Goal: Task Accomplishment & Management: Use online tool/utility

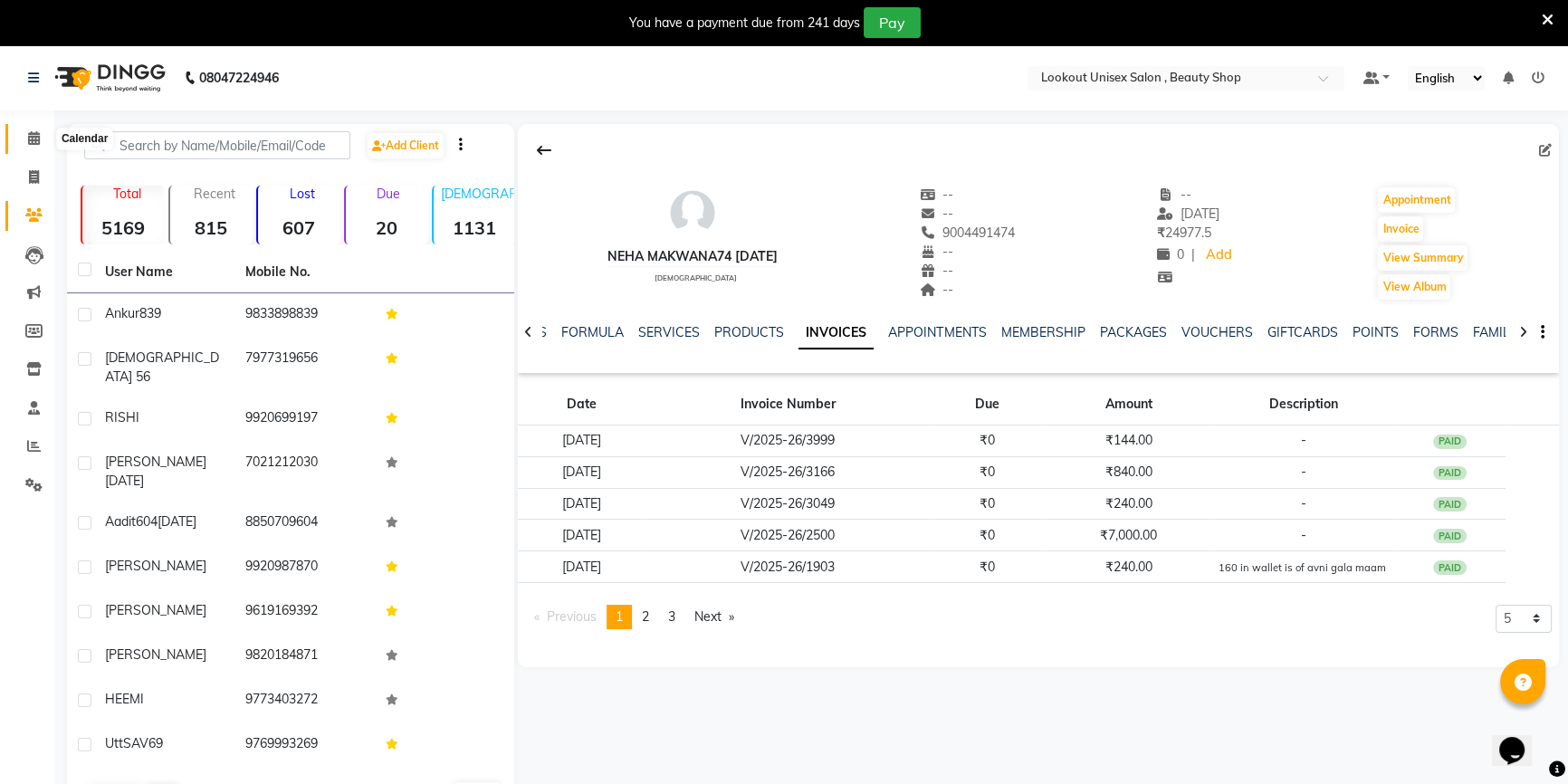
click at [29, 145] on span at bounding box center [34, 139] width 32 height 21
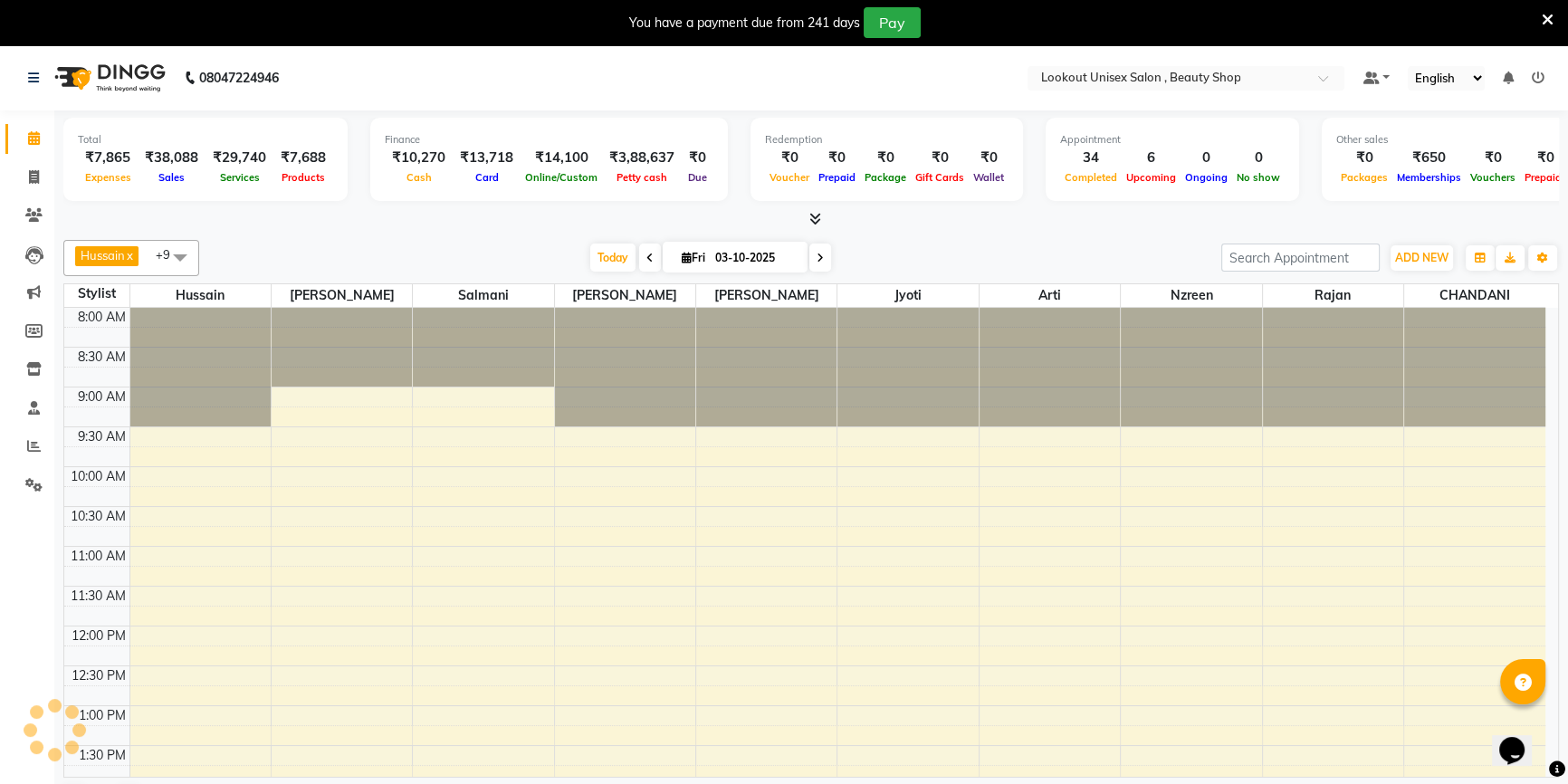
click at [29, 145] on span at bounding box center [34, 139] width 32 height 21
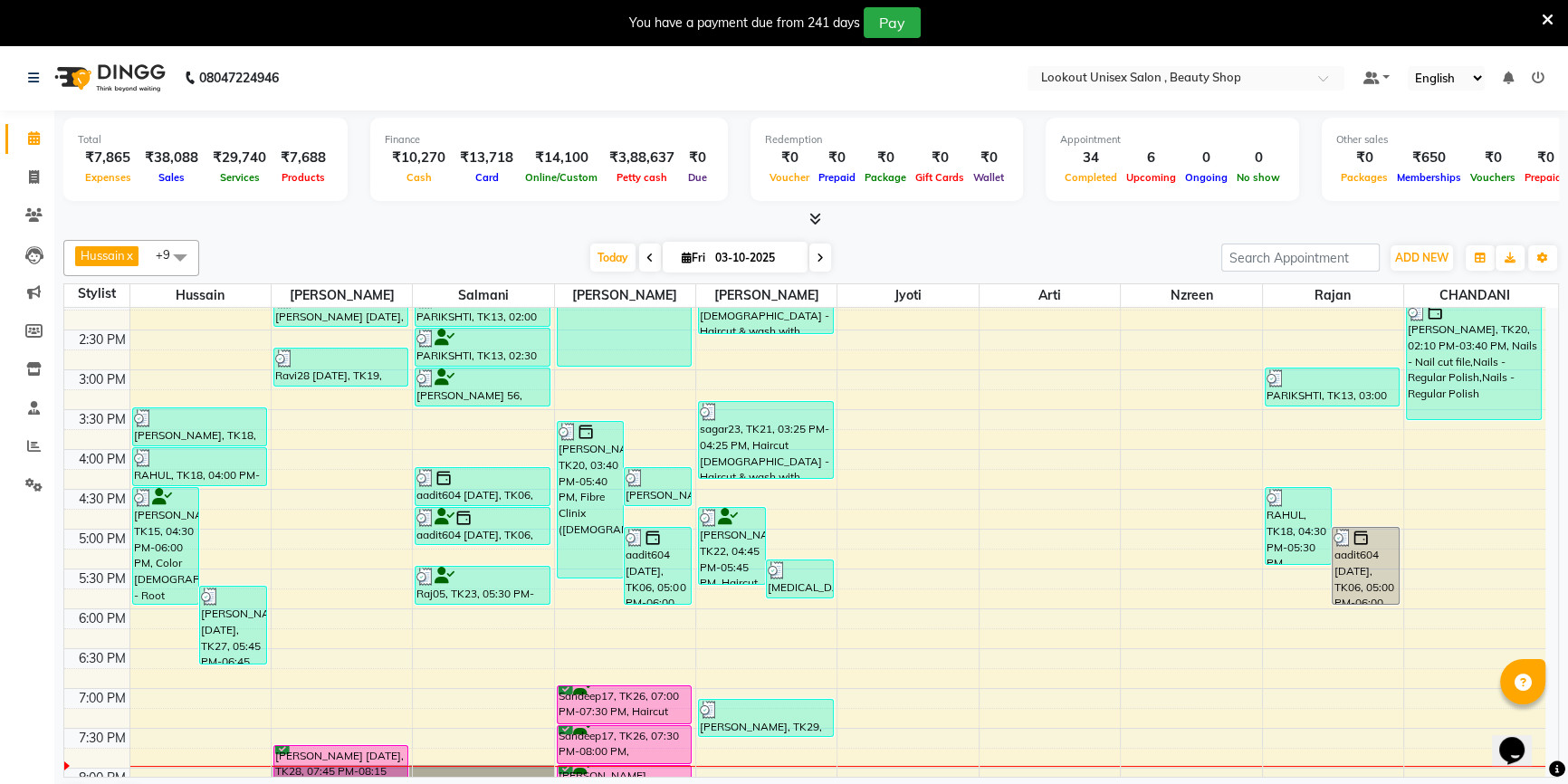
scroll to position [64, 0]
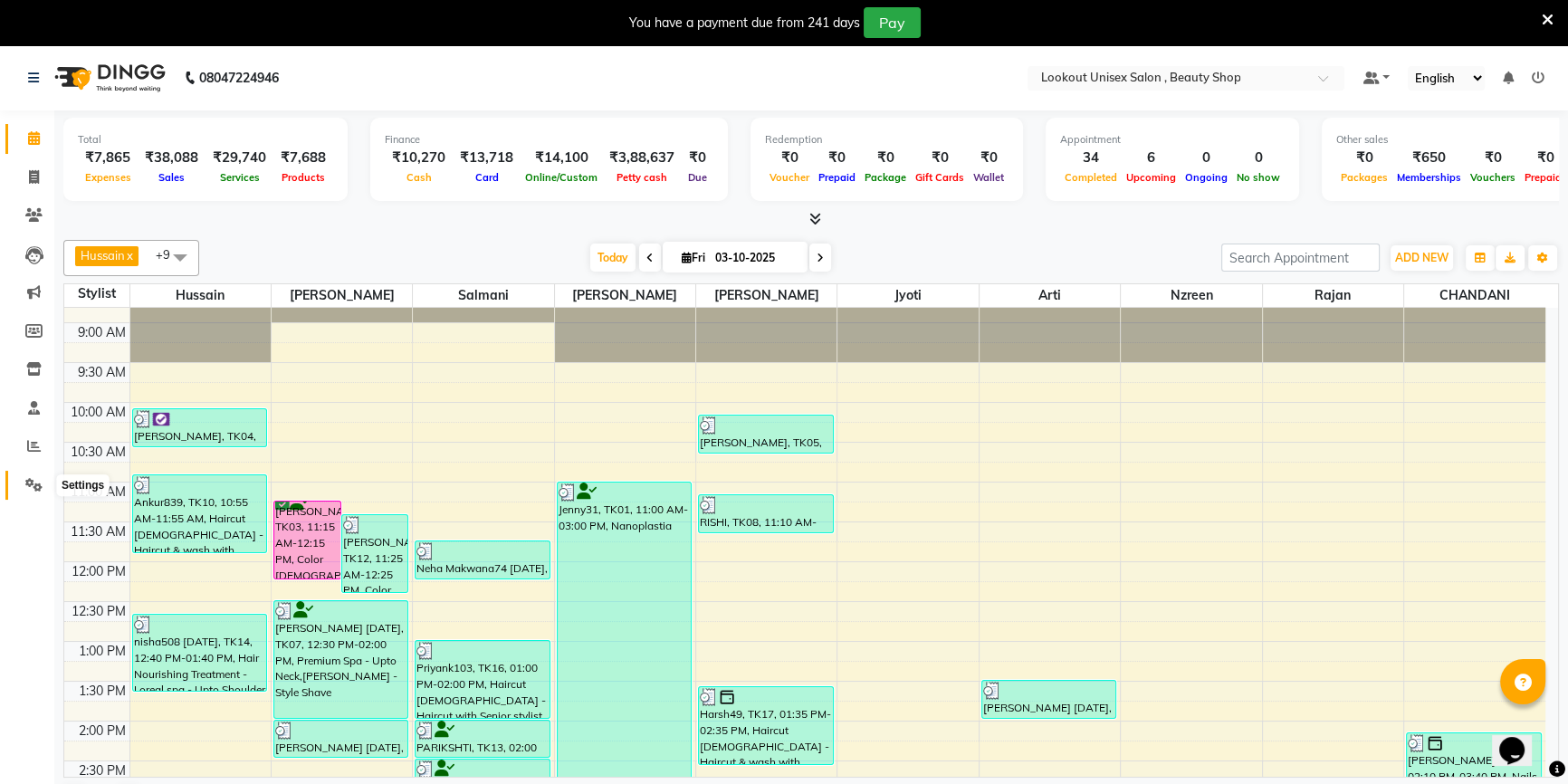
click at [33, 494] on span at bounding box center [34, 486] width 32 height 21
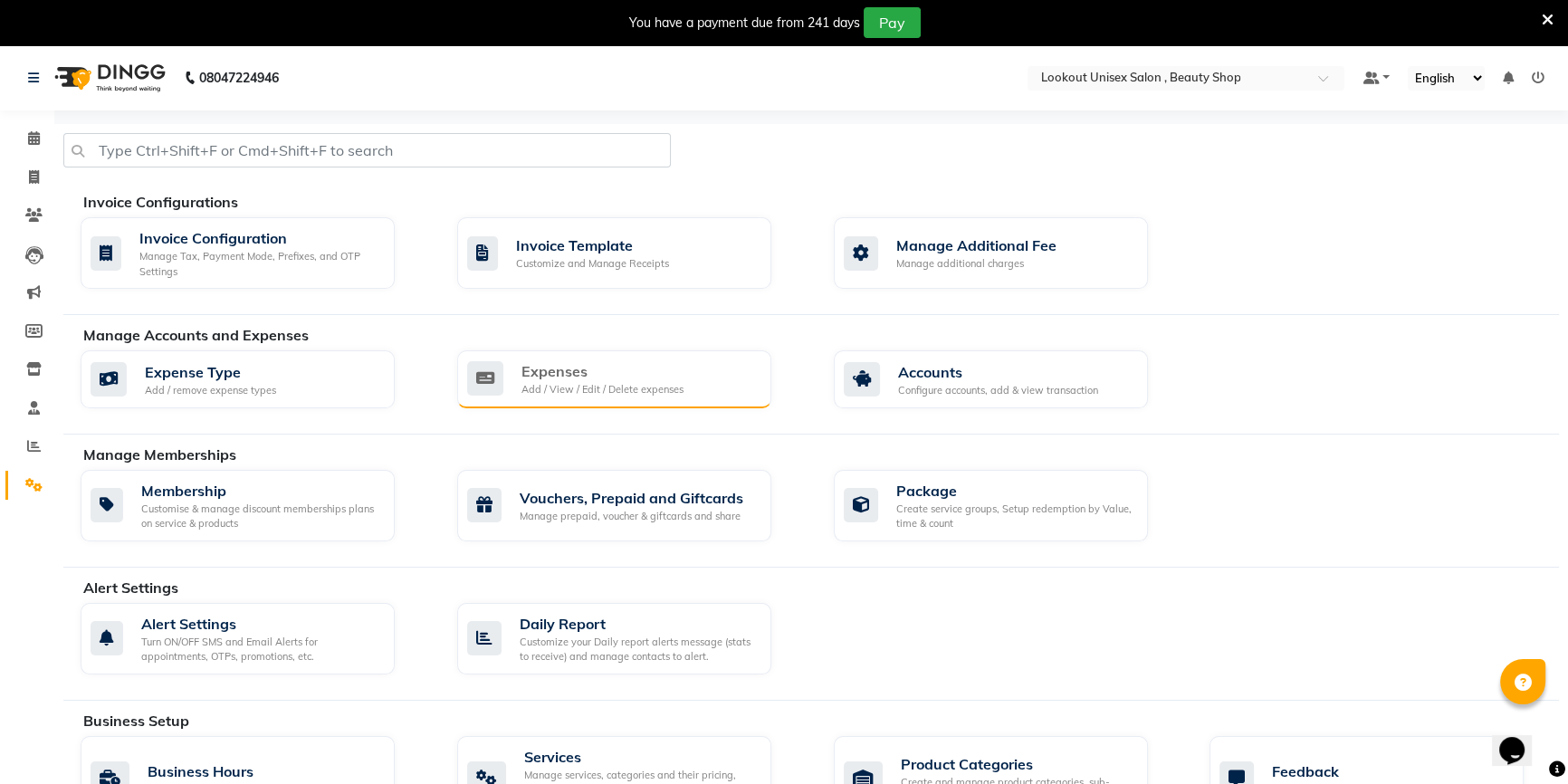
click at [631, 379] on div "Expenses" at bounding box center [602, 371] width 162 height 22
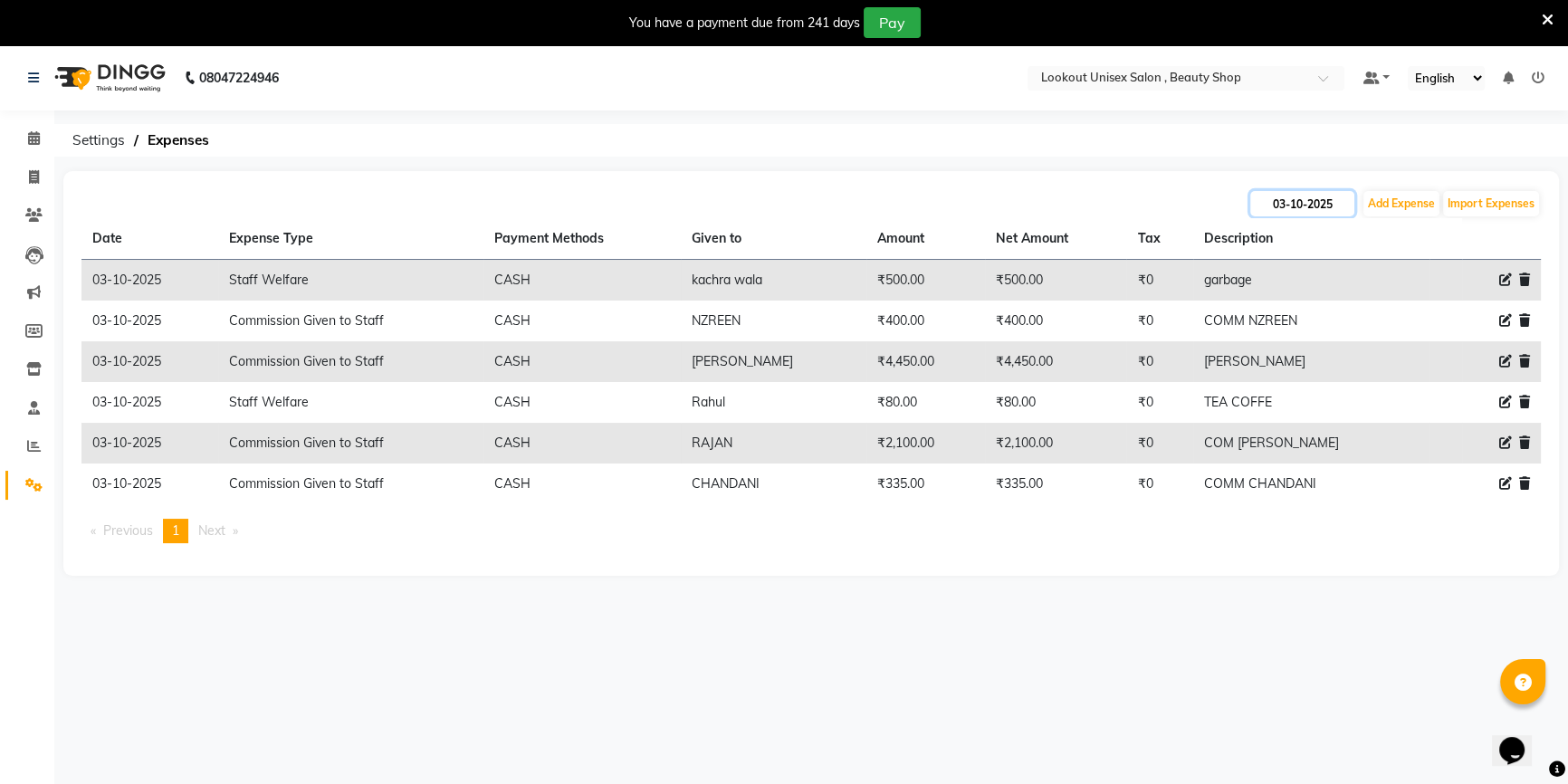
click at [1276, 207] on input "03-10-2025" at bounding box center [1302, 204] width 104 height 25
select select "10"
select select "2025"
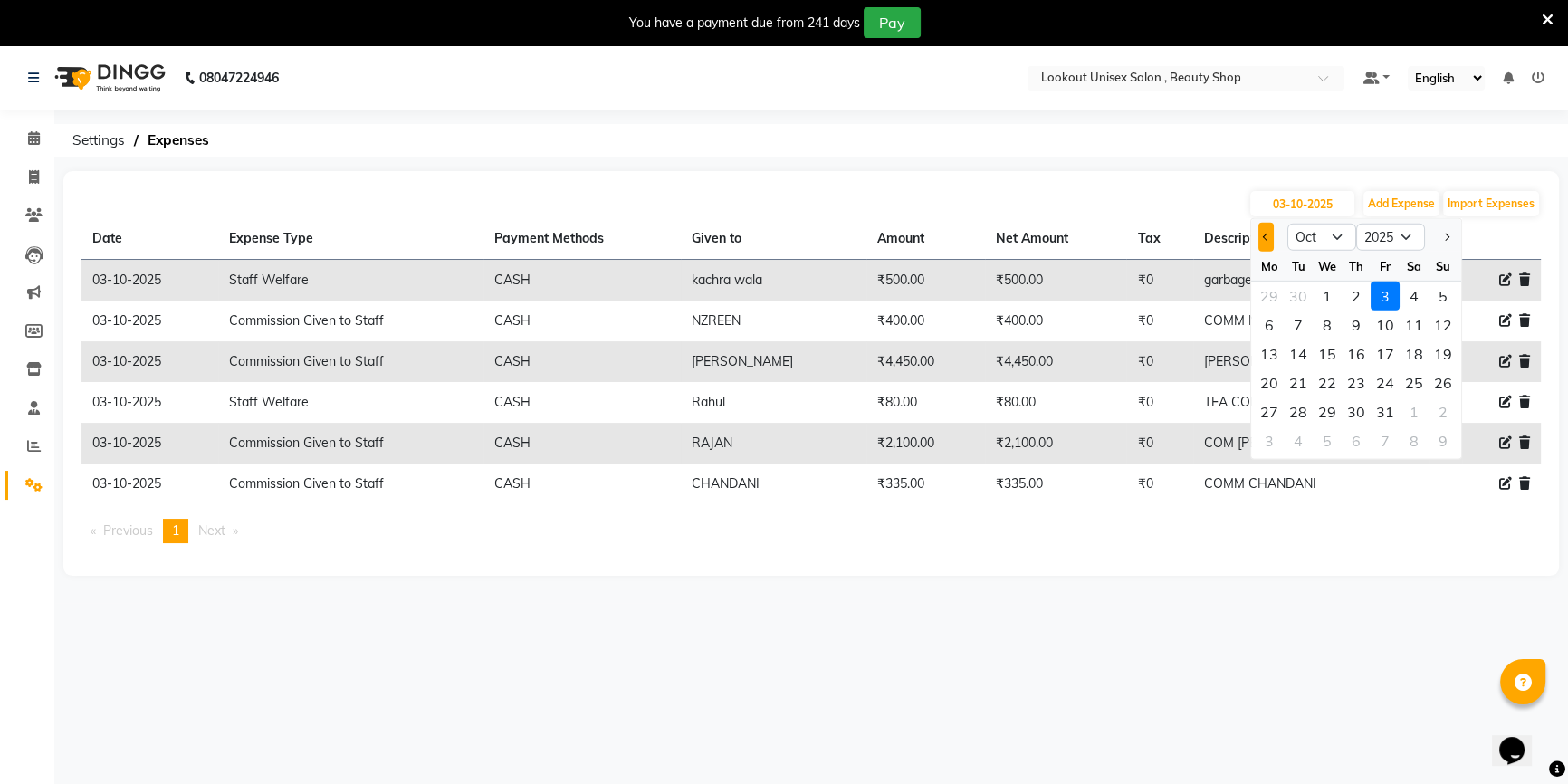
click at [1258, 239] on button "Previous month" at bounding box center [1266, 238] width 15 height 29
select select "9"
click at [1329, 352] on div "17" at bounding box center [1328, 354] width 29 height 29
type input "[DATE]"
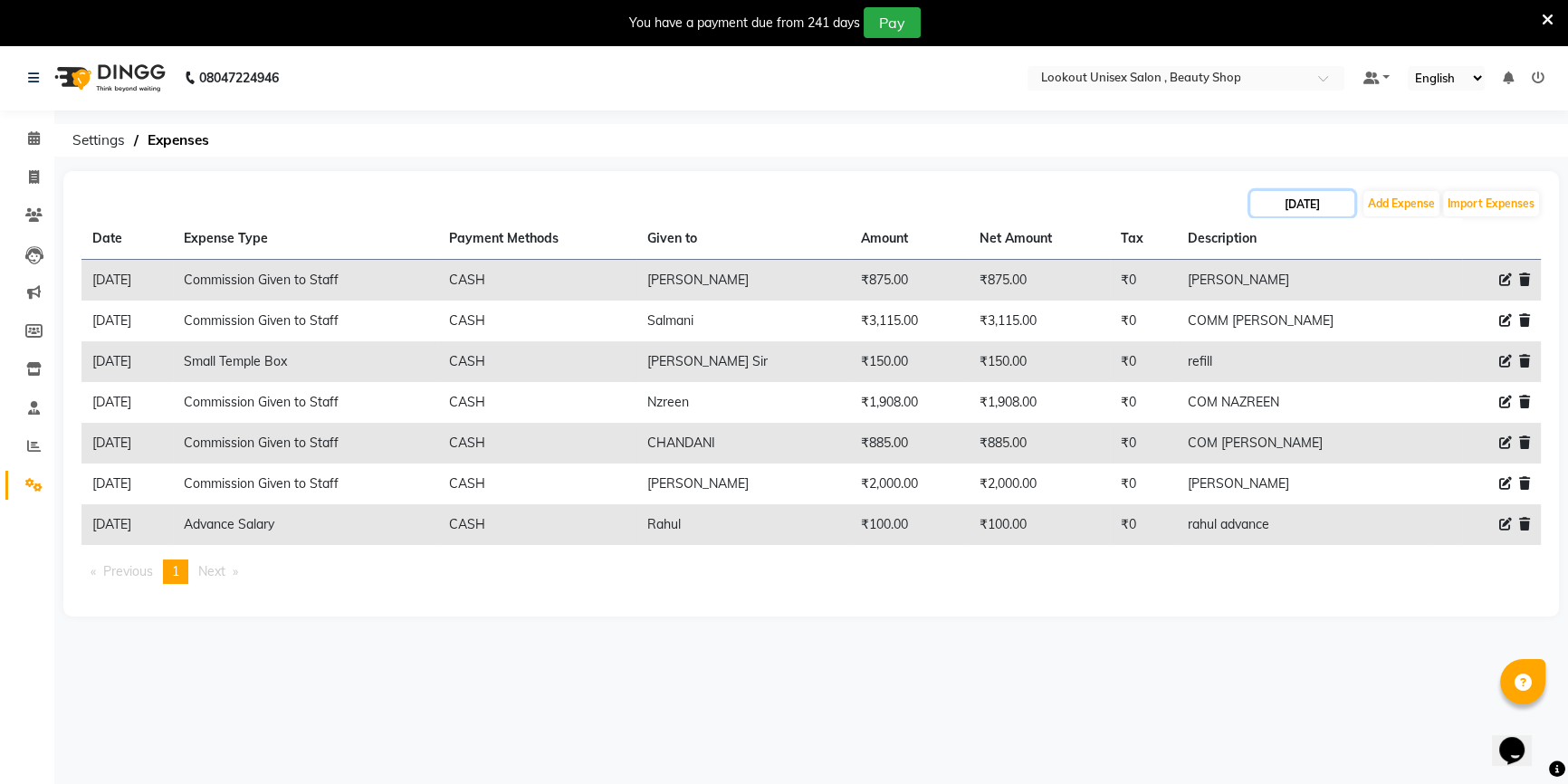
click at [1312, 199] on input "[DATE]" at bounding box center [1302, 204] width 104 height 25
select select "9"
select select "2025"
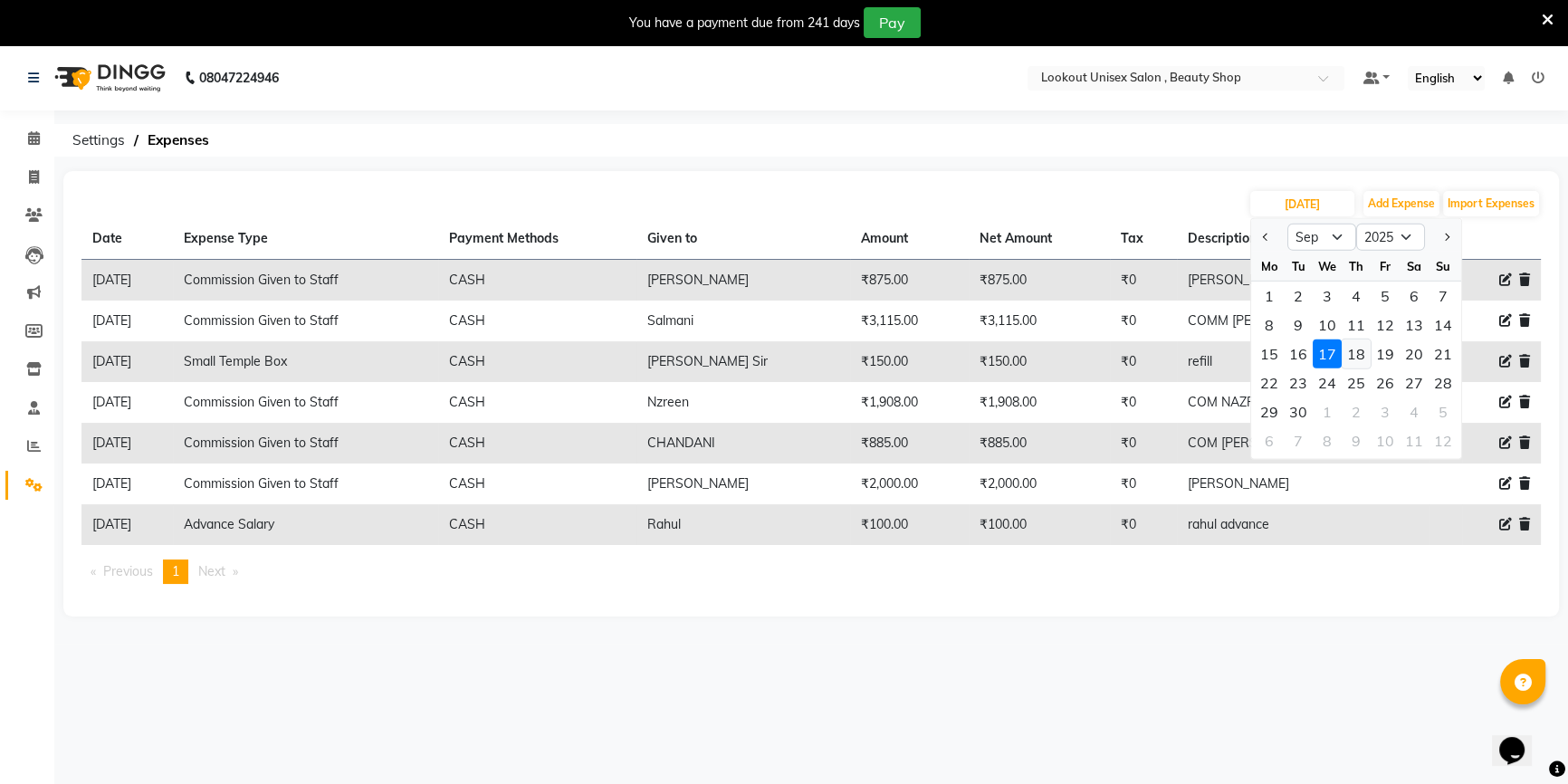
click at [1350, 358] on div "18" at bounding box center [1356, 354] width 29 height 29
type input "[DATE]"
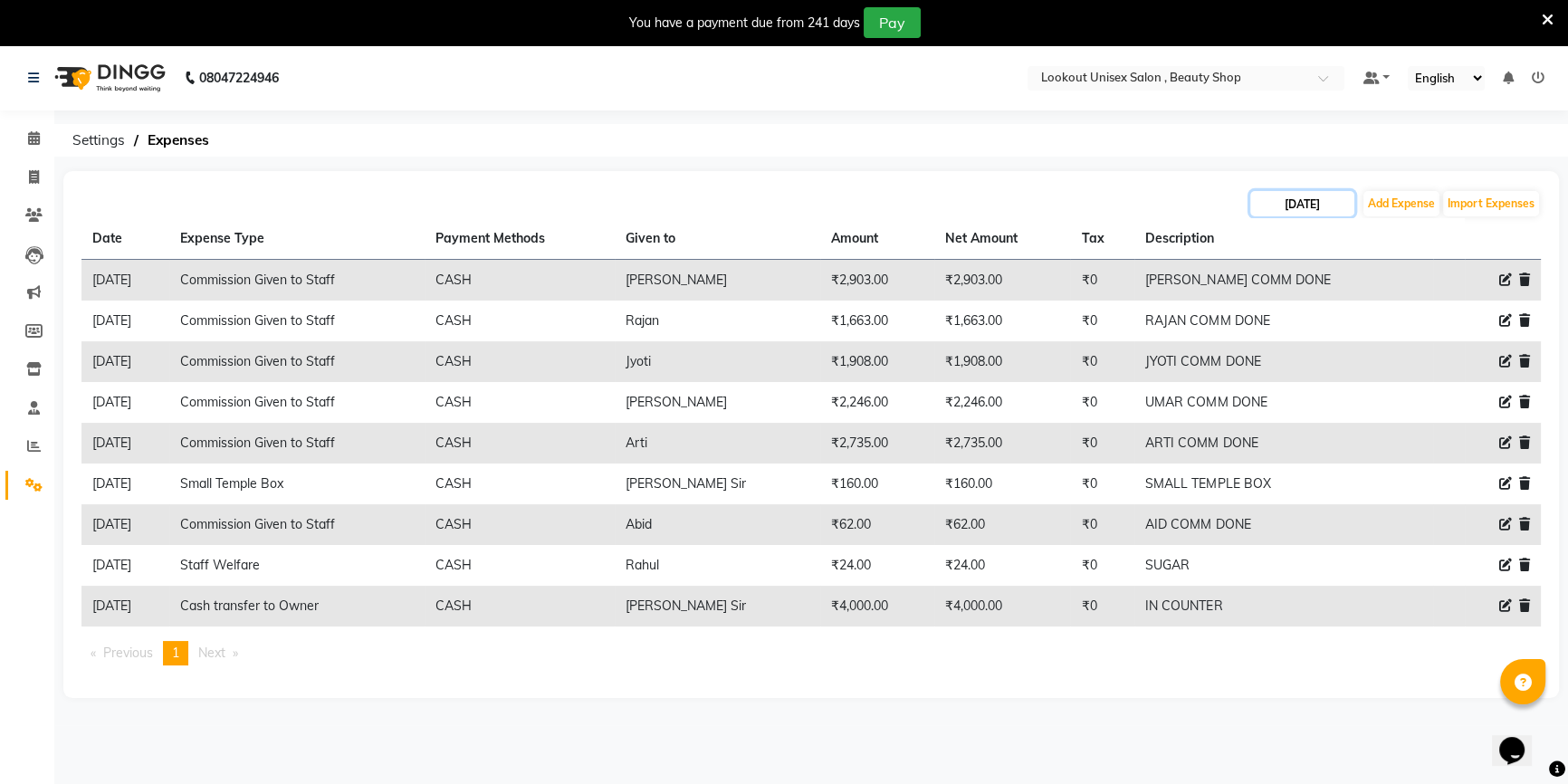
click at [1328, 197] on input "[DATE]" at bounding box center [1302, 204] width 104 height 25
select select "9"
select select "2025"
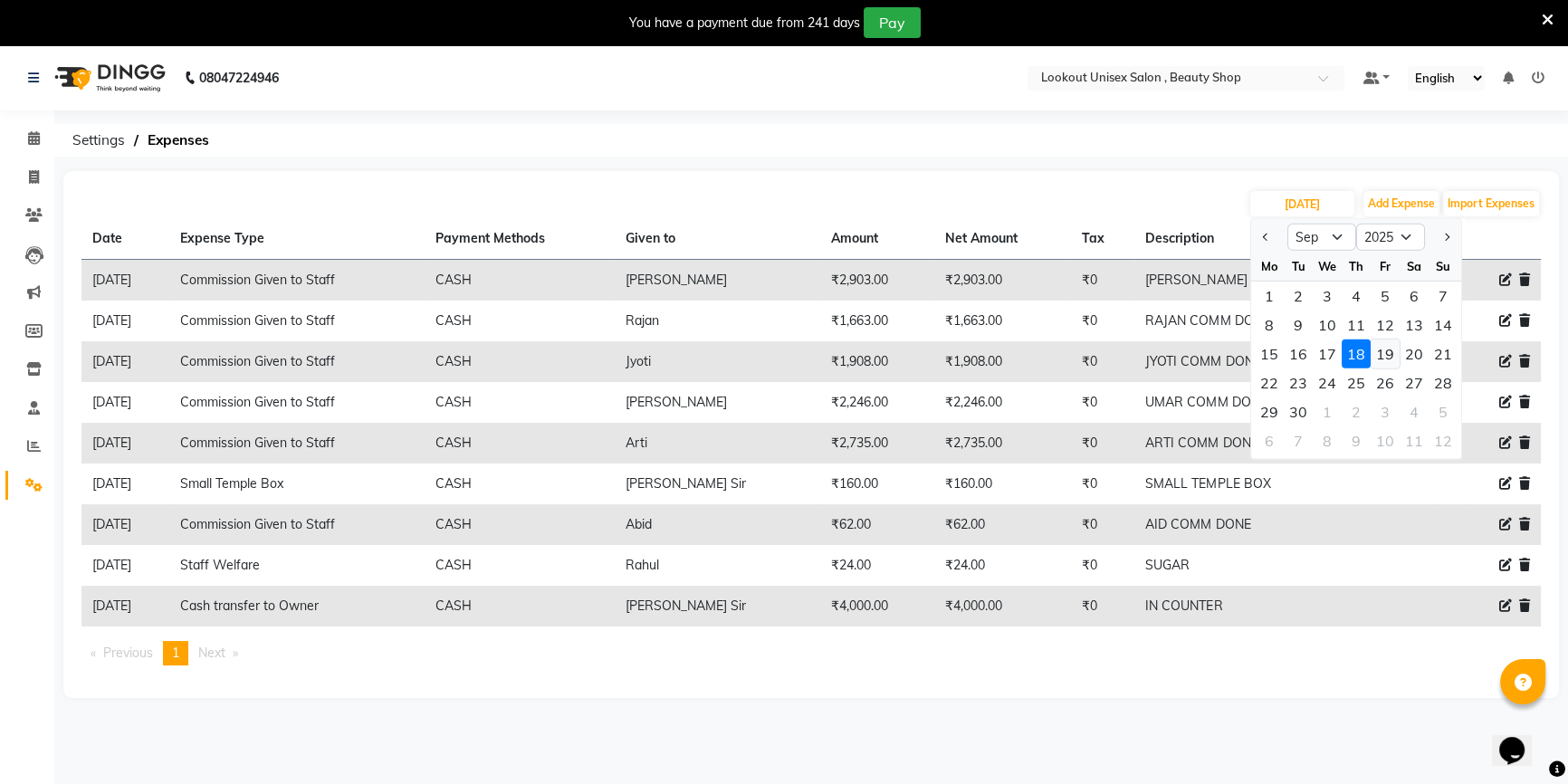
click at [1385, 351] on div "19" at bounding box center [1385, 354] width 29 height 29
type input "[DATE]"
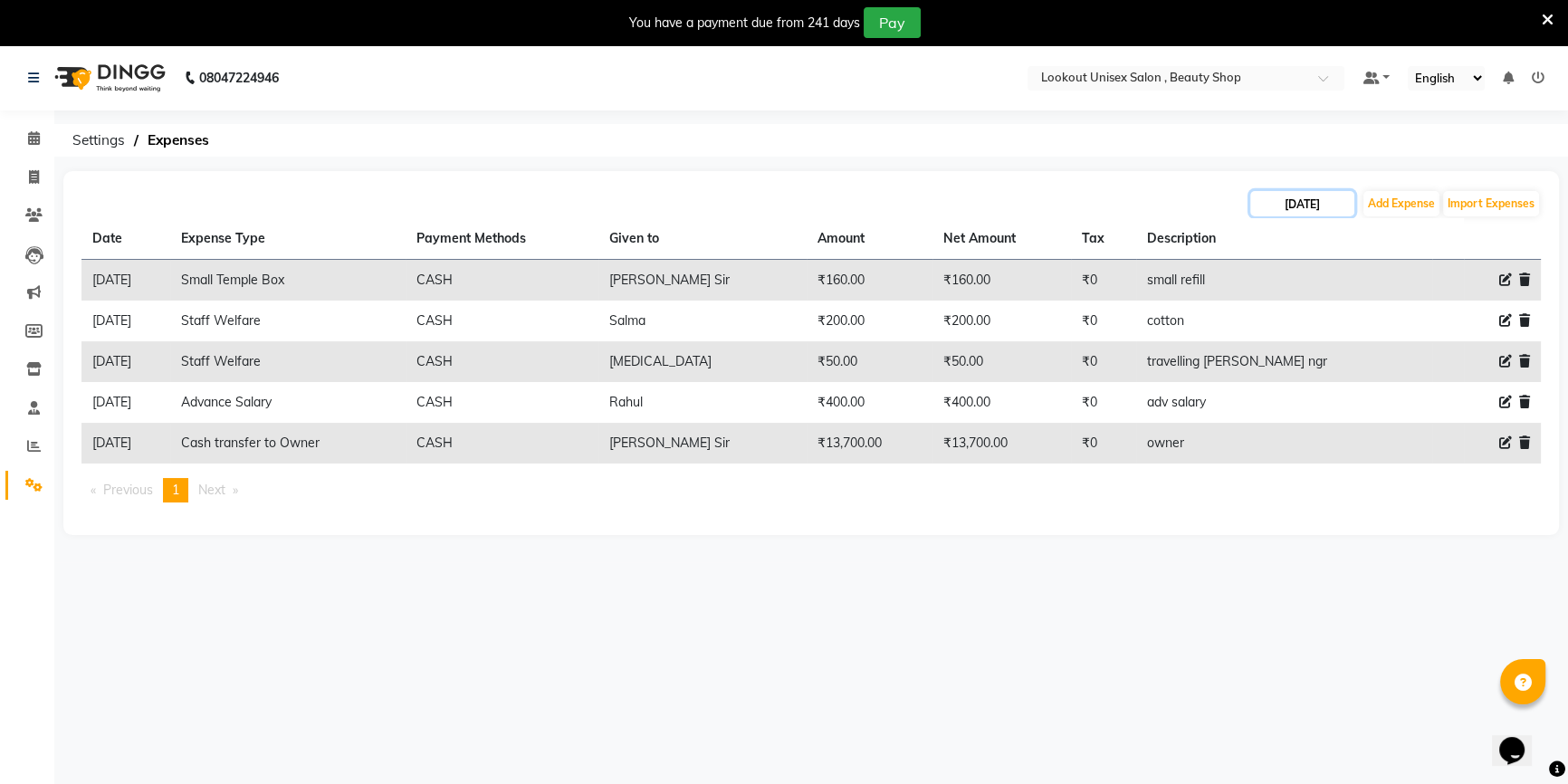
click at [1307, 209] on input "[DATE]" at bounding box center [1302, 204] width 104 height 25
select select "9"
select select "2025"
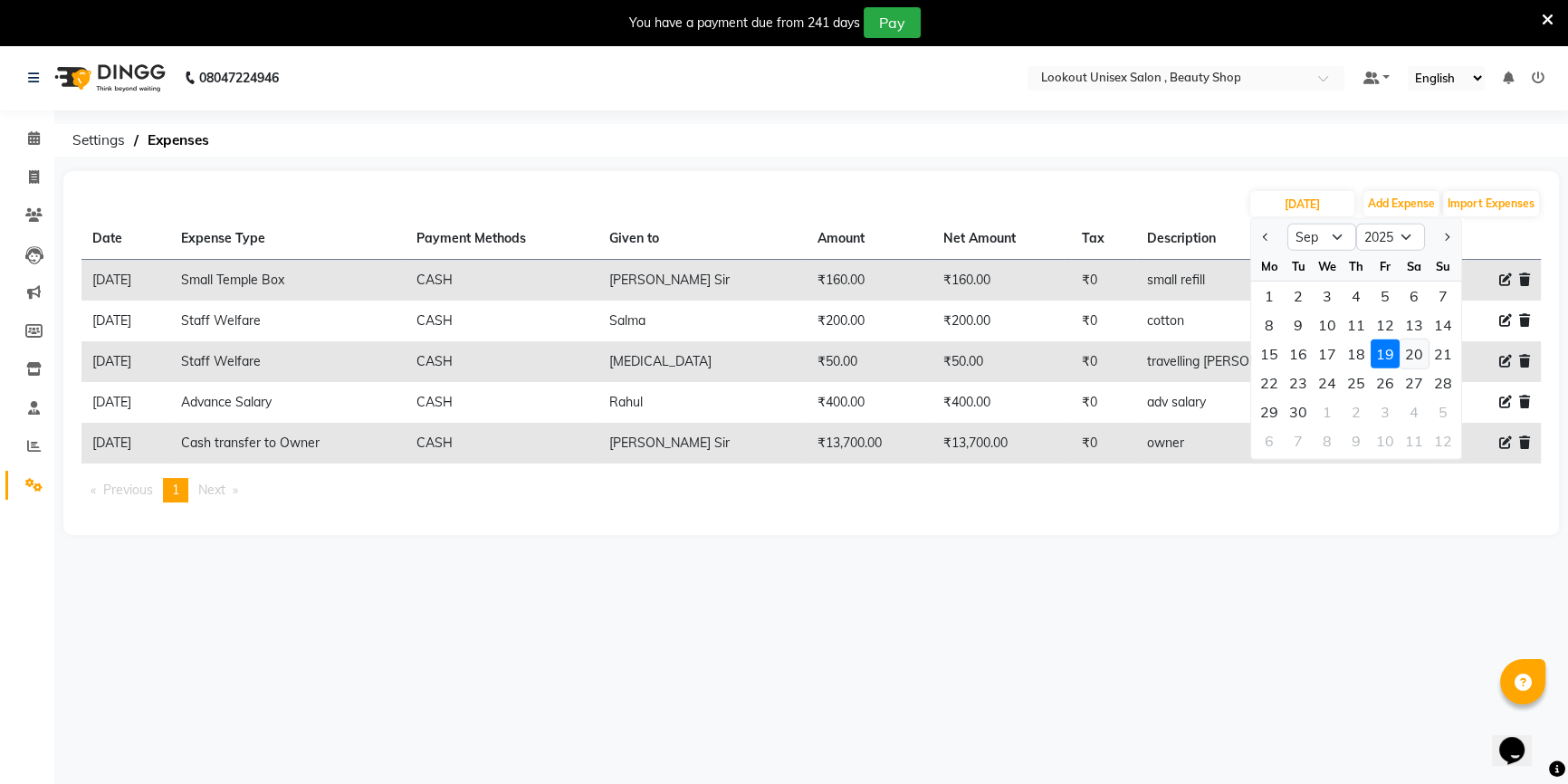
click at [1406, 362] on div "20" at bounding box center [1414, 354] width 29 height 29
type input "[DATE]"
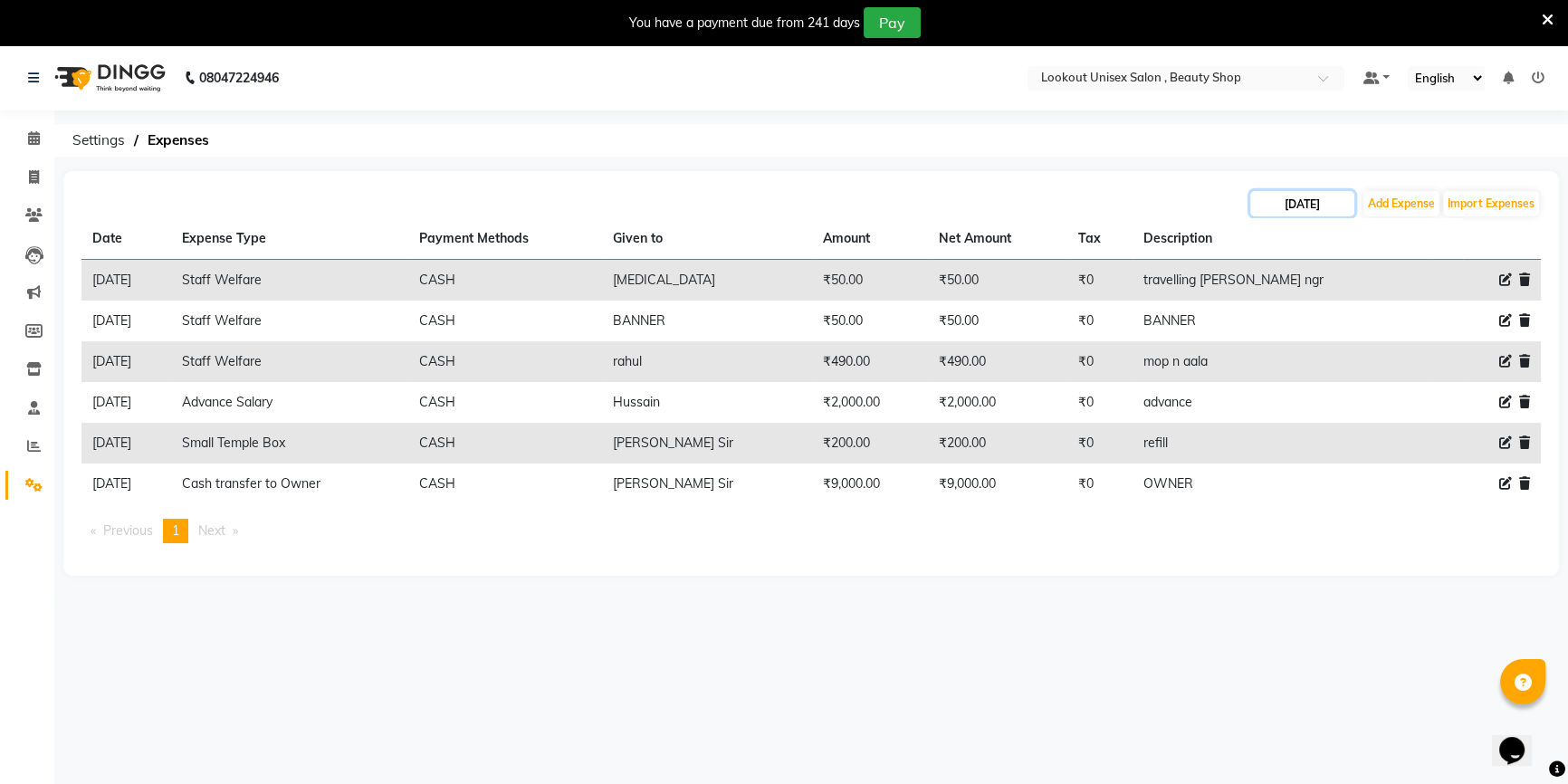
click at [1295, 211] on input "[DATE]" at bounding box center [1302, 204] width 104 height 25
select select "9"
select select "2025"
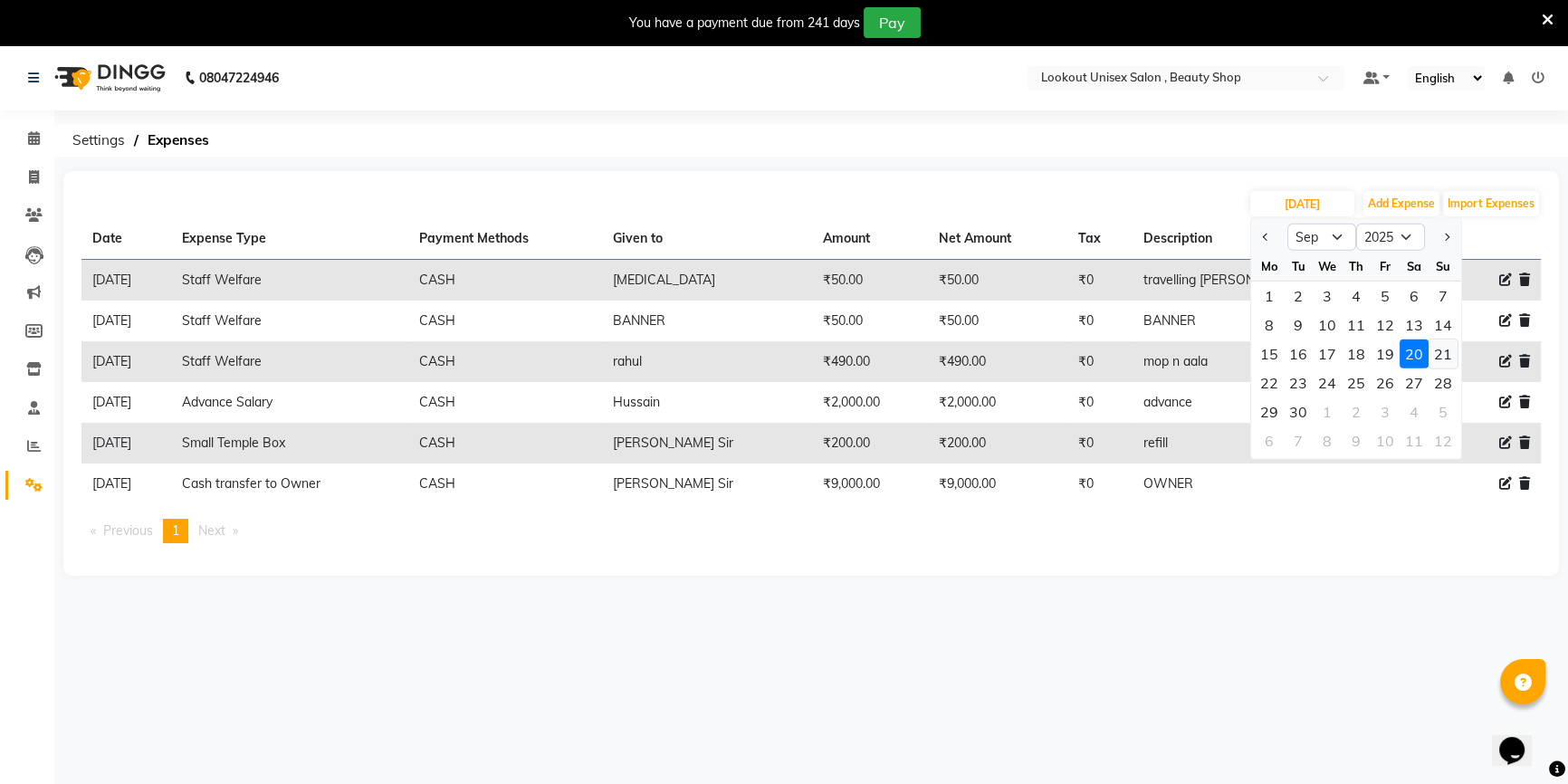
click at [1438, 349] on div "21" at bounding box center [1443, 354] width 29 height 29
type input "[DATE]"
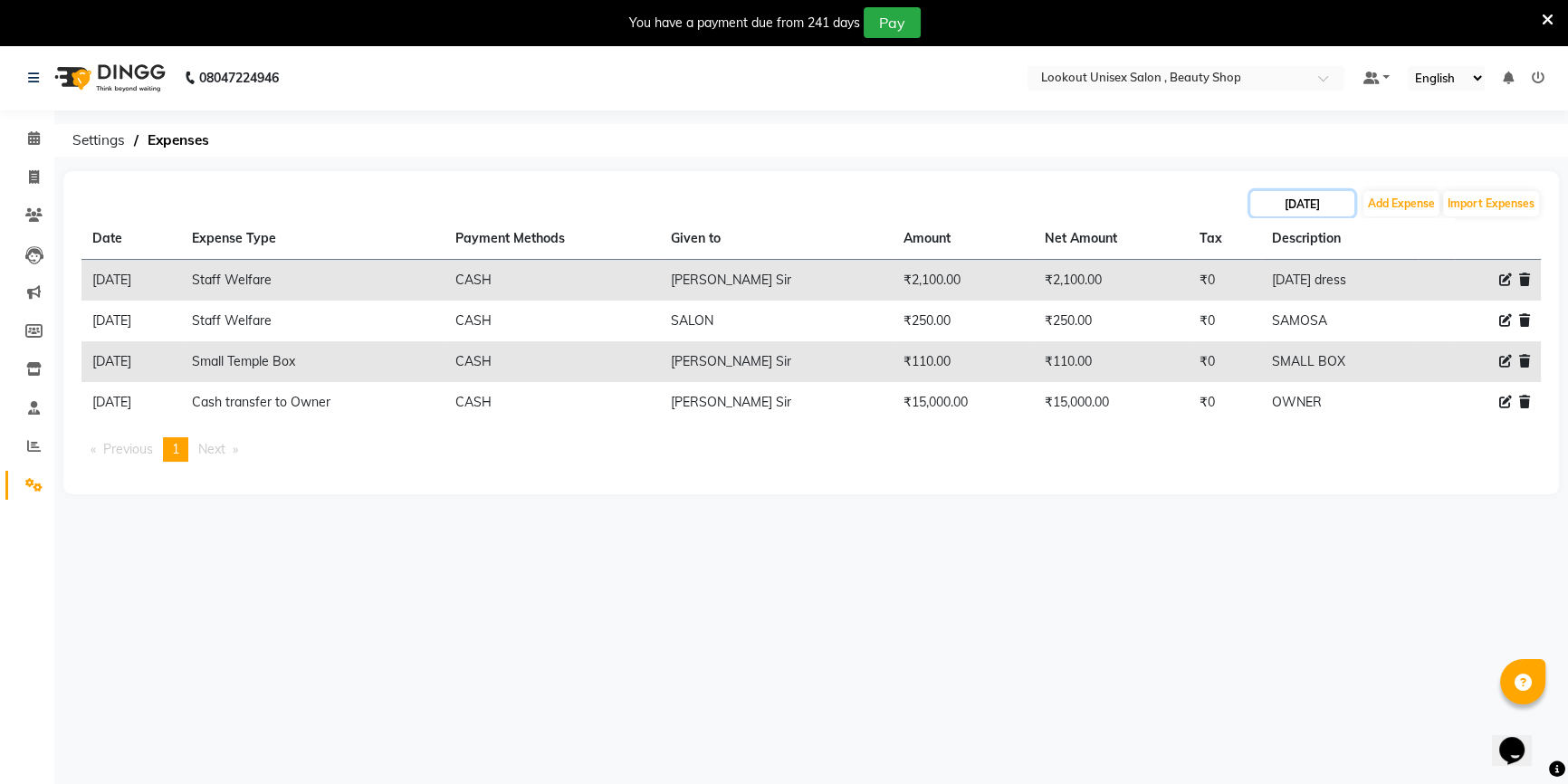
click at [1310, 215] on input "[DATE]" at bounding box center [1302, 204] width 104 height 25
select select "9"
select select "2025"
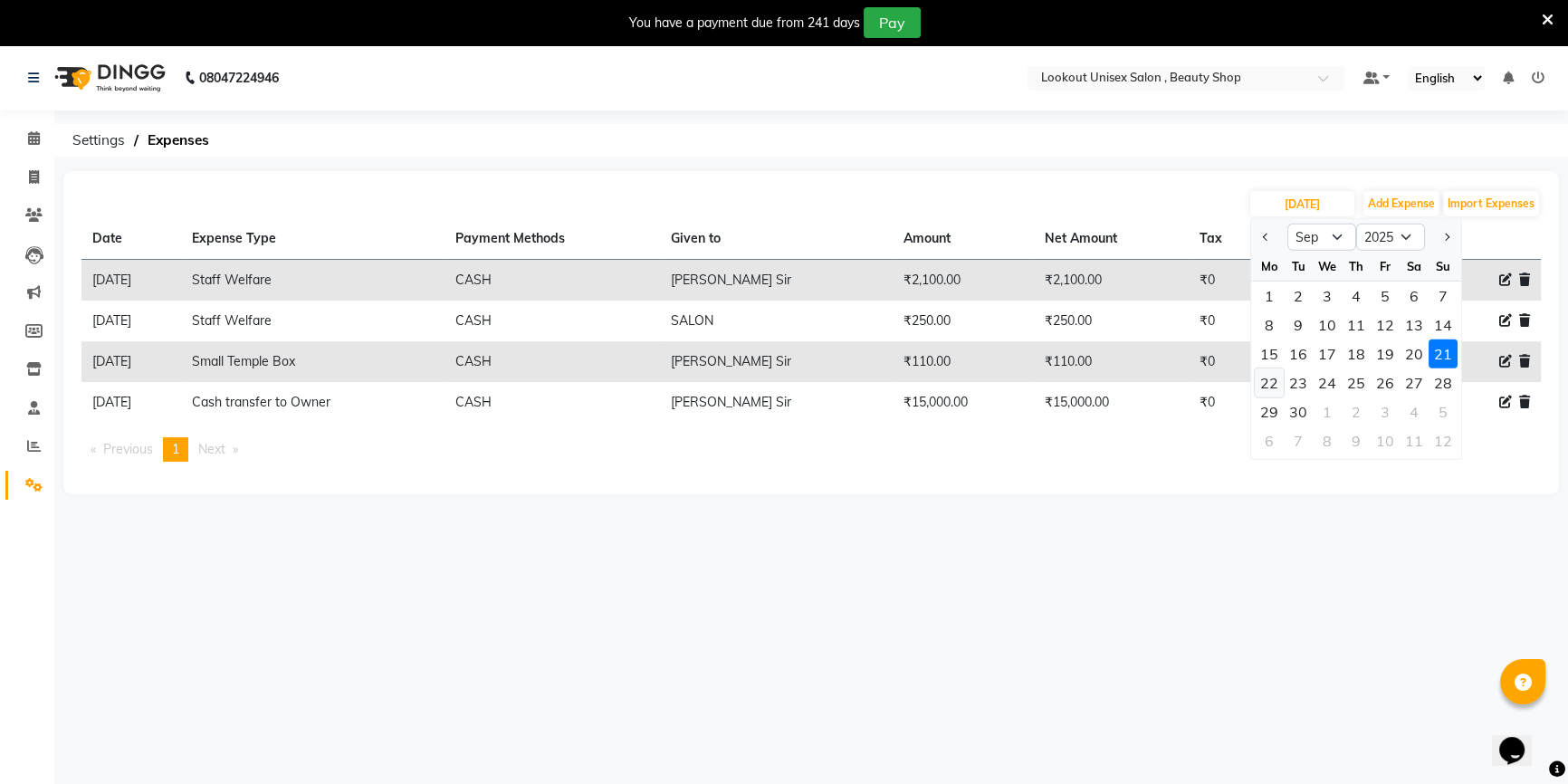
click at [1267, 383] on div "22" at bounding box center [1269, 383] width 29 height 29
type input "[DATE]"
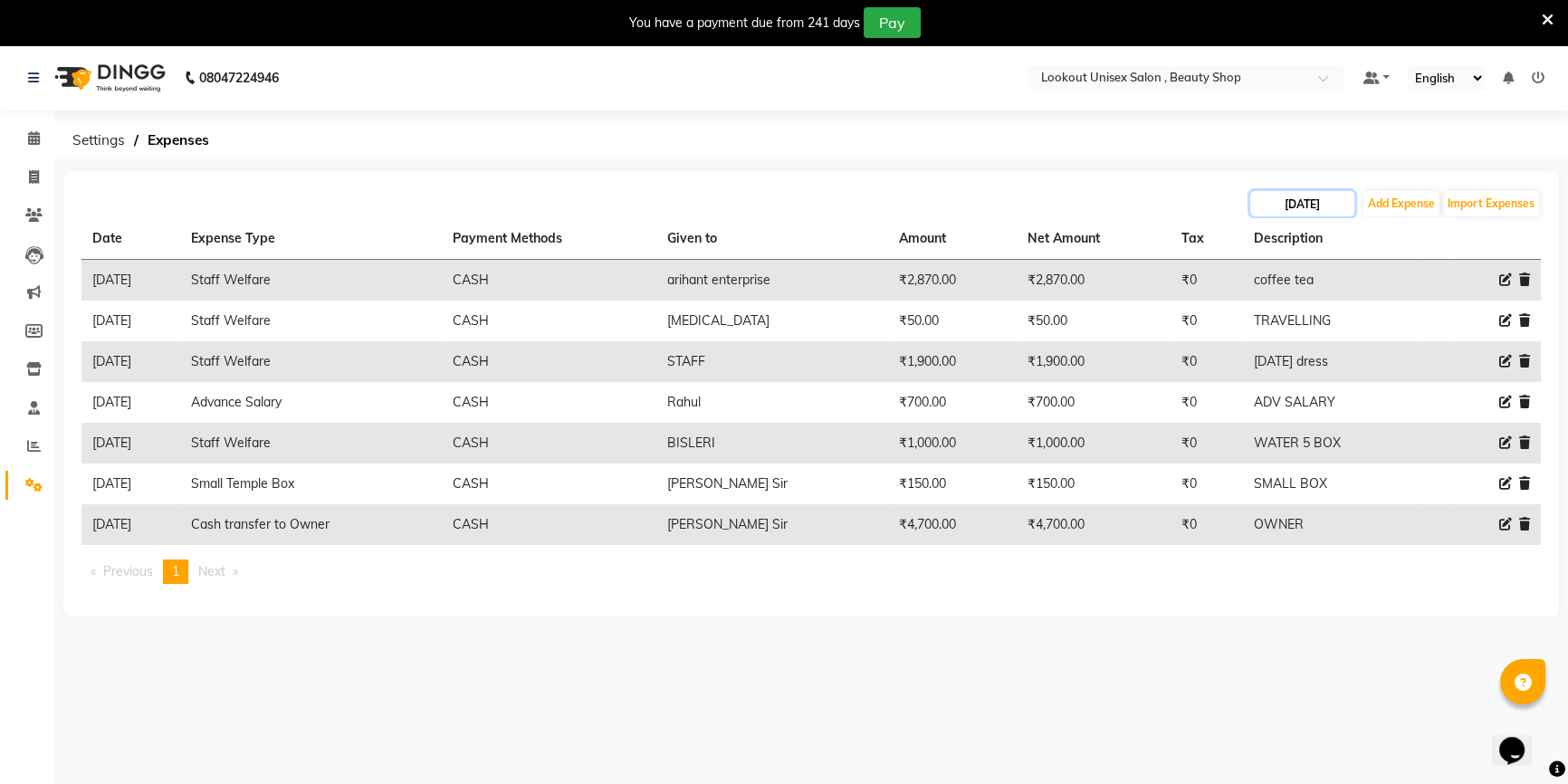
click at [1293, 206] on input "[DATE]" at bounding box center [1302, 204] width 104 height 25
select select "9"
select select "2025"
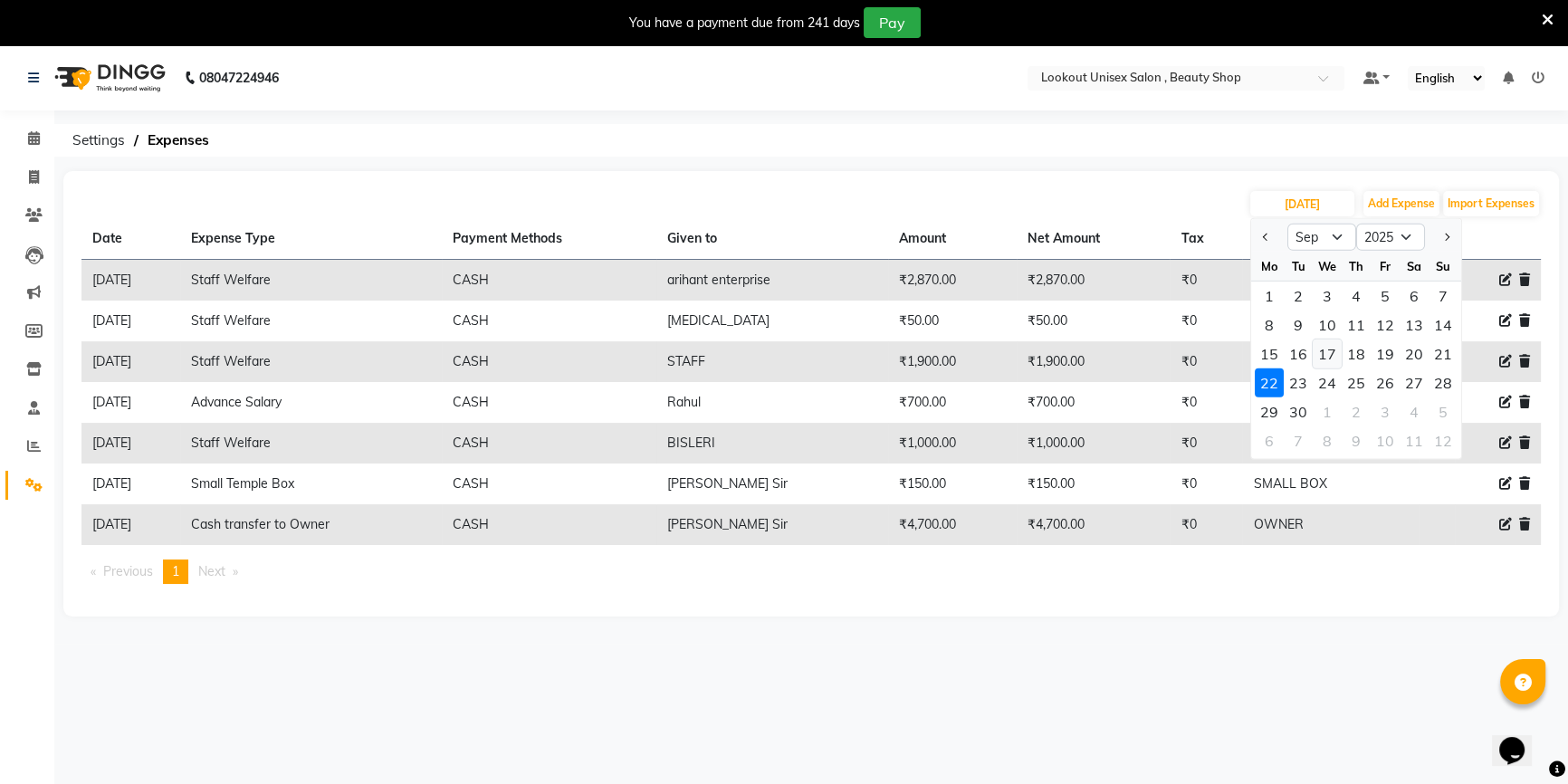
click at [1325, 351] on div "17" at bounding box center [1328, 354] width 29 height 29
type input "[DATE]"
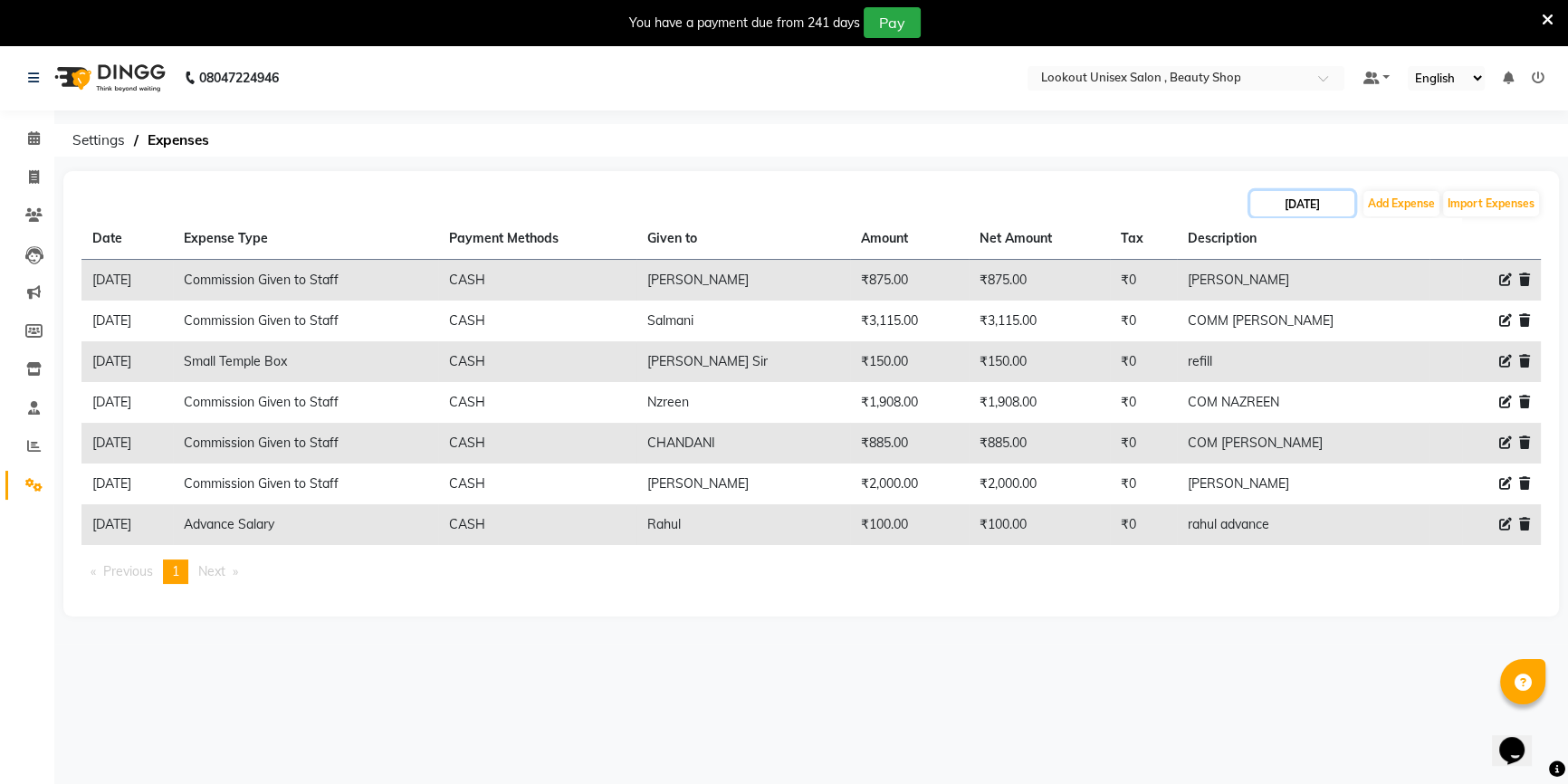
click at [1304, 197] on input "[DATE]" at bounding box center [1302, 204] width 104 height 25
select select "9"
select select "2025"
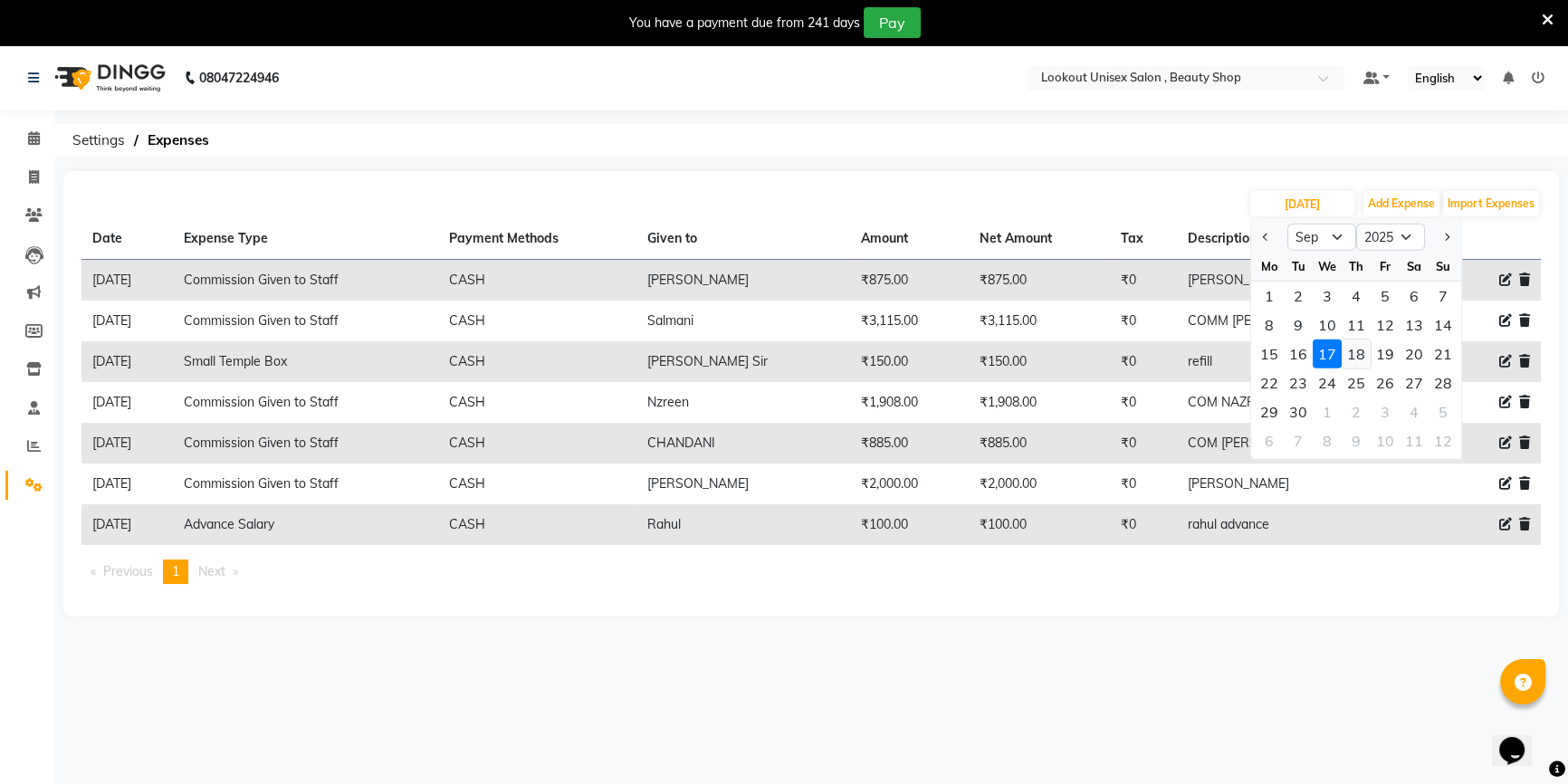
click at [1353, 359] on div "18" at bounding box center [1356, 354] width 29 height 29
type input "[DATE]"
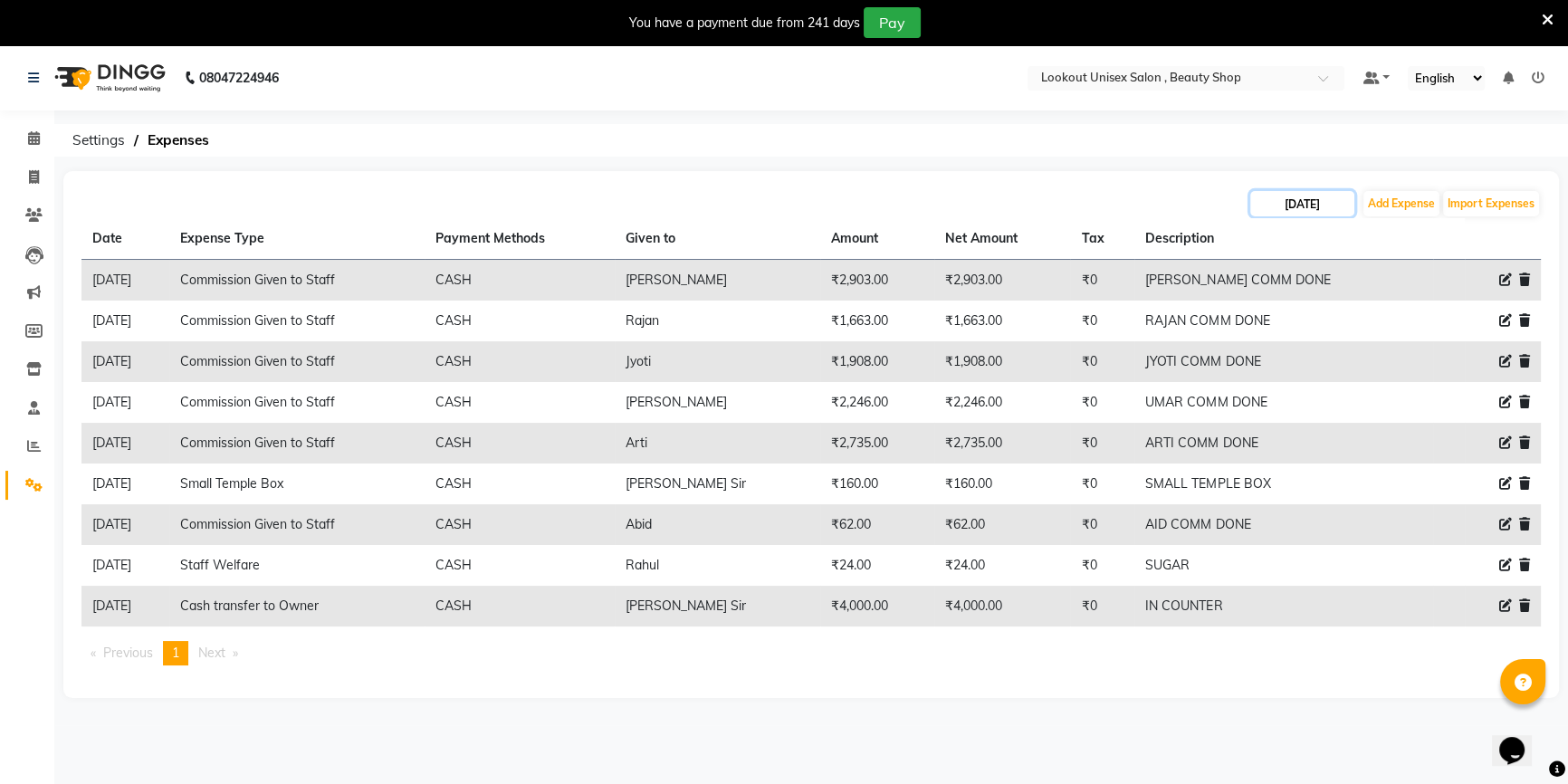
click at [1310, 209] on input "[DATE]" at bounding box center [1302, 204] width 104 height 25
select select "9"
select select "2025"
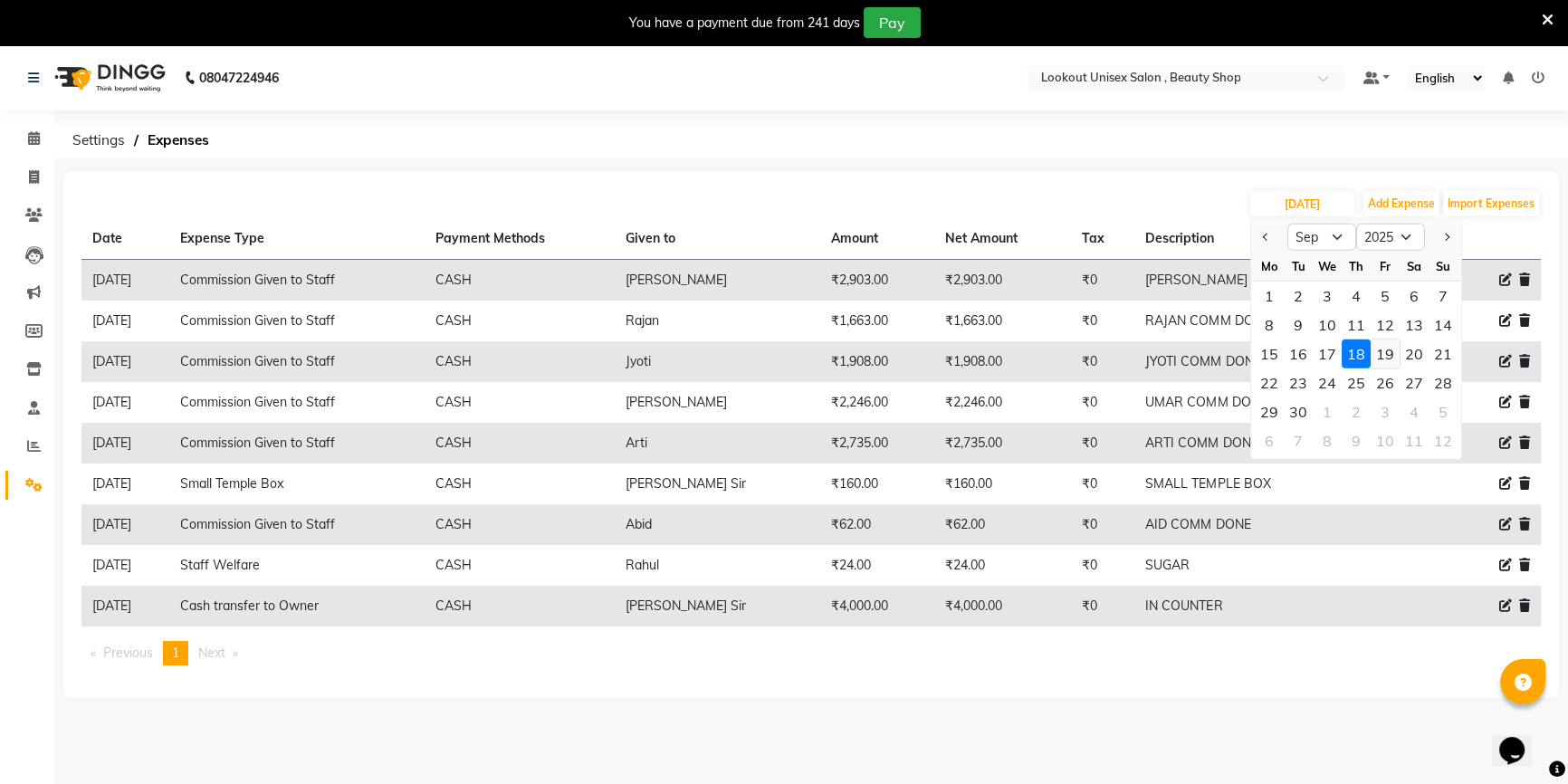
click at [1377, 354] on div "19" at bounding box center [1385, 354] width 29 height 29
type input "[DATE]"
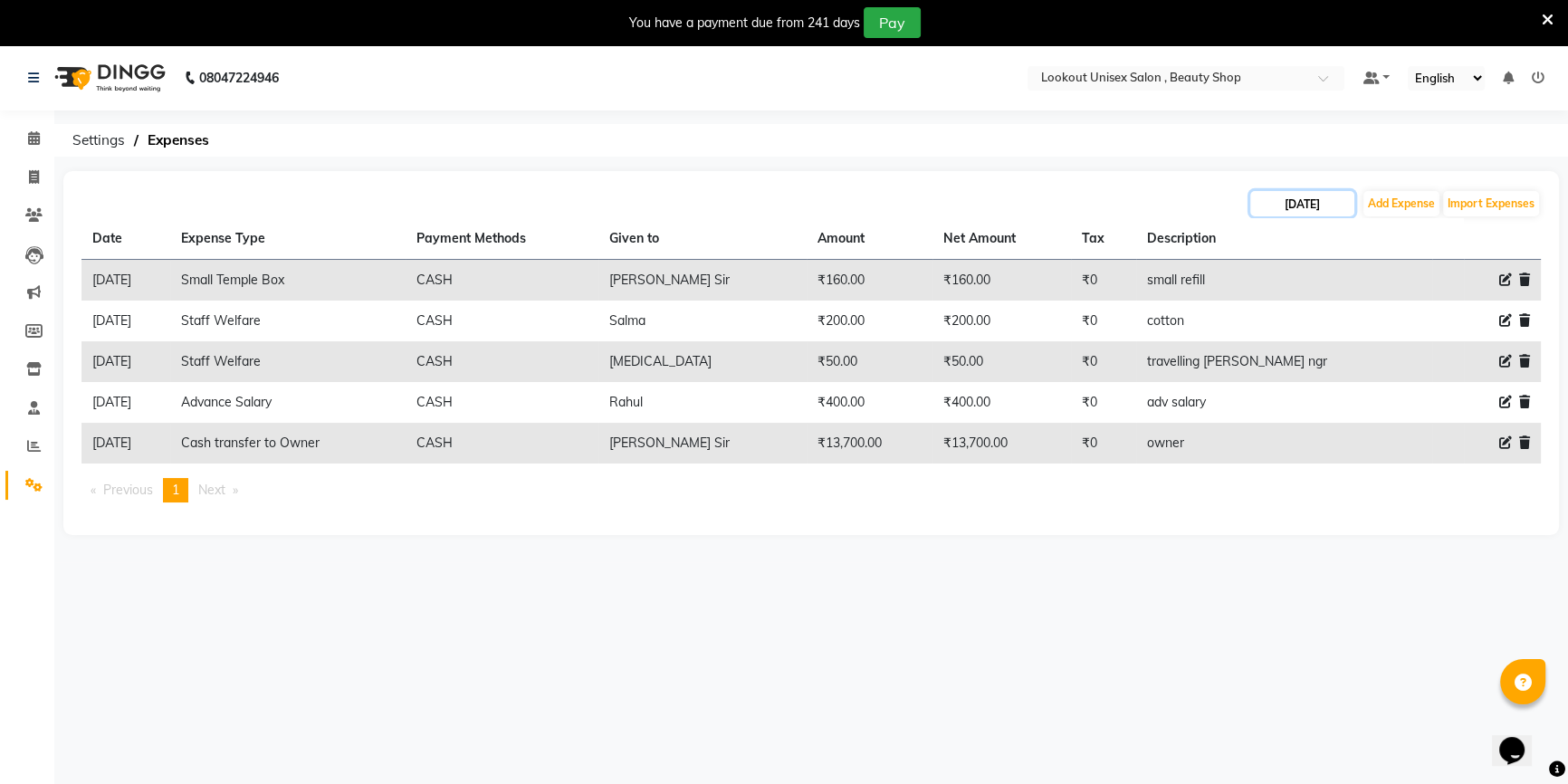
click at [1305, 208] on input "[DATE]" at bounding box center [1302, 204] width 104 height 25
select select "9"
select select "2025"
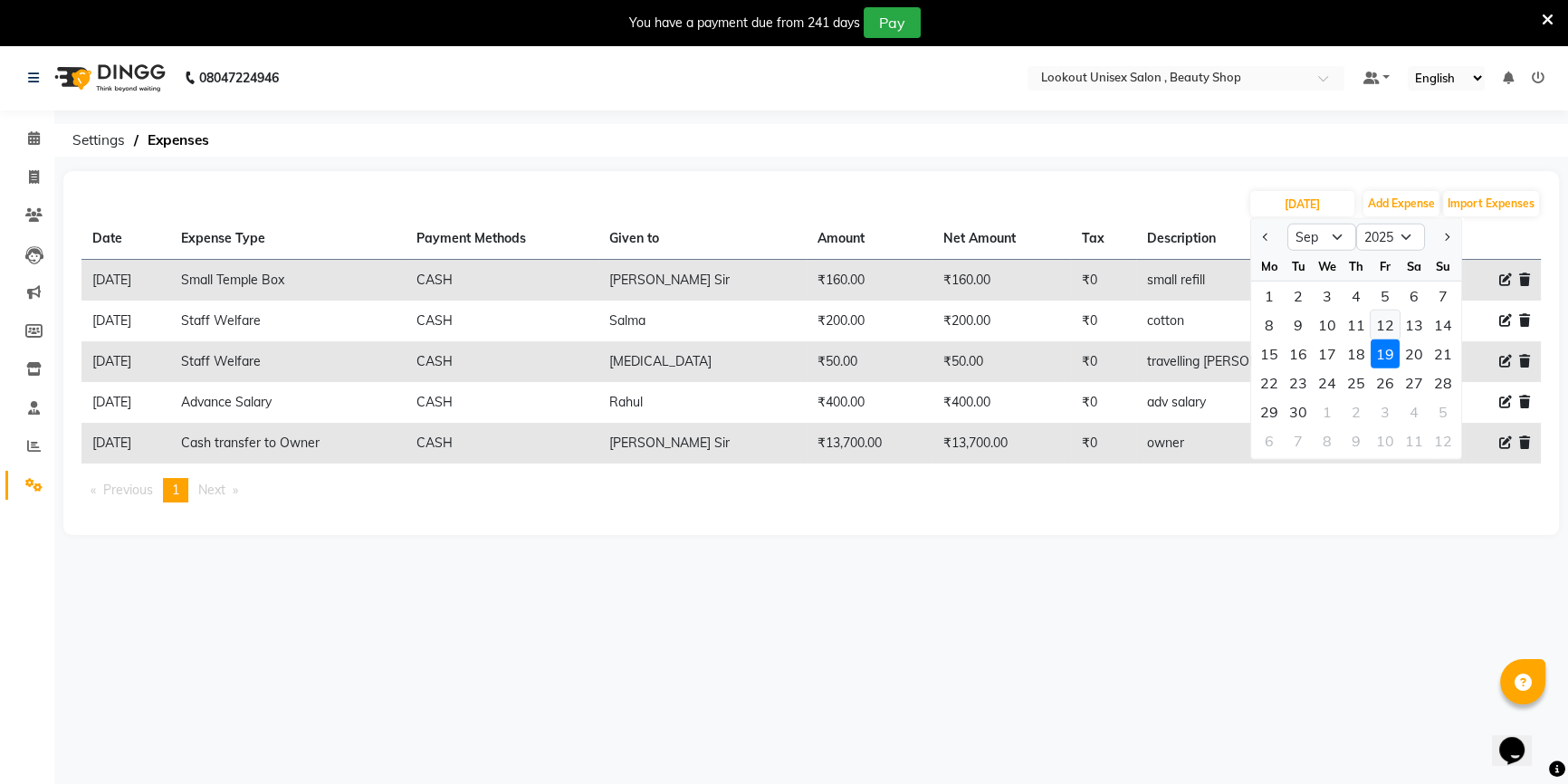
click at [1378, 325] on div "12" at bounding box center [1385, 325] width 29 height 29
type input "[DATE]"
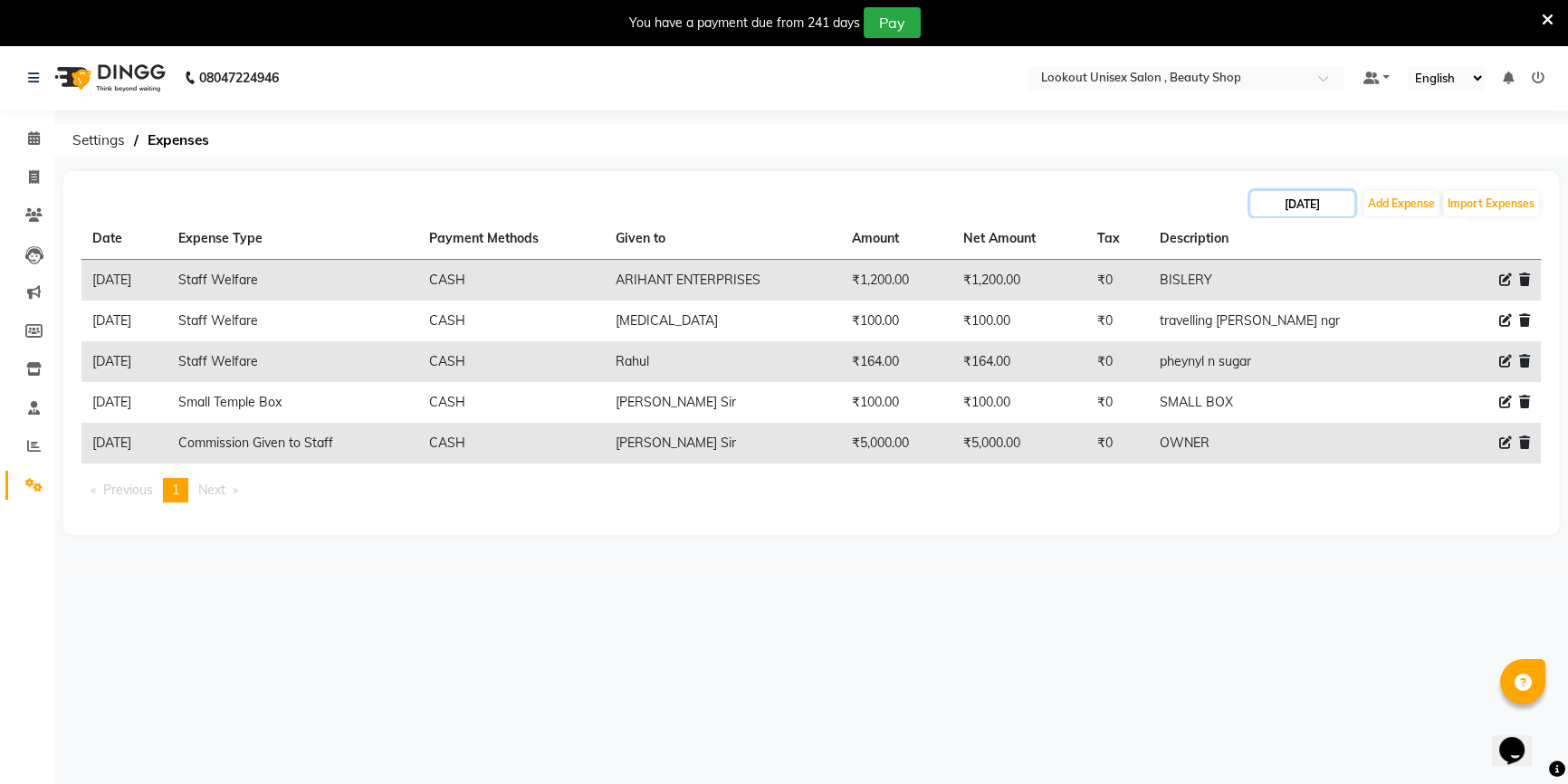
click at [1328, 208] on input "[DATE]" at bounding box center [1302, 204] width 104 height 25
select select "9"
select select "2025"
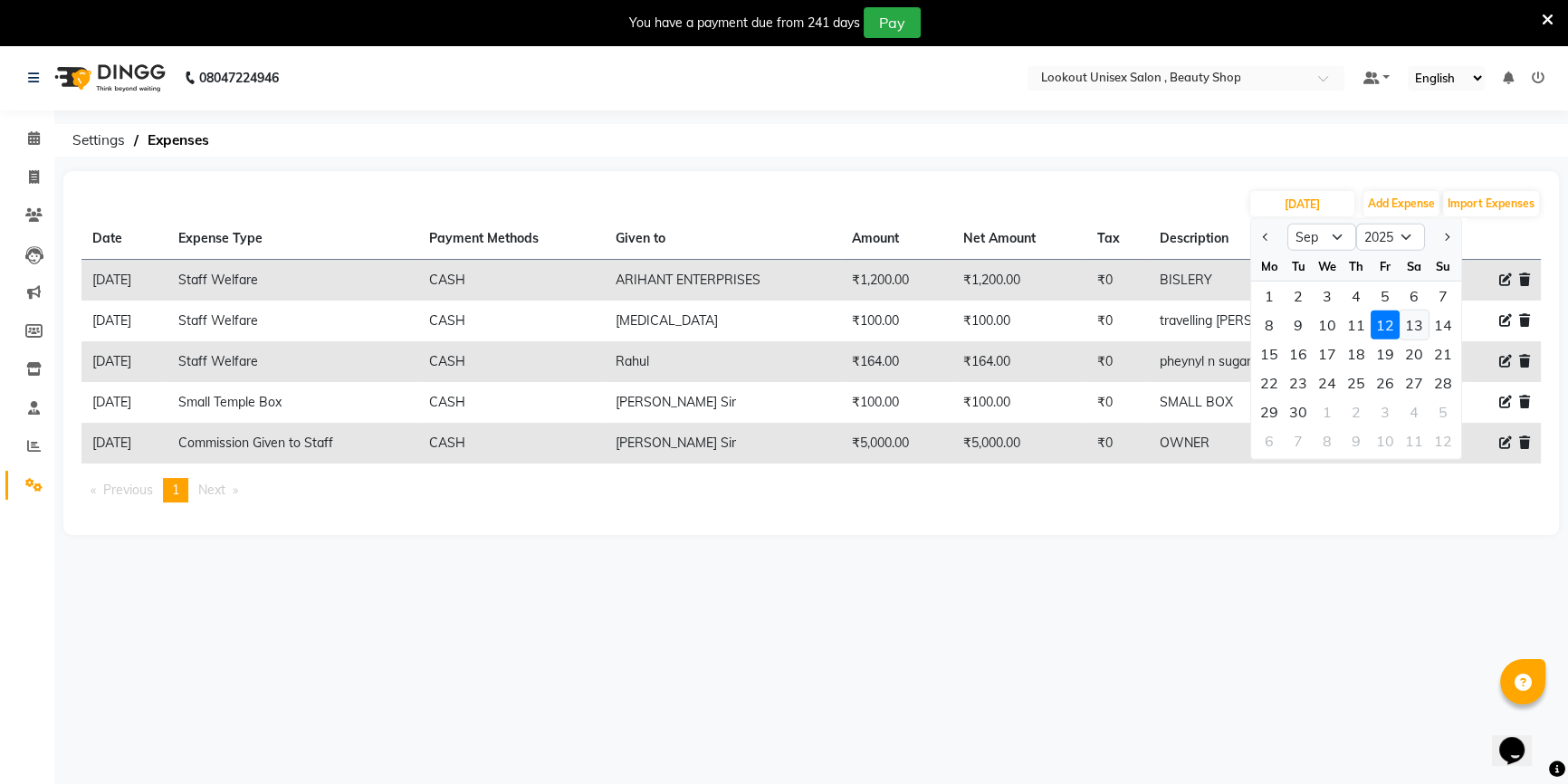
click at [1415, 326] on div "13" at bounding box center [1414, 325] width 29 height 29
type input "[DATE]"
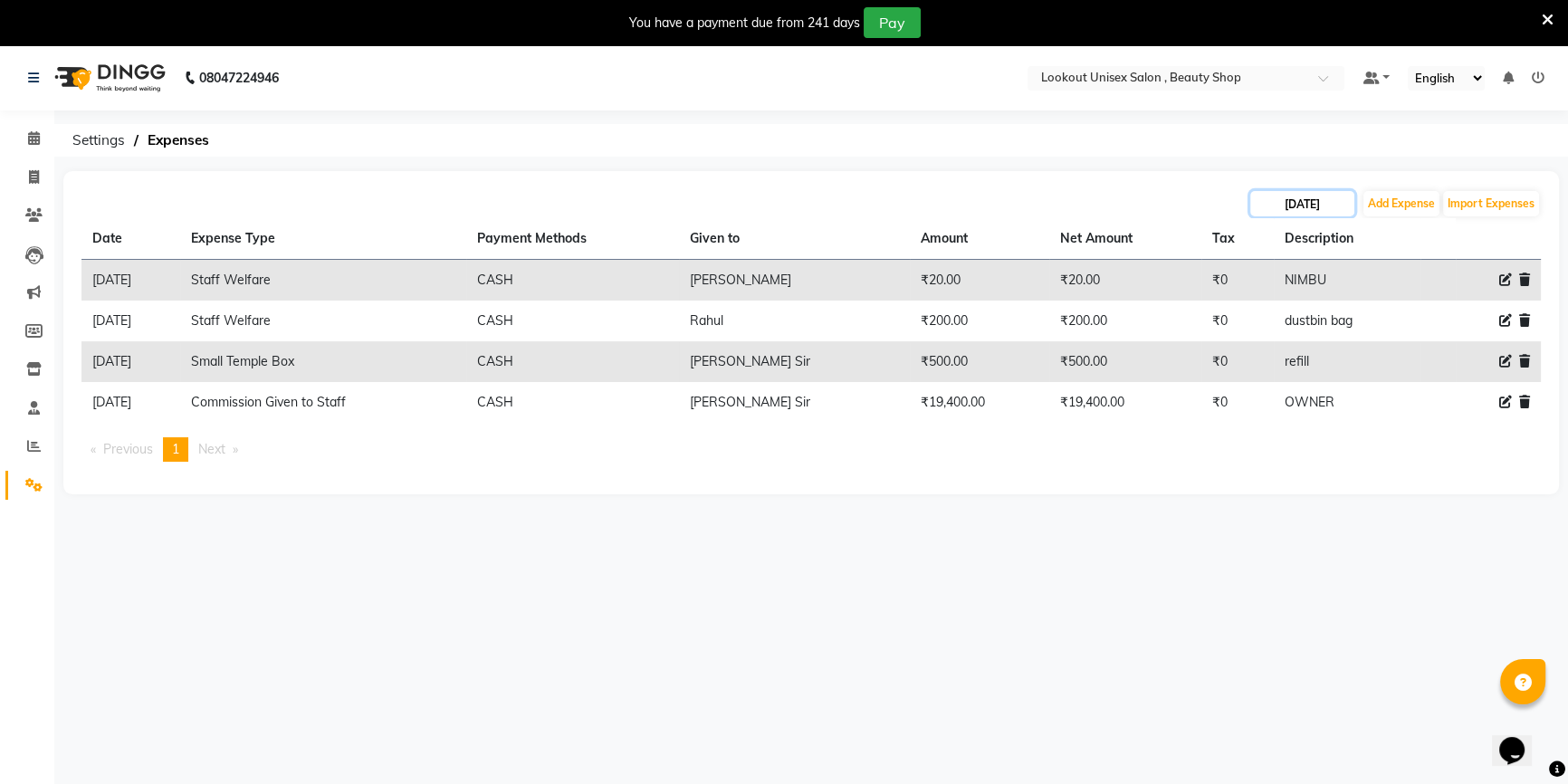
click at [1327, 206] on input "[DATE]" at bounding box center [1302, 204] width 104 height 25
select select "9"
select select "2025"
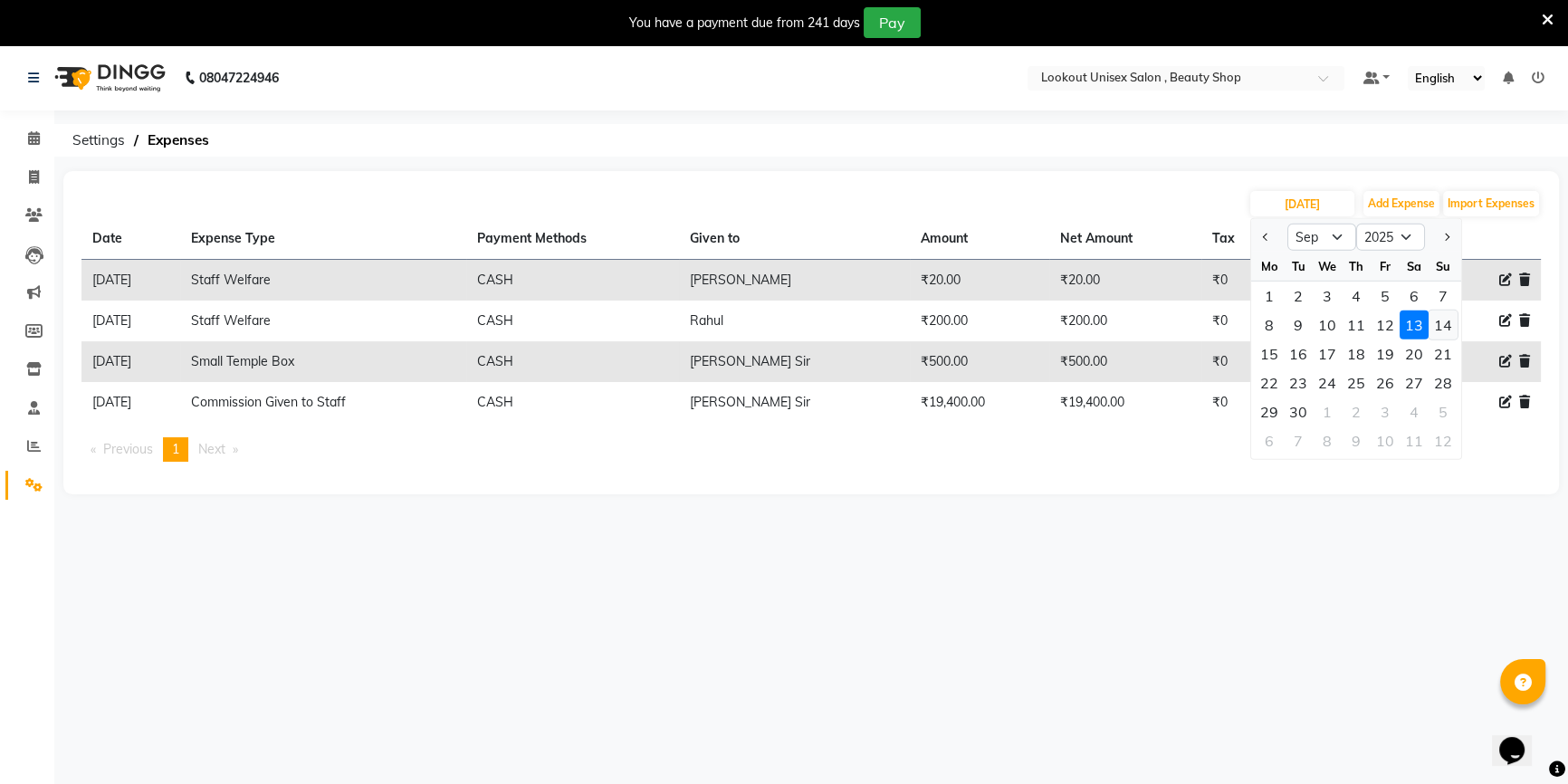
click at [1438, 330] on div "14" at bounding box center [1443, 325] width 29 height 29
type input "[DATE]"
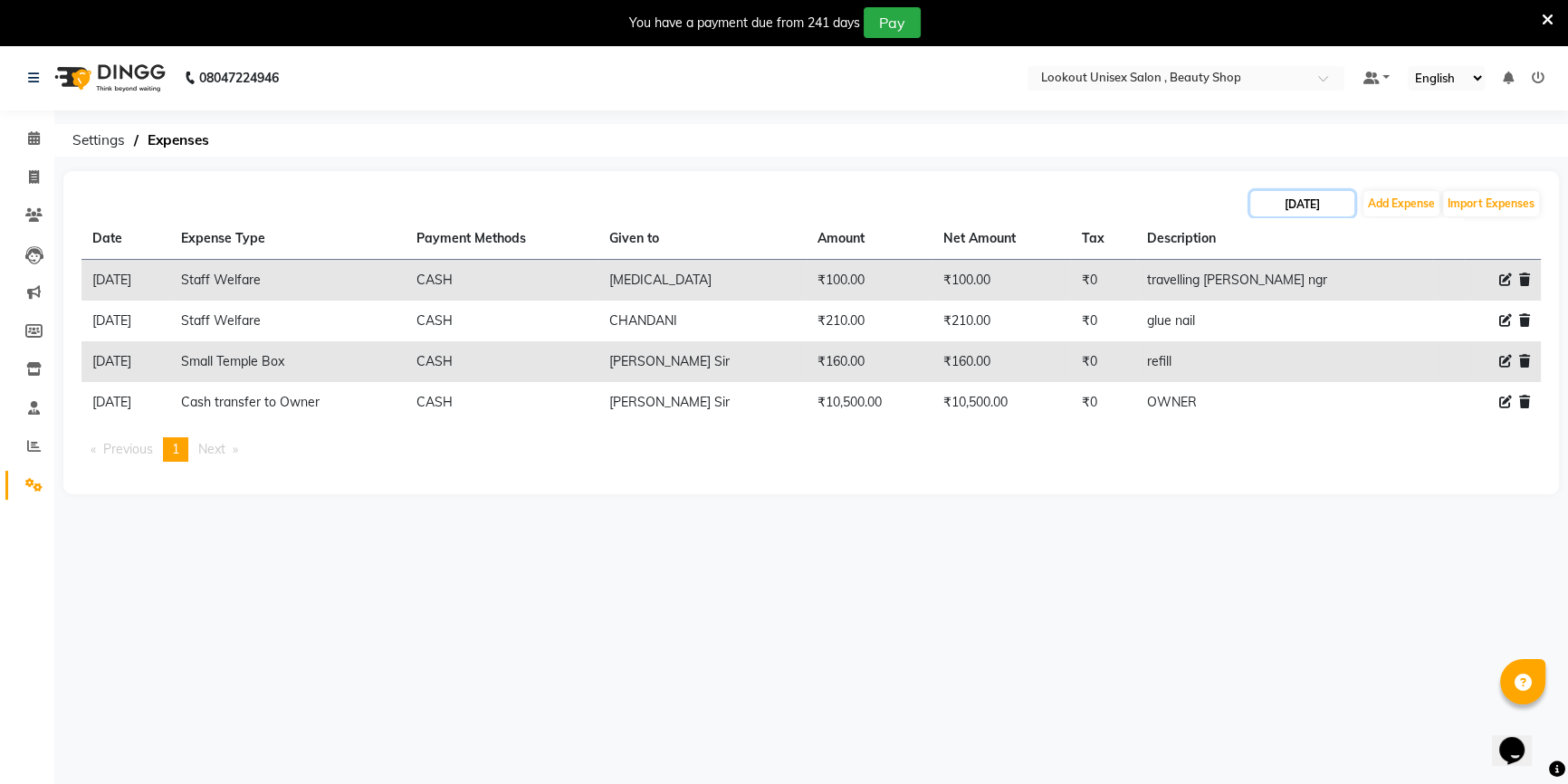
click at [1319, 196] on input "[DATE]" at bounding box center [1302, 204] width 104 height 25
select select "9"
select select "2025"
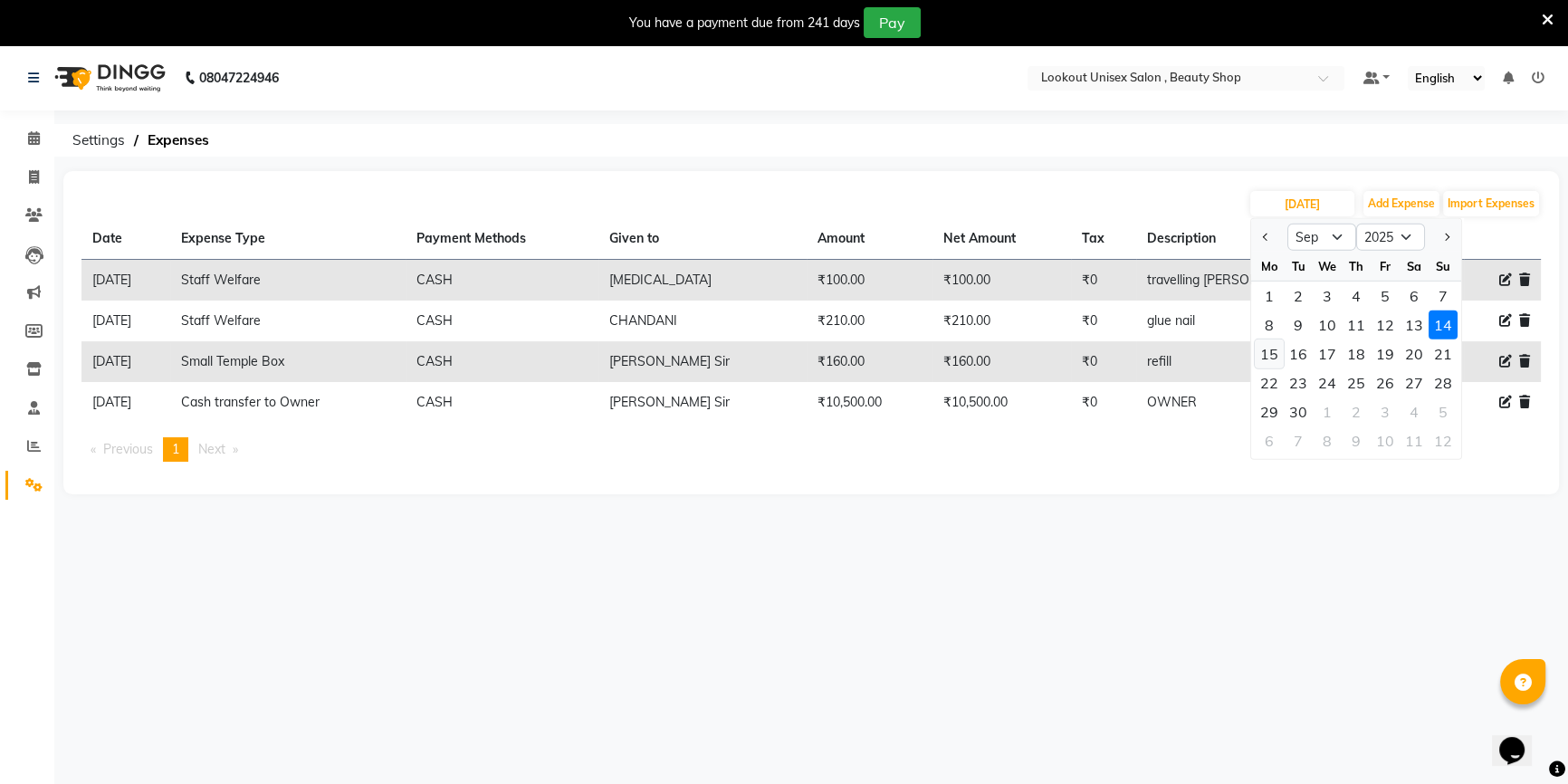
click at [1268, 352] on div "15" at bounding box center [1269, 354] width 29 height 29
type input "[DATE]"
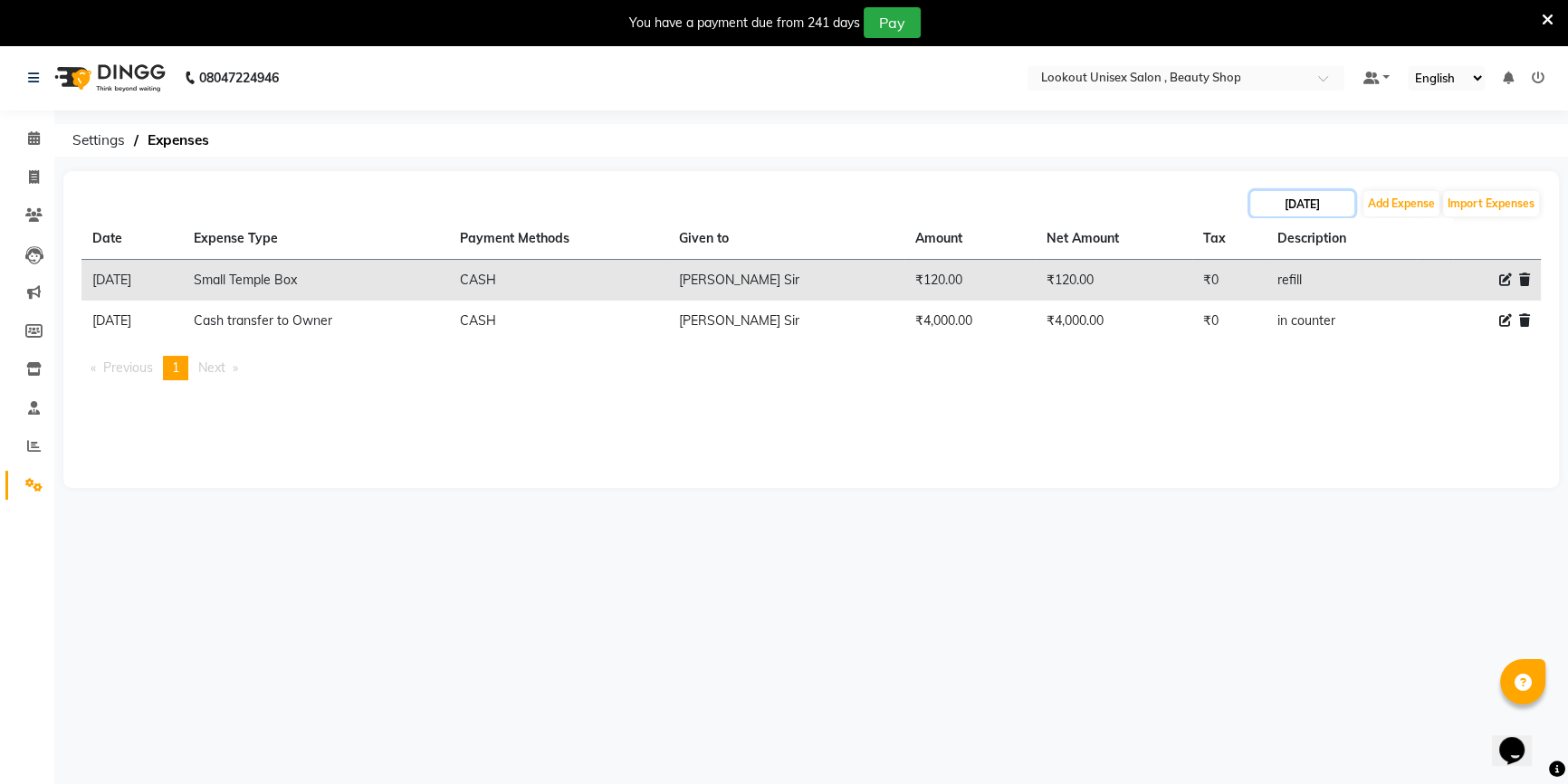
click at [1284, 213] on input "[DATE]" at bounding box center [1302, 204] width 104 height 25
select select "9"
select select "2025"
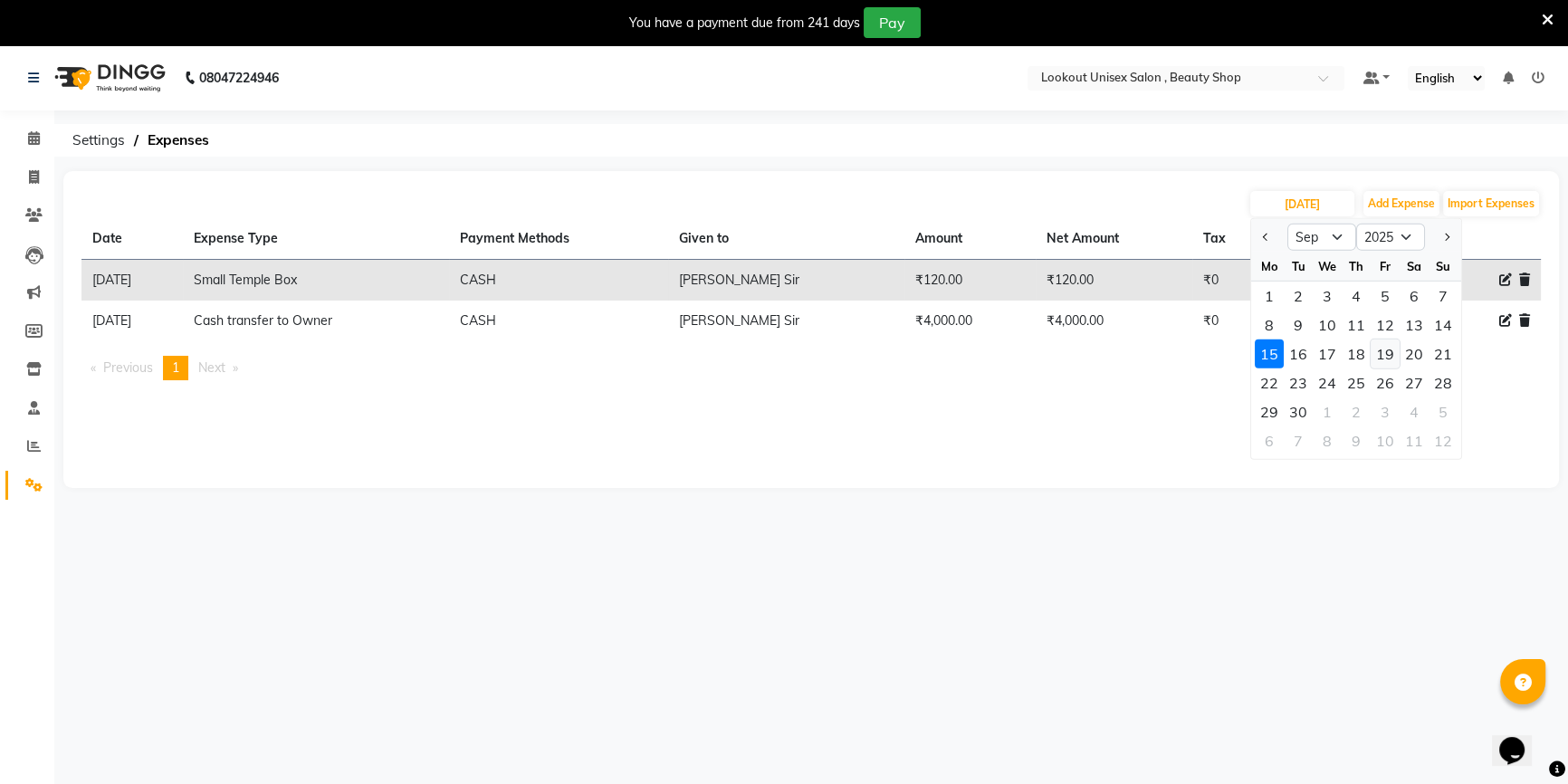
click at [1388, 362] on div "19" at bounding box center [1385, 354] width 29 height 29
type input "[DATE]"
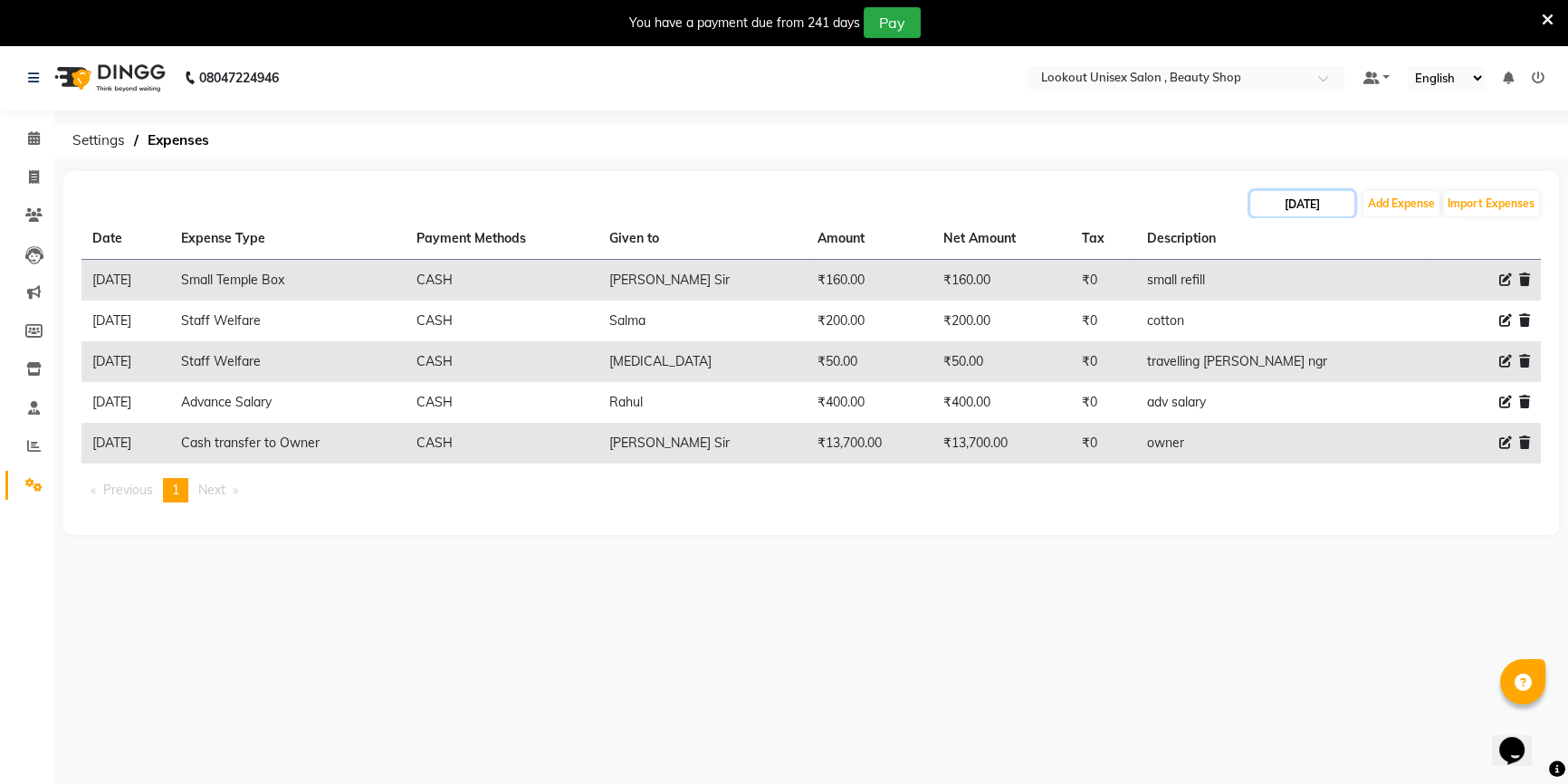
click at [1284, 208] on input "[DATE]" at bounding box center [1302, 204] width 104 height 25
select select "9"
select select "2025"
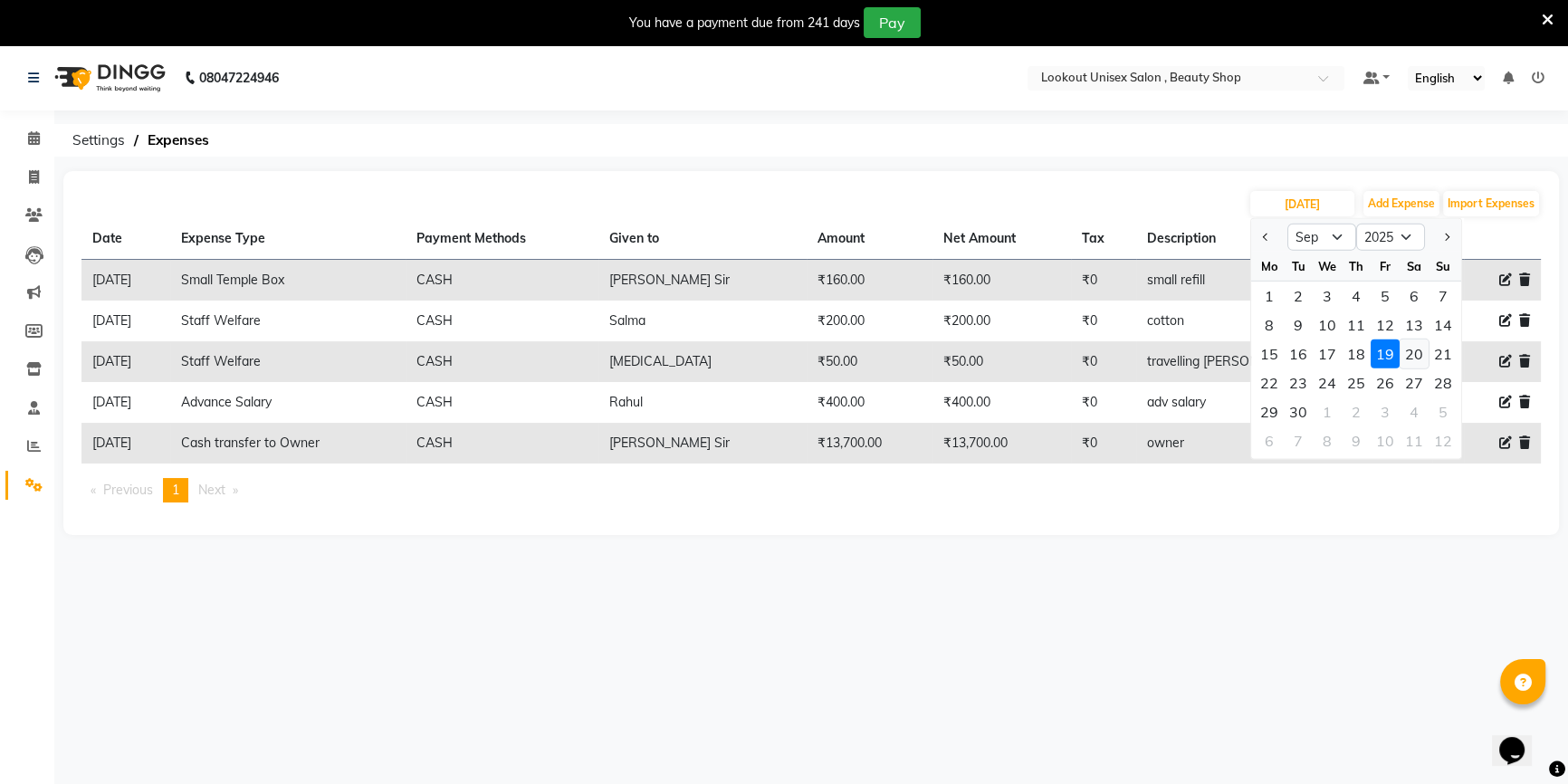
click at [1419, 358] on div "20" at bounding box center [1414, 354] width 29 height 29
type input "[DATE]"
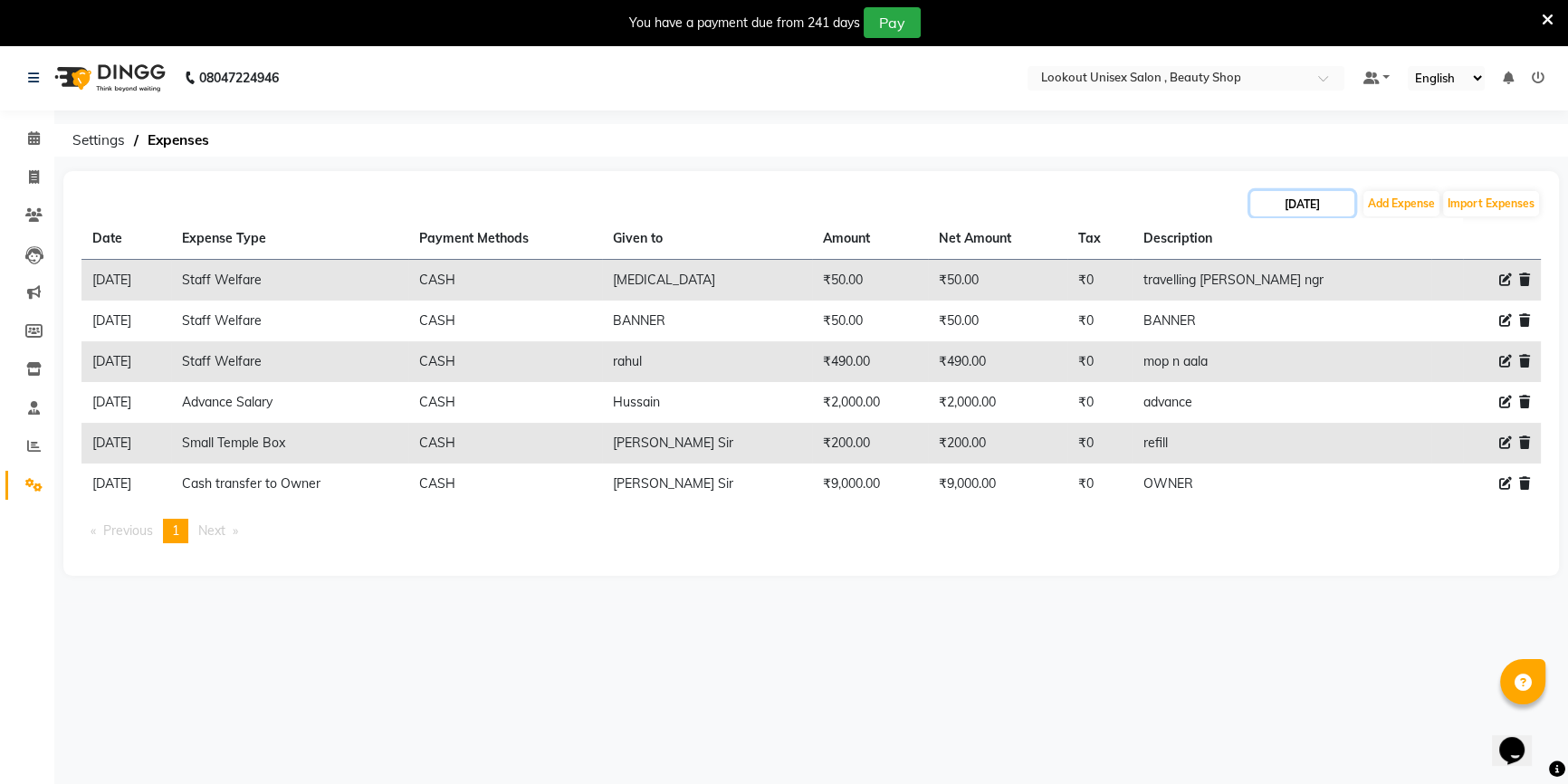
click at [1287, 208] on input "[DATE]" at bounding box center [1302, 204] width 104 height 25
select select "9"
select select "2025"
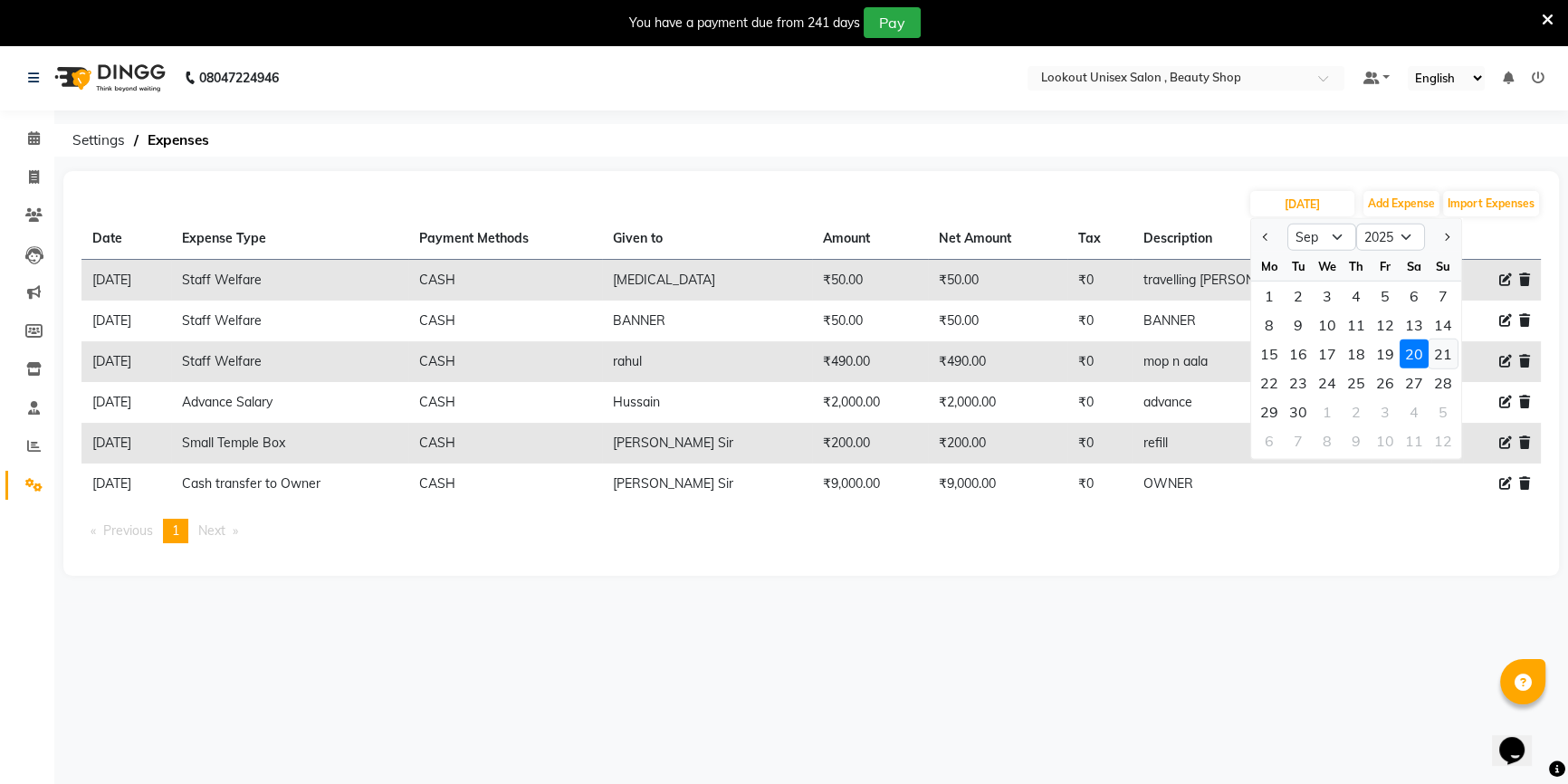
click at [1442, 361] on div "21" at bounding box center [1443, 354] width 29 height 29
type input "[DATE]"
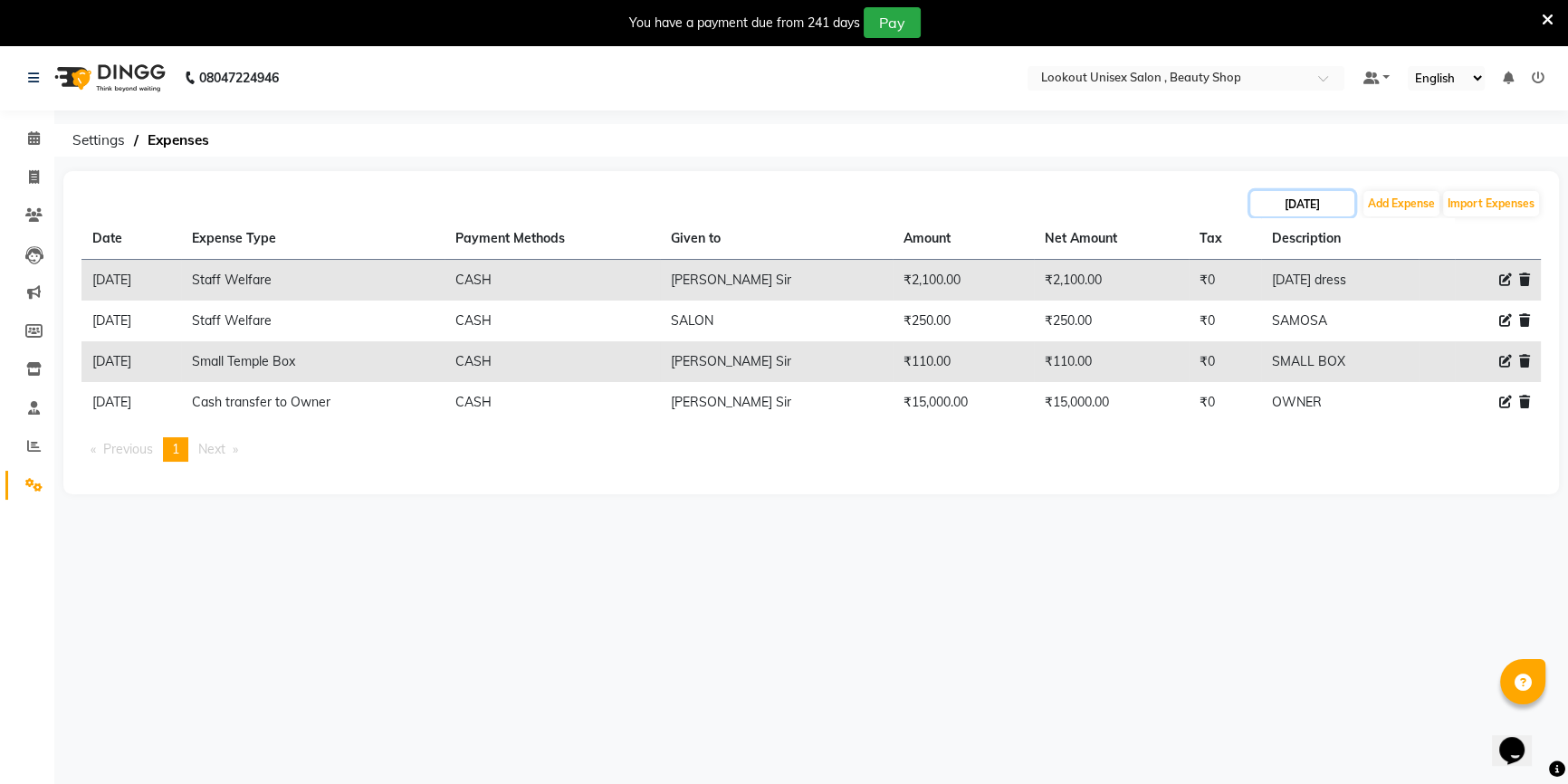
click at [1317, 198] on input "[DATE]" at bounding box center [1302, 204] width 104 height 25
select select "9"
select select "2025"
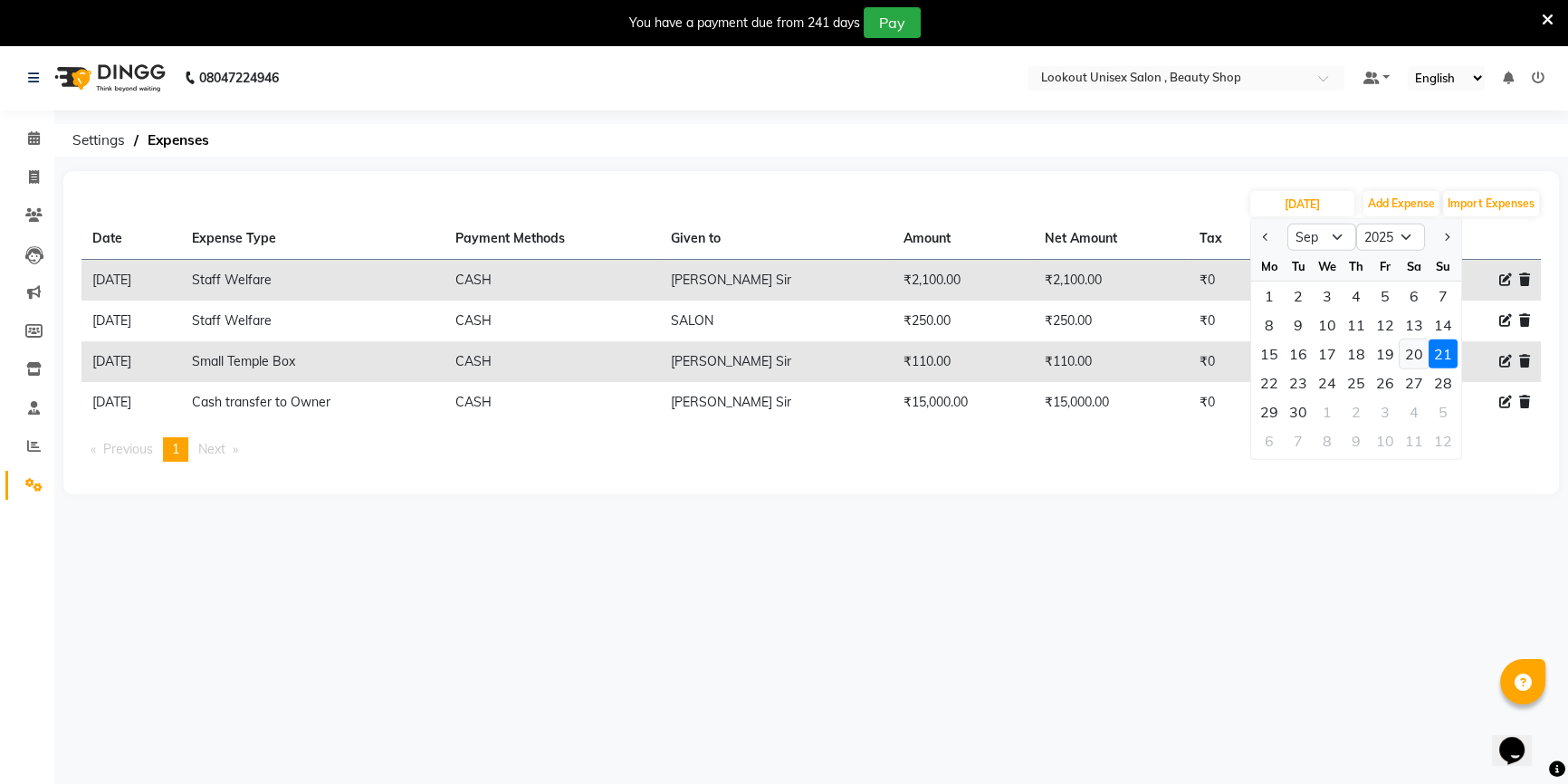
click at [1414, 356] on div "20" at bounding box center [1414, 354] width 29 height 29
type input "[DATE]"
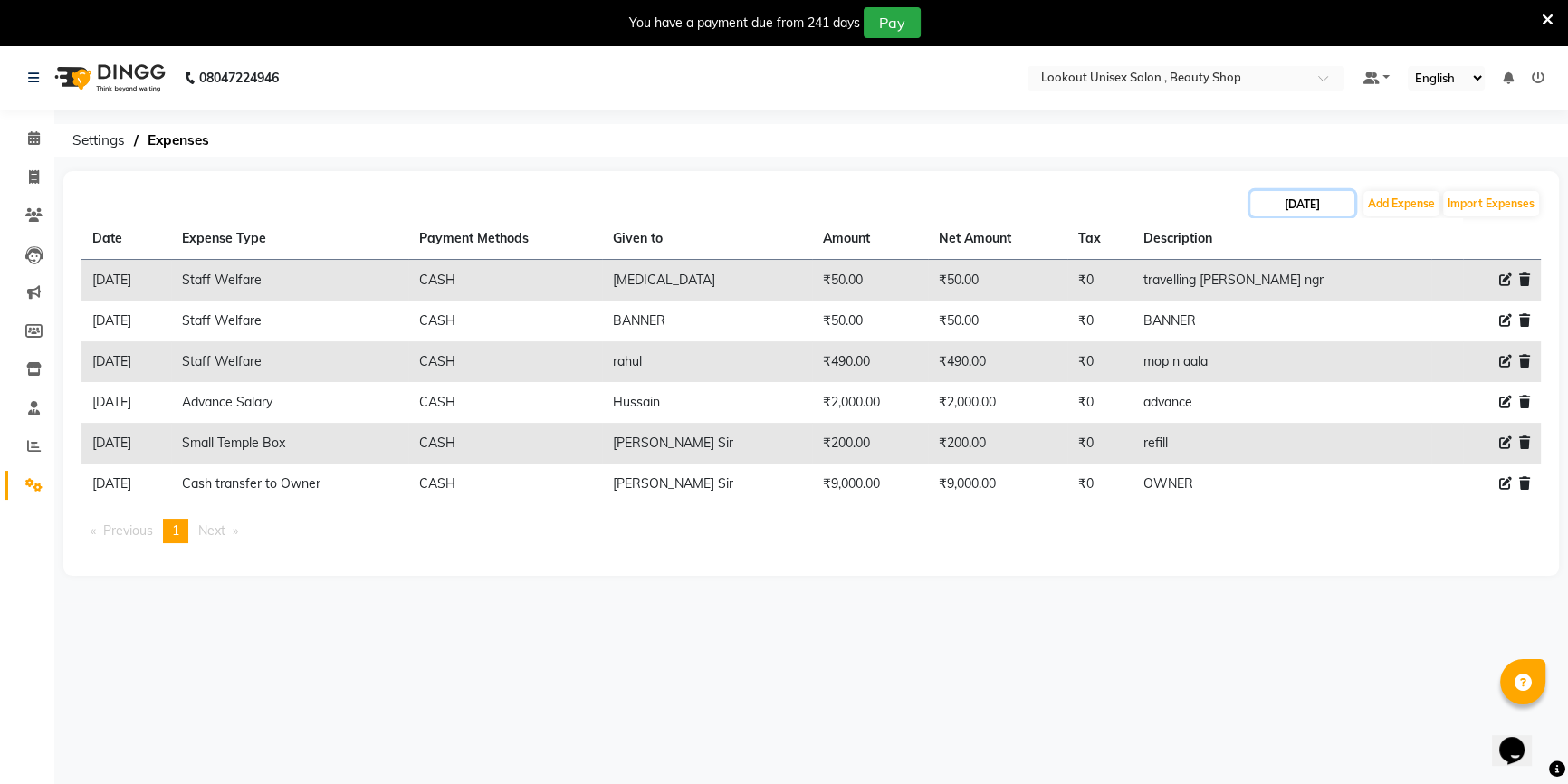
click at [1321, 196] on input "[DATE]" at bounding box center [1302, 204] width 104 height 25
select select "9"
select select "2025"
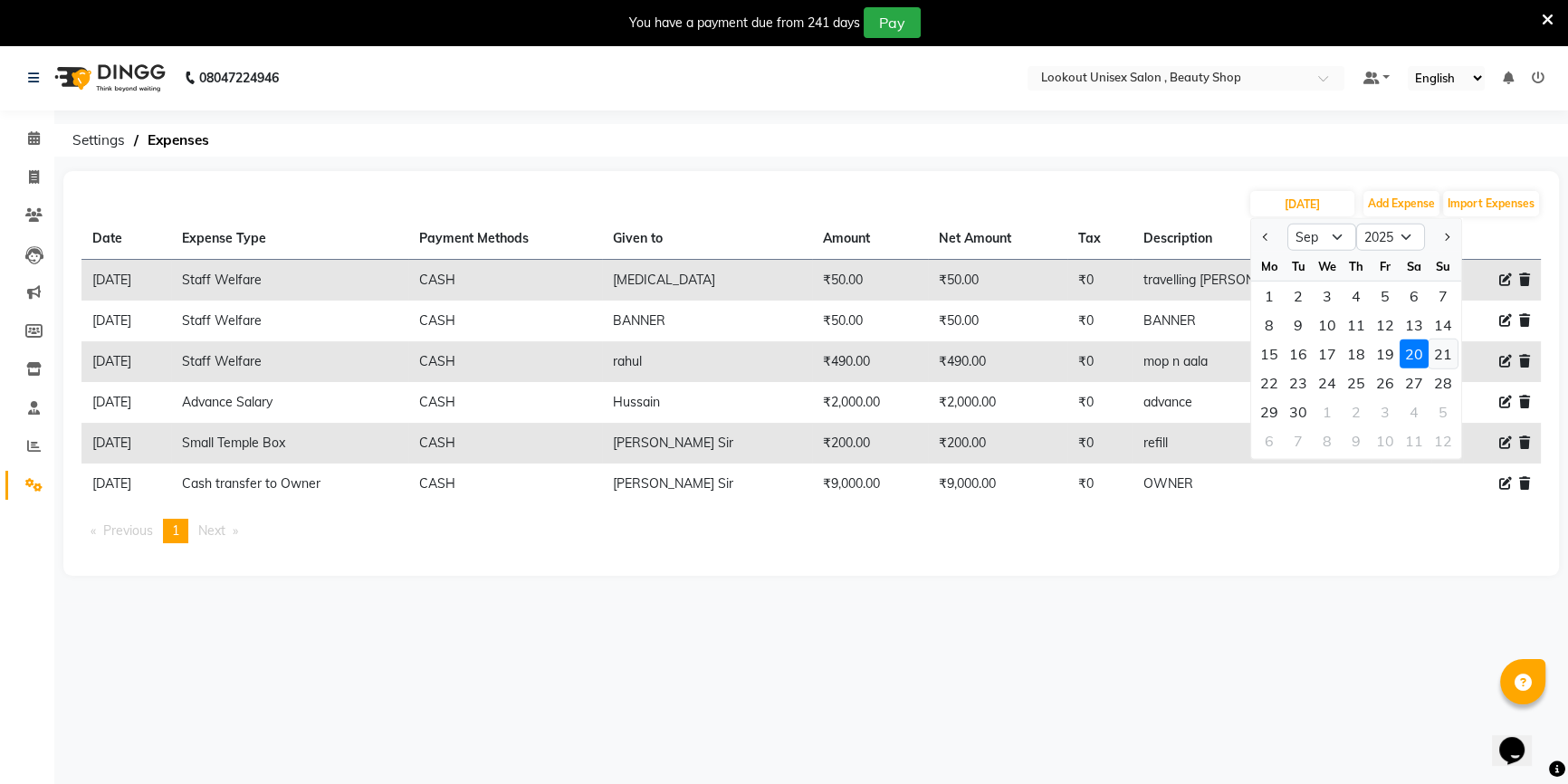
click at [1444, 353] on div "21" at bounding box center [1443, 354] width 29 height 29
type input "[DATE]"
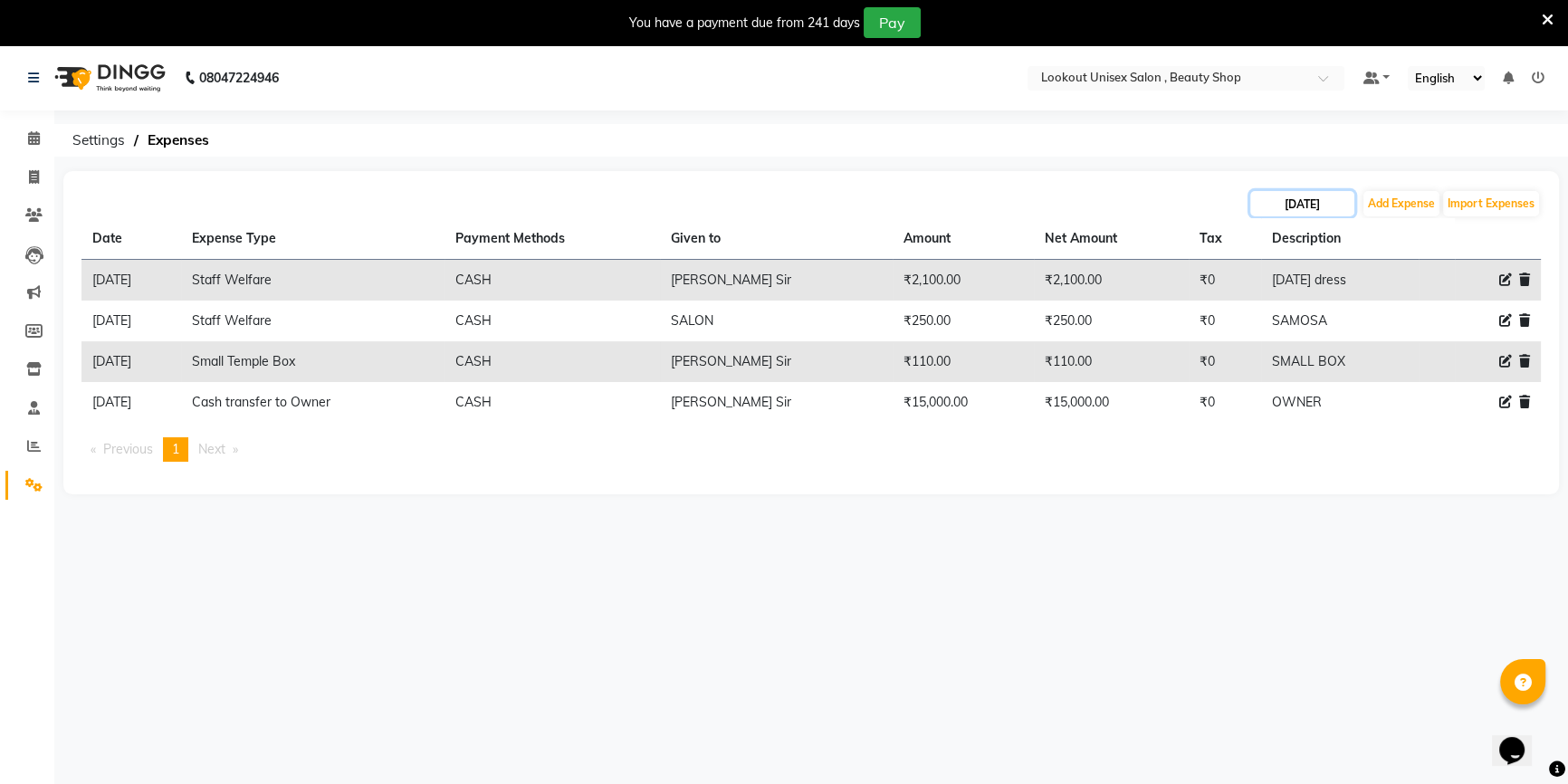
click at [1329, 204] on input "[DATE]" at bounding box center [1302, 204] width 104 height 25
select select "9"
select select "2025"
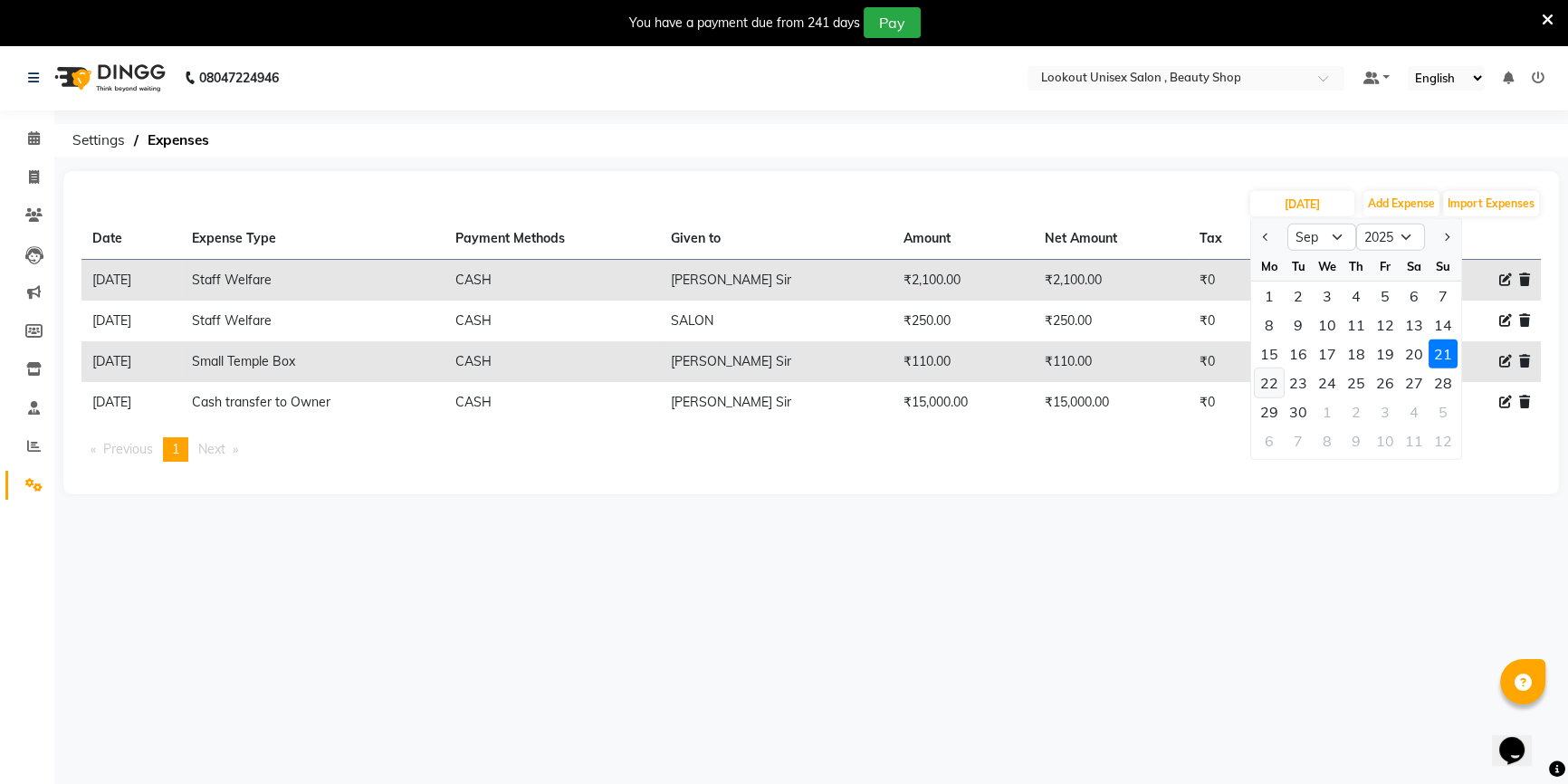
click at [1264, 373] on div "22" at bounding box center [1269, 383] width 29 height 29
type input "[DATE]"
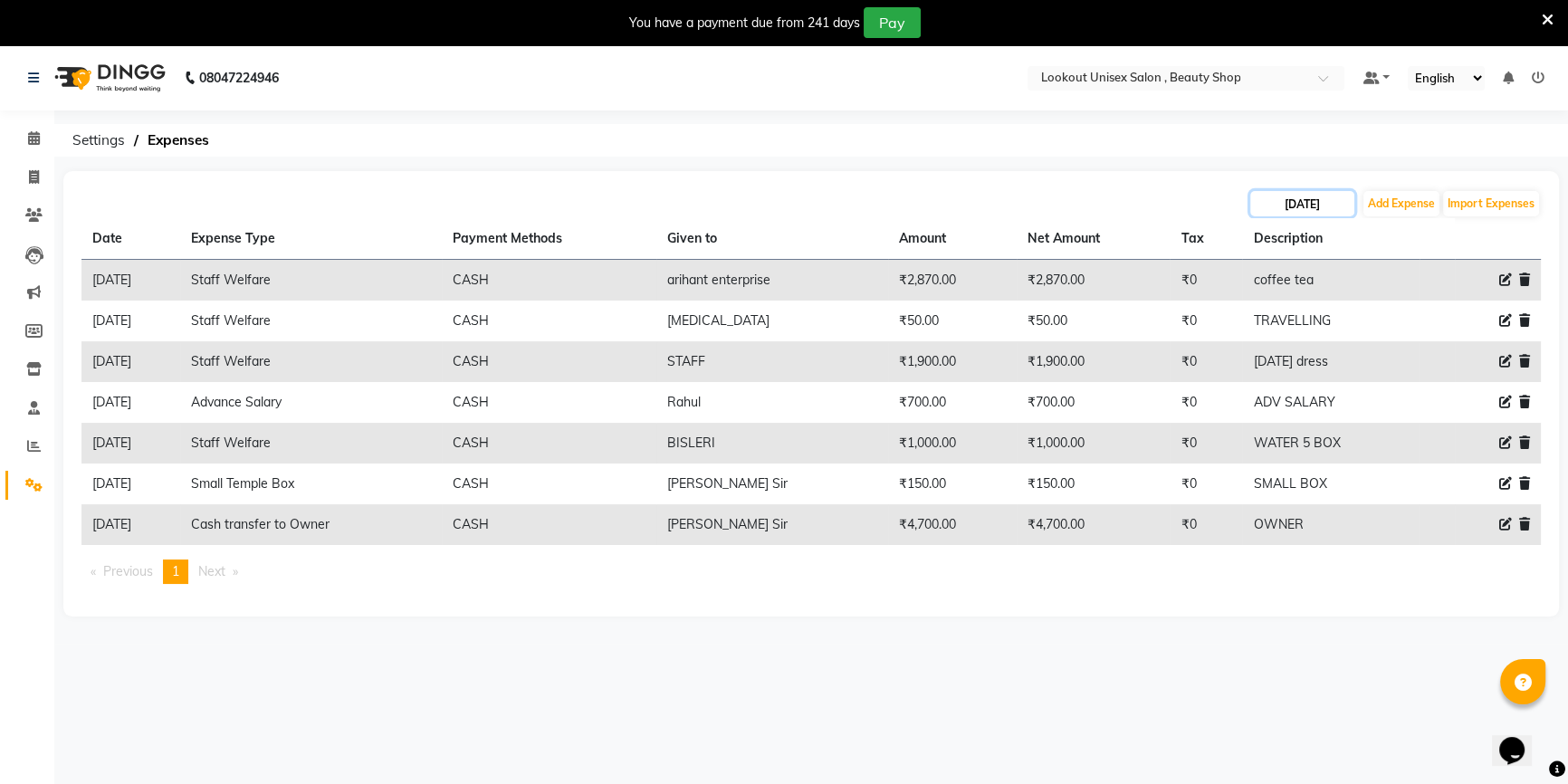
click at [1295, 198] on input "[DATE]" at bounding box center [1302, 204] width 104 height 25
select select "9"
select select "2025"
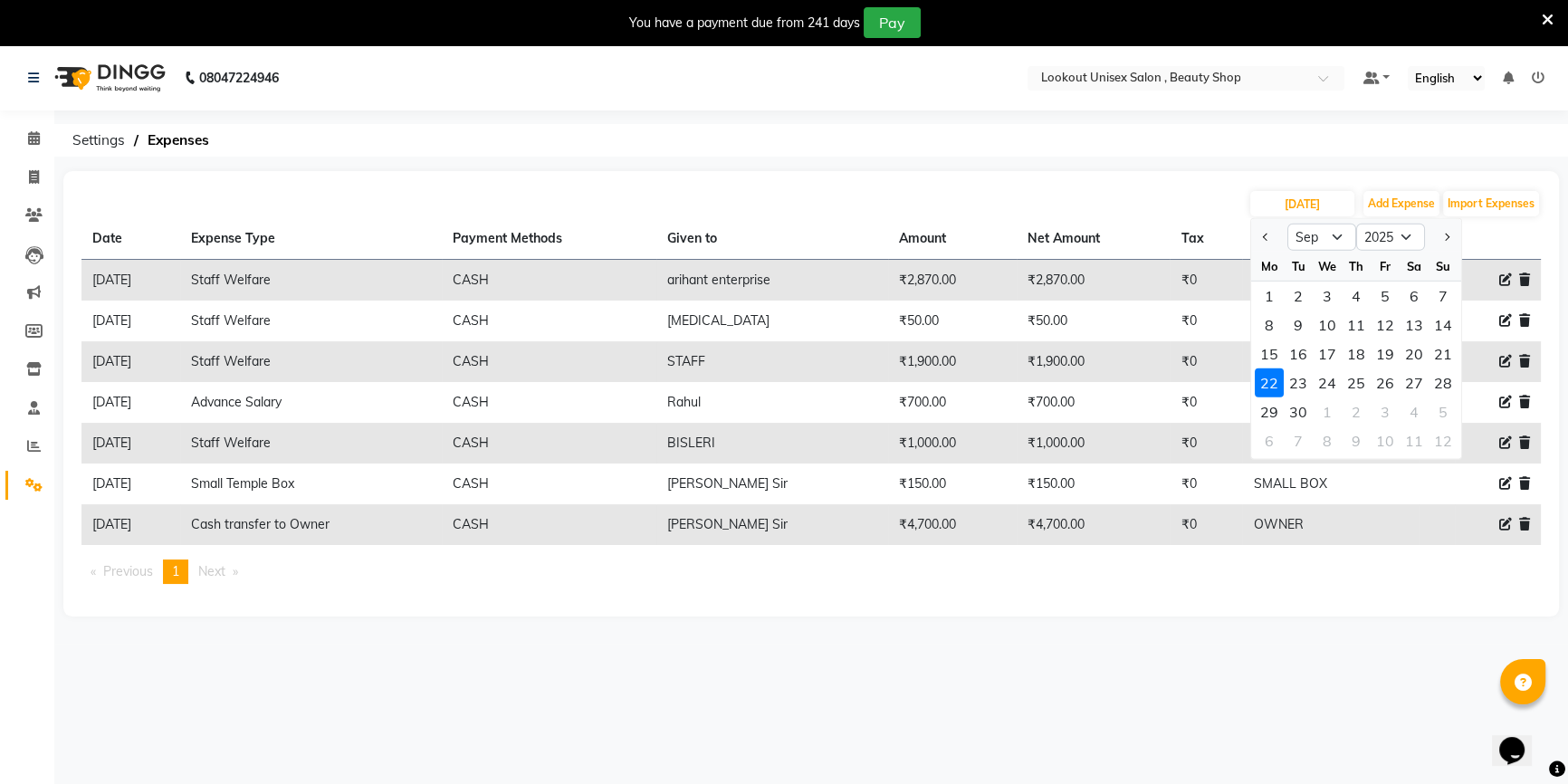
click at [1231, 162] on div "08047224946 Select Location × Lookout Unisex Salon , Beauty Shop Default Panel …" at bounding box center [784, 437] width 1568 height 784
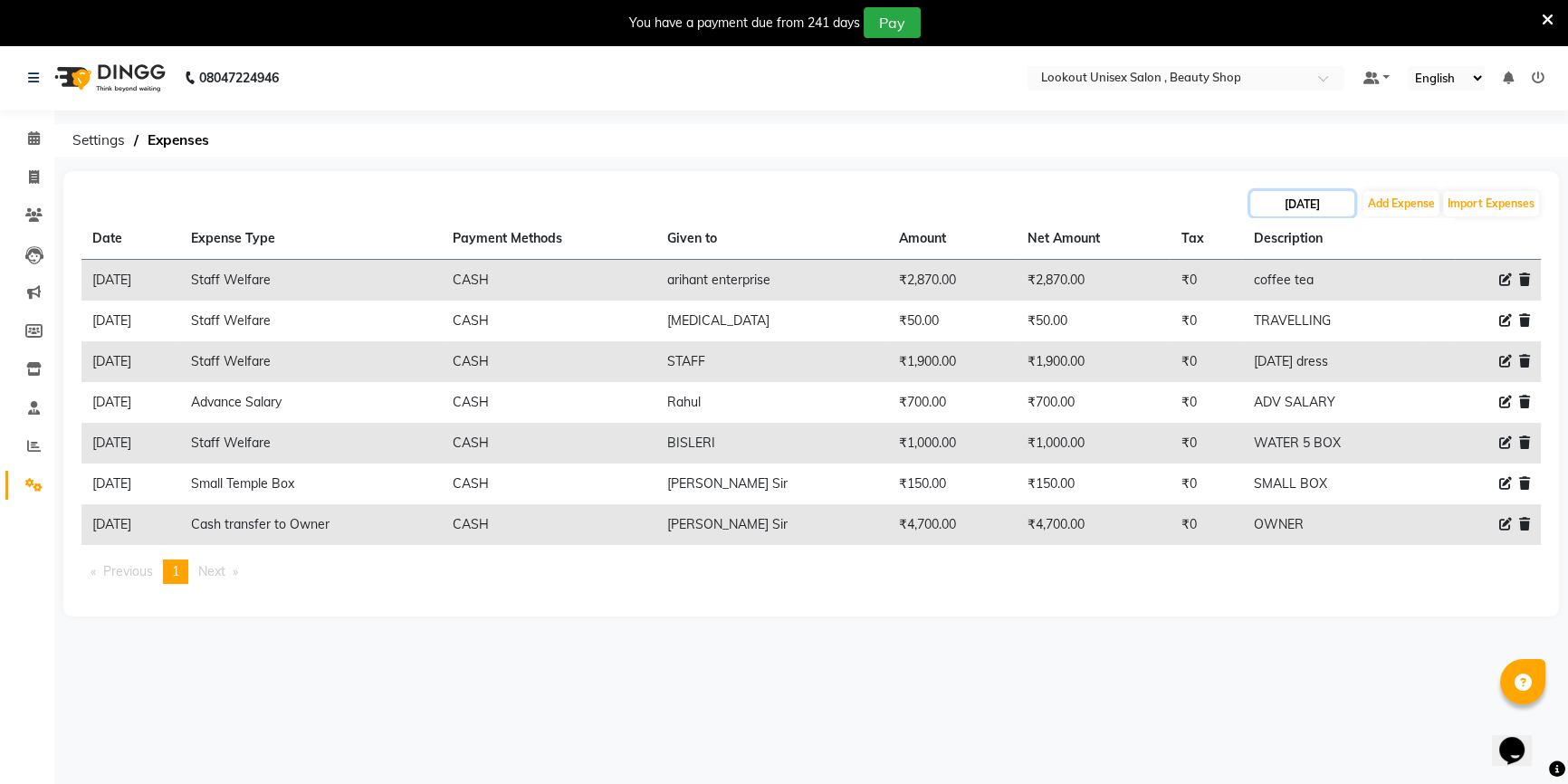
click at [1309, 205] on input "[DATE]" at bounding box center [1302, 204] width 104 height 25
select select "9"
select select "2025"
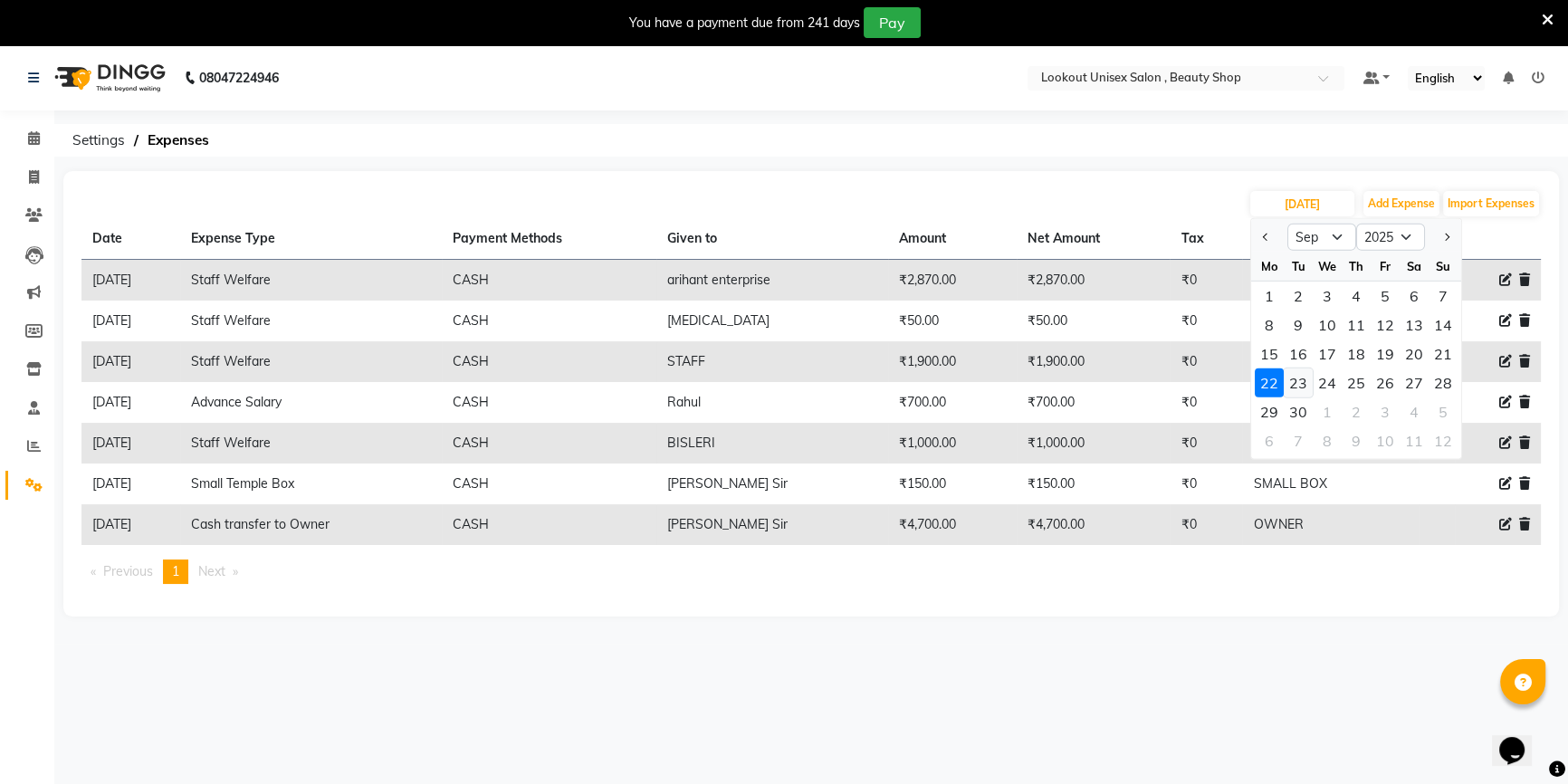
click at [1300, 391] on div "23" at bounding box center [1299, 383] width 29 height 29
type input "[DATE]"
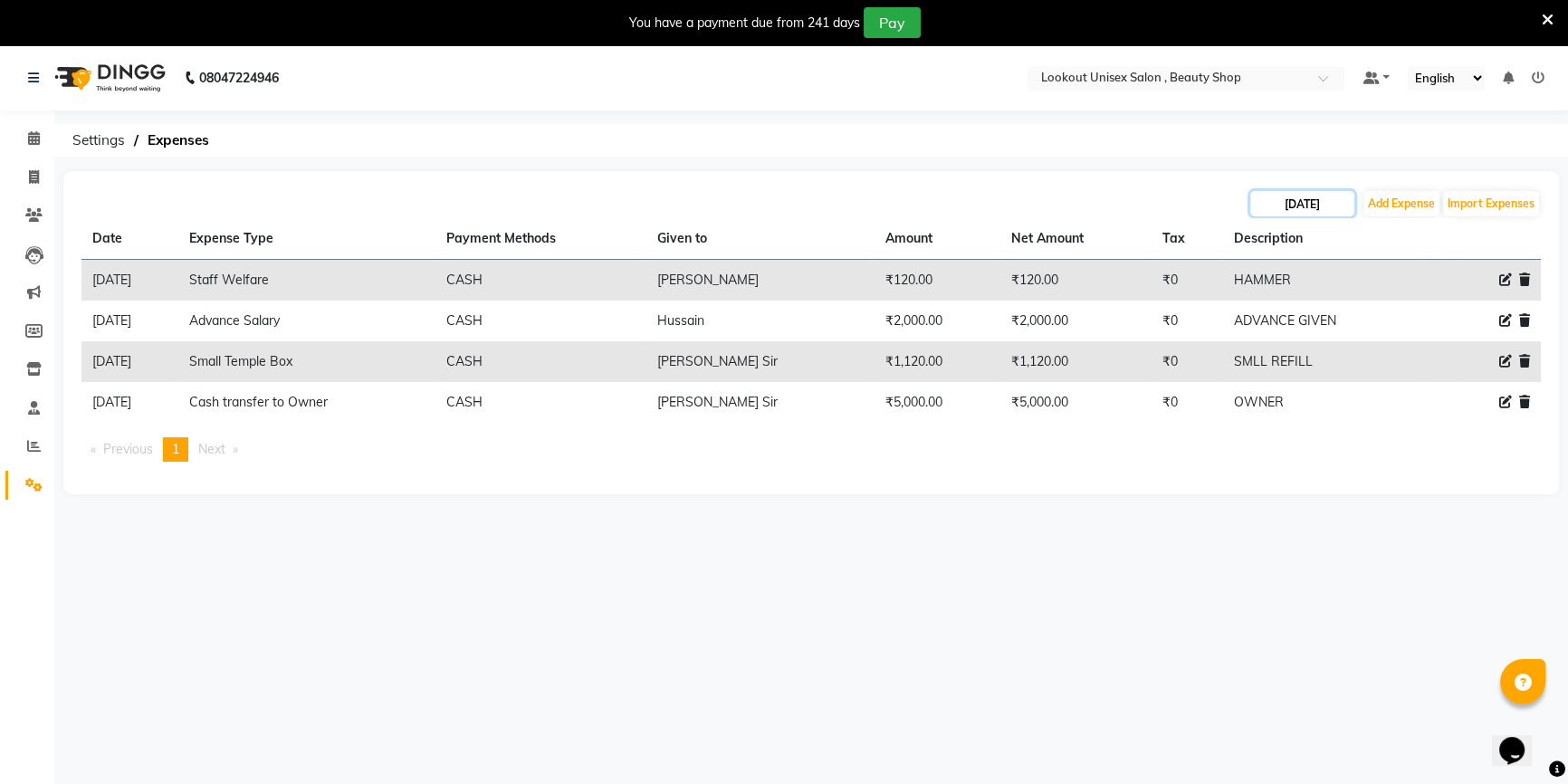
click at [1311, 213] on input "[DATE]" at bounding box center [1302, 204] width 104 height 25
select select "9"
select select "2025"
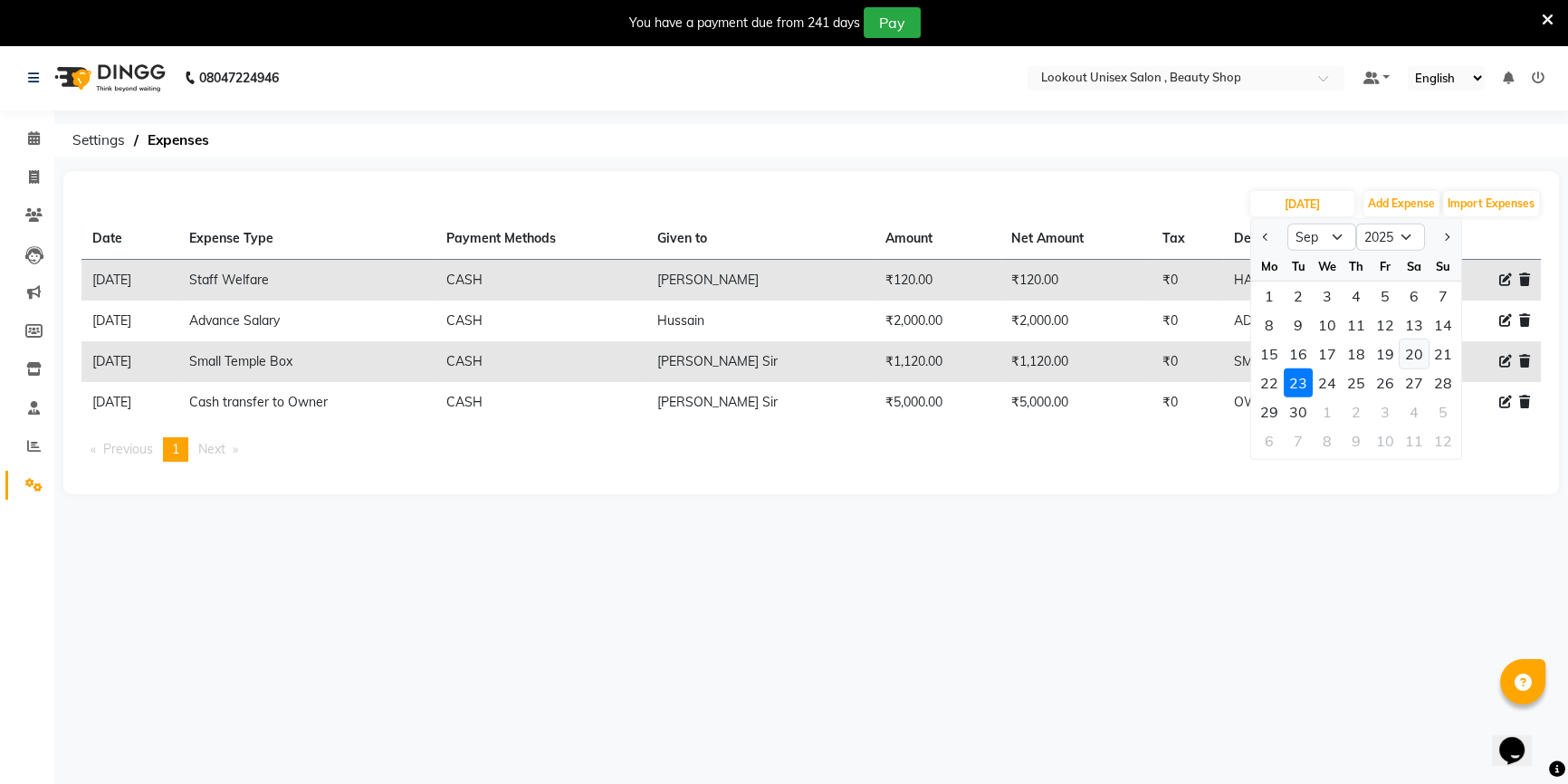
click at [1416, 349] on div "20" at bounding box center [1414, 354] width 29 height 29
type input "[DATE]"
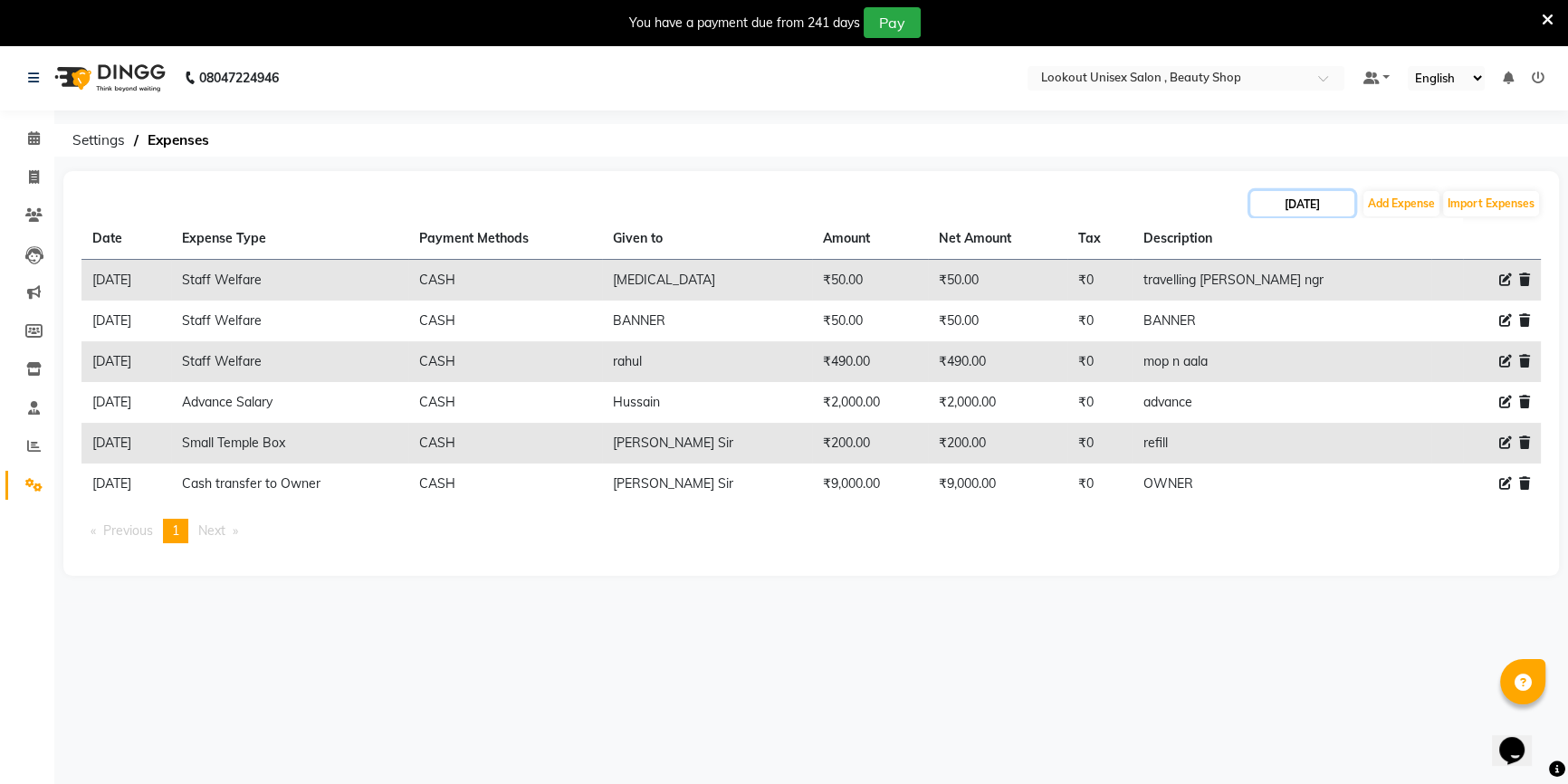
click at [1323, 203] on input "[DATE]" at bounding box center [1302, 204] width 104 height 25
select select "9"
select select "2025"
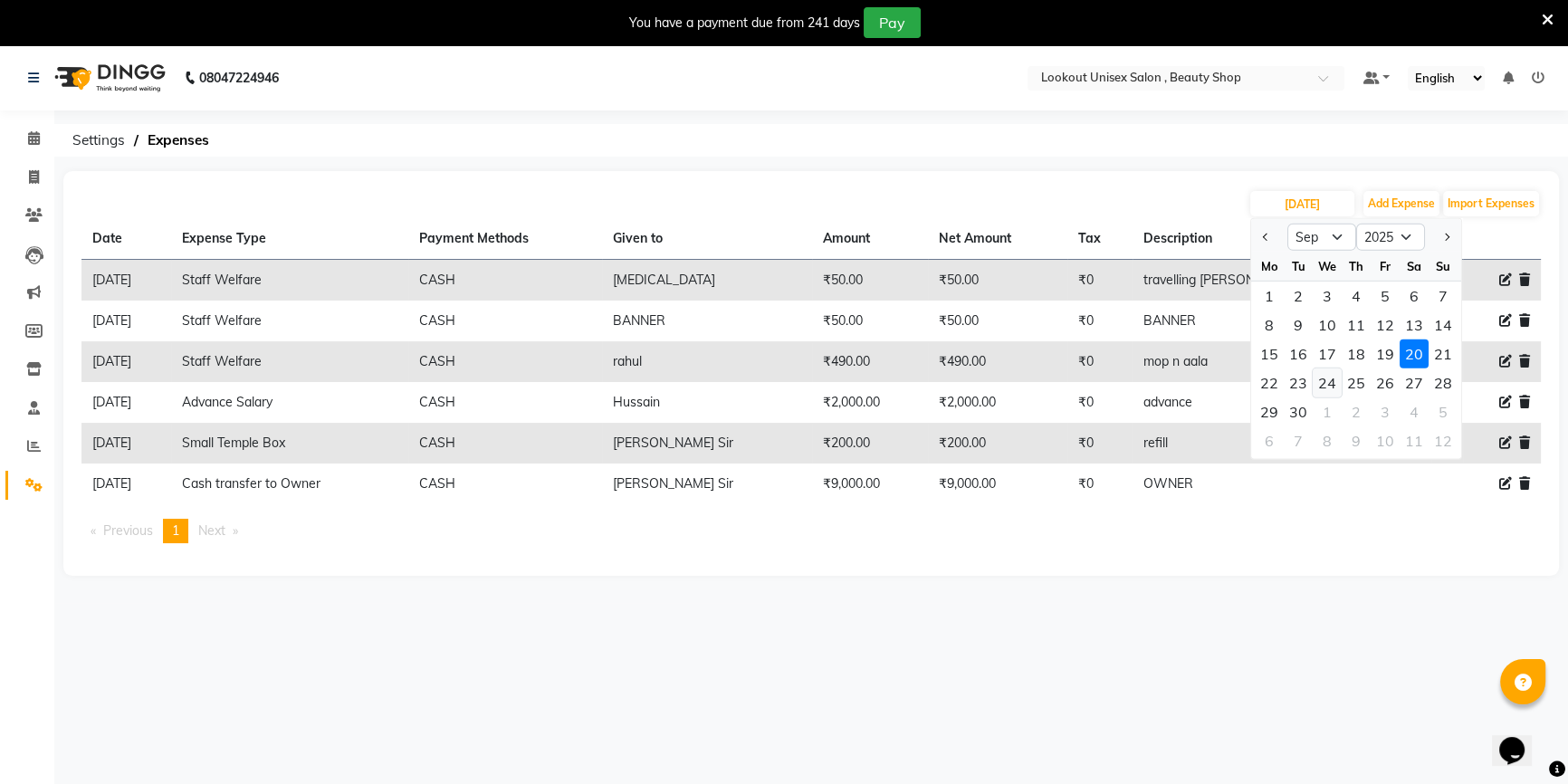
click at [1326, 380] on div "24" at bounding box center [1328, 383] width 29 height 29
type input "[DATE]"
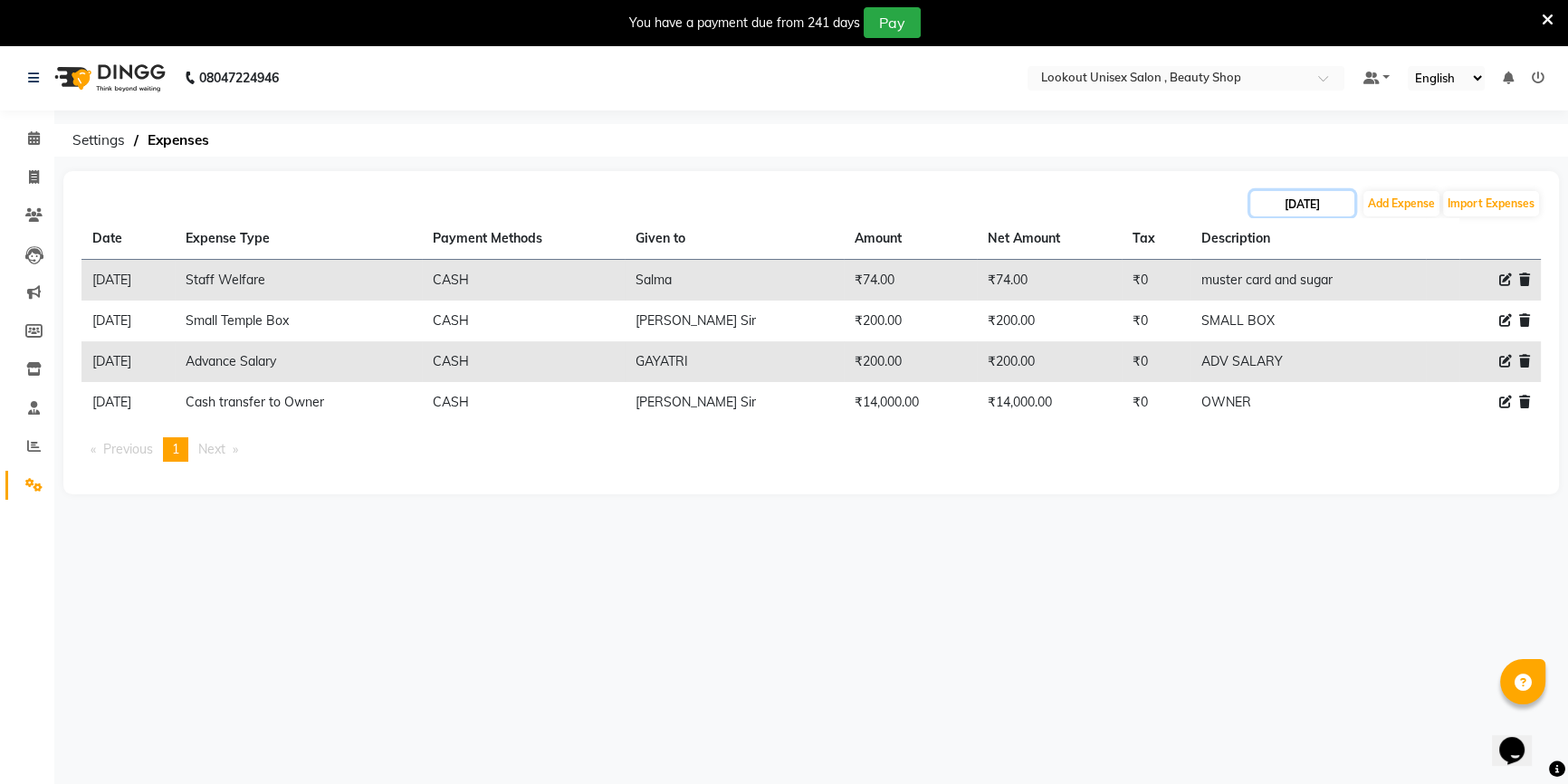
click at [1329, 209] on input "[DATE]" at bounding box center [1302, 204] width 104 height 25
select select "9"
select select "2025"
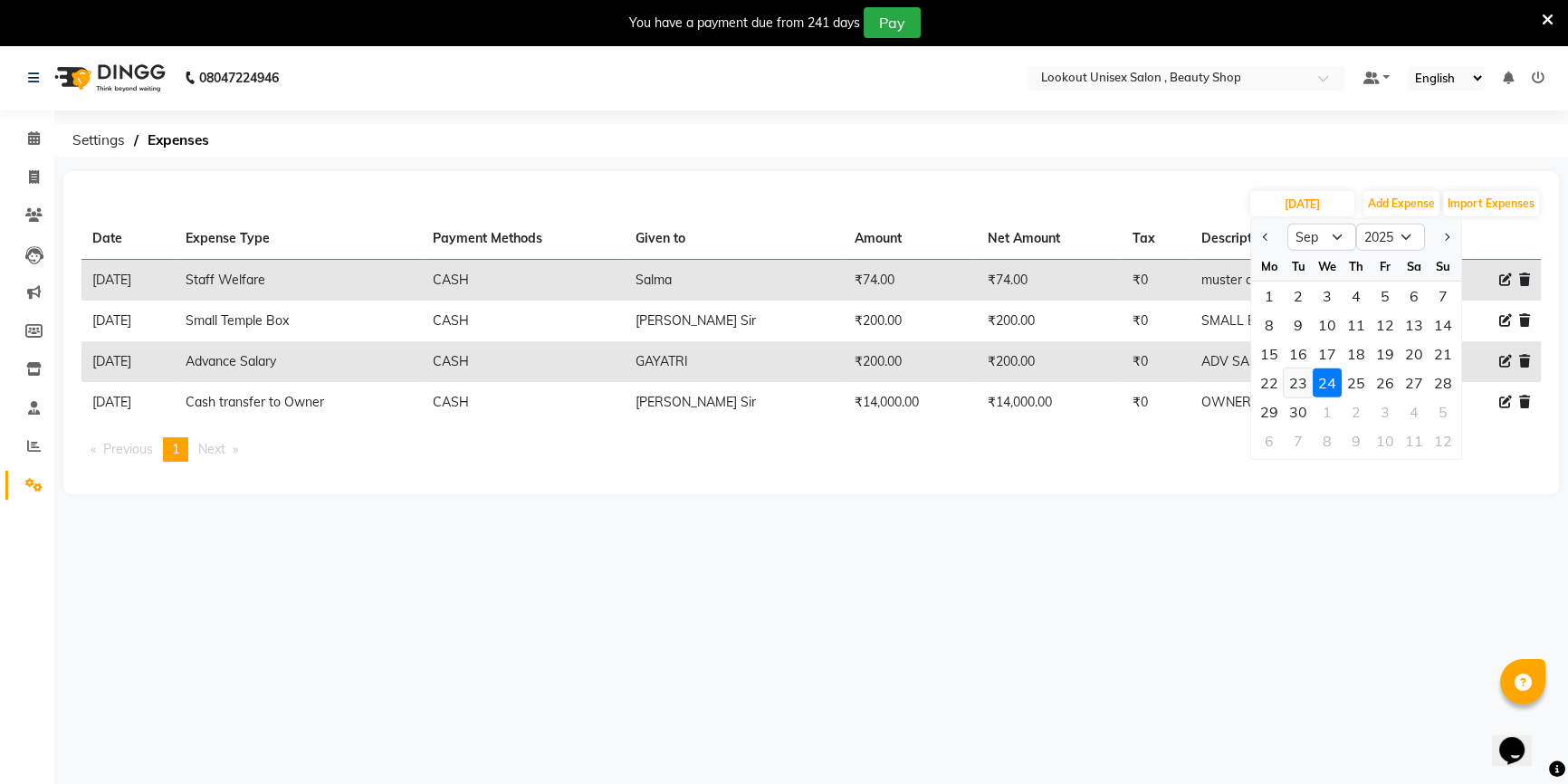
click at [1302, 385] on div "23" at bounding box center [1299, 383] width 29 height 29
type input "[DATE]"
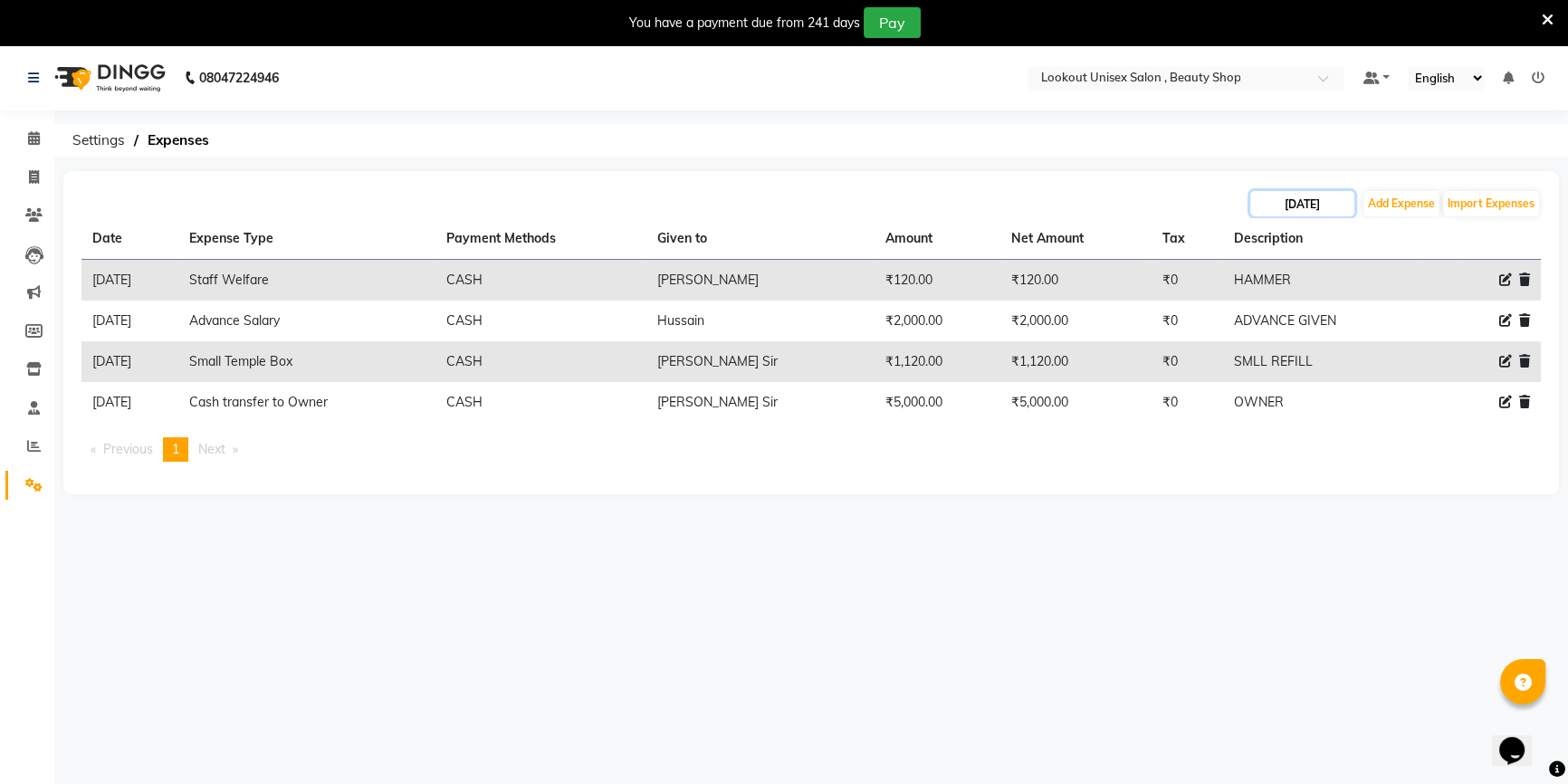
drag, startPoint x: 1318, startPoint y: 206, endPoint x: 1319, endPoint y: 216, distance: 10.0
click at [1319, 208] on input "[DATE]" at bounding box center [1302, 204] width 104 height 25
select select "9"
select select "2025"
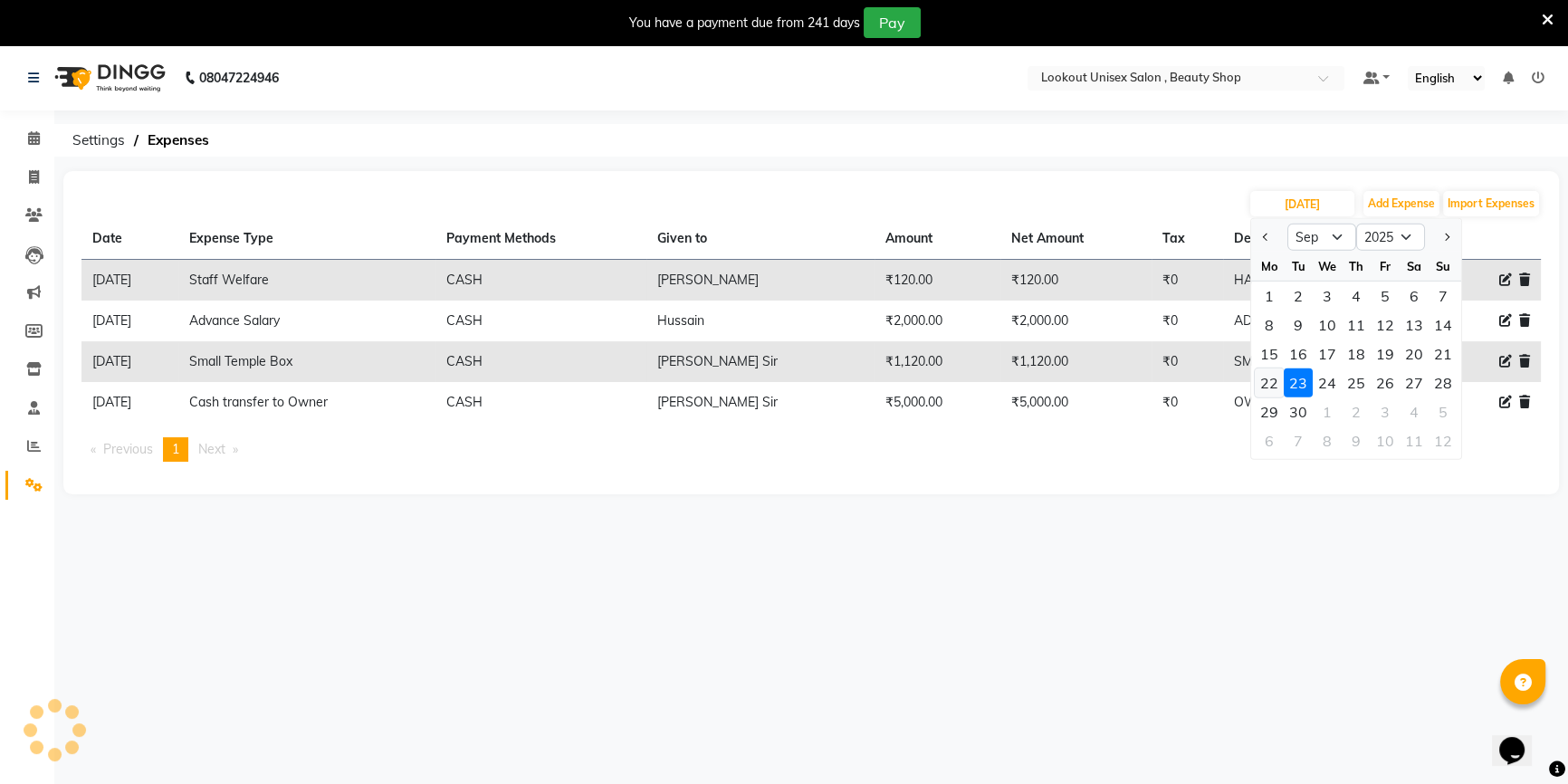
click at [1267, 380] on div "22" at bounding box center [1269, 383] width 29 height 29
type input "[DATE]"
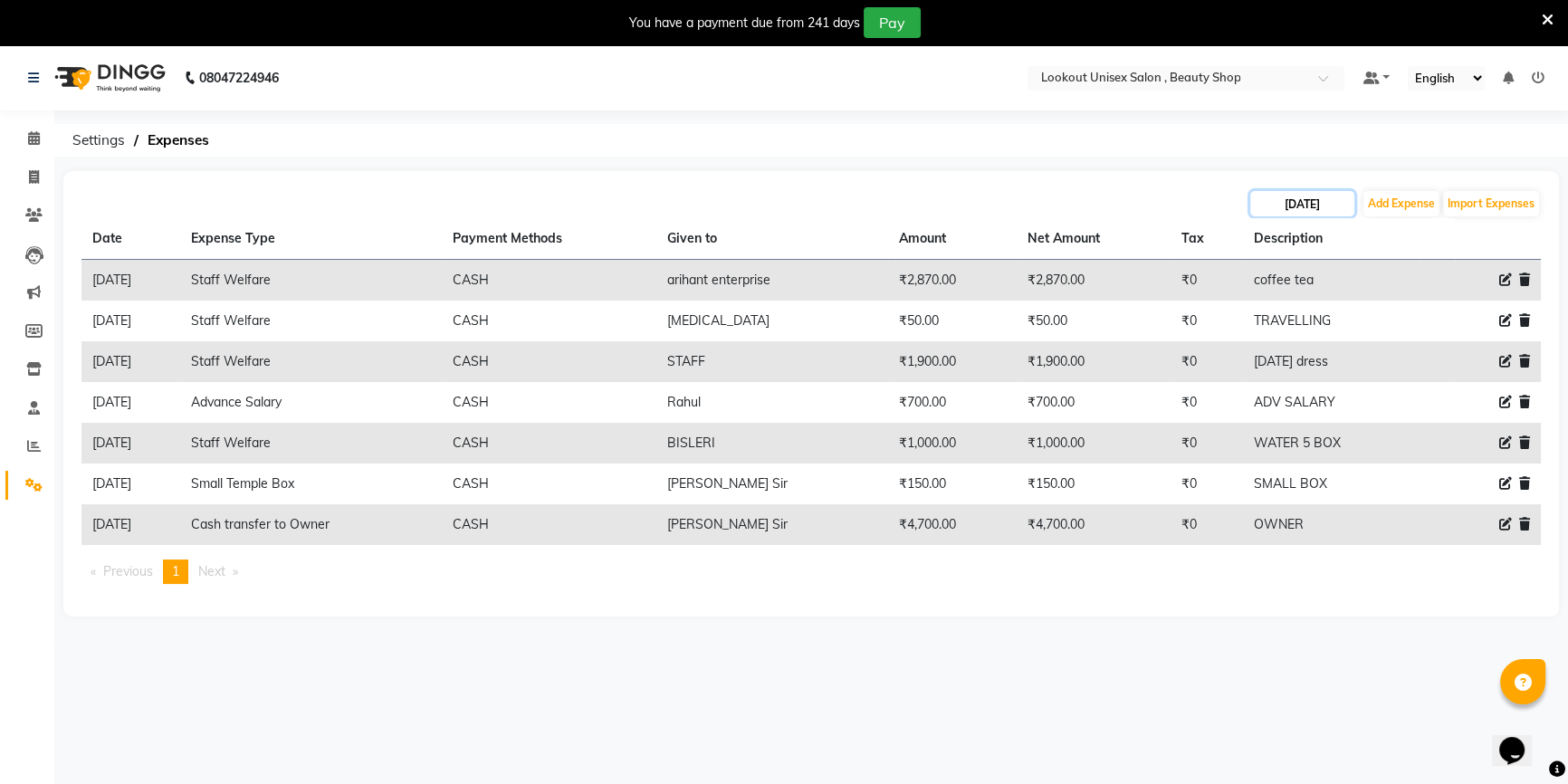
click at [1324, 193] on input "[DATE]" at bounding box center [1302, 204] width 104 height 25
select select "9"
select select "2025"
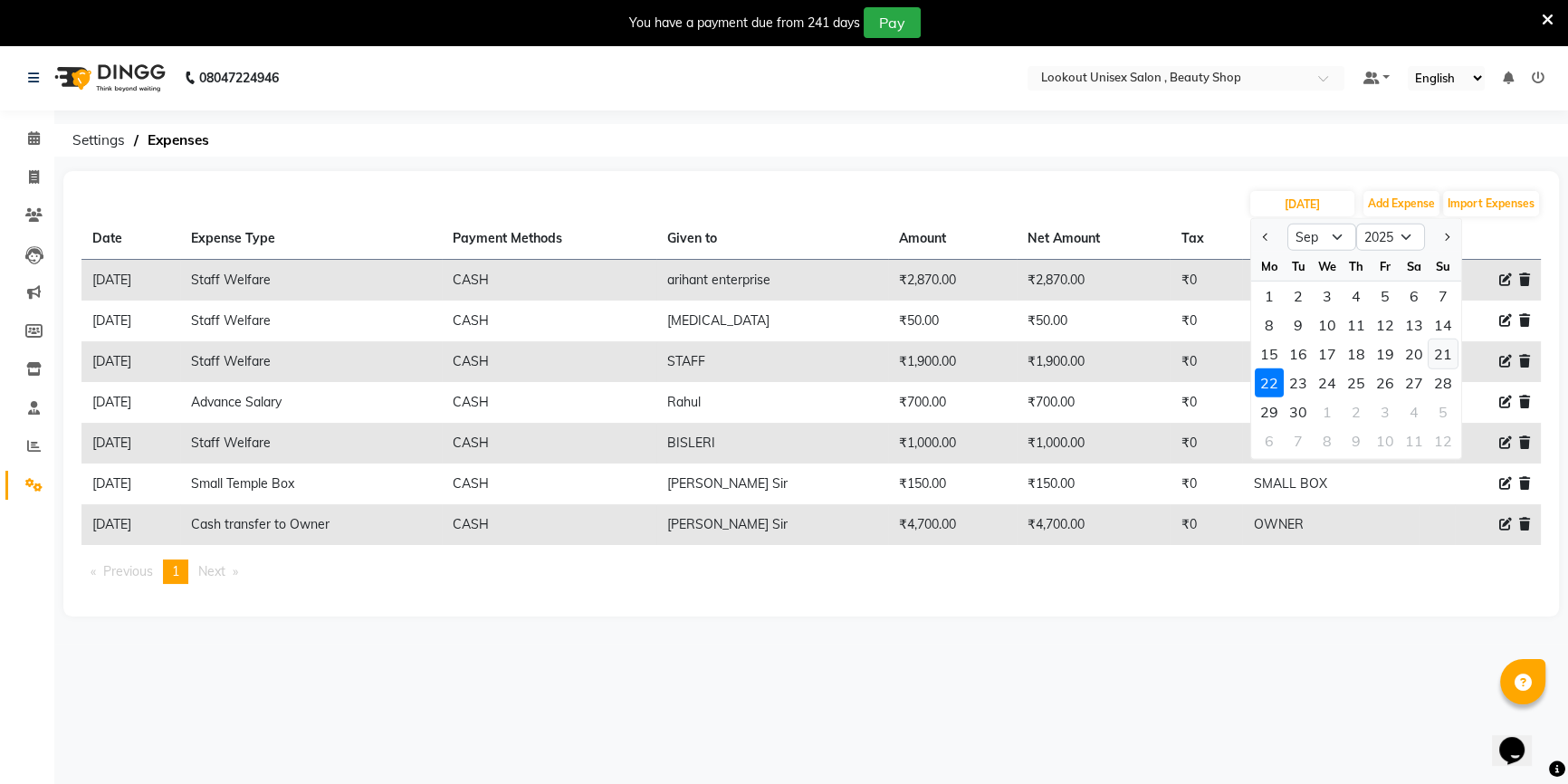
click at [1439, 362] on div "21" at bounding box center [1443, 354] width 29 height 29
type input "[DATE]"
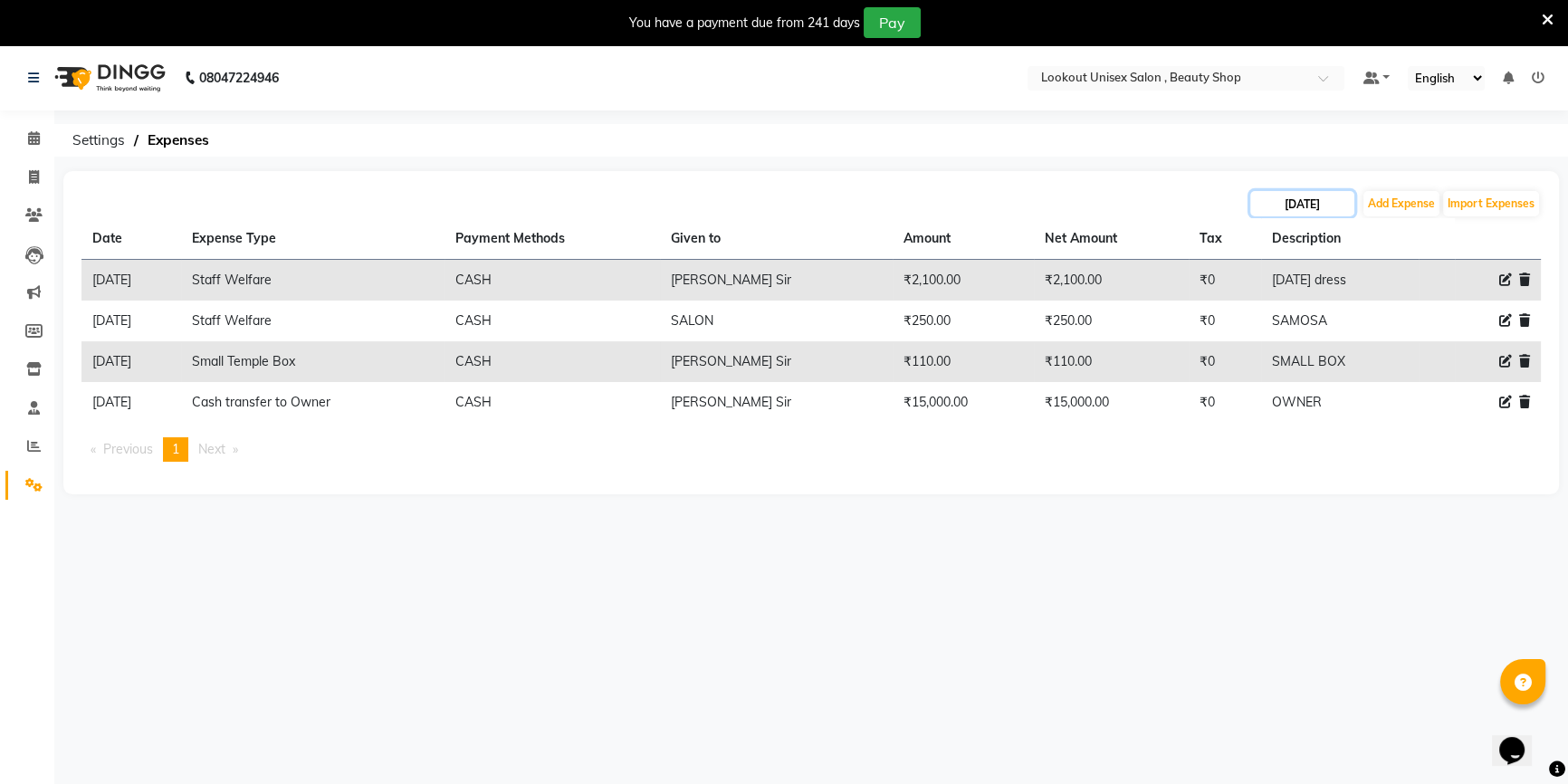
click at [1327, 206] on input "[DATE]" at bounding box center [1302, 204] width 104 height 25
select select "9"
select select "2025"
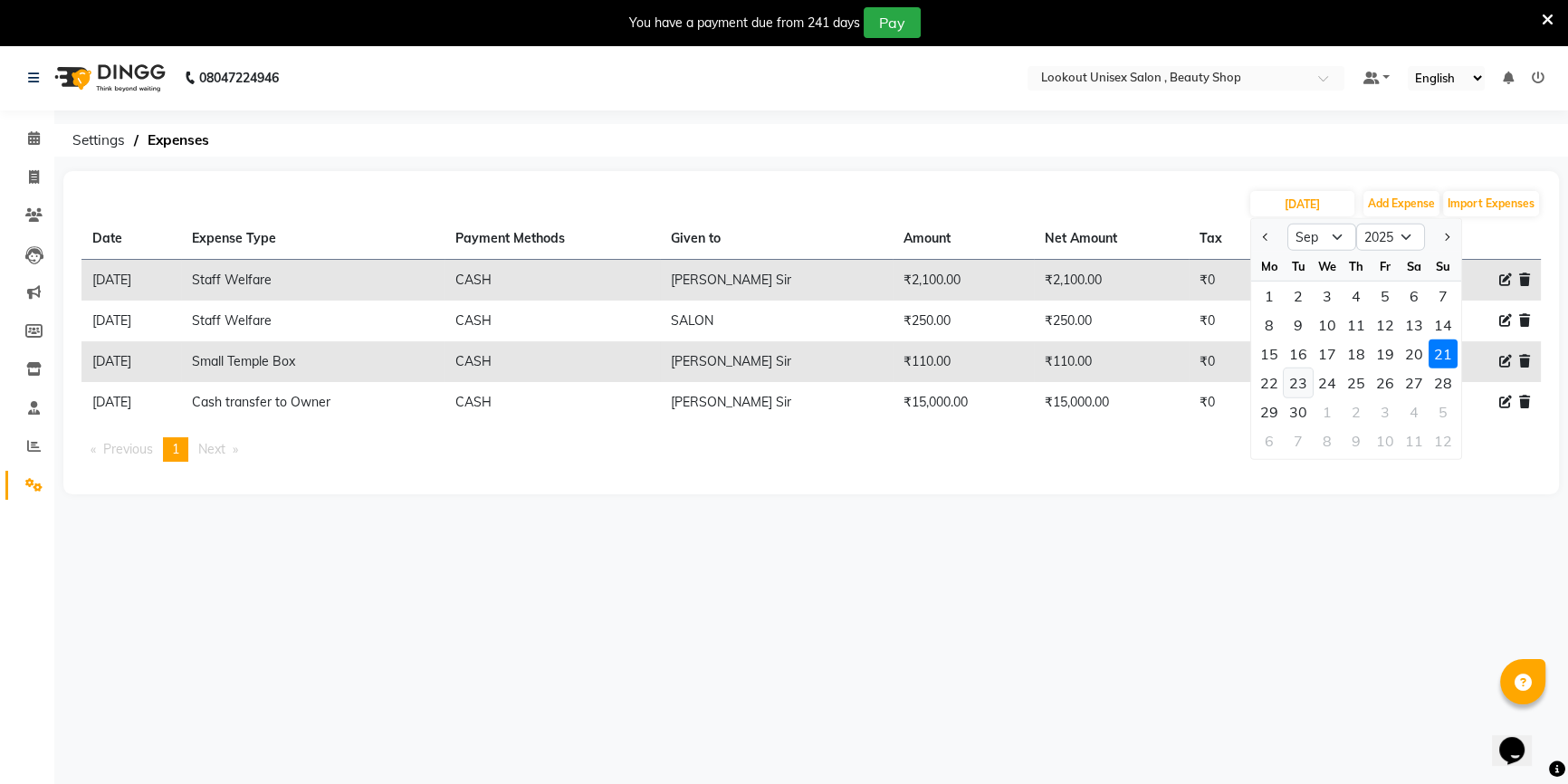
click at [1307, 380] on div "23" at bounding box center [1299, 383] width 29 height 29
type input "[DATE]"
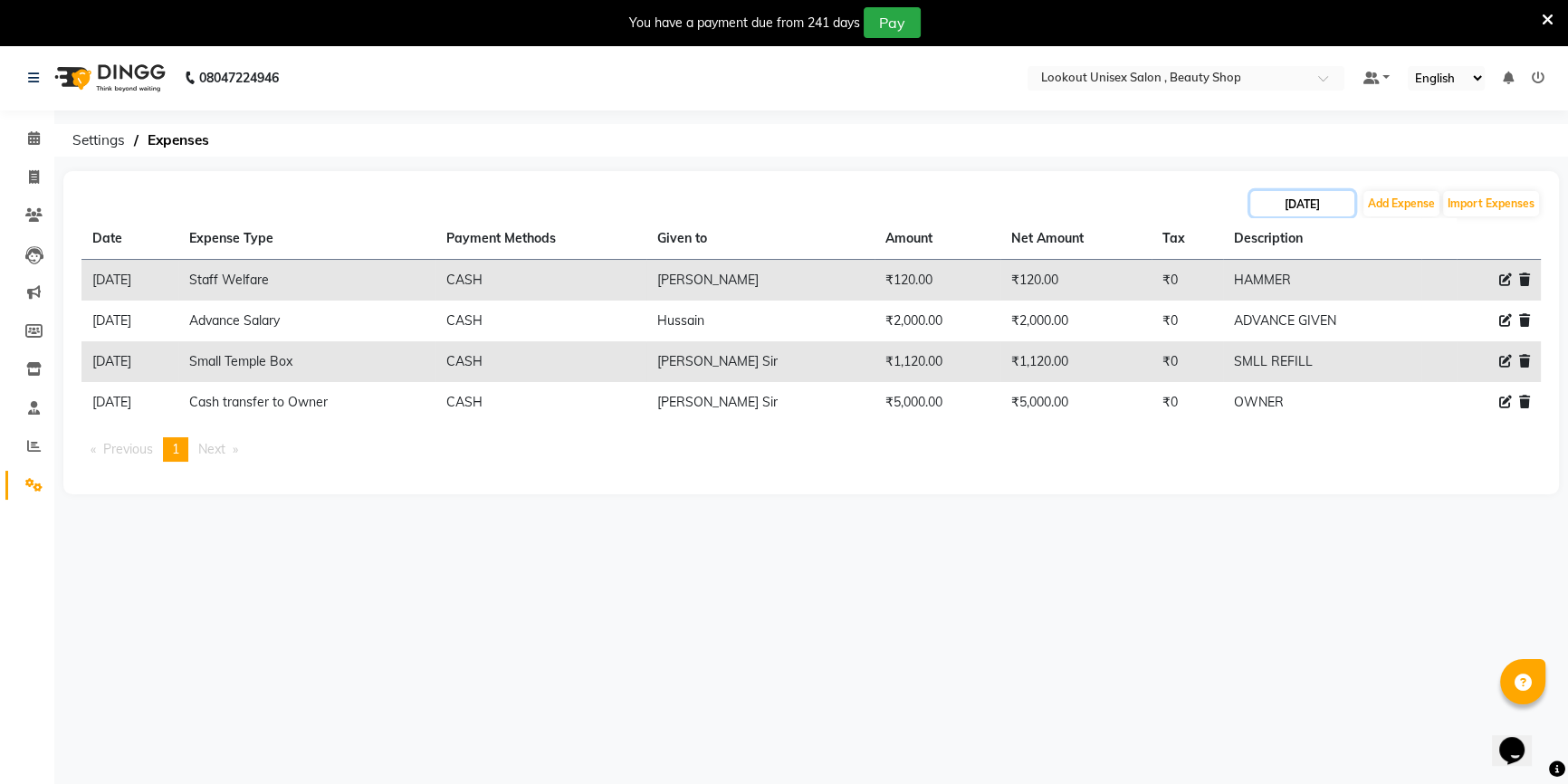
click at [1340, 210] on input "[DATE]" at bounding box center [1302, 204] width 104 height 25
select select "9"
select select "2025"
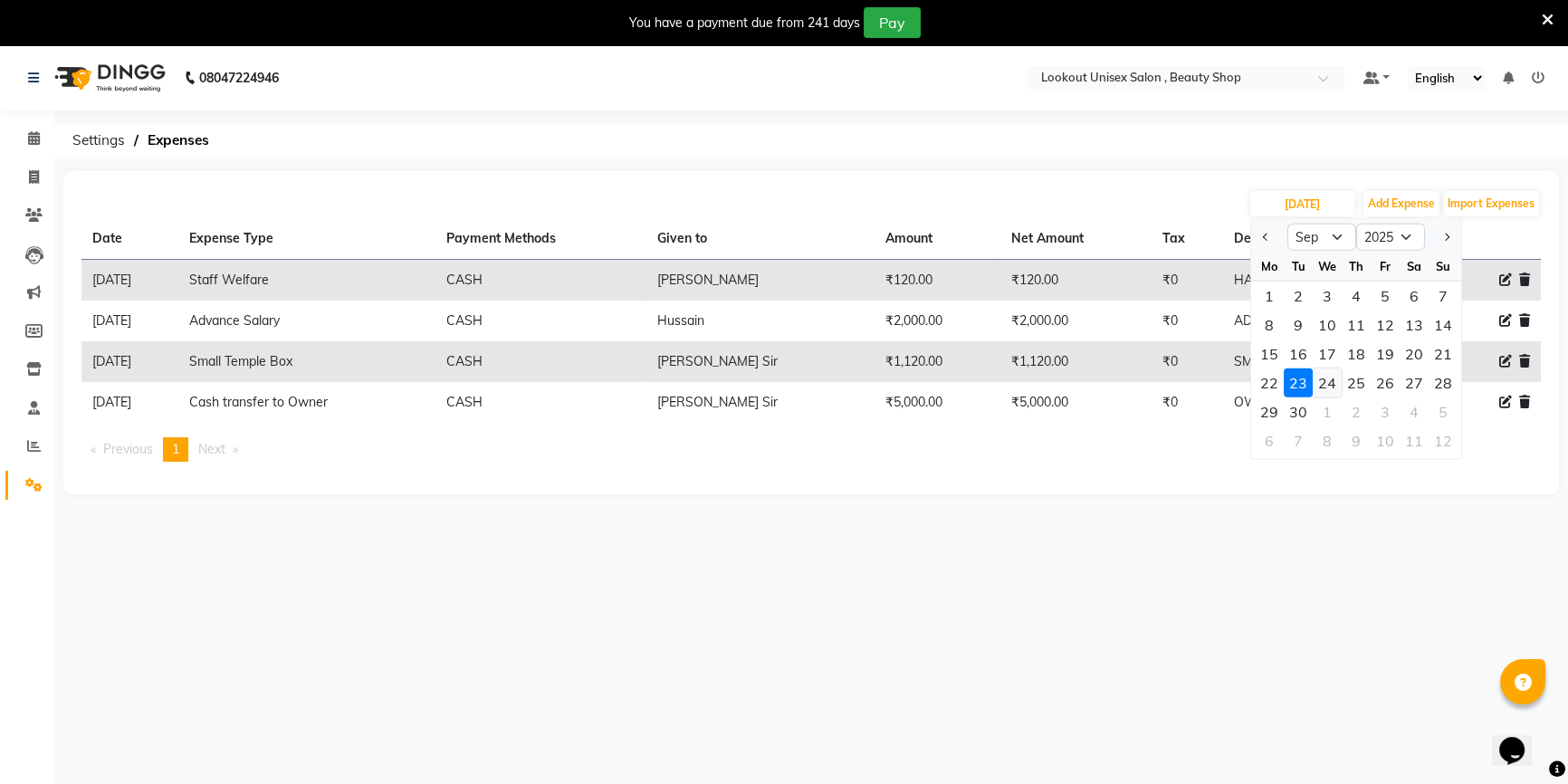
click at [1326, 382] on div "24" at bounding box center [1328, 383] width 29 height 29
type input "[DATE]"
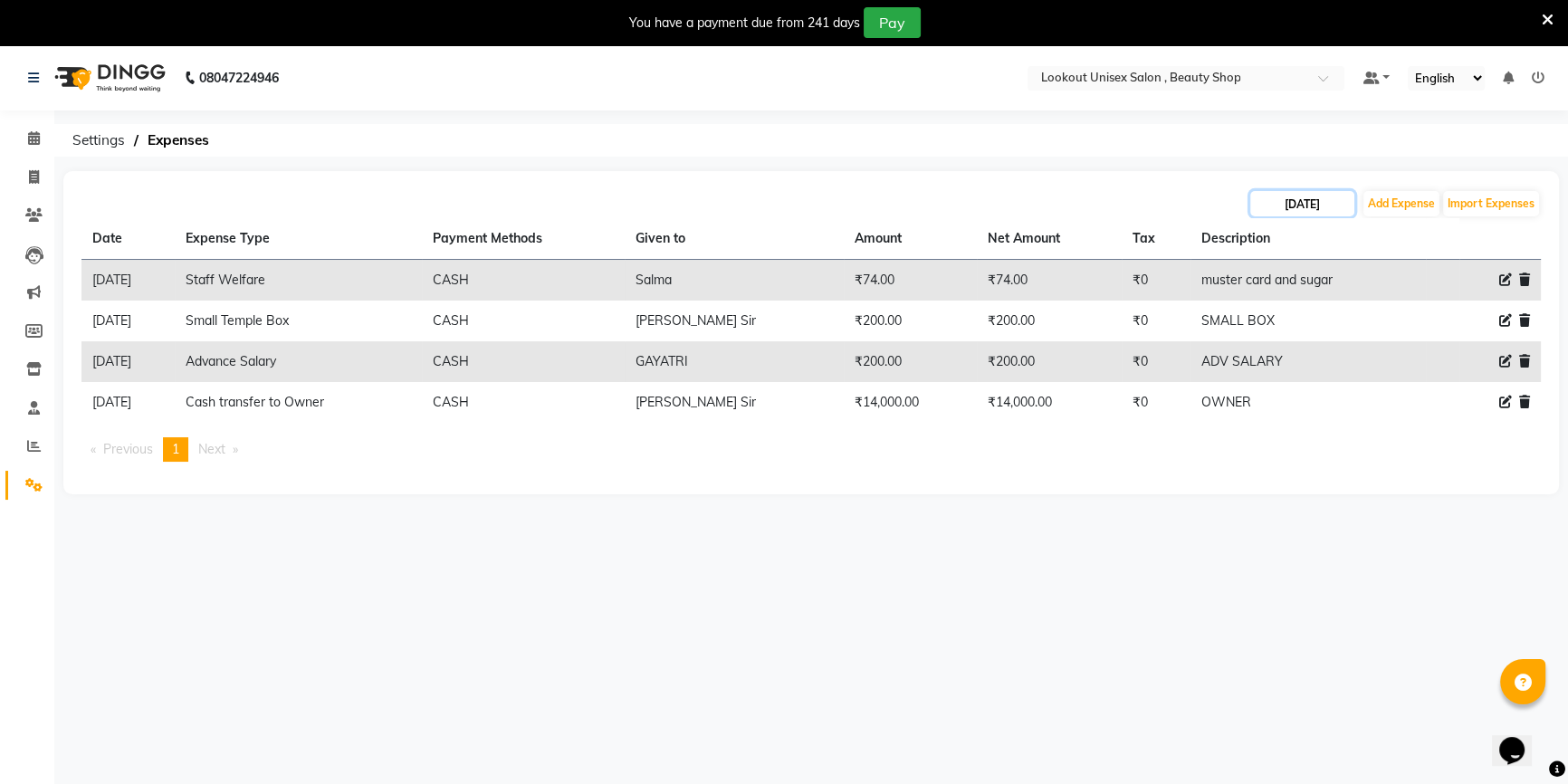
click at [1286, 207] on input "[DATE]" at bounding box center [1302, 204] width 104 height 25
select select "9"
select select "2025"
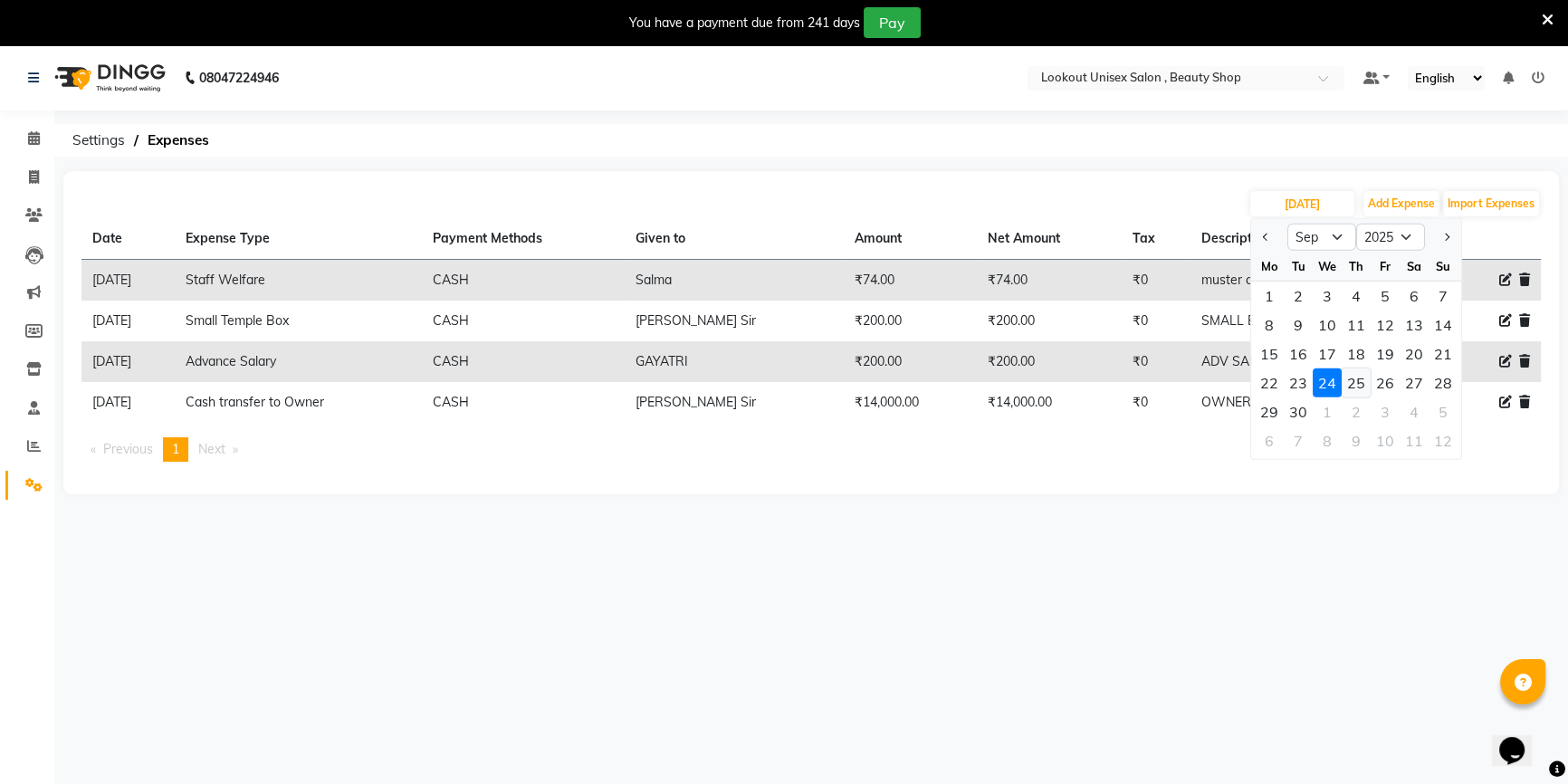
click at [1353, 388] on div "25" at bounding box center [1356, 383] width 29 height 29
type input "[DATE]"
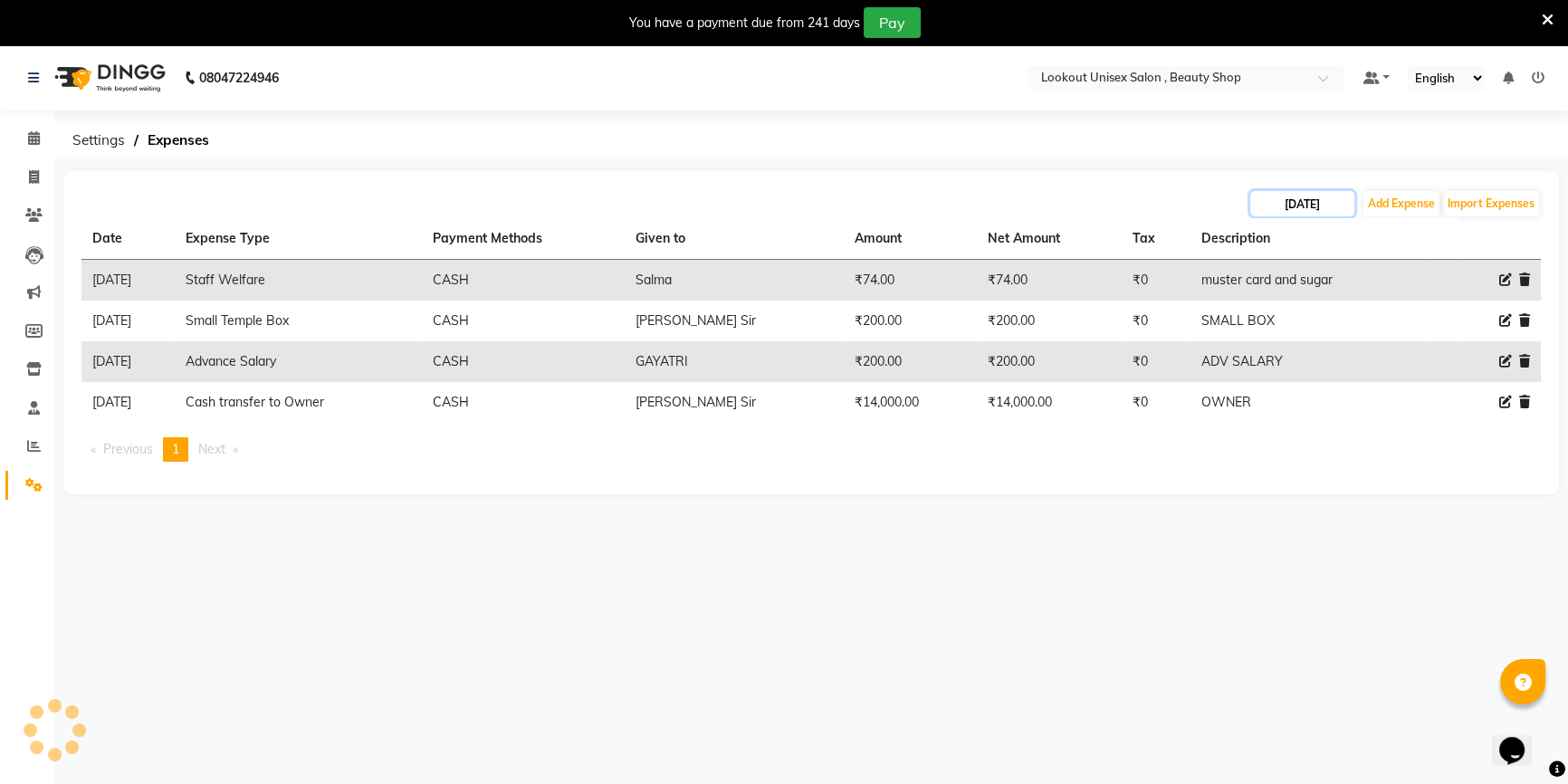
click at [1282, 205] on input "[DATE]" at bounding box center [1302, 204] width 104 height 25
select select "9"
select select "2025"
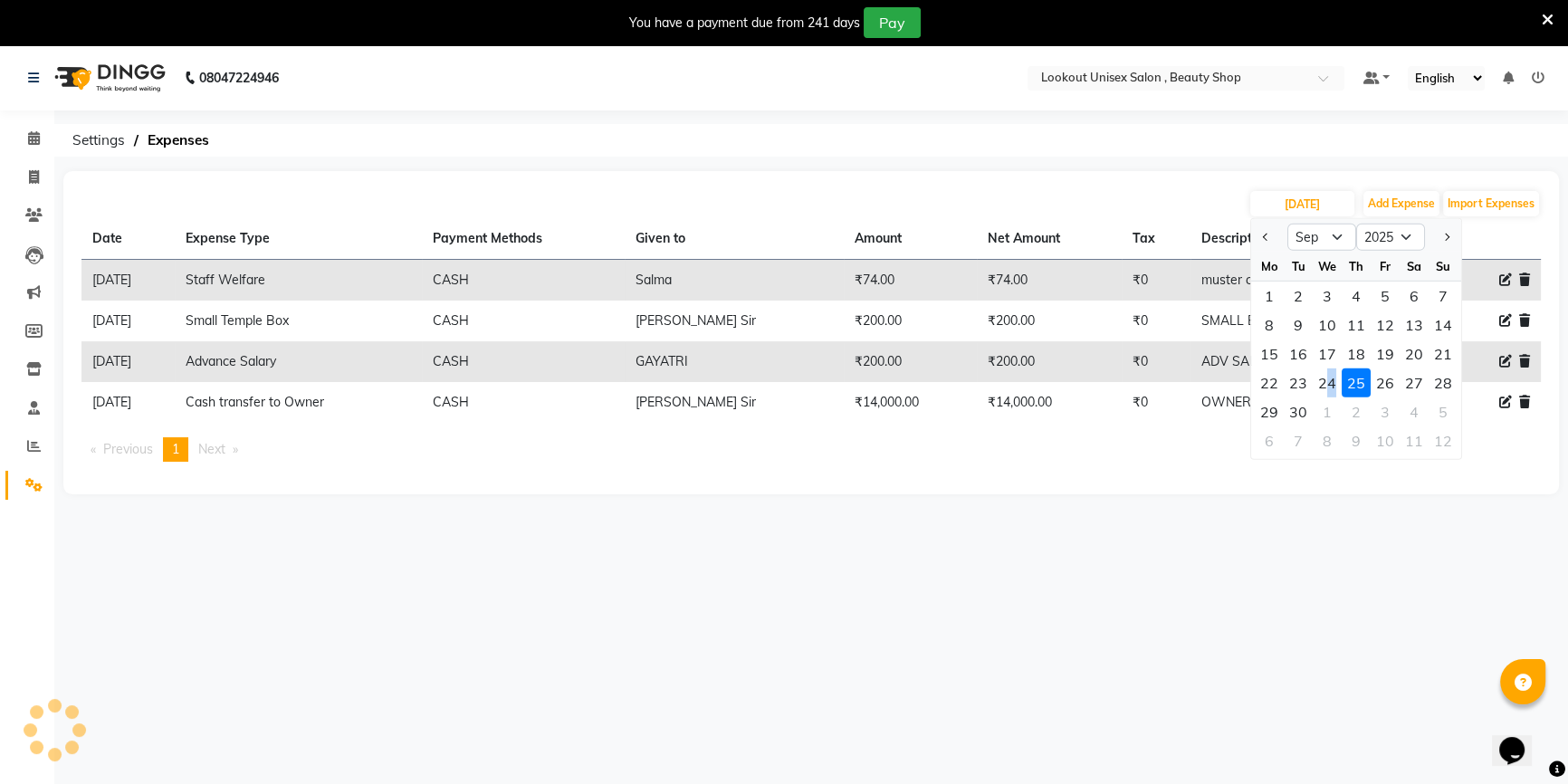
click at [1330, 386] on div "24" at bounding box center [1328, 383] width 29 height 29
type input "[DATE]"
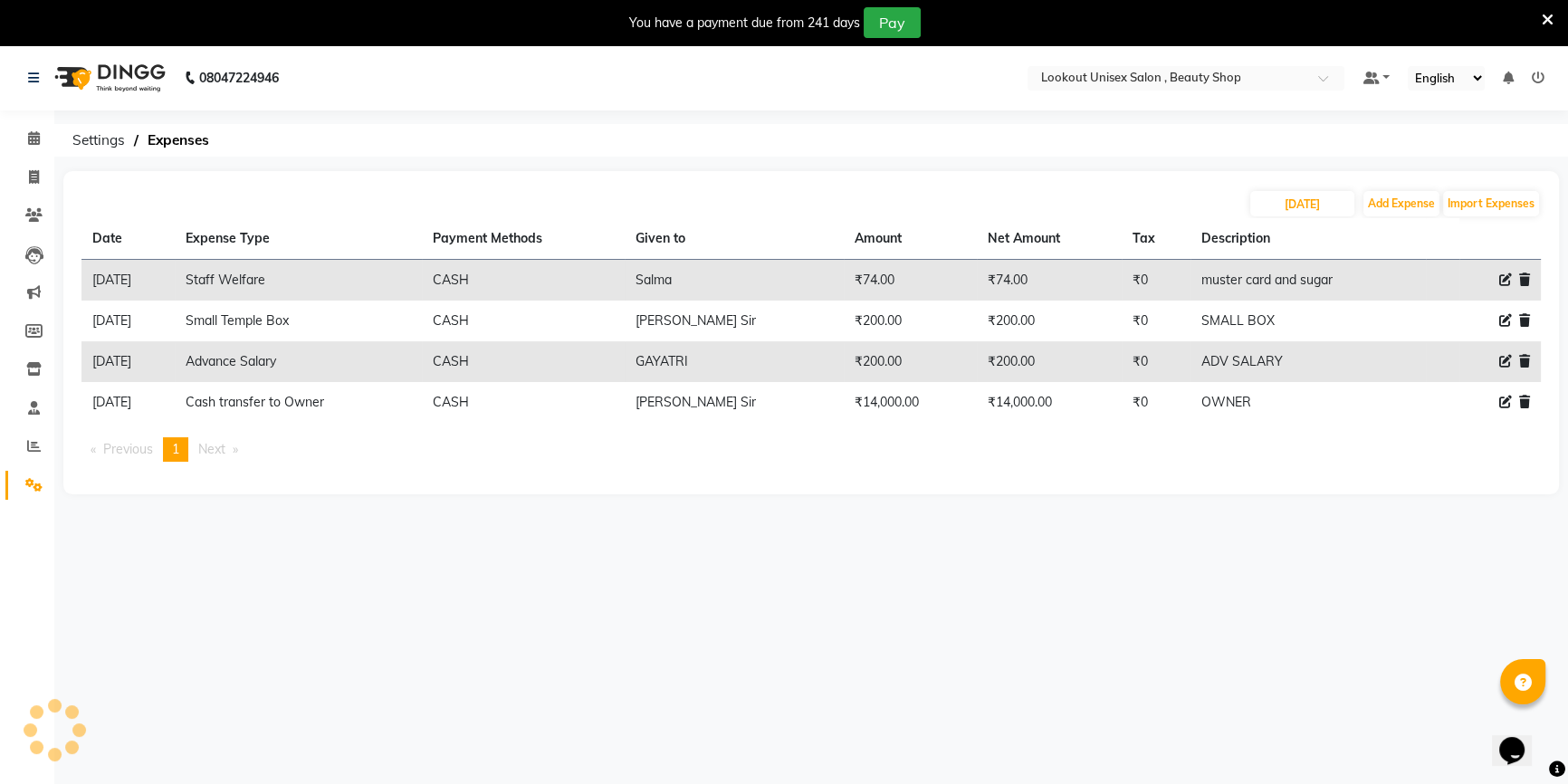
click at [1311, 238] on th "Description" at bounding box center [1309, 239] width 237 height 41
click at [1290, 198] on input "[DATE]" at bounding box center [1302, 204] width 104 height 25
select select "9"
select select "2025"
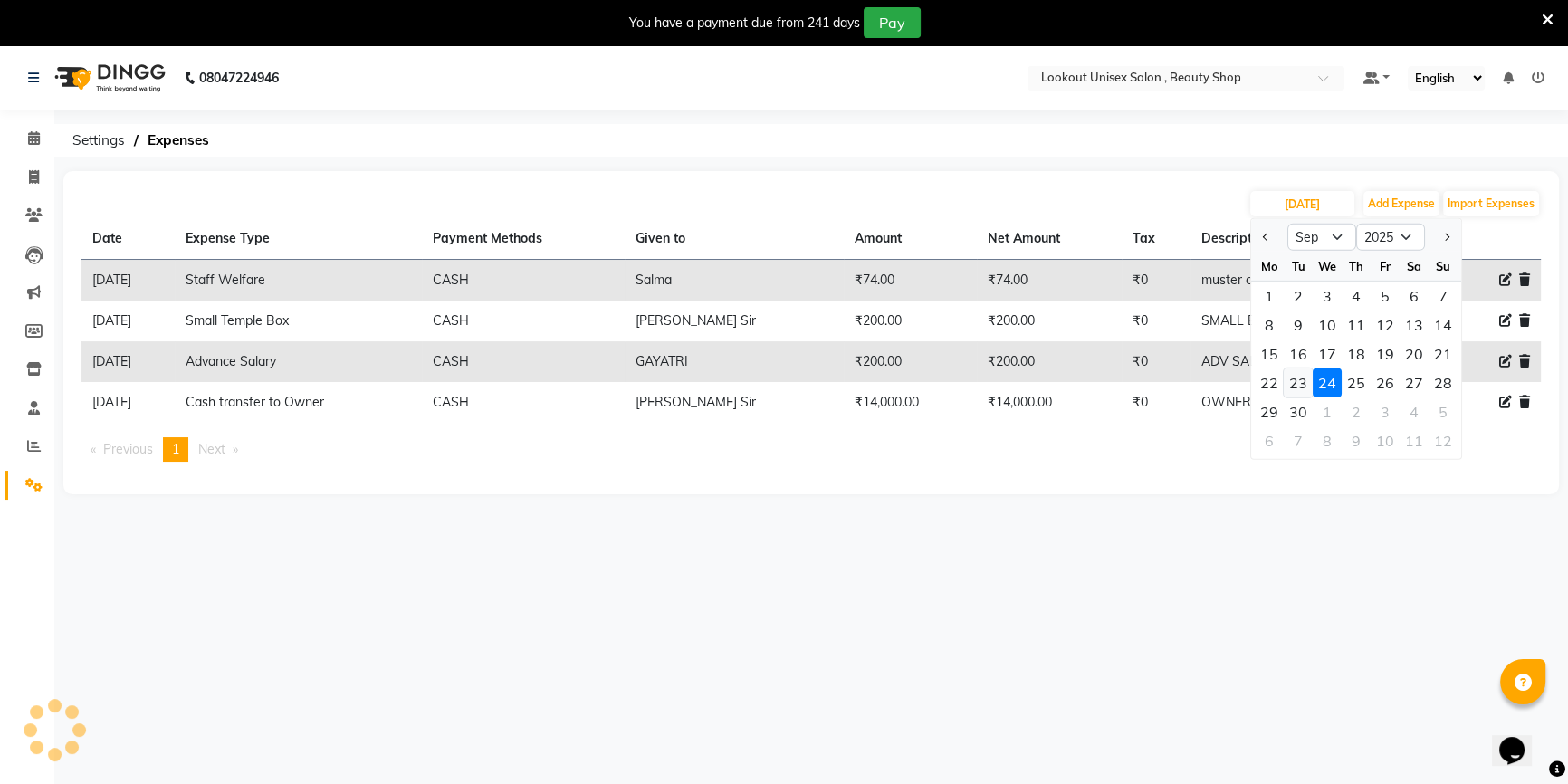
click at [1302, 387] on div "23" at bounding box center [1299, 383] width 29 height 29
type input "[DATE]"
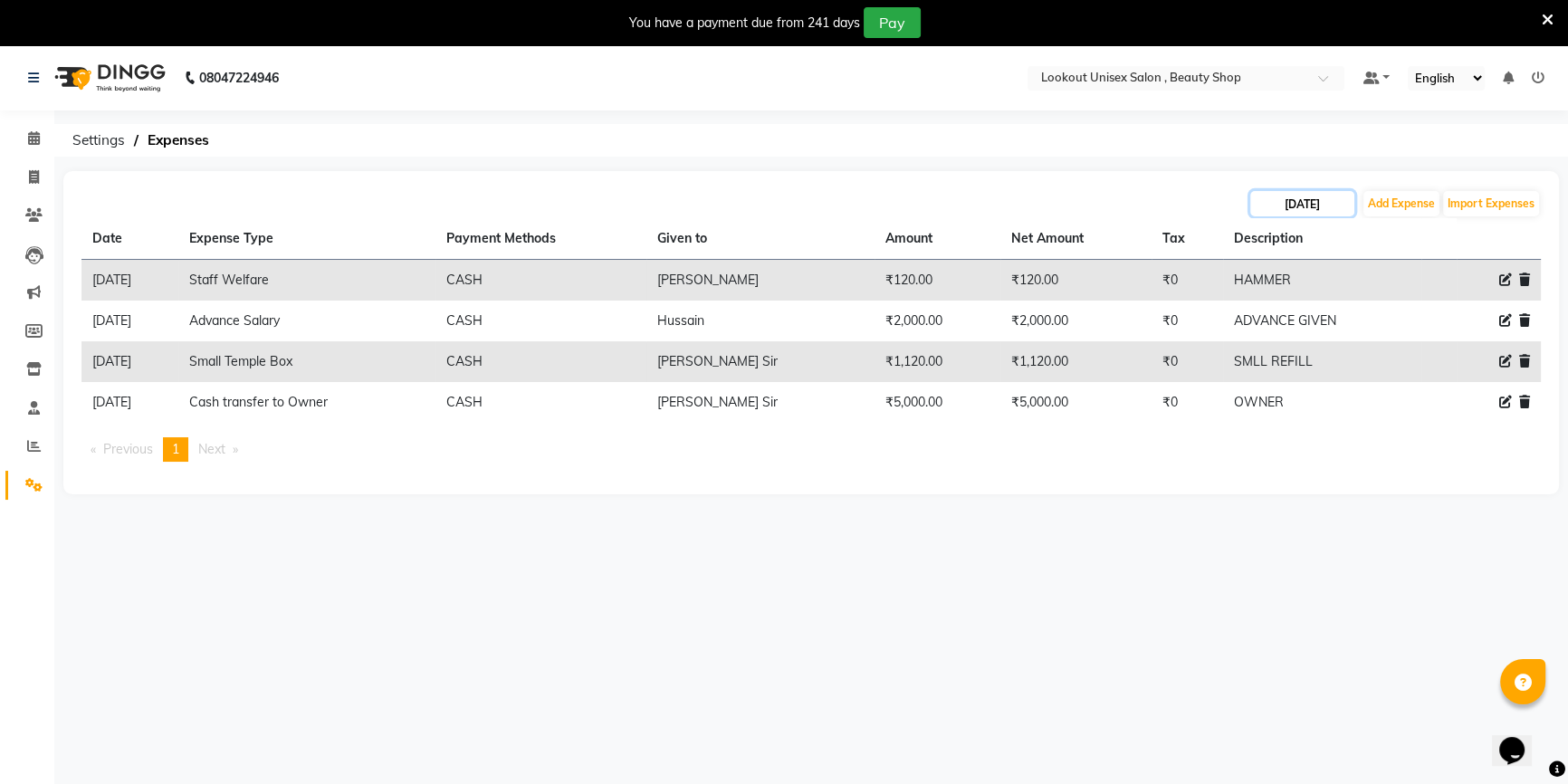
click at [1290, 202] on input "[DATE]" at bounding box center [1302, 204] width 104 height 25
select select "9"
select select "2025"
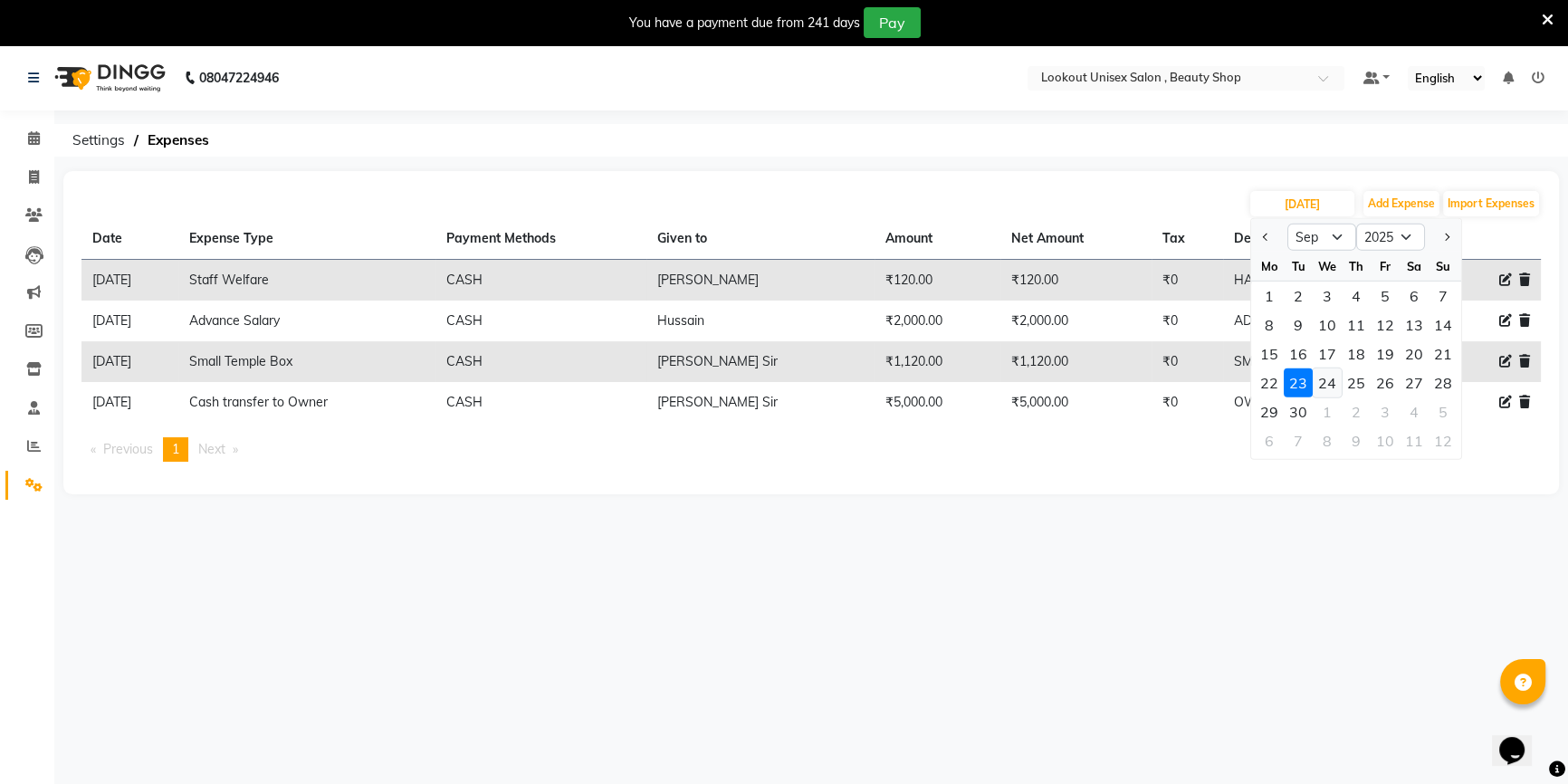
click at [1327, 383] on div "24" at bounding box center [1328, 383] width 29 height 29
type input "[DATE]"
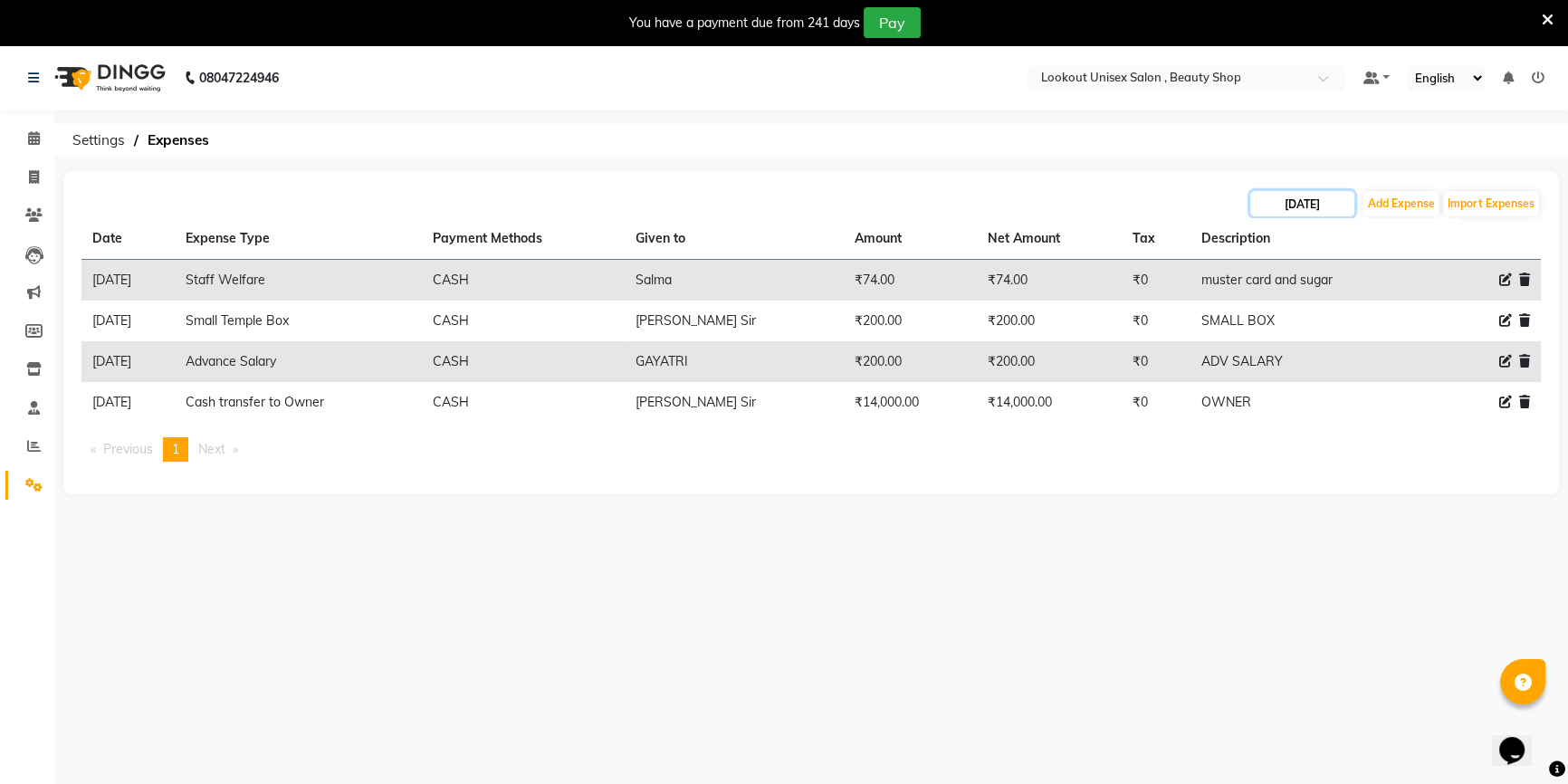
click at [1297, 215] on input "[DATE]" at bounding box center [1302, 204] width 104 height 25
select select "9"
select select "2025"
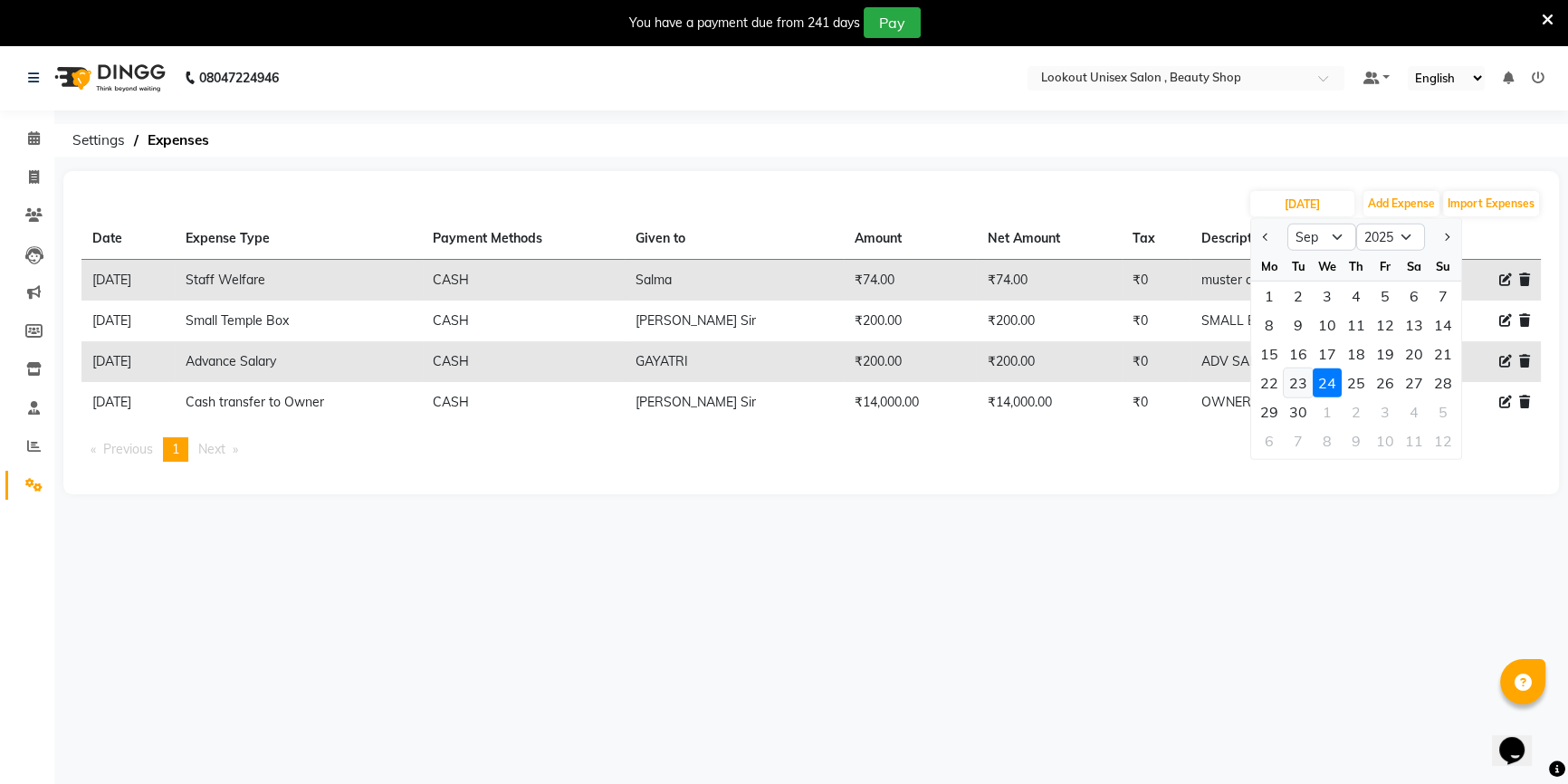
click at [1301, 381] on div "23" at bounding box center [1299, 383] width 29 height 29
type input "[DATE]"
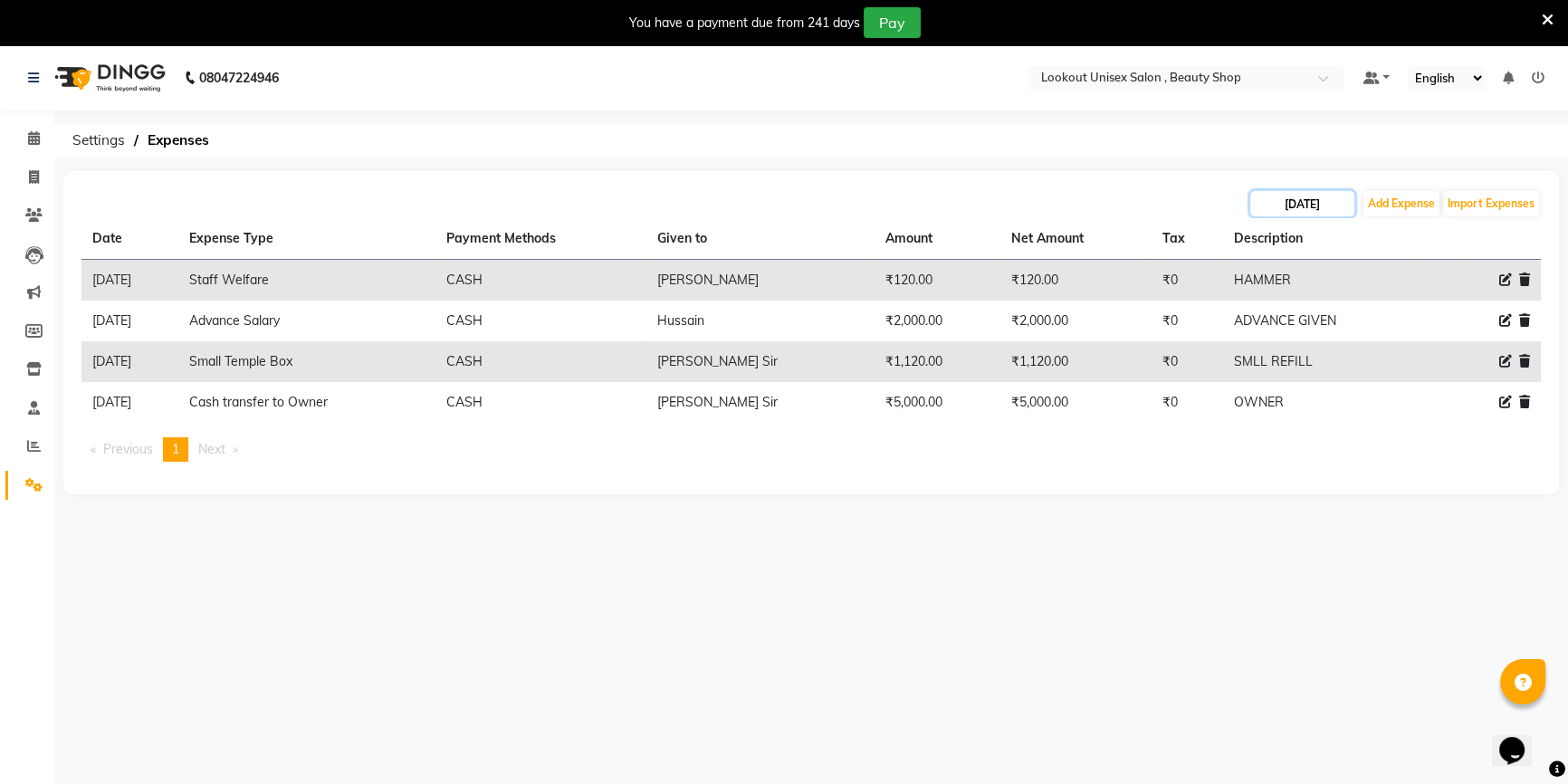
click at [1295, 209] on input "[DATE]" at bounding box center [1302, 204] width 104 height 25
select select "9"
select select "2025"
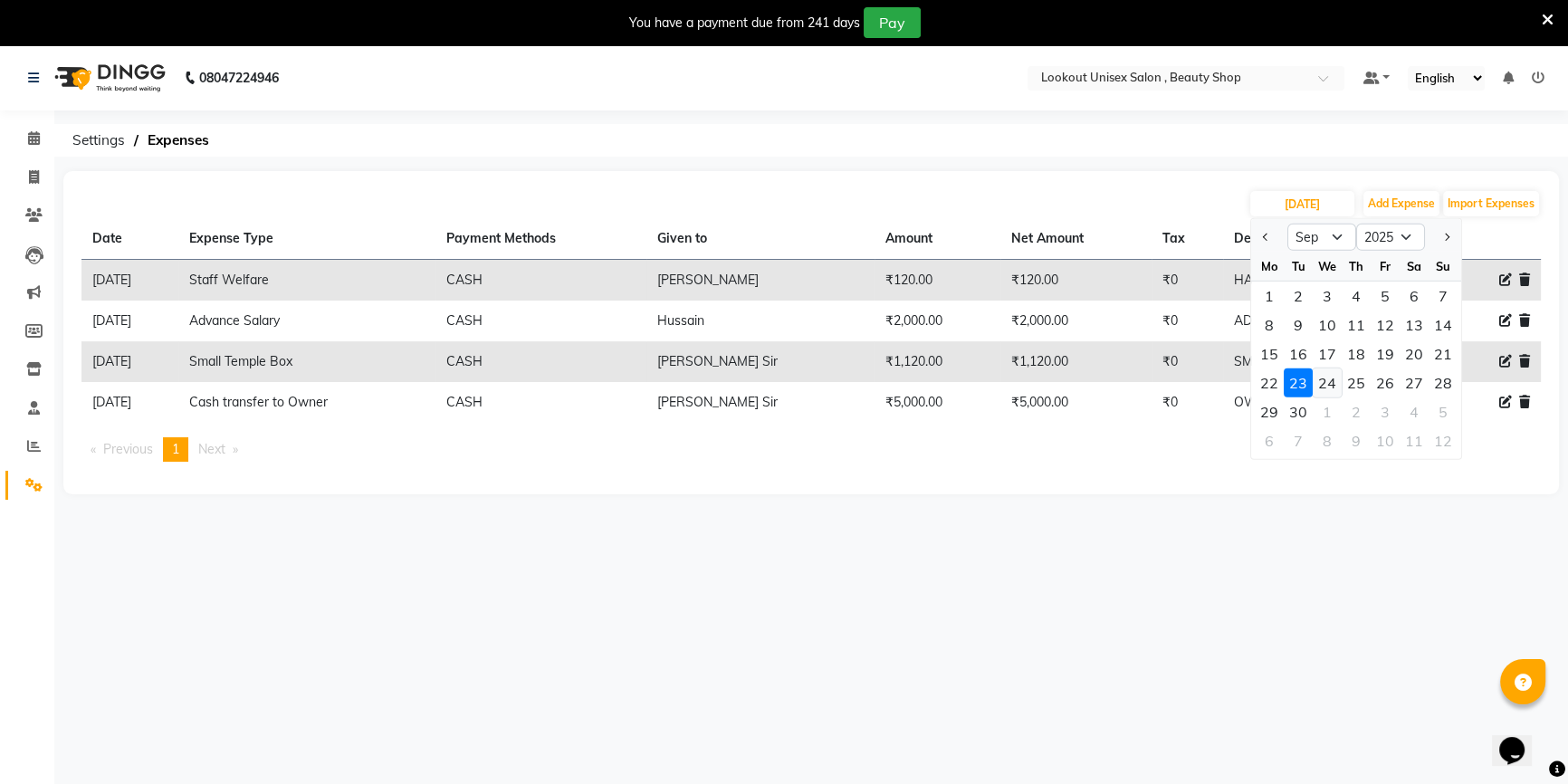
click at [1332, 386] on div "24" at bounding box center [1328, 383] width 29 height 29
type input "[DATE]"
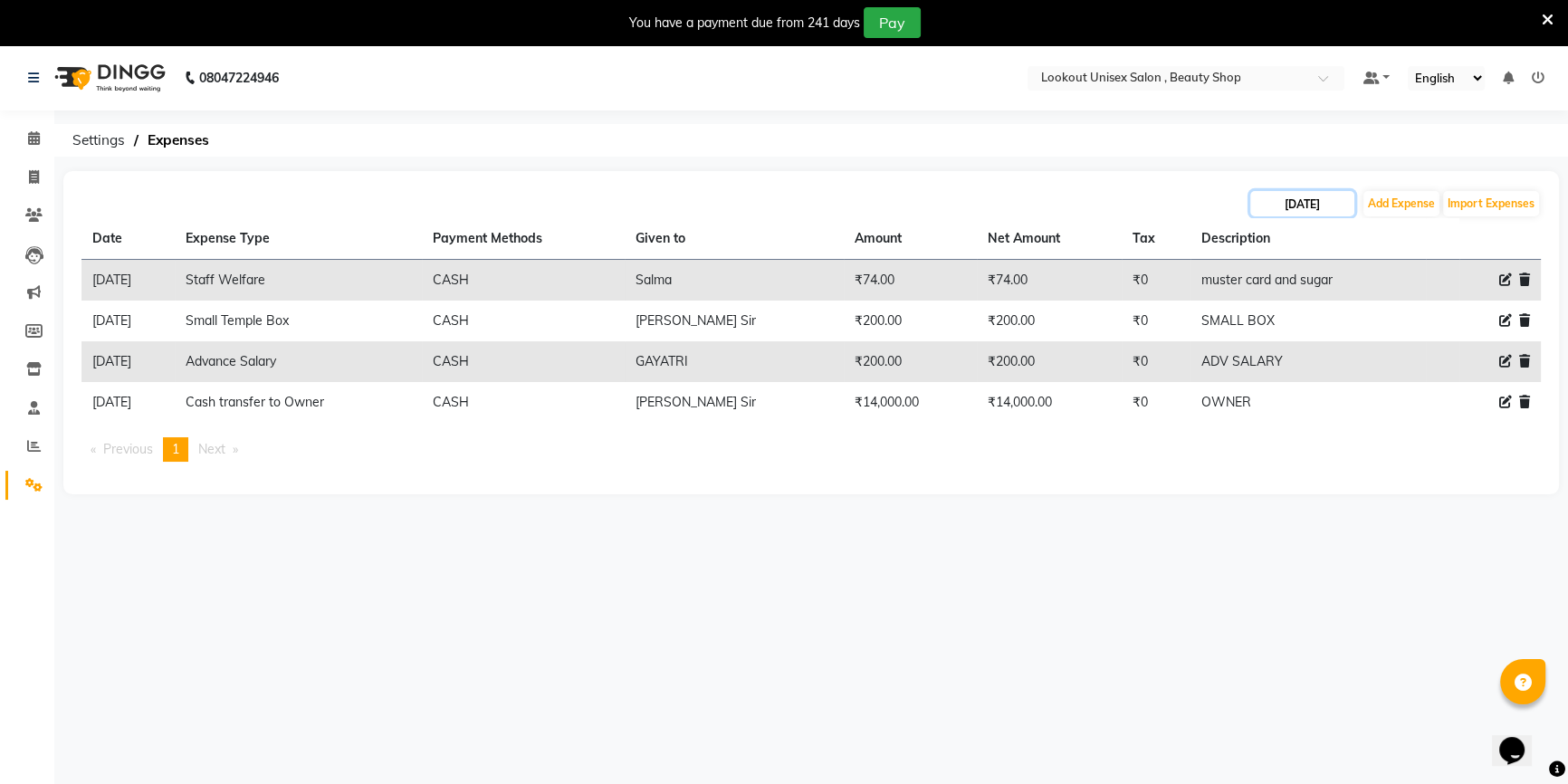
click at [1313, 208] on input "[DATE]" at bounding box center [1302, 204] width 104 height 25
select select "9"
select select "2025"
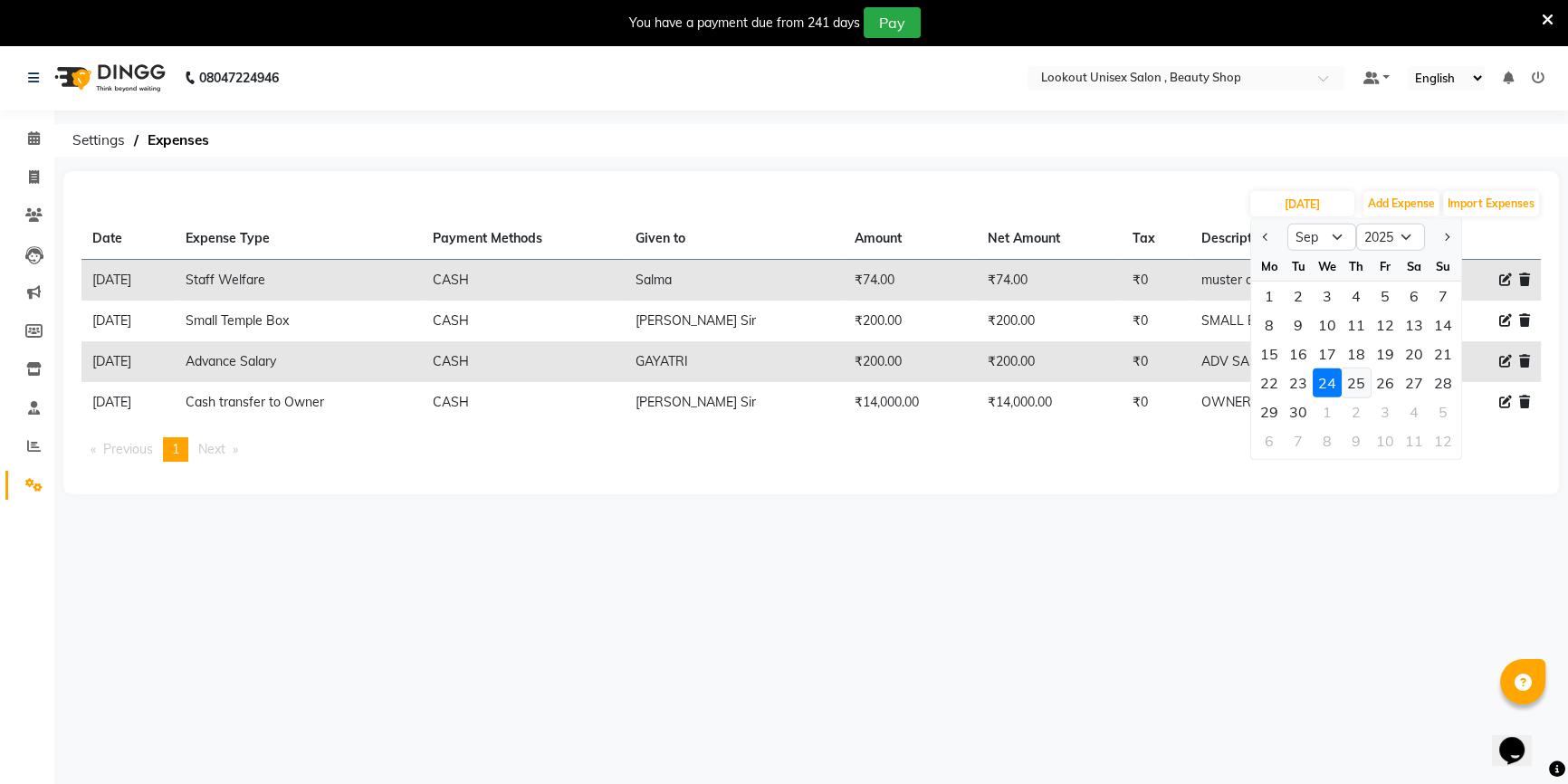
click at [1353, 388] on div "25" at bounding box center [1356, 383] width 29 height 29
type input "[DATE]"
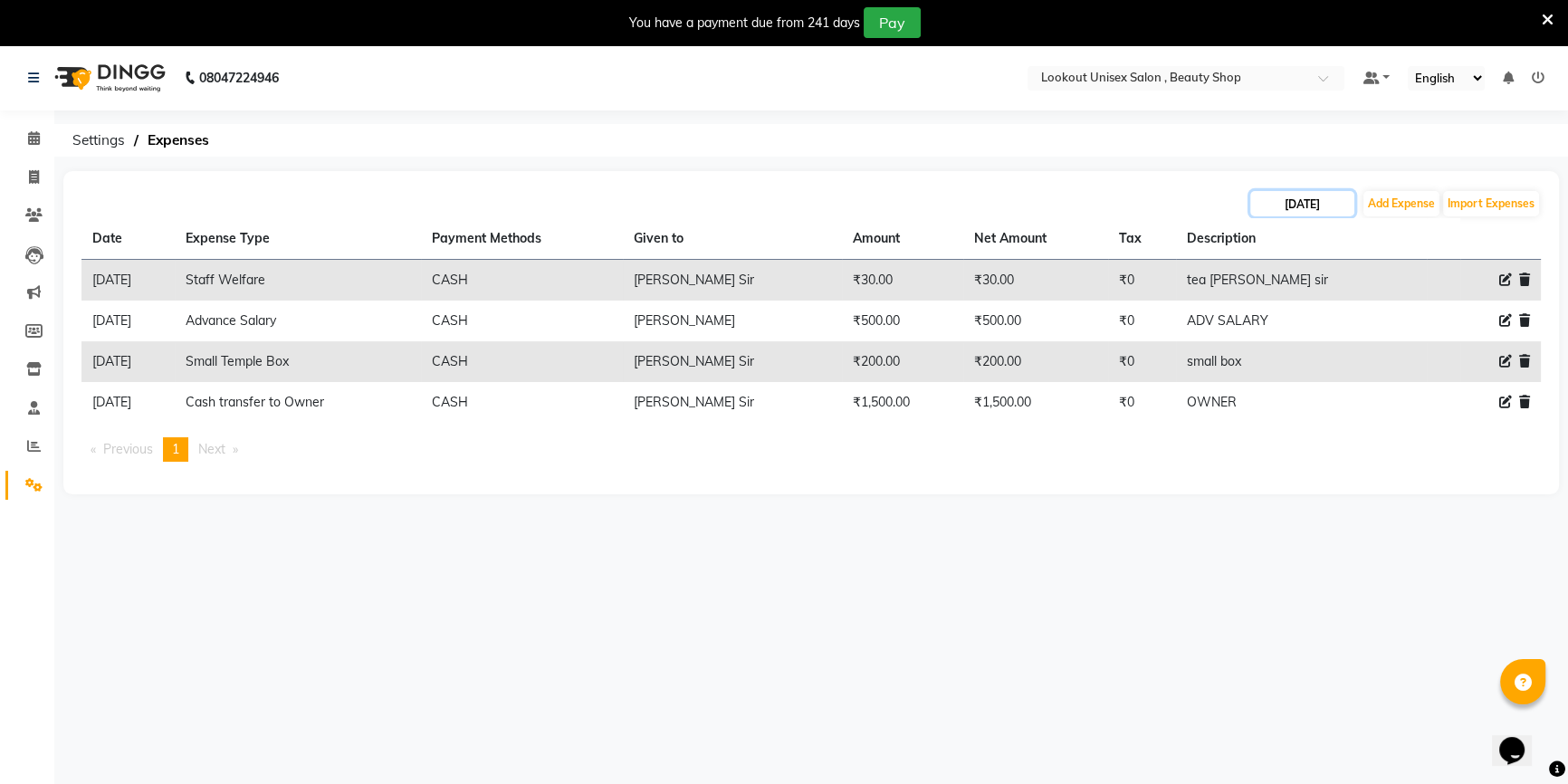
click at [1302, 205] on input "[DATE]" at bounding box center [1302, 204] width 104 height 25
select select "9"
select select "2025"
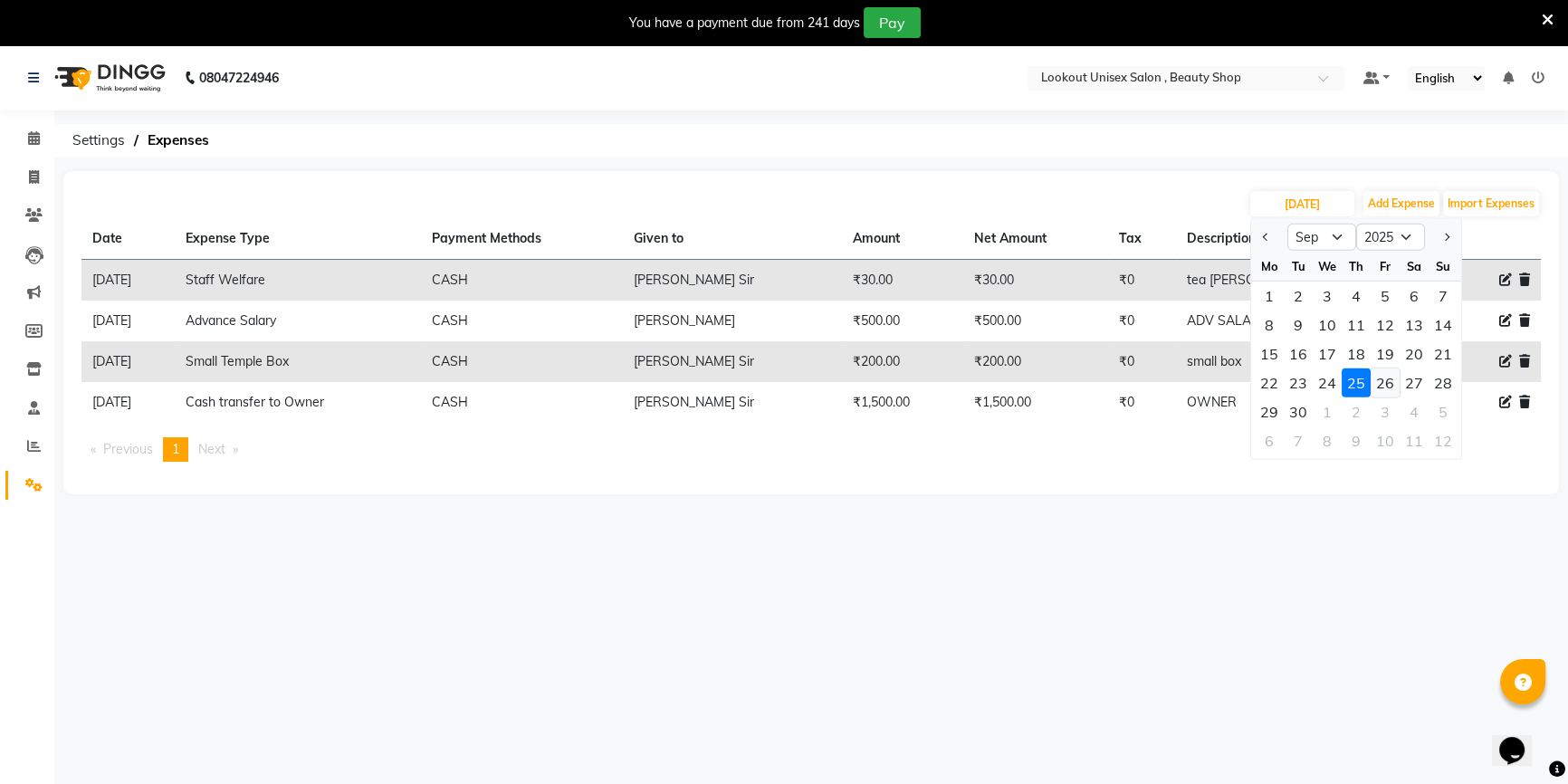
click at [1383, 380] on div "26" at bounding box center [1385, 383] width 29 height 29
type input "26-09-2025"
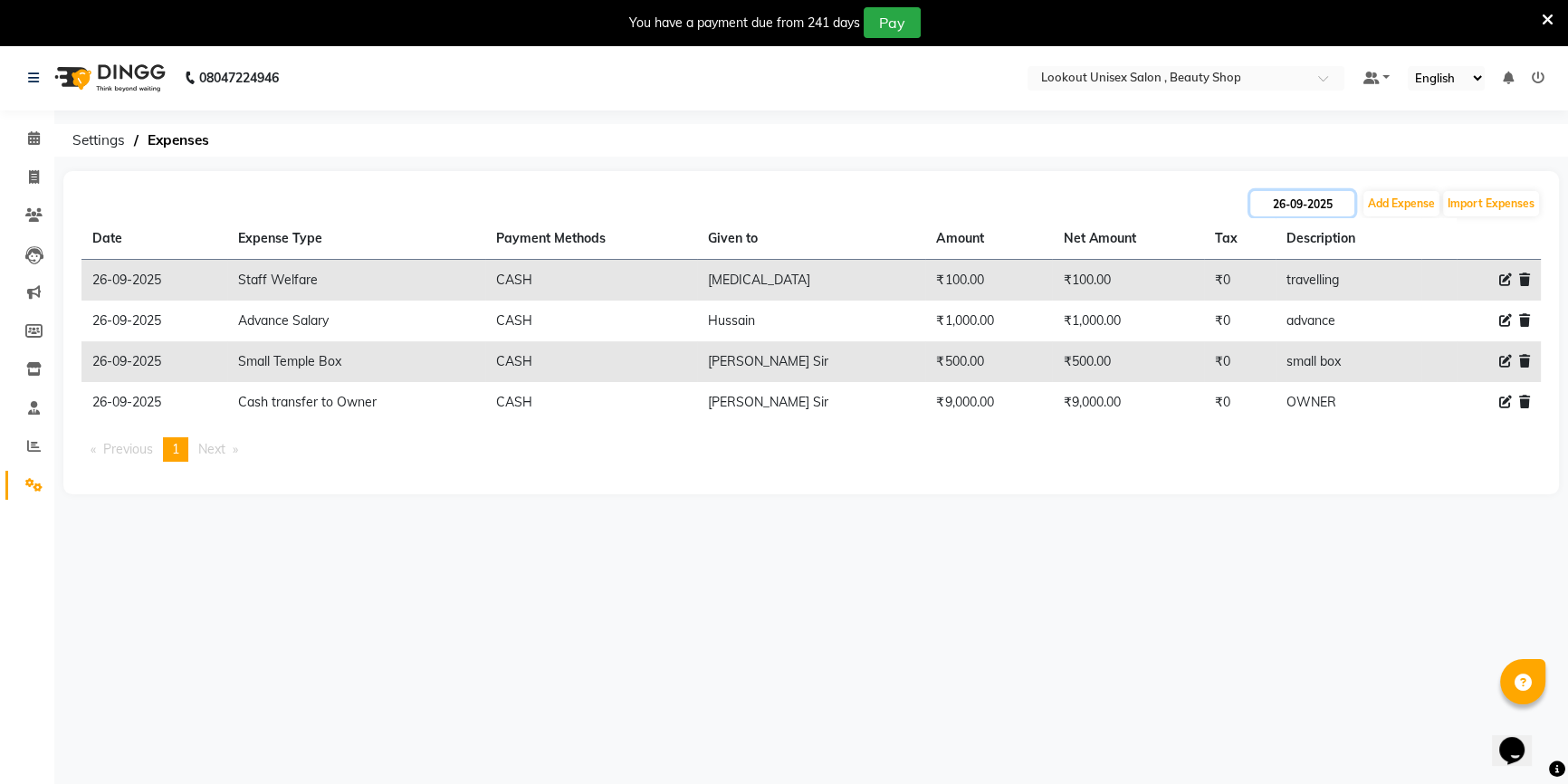
click at [1314, 198] on input "26-09-2025" at bounding box center [1302, 204] width 104 height 25
select select "9"
select select "2025"
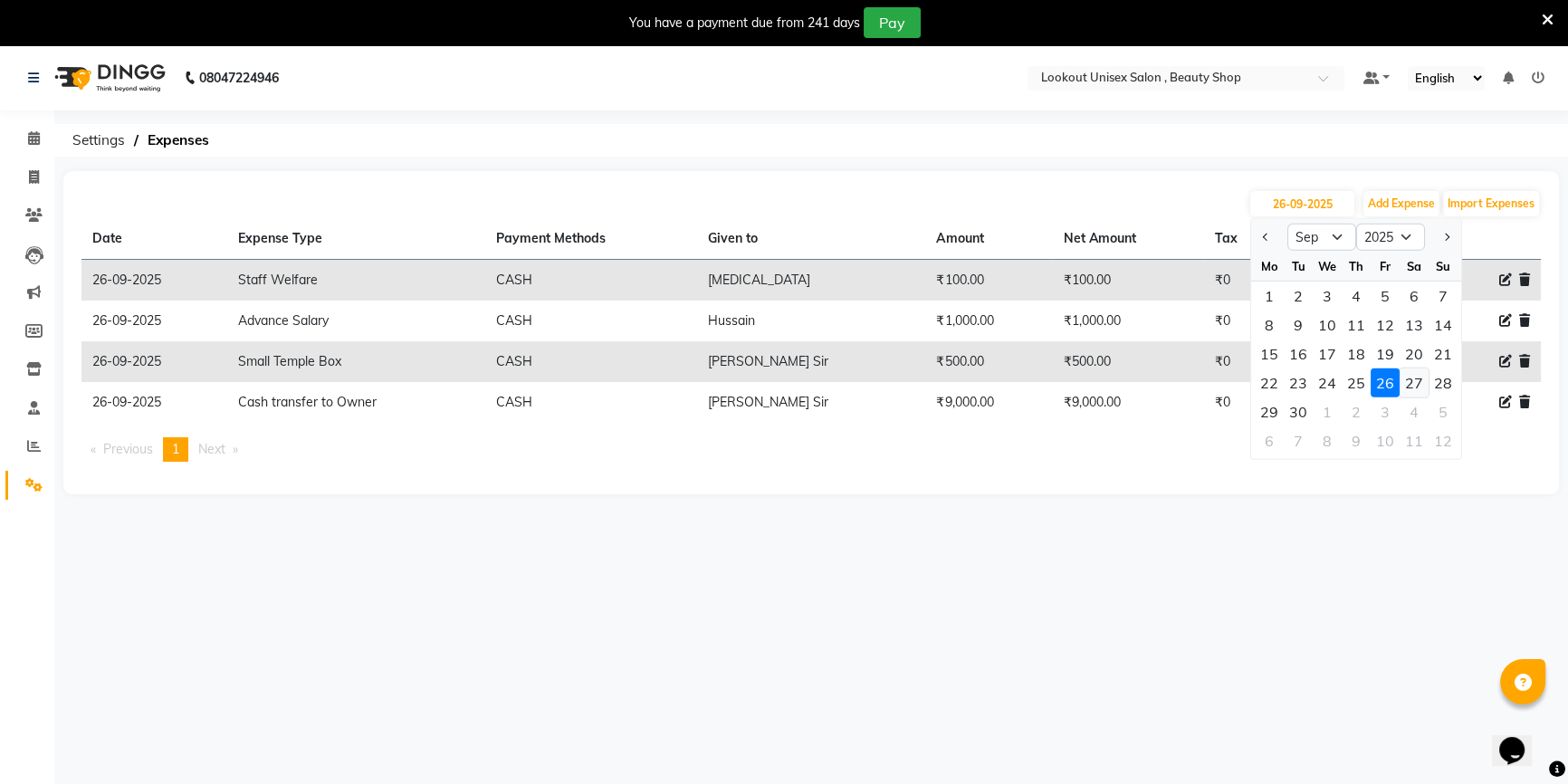
click at [1409, 378] on div "27" at bounding box center [1414, 383] width 29 height 29
type input "[DATE]"
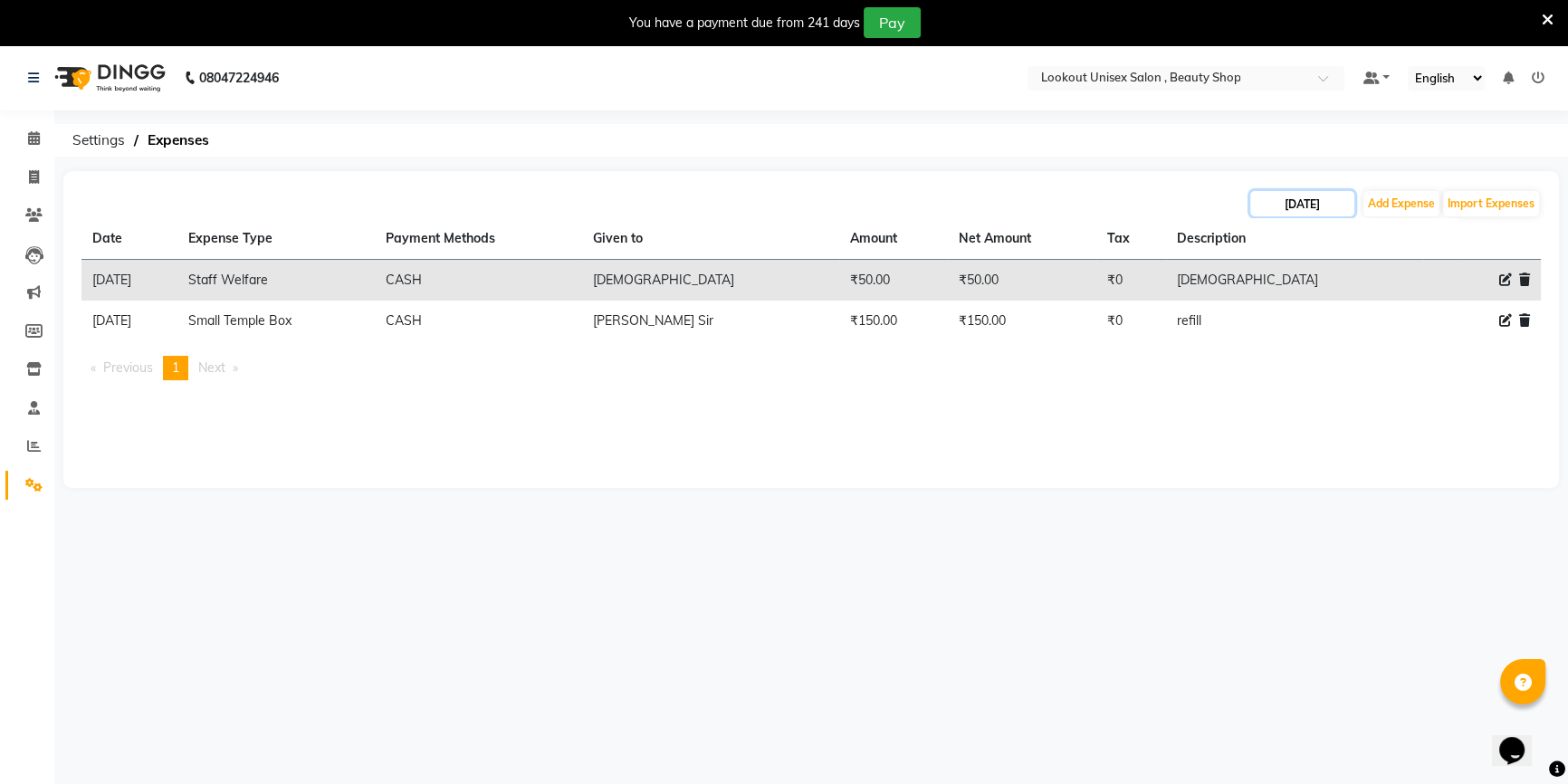
click at [1318, 202] on input "[DATE]" at bounding box center [1302, 204] width 104 height 25
select select "9"
select select "2025"
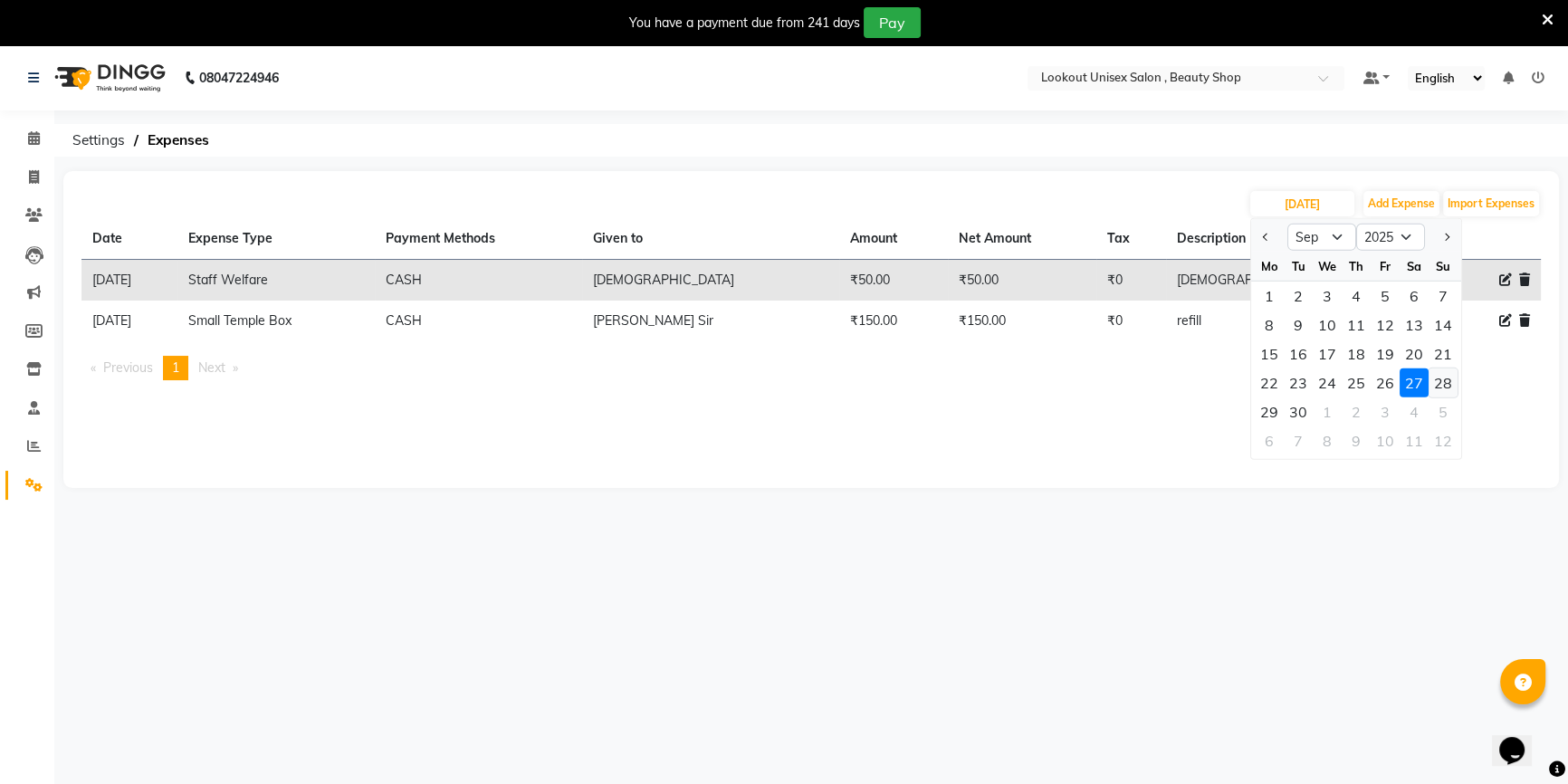
click at [1438, 385] on div "28" at bounding box center [1443, 383] width 29 height 29
type input "[DATE]"
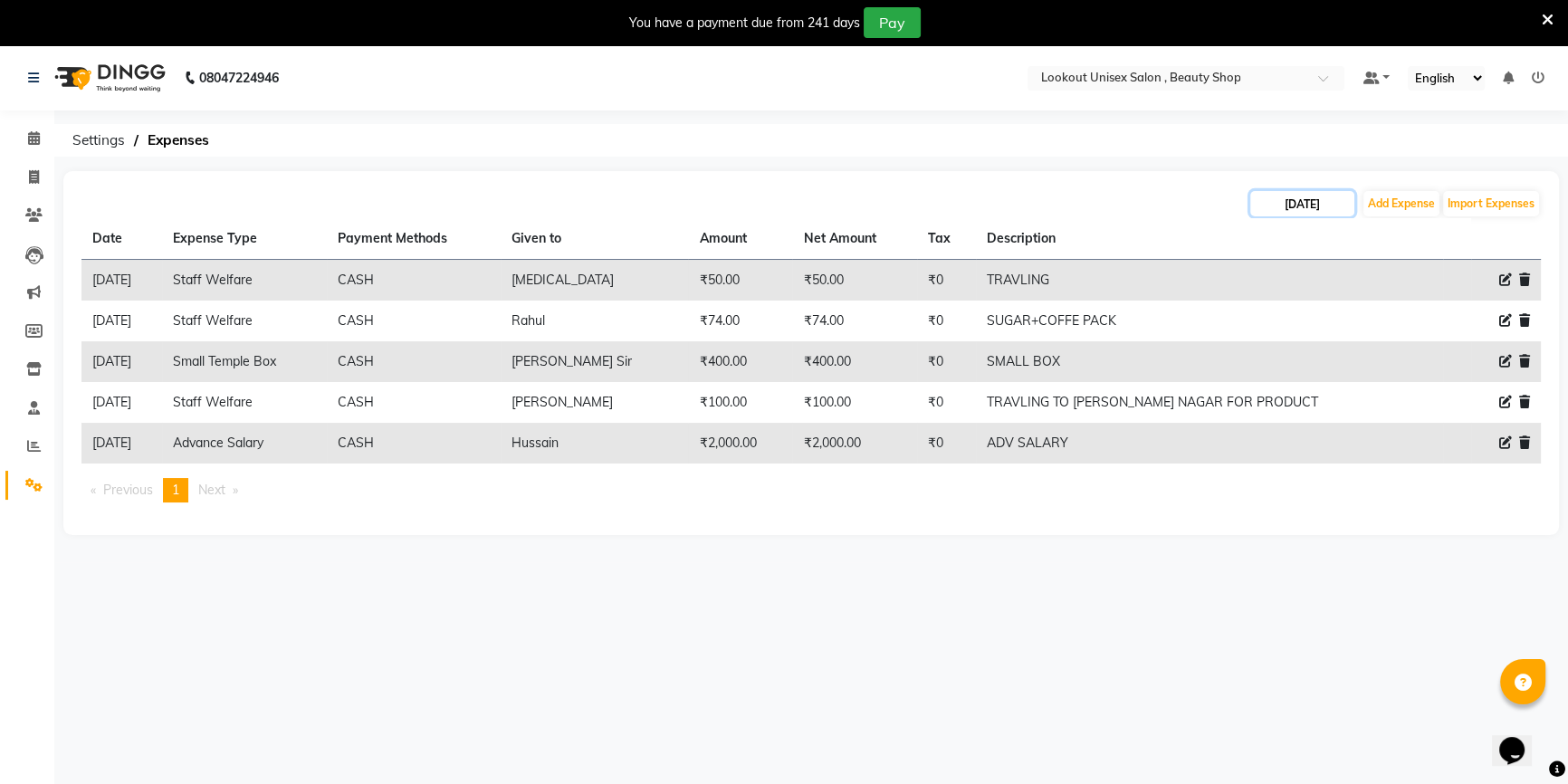
click at [1315, 207] on input "[DATE]" at bounding box center [1302, 204] width 104 height 25
select select "9"
select select "2025"
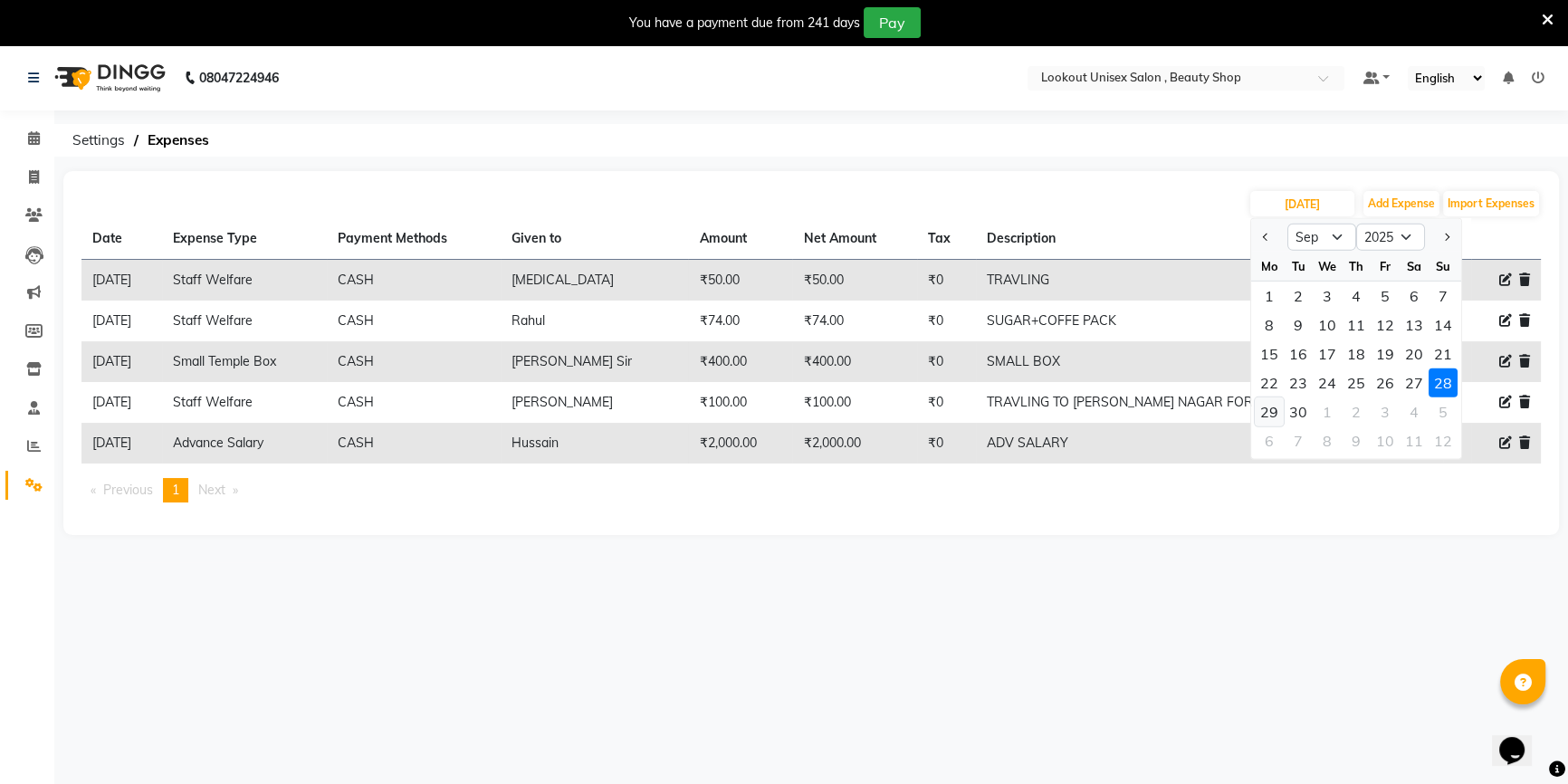
click at [1269, 412] on div "29" at bounding box center [1269, 412] width 29 height 29
type input "29-09-2025"
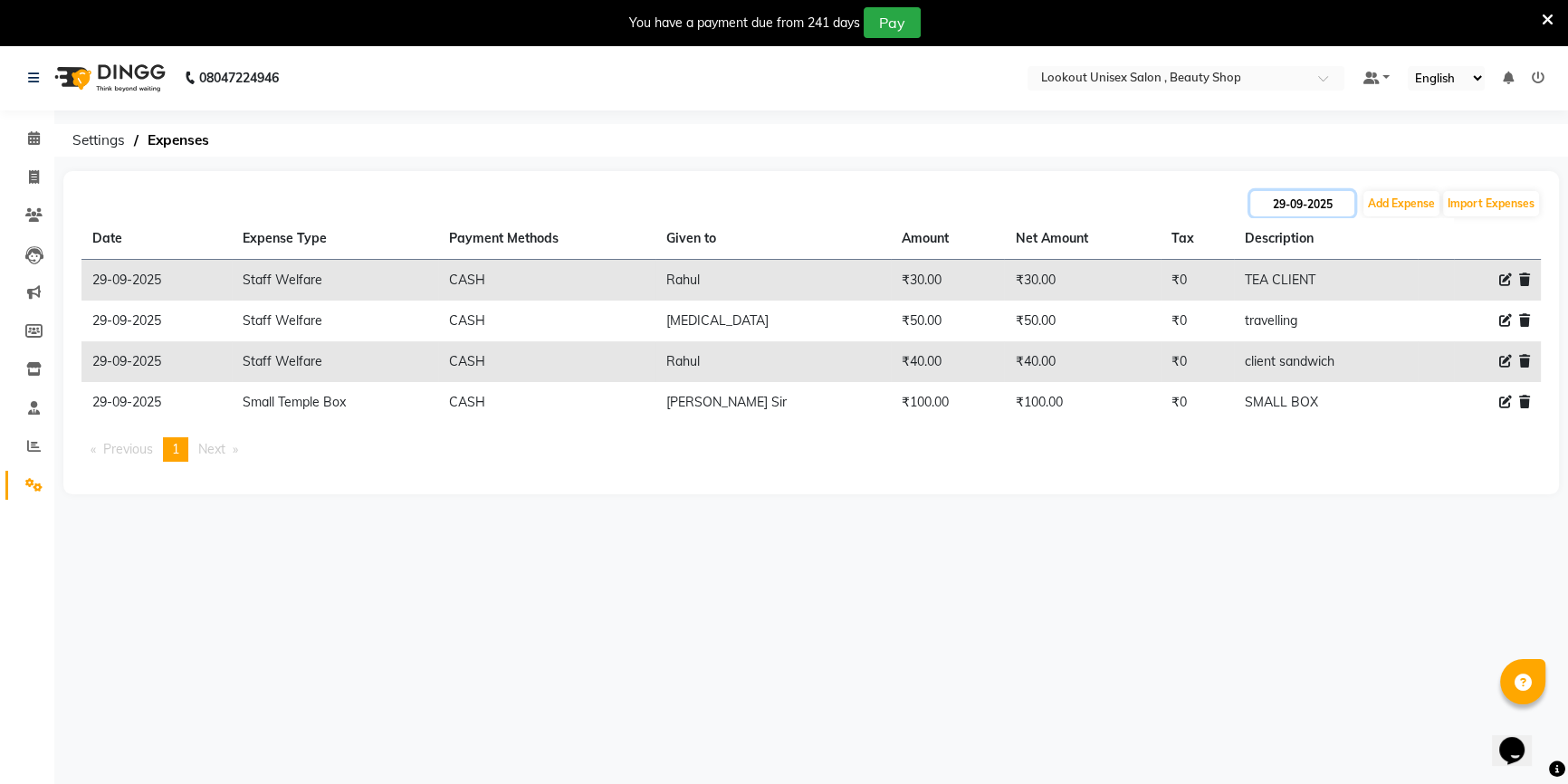
click at [1315, 196] on input "29-09-2025" at bounding box center [1302, 204] width 104 height 25
select select "9"
select select "2025"
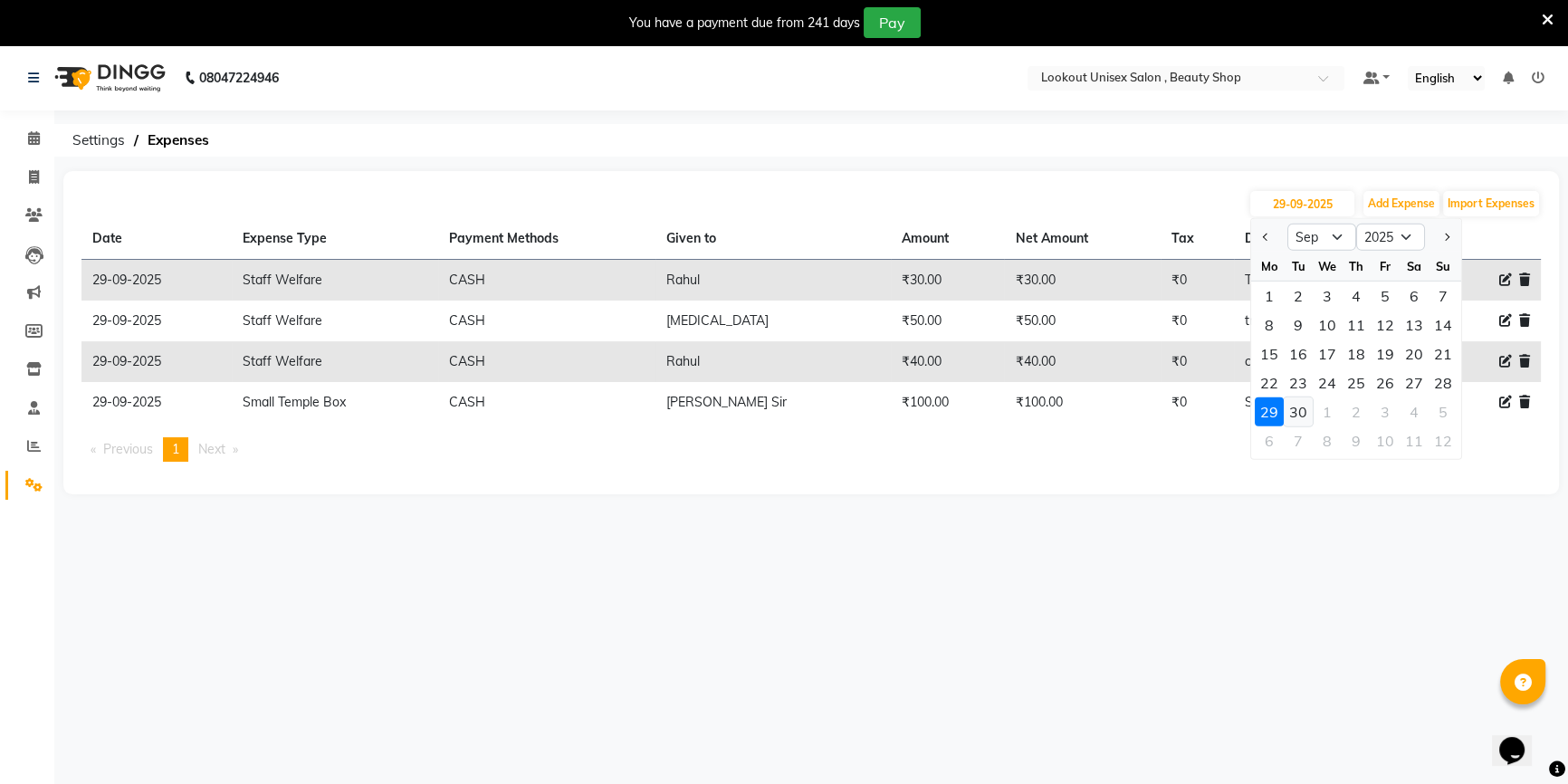
click at [1298, 409] on div "30" at bounding box center [1299, 412] width 29 height 29
type input "[DATE]"
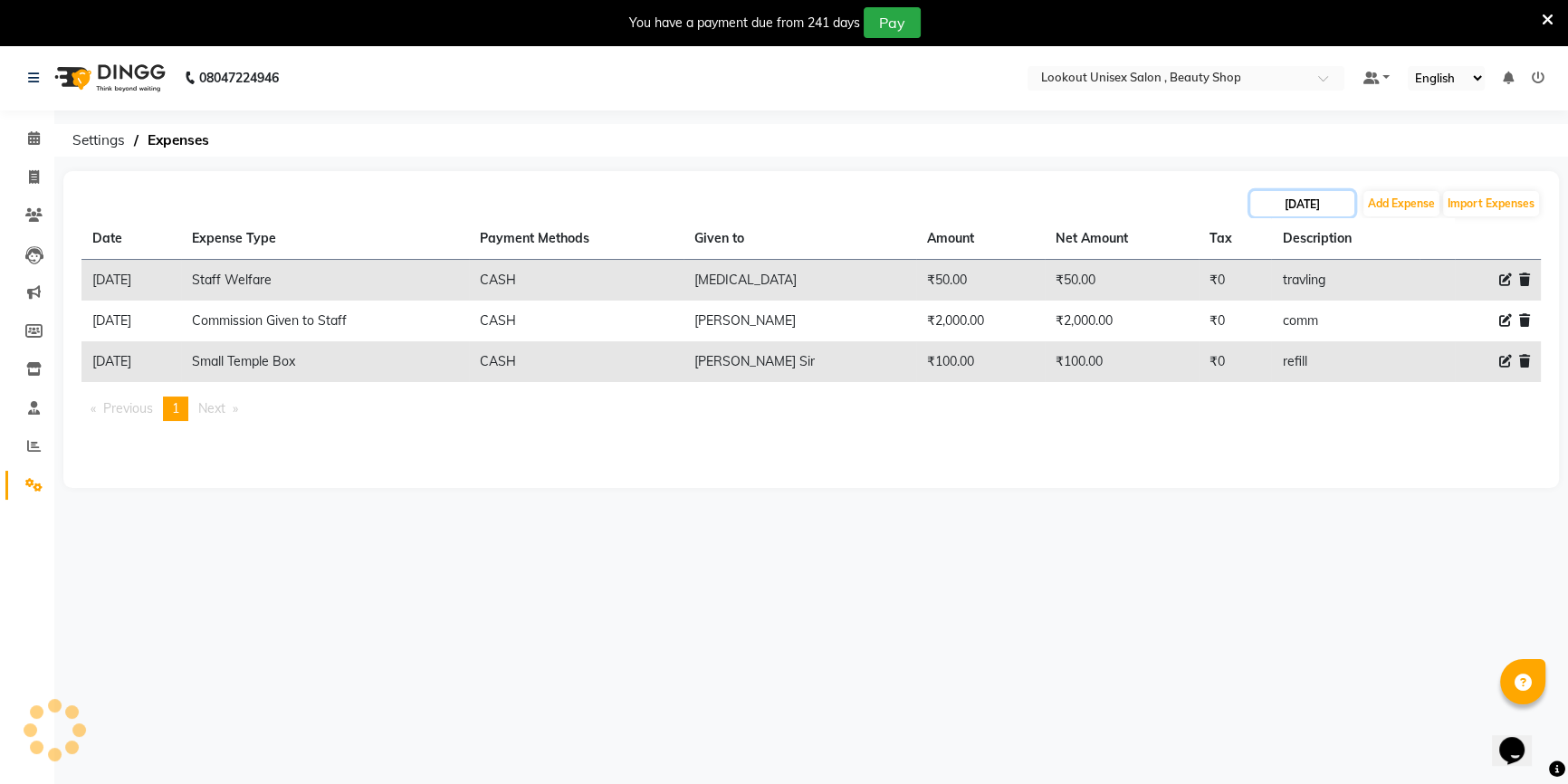
click at [1283, 198] on input "[DATE]" at bounding box center [1302, 204] width 104 height 25
select select "9"
select select "2025"
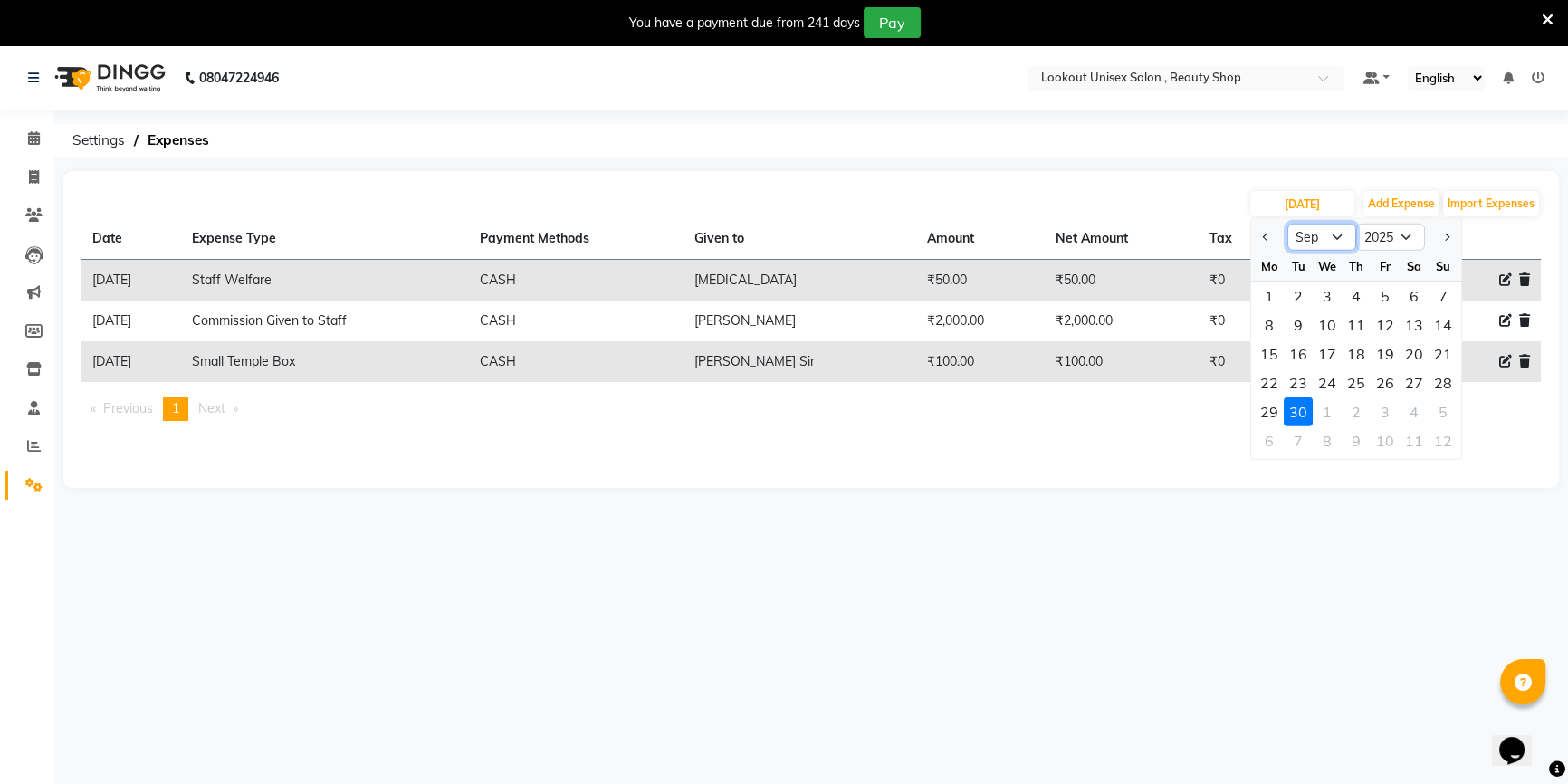
click at [1330, 236] on select "Jan Feb Mar Apr May Jun [DATE] Aug Sep Oct Nov Dec" at bounding box center [1322, 237] width 69 height 27
select select "10"
click at [1287, 223] on select "Jan Feb Mar Apr May Jun [DATE] Aug Sep Oct Nov Dec" at bounding box center [1322, 237] width 69 height 27
click at [1328, 295] on div "1" at bounding box center [1328, 296] width 29 height 29
type input "01-10-2025"
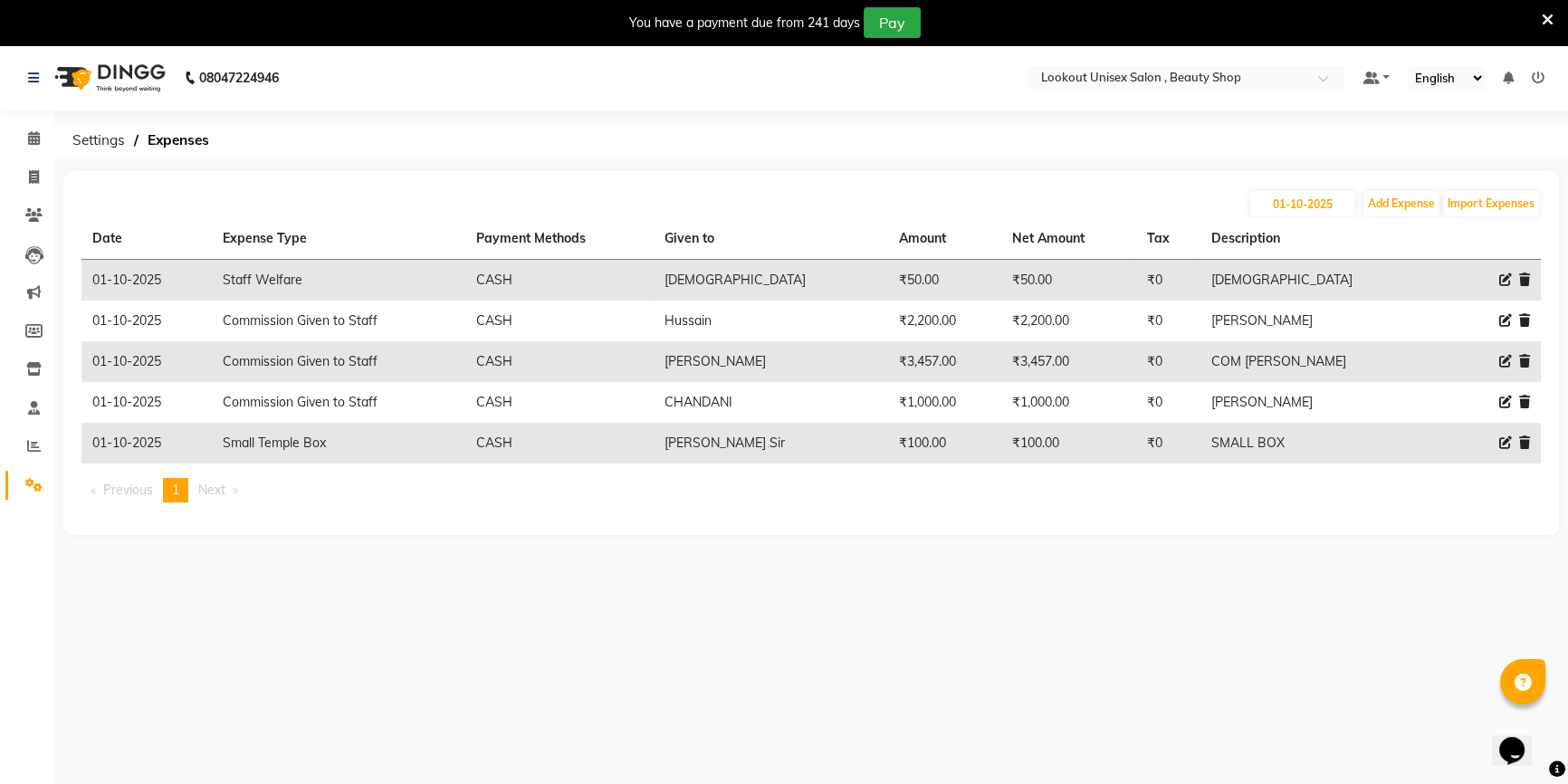
click at [1286, 223] on th "Description" at bounding box center [1318, 239] width 235 height 41
click at [1287, 213] on input "01-10-2025" at bounding box center [1302, 204] width 104 height 25
select select "10"
select select "2025"
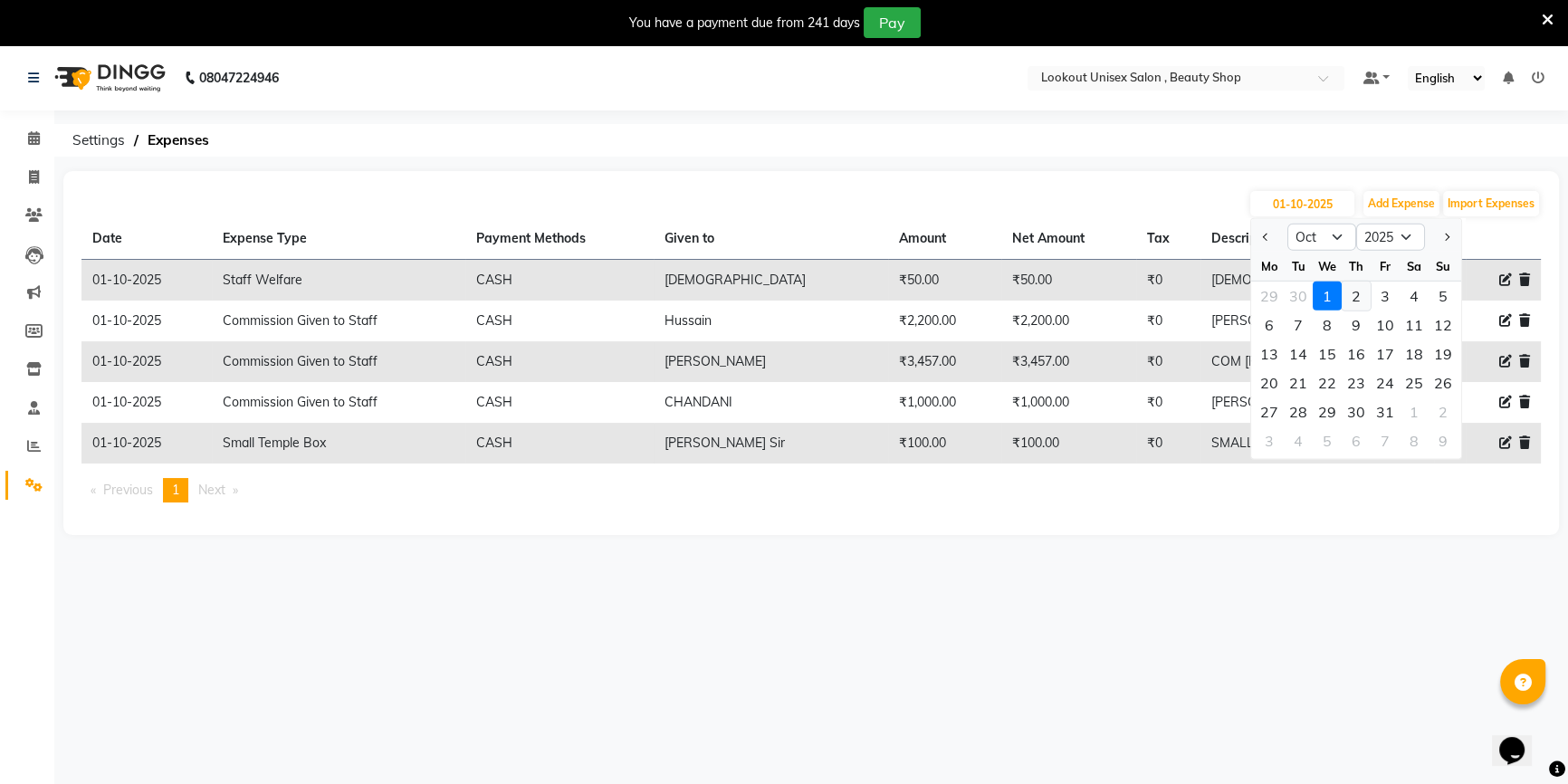
click at [1358, 299] on div "2" at bounding box center [1356, 296] width 29 height 29
type input "02-10-2025"
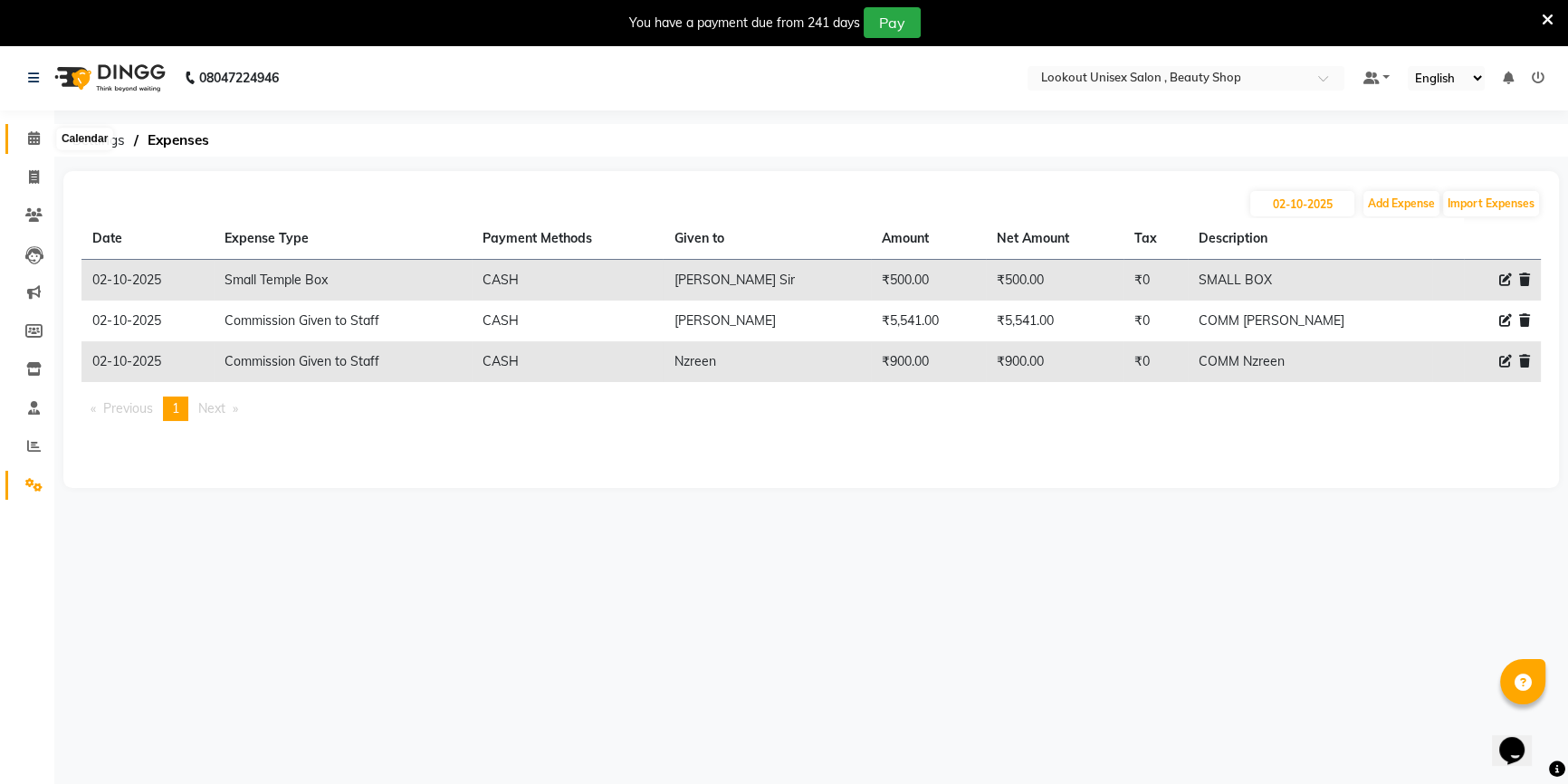
click at [29, 143] on icon at bounding box center [34, 138] width 12 height 13
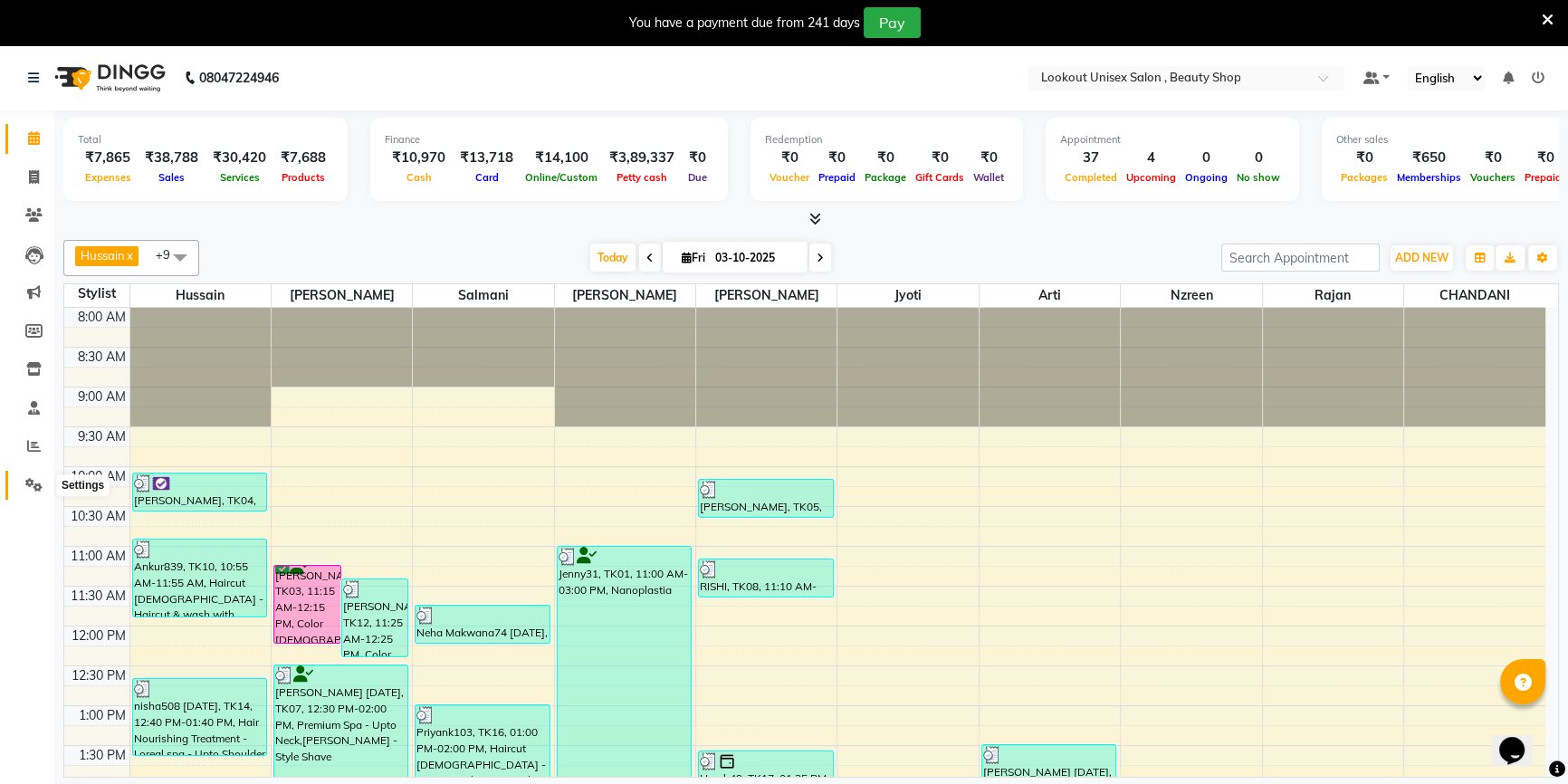
click at [42, 486] on span at bounding box center [34, 486] width 32 height 21
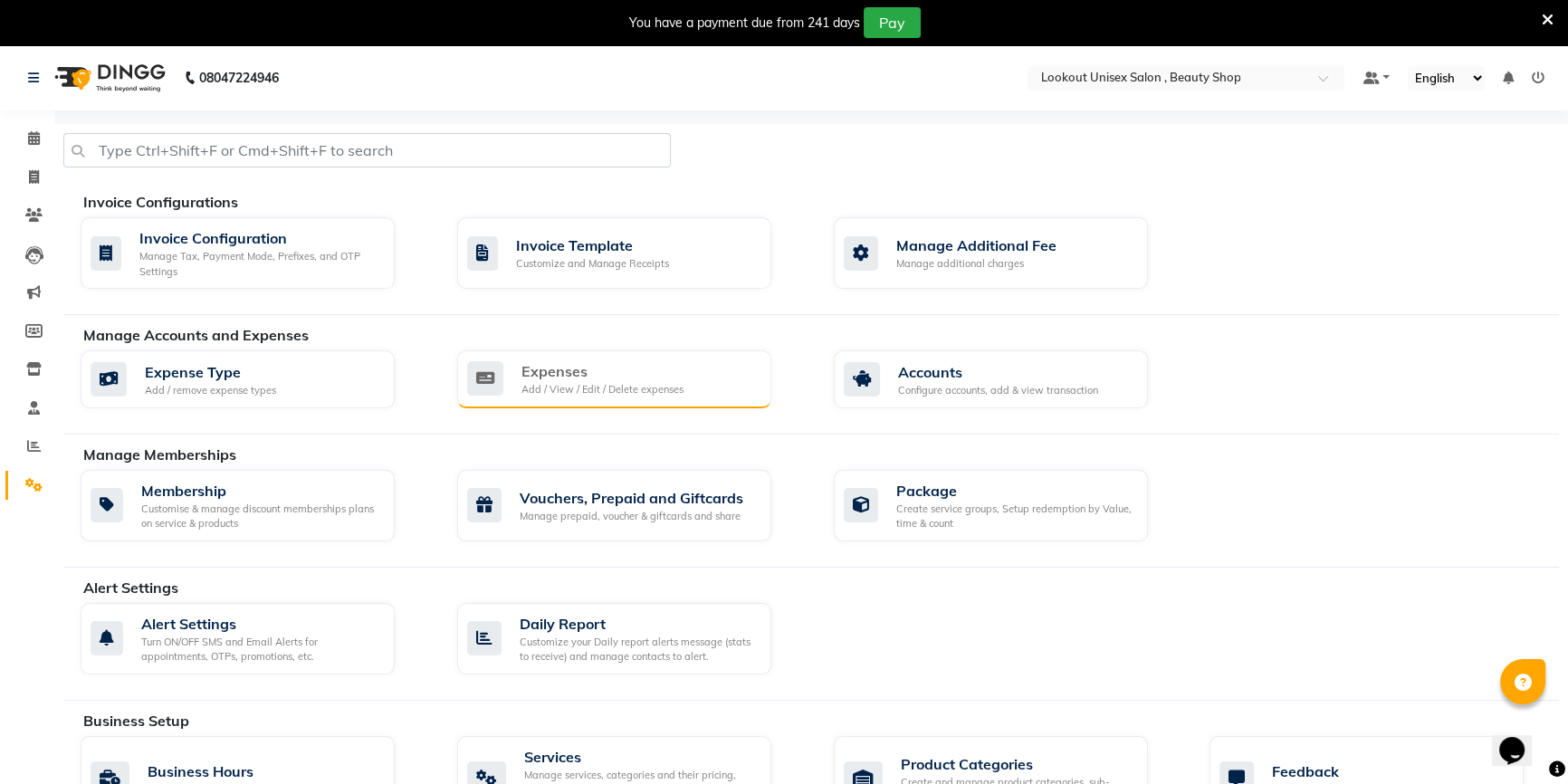
click at [597, 366] on div "Expenses" at bounding box center [602, 371] width 162 height 22
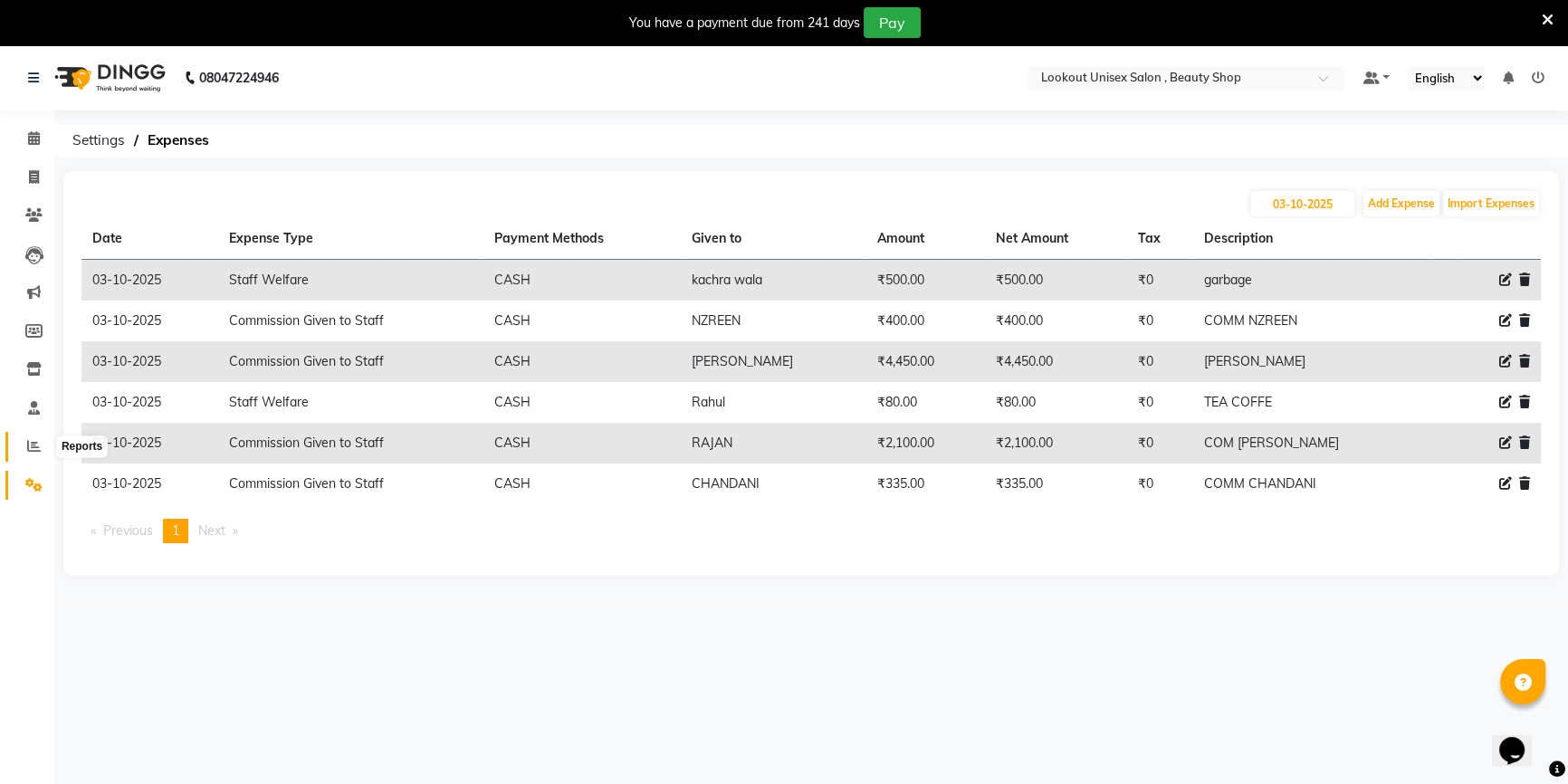
click at [45, 447] on span at bounding box center [34, 447] width 32 height 21
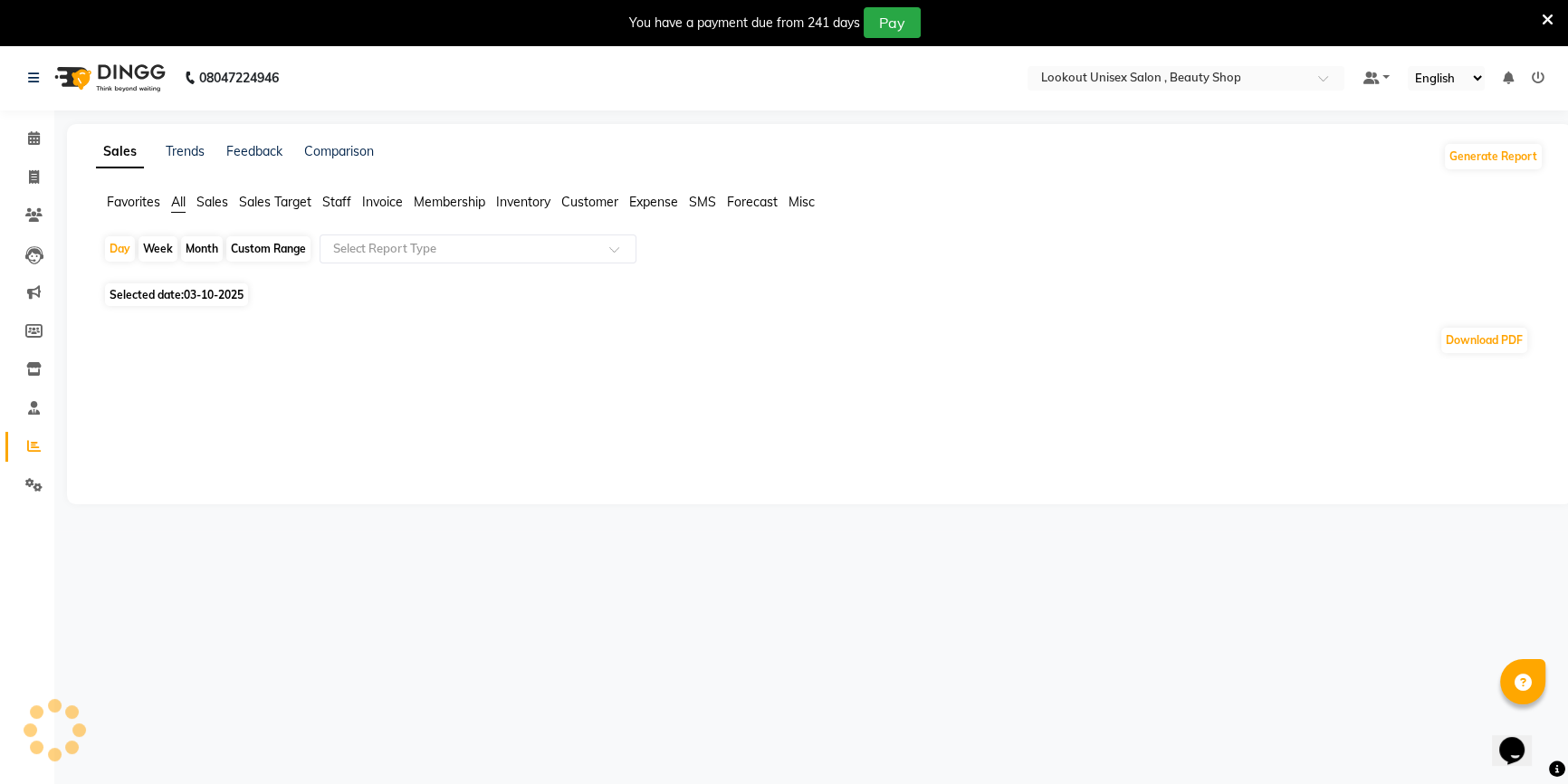
click at [213, 204] on span "Sales" at bounding box center [212, 201] width 32 height 16
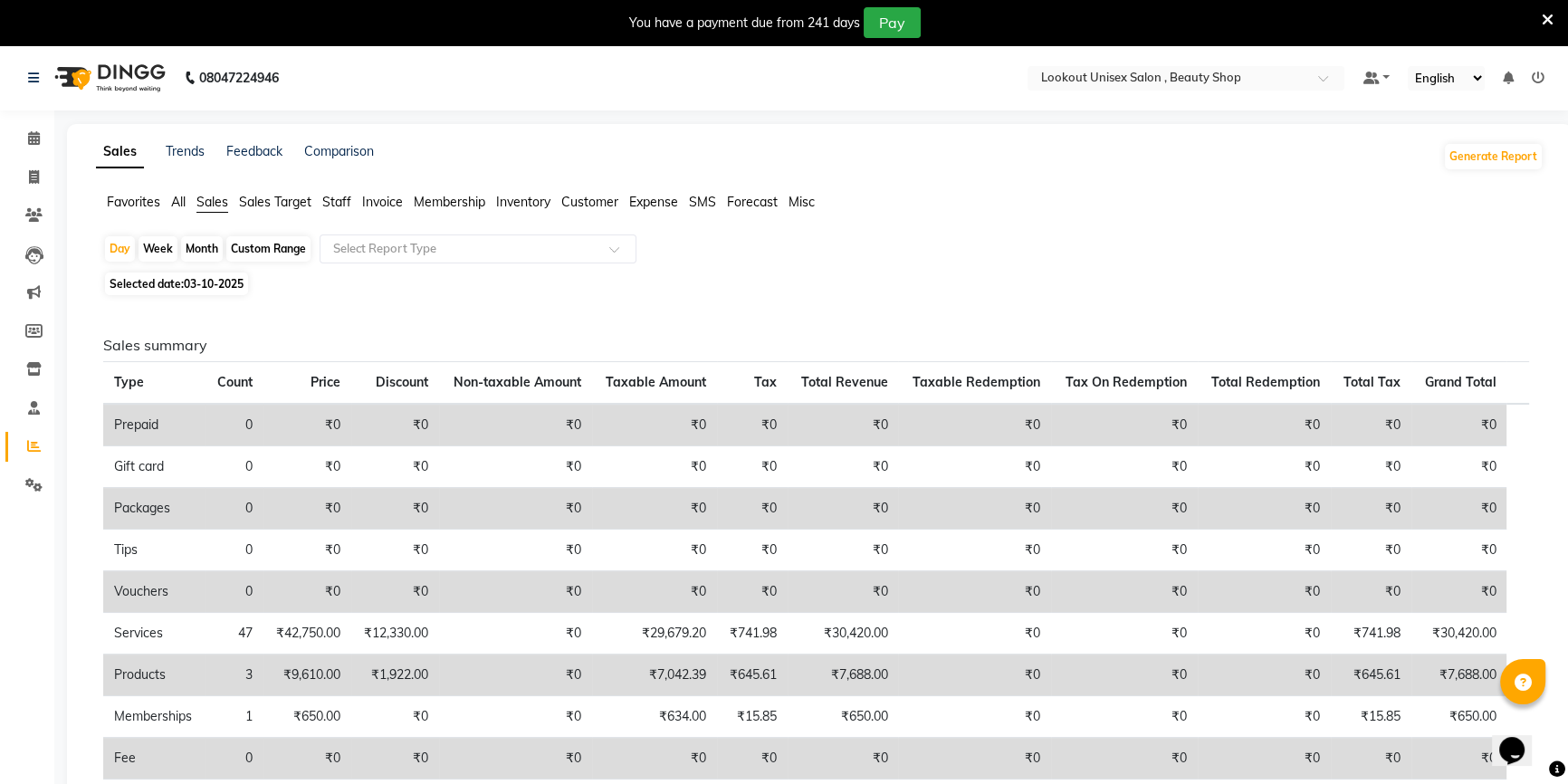
click at [265, 250] on div "Custom Range" at bounding box center [268, 249] width 85 height 25
select select "10"
select select "2025"
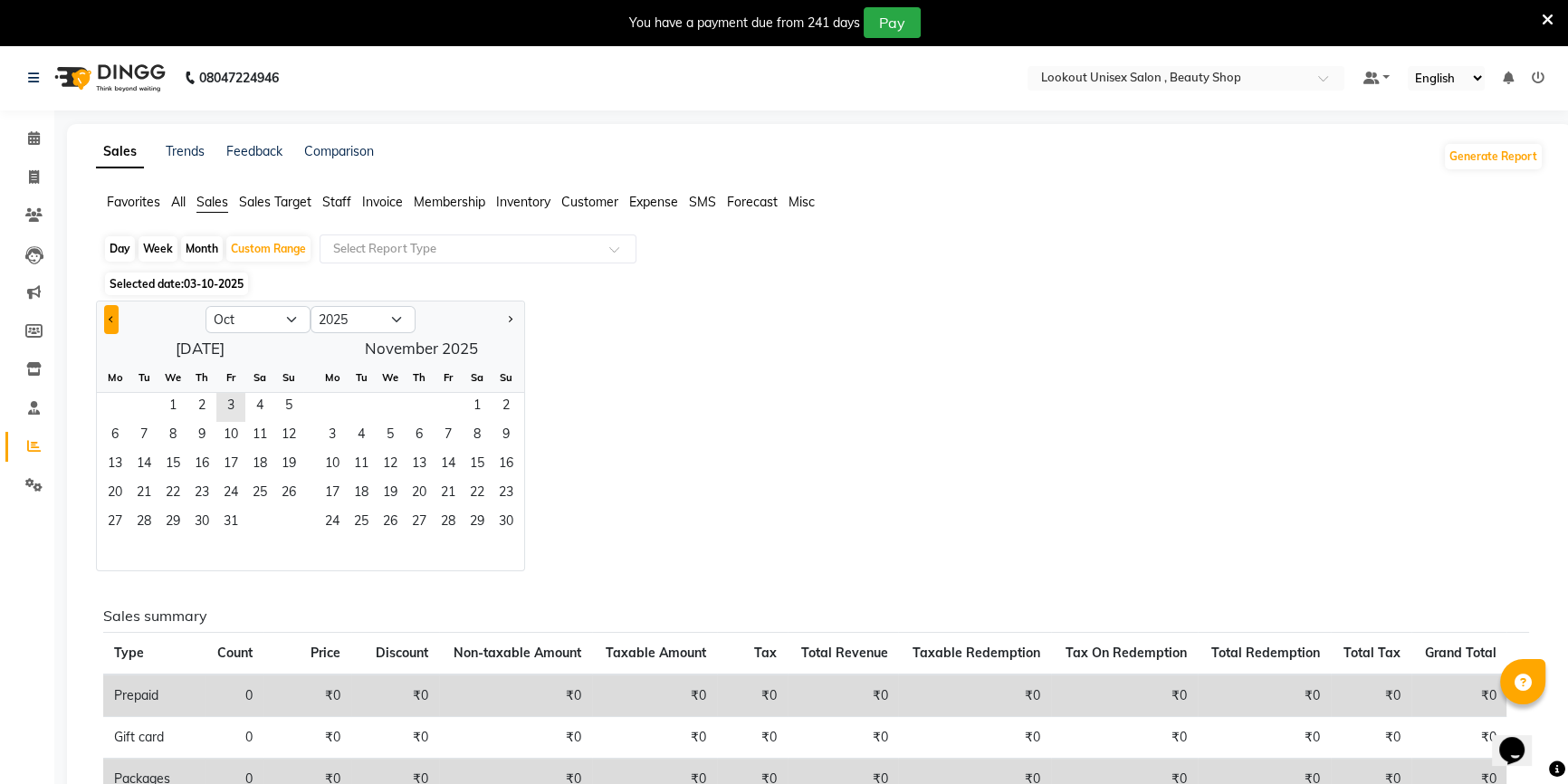
click at [111, 316] on span "Previous month" at bounding box center [112, 318] width 7 height 7
select select "9"
click at [105, 406] on span "1" at bounding box center [114, 407] width 29 height 29
click at [137, 534] on span "30" at bounding box center [144, 523] width 29 height 29
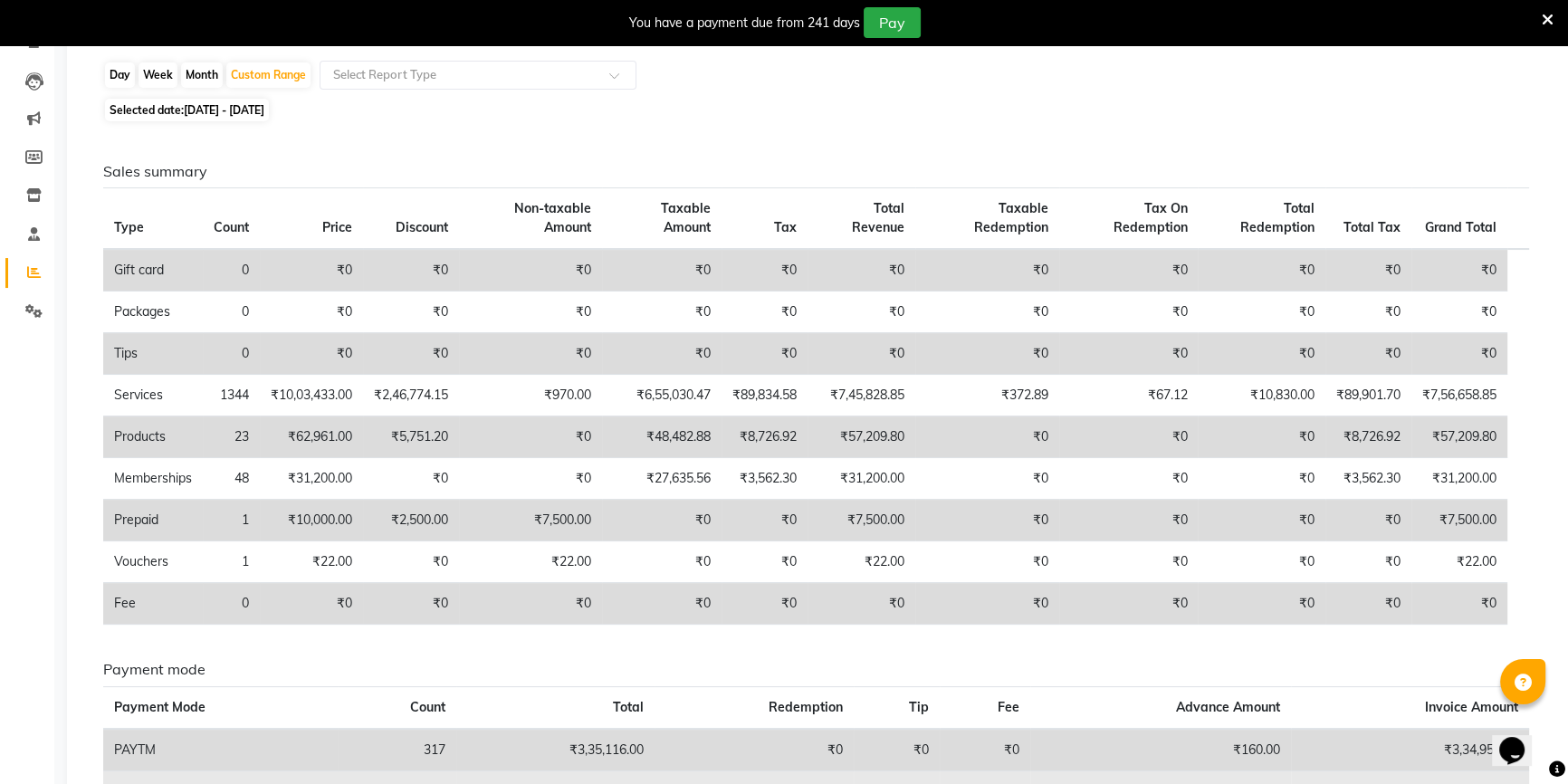
scroll to position [91, 0]
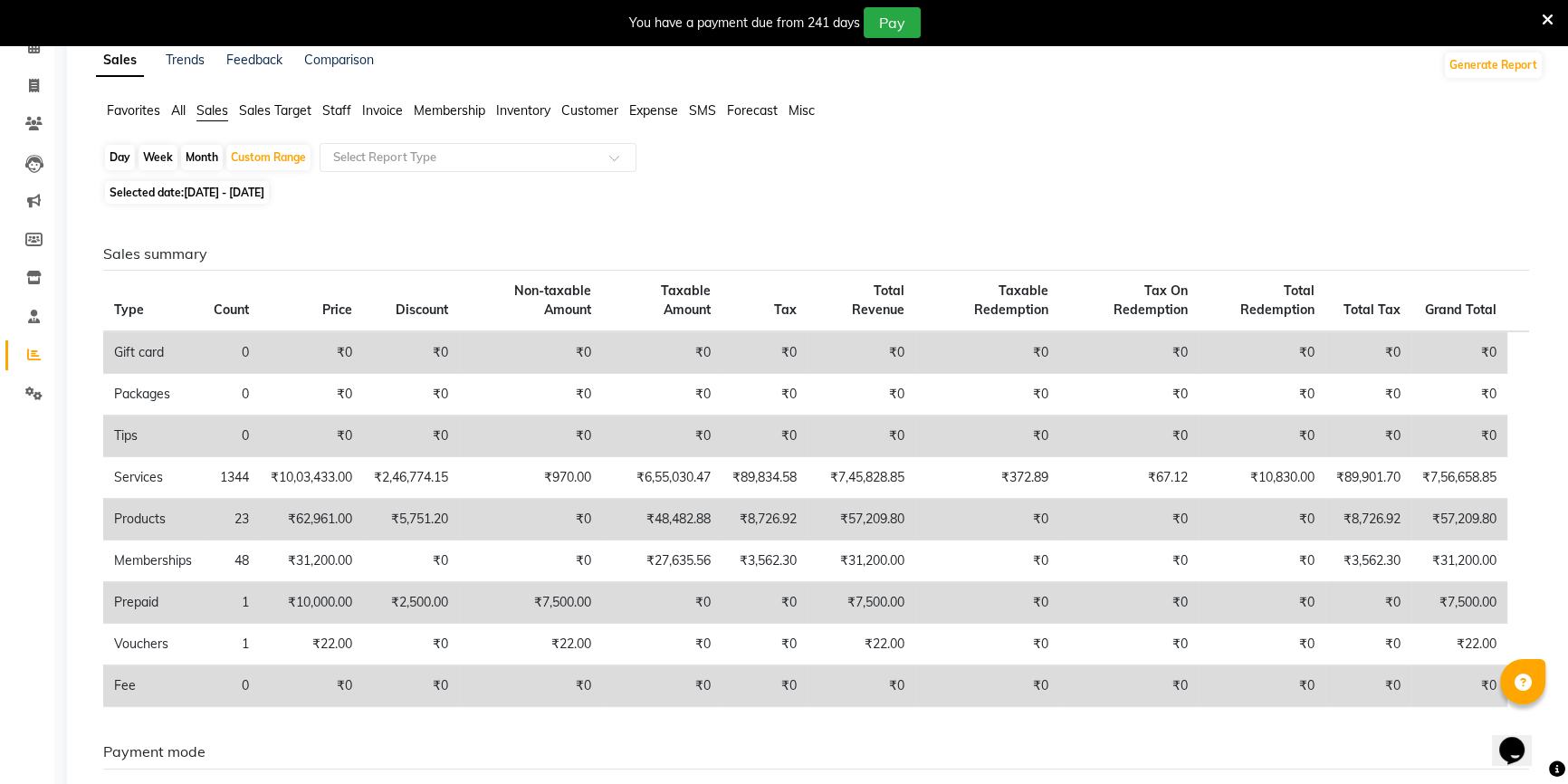
click at [250, 105] on span "Sales Target" at bounding box center [274, 110] width 72 height 16
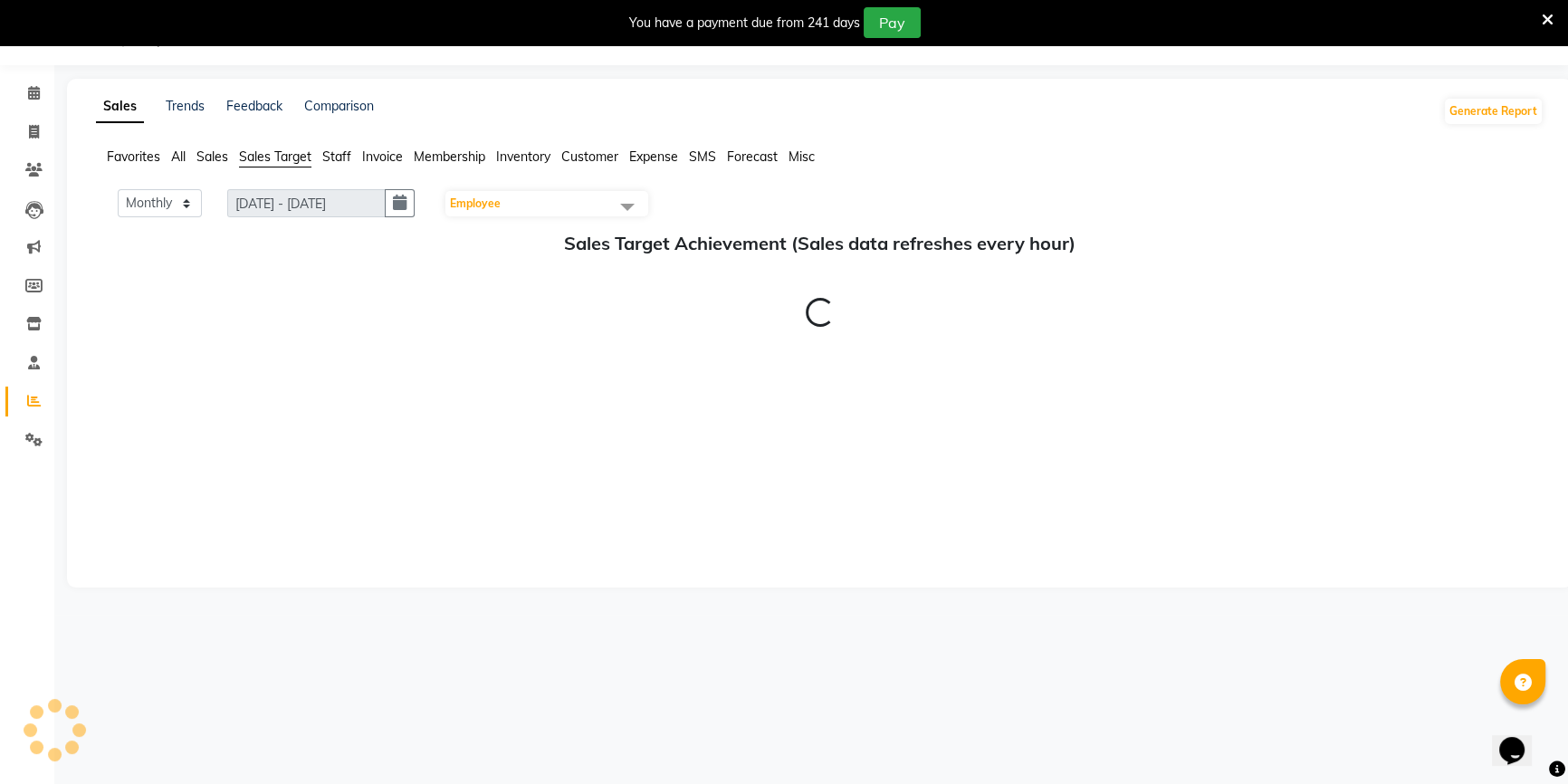
scroll to position [45, 0]
click at [172, 156] on span "All" at bounding box center [178, 156] width 14 height 16
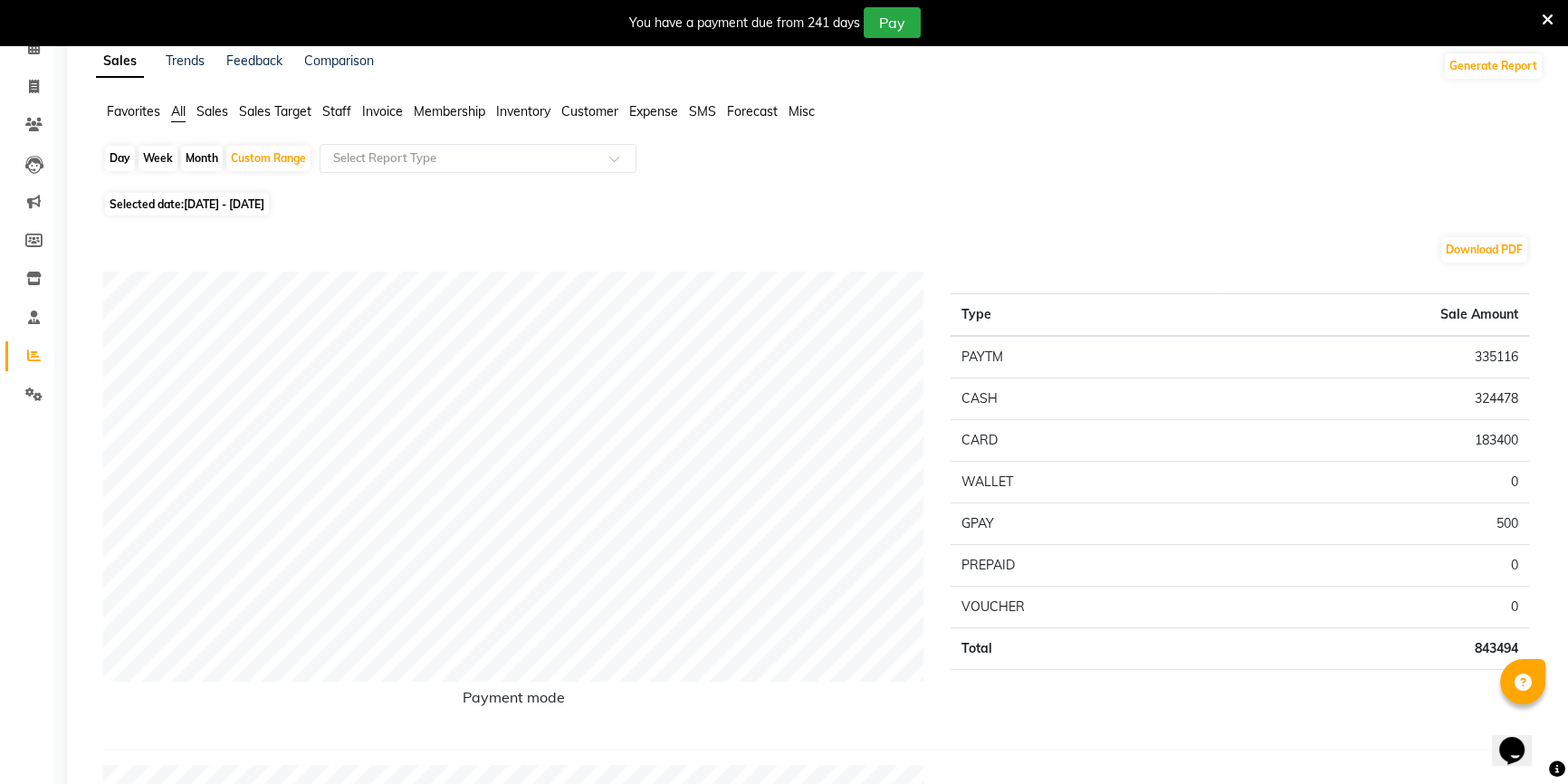
scroll to position [0, 0]
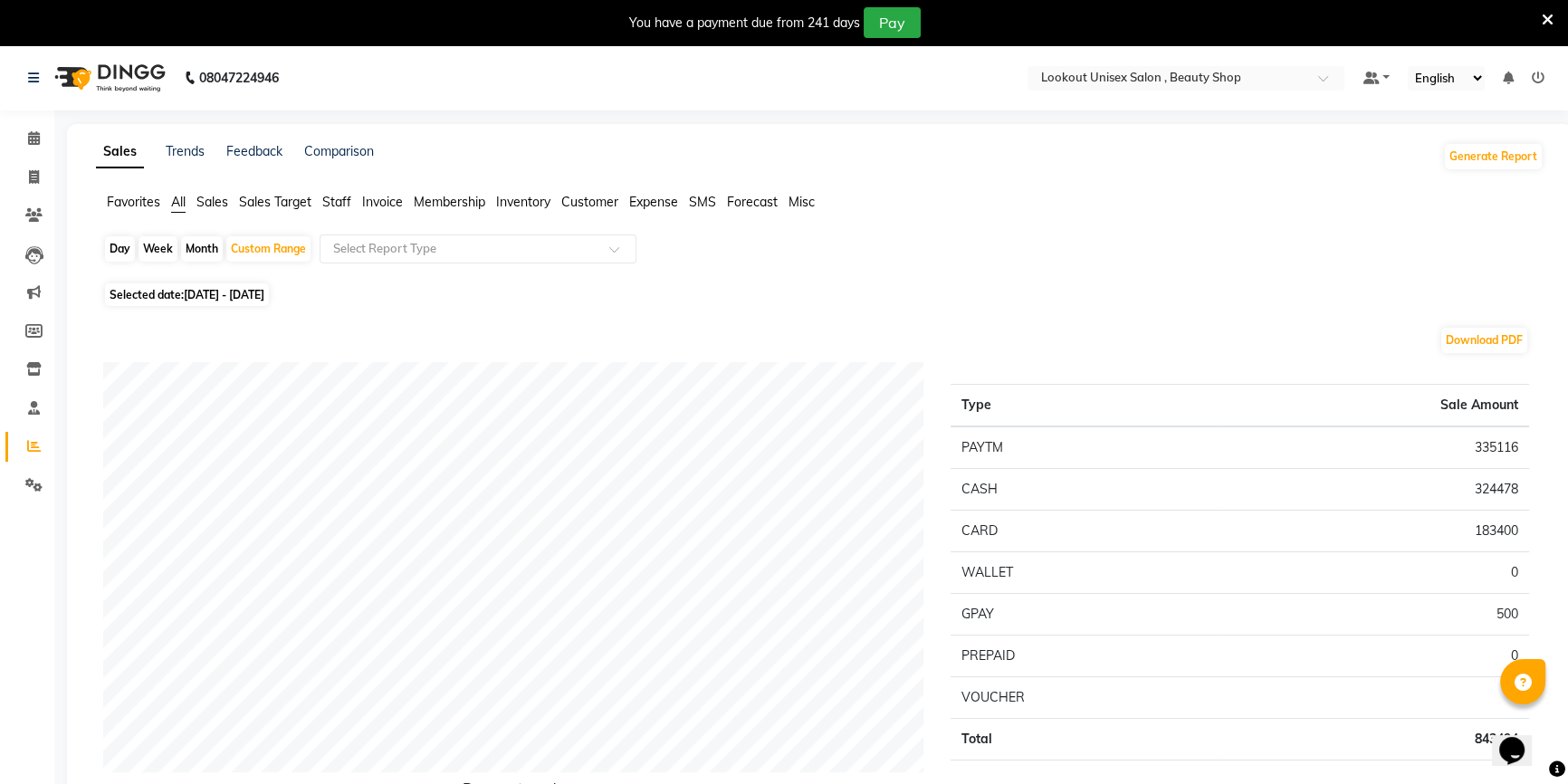
click at [218, 198] on span "Sales" at bounding box center [212, 201] width 32 height 16
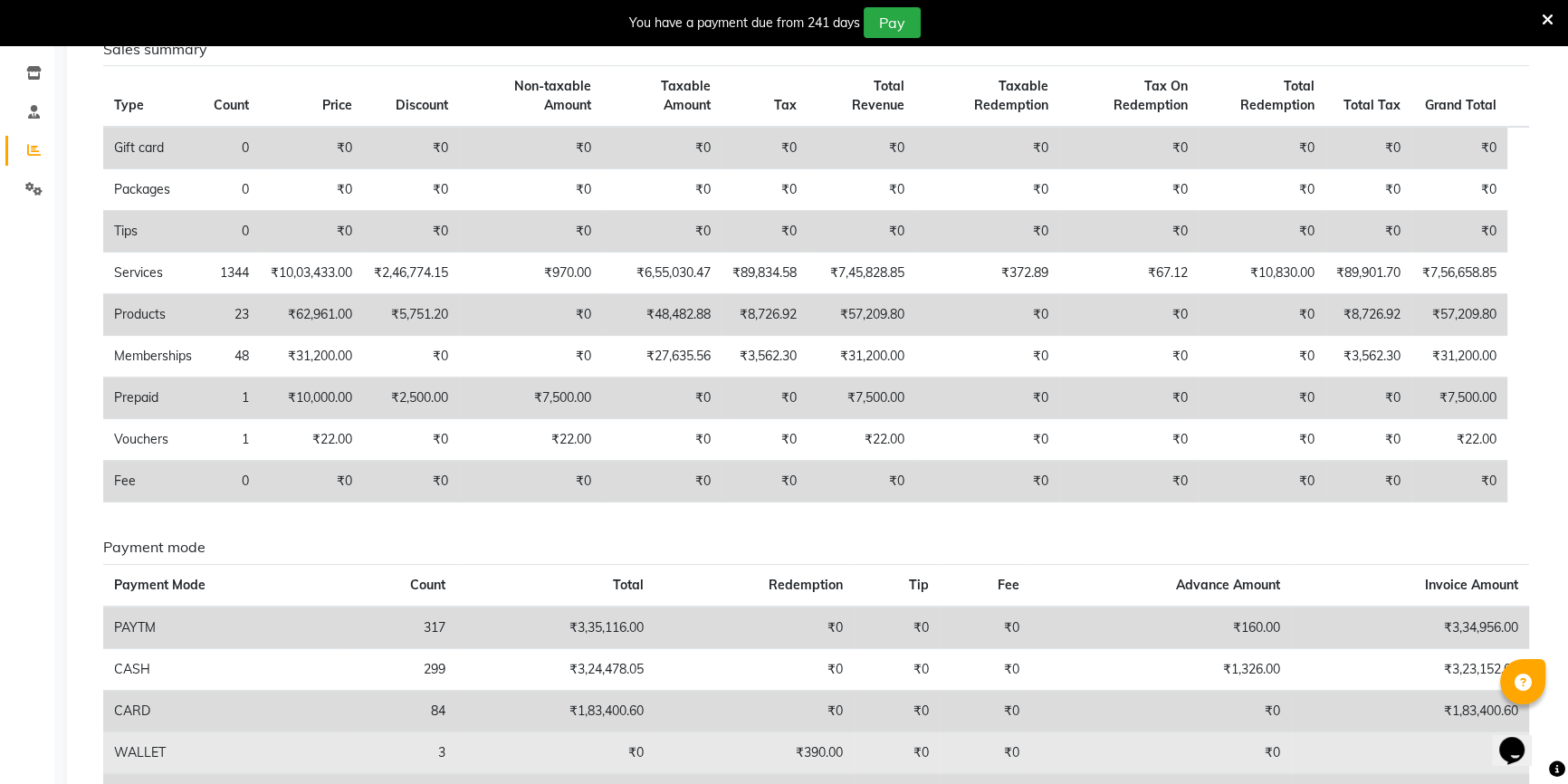
scroll to position [256, 0]
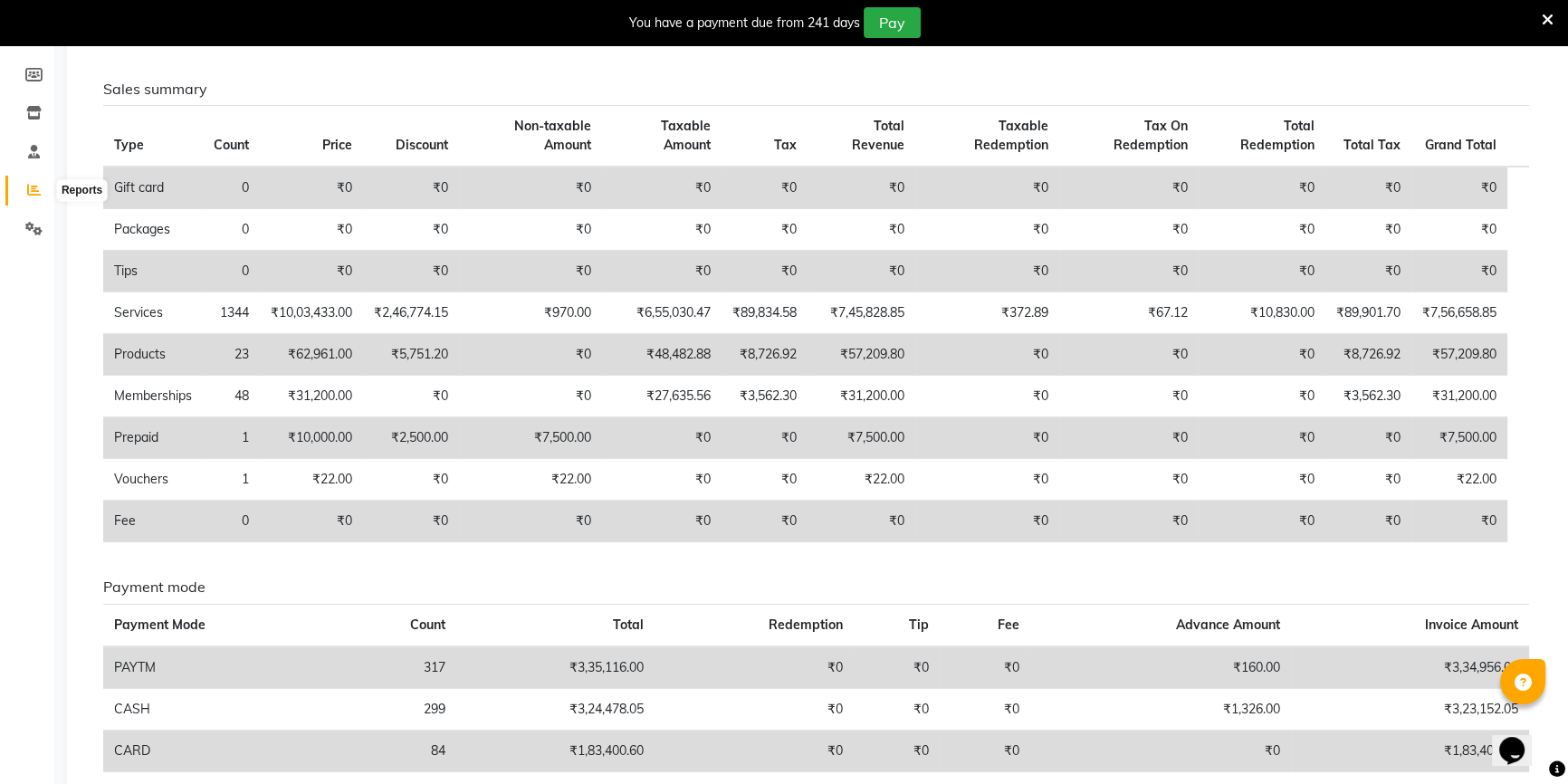
click at [38, 190] on icon at bounding box center [34, 190] width 13 height 13
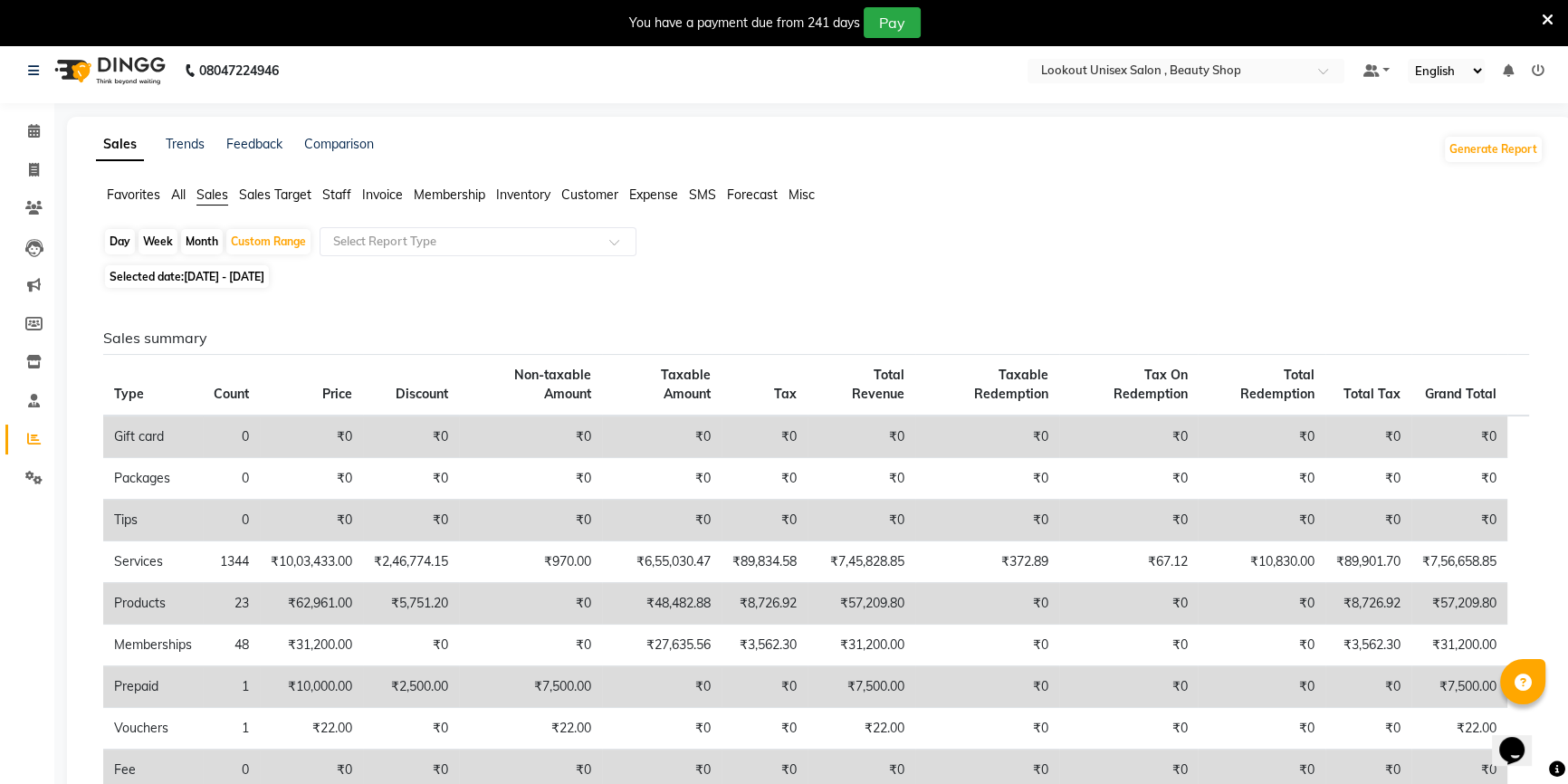
scroll to position [0, 0]
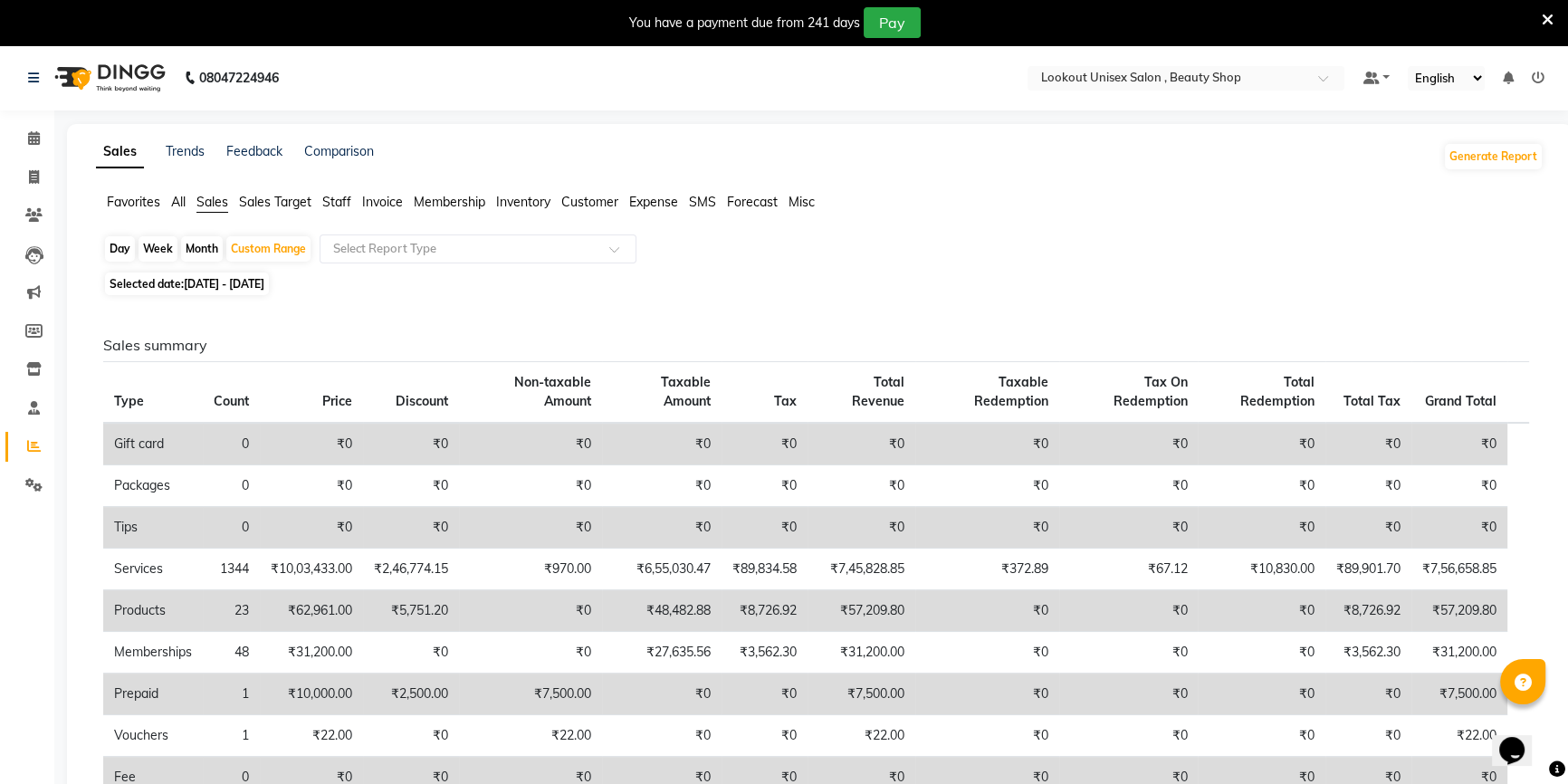
click at [245, 203] on span "Sales Target" at bounding box center [274, 201] width 72 height 16
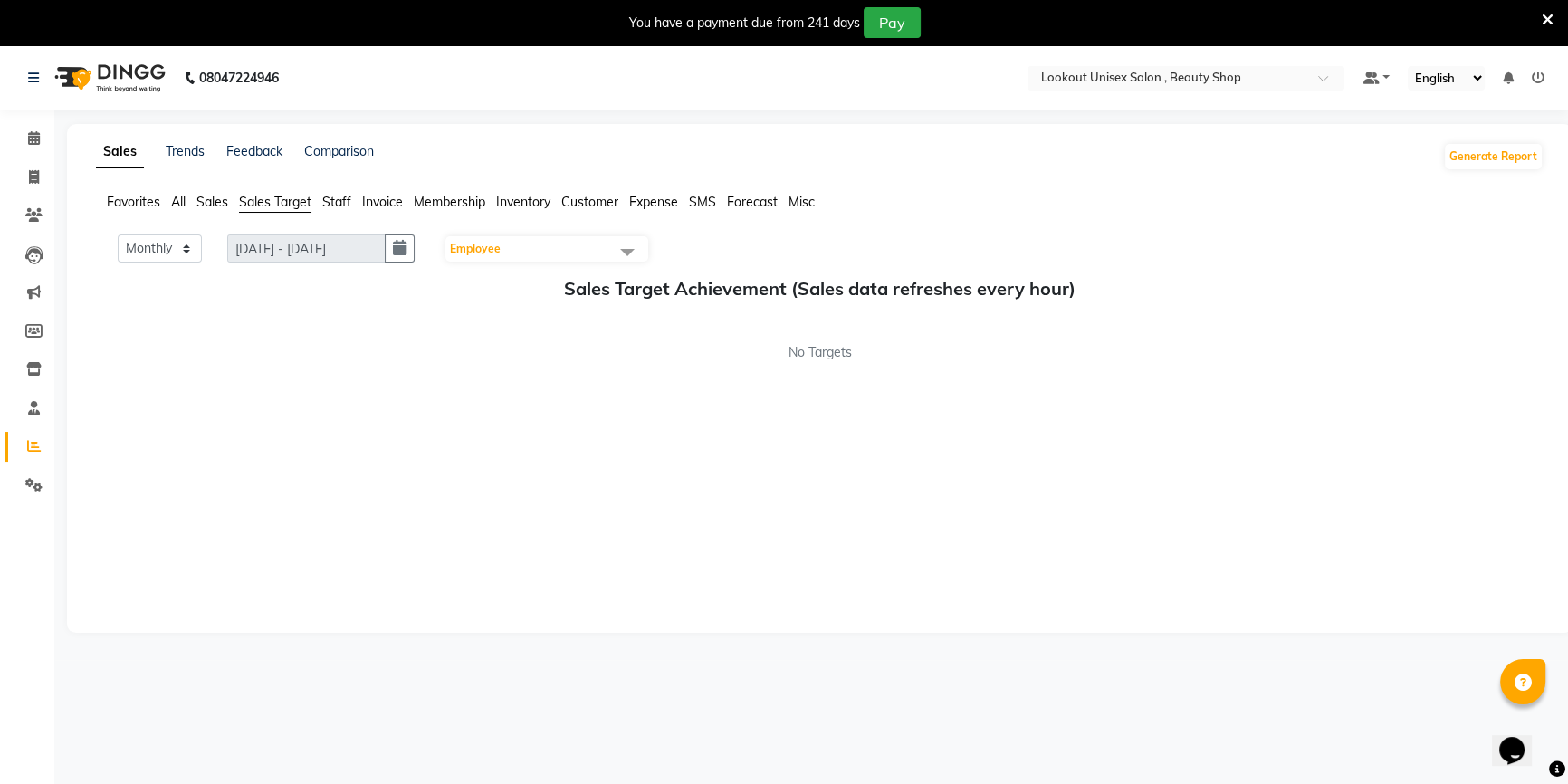
click at [338, 200] on span "Staff" at bounding box center [337, 201] width 29 height 16
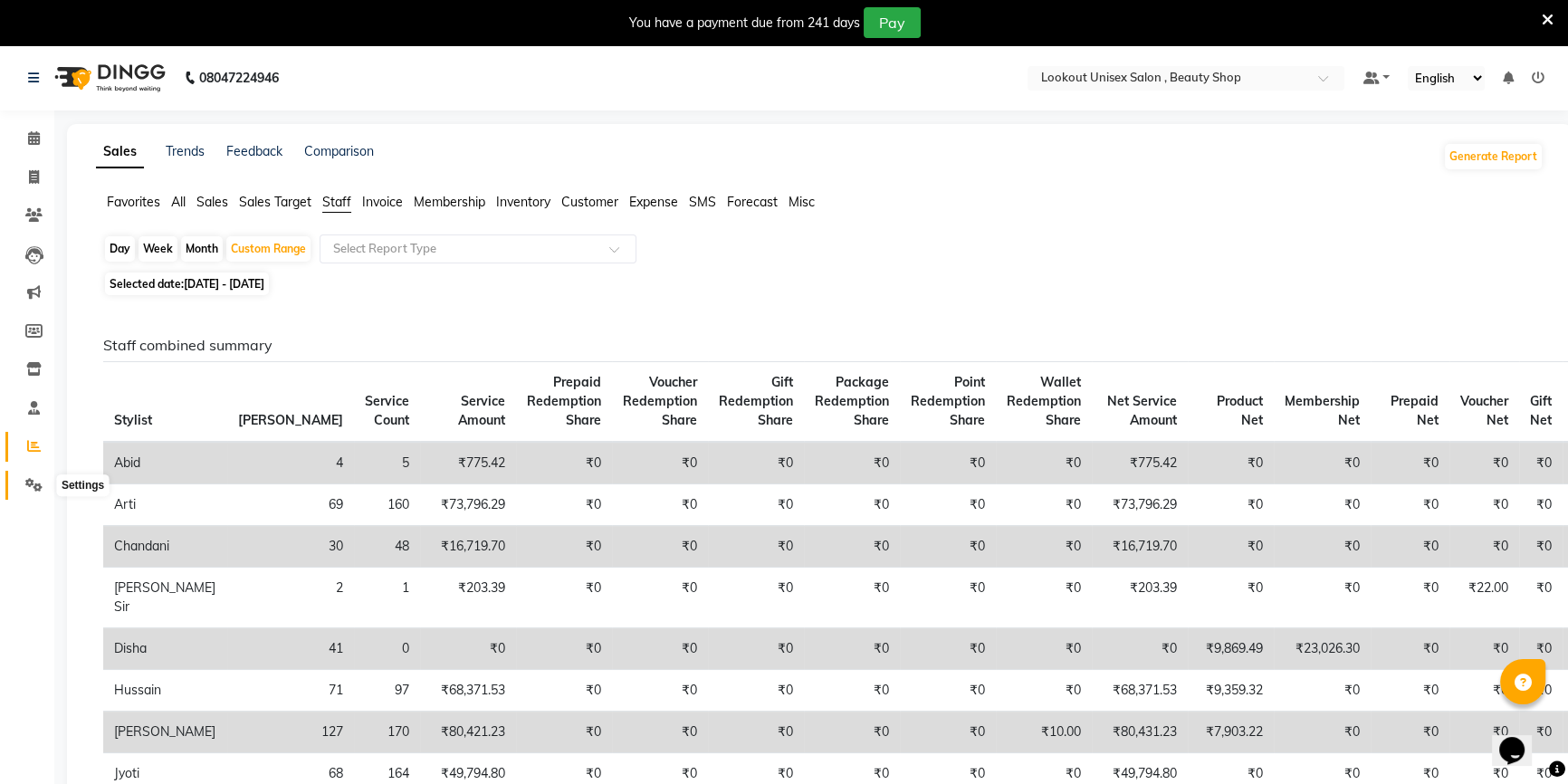
click at [19, 476] on span at bounding box center [34, 486] width 32 height 21
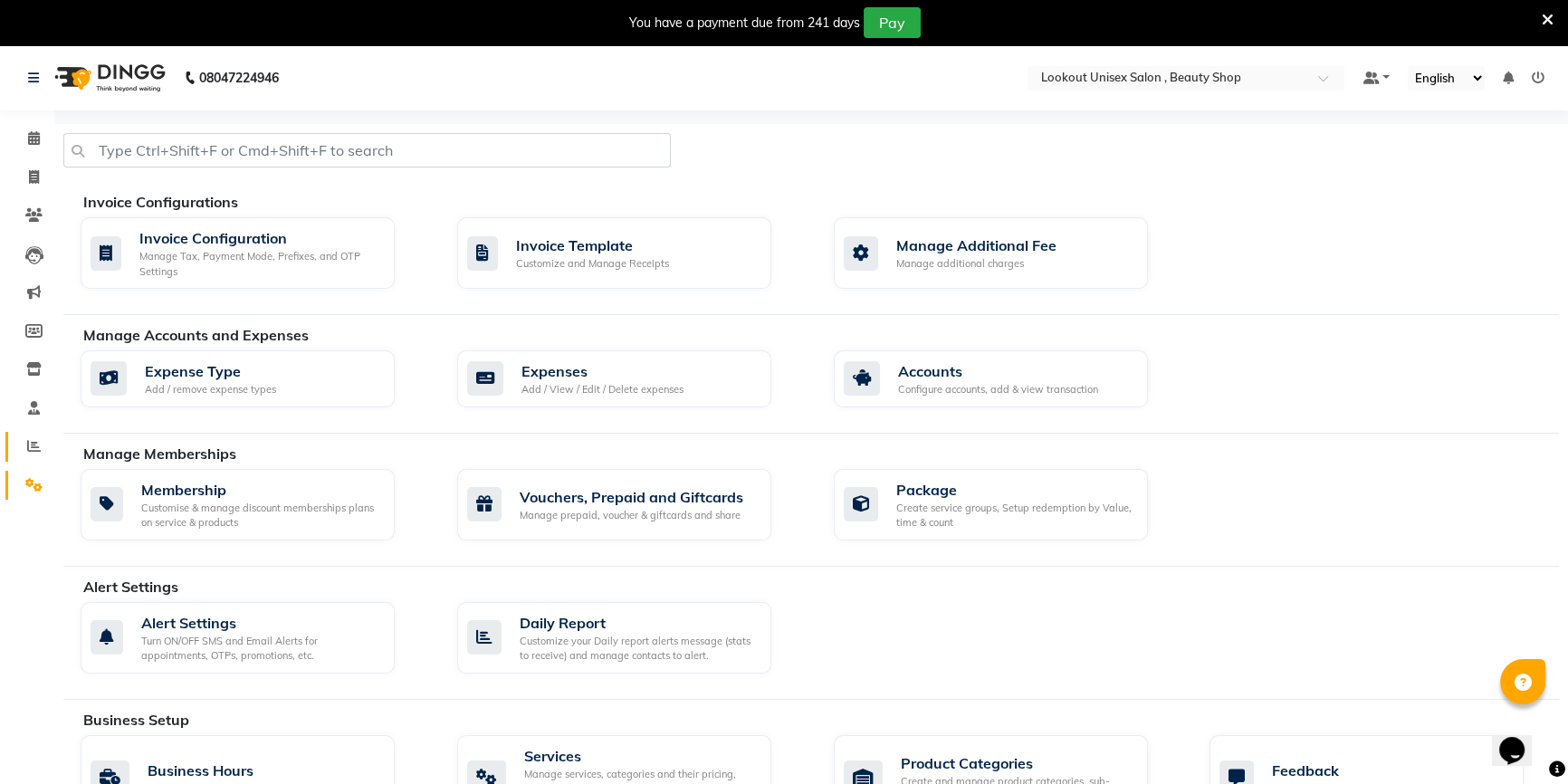
click at [15, 448] on link "Reports" at bounding box center [27, 446] width 43 height 30
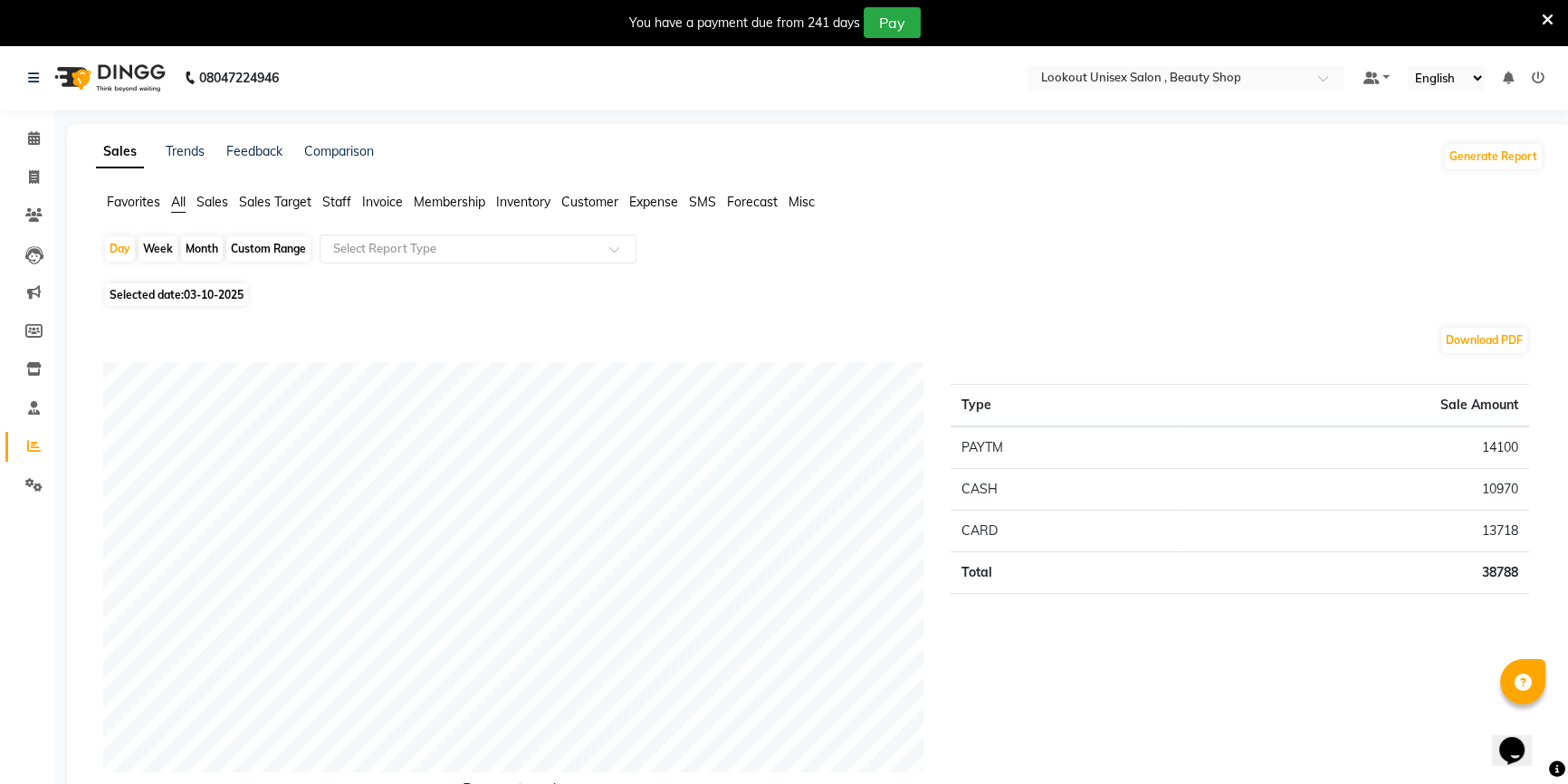
click at [271, 251] on div "Custom Range" at bounding box center [268, 249] width 85 height 25
select select "10"
select select "2025"
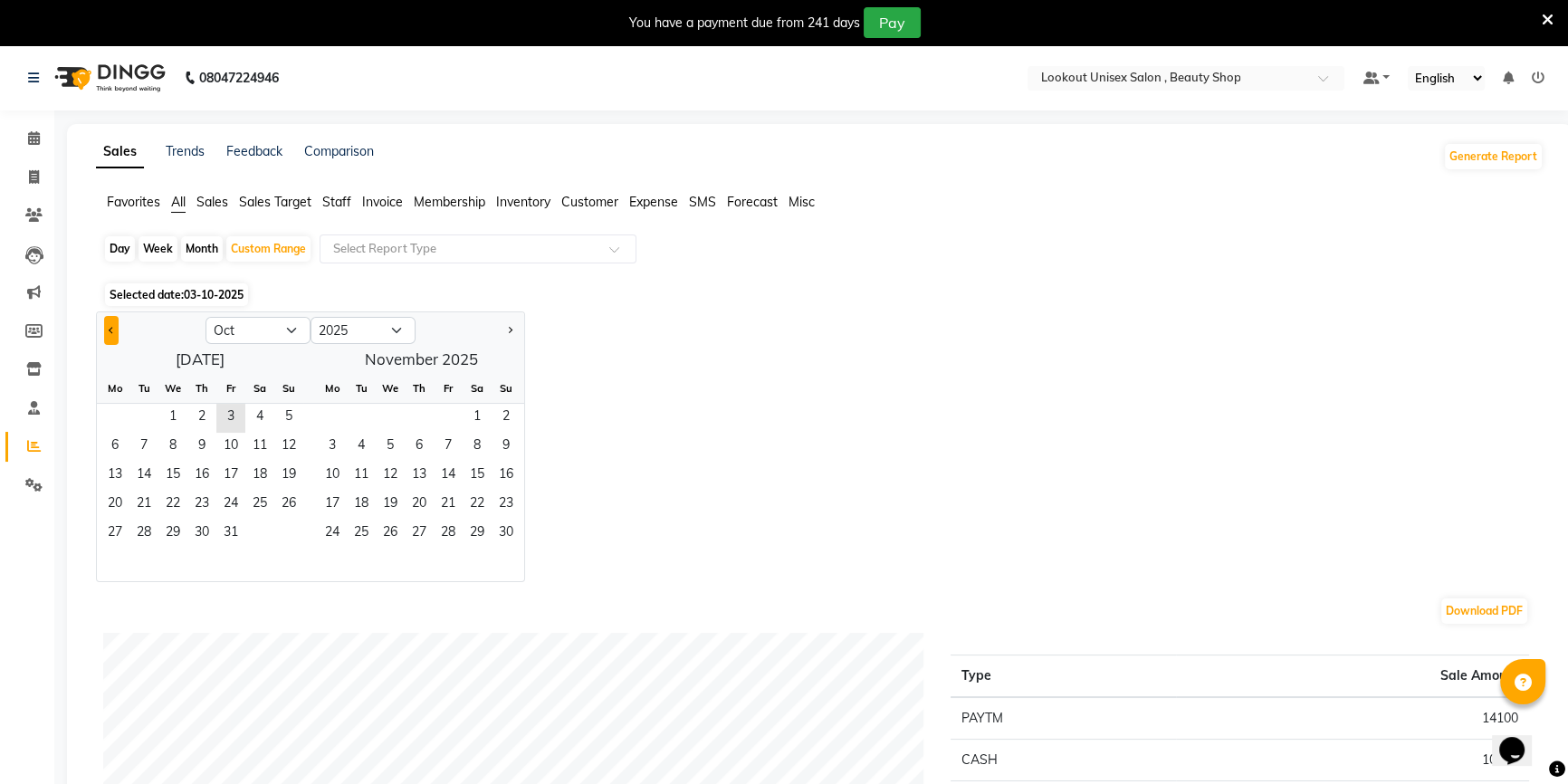
click at [116, 338] on button "Previous month" at bounding box center [111, 330] width 14 height 29
select select "9"
click at [103, 419] on span "1" at bounding box center [114, 418] width 29 height 29
click at [149, 542] on span "30" at bounding box center [144, 534] width 29 height 29
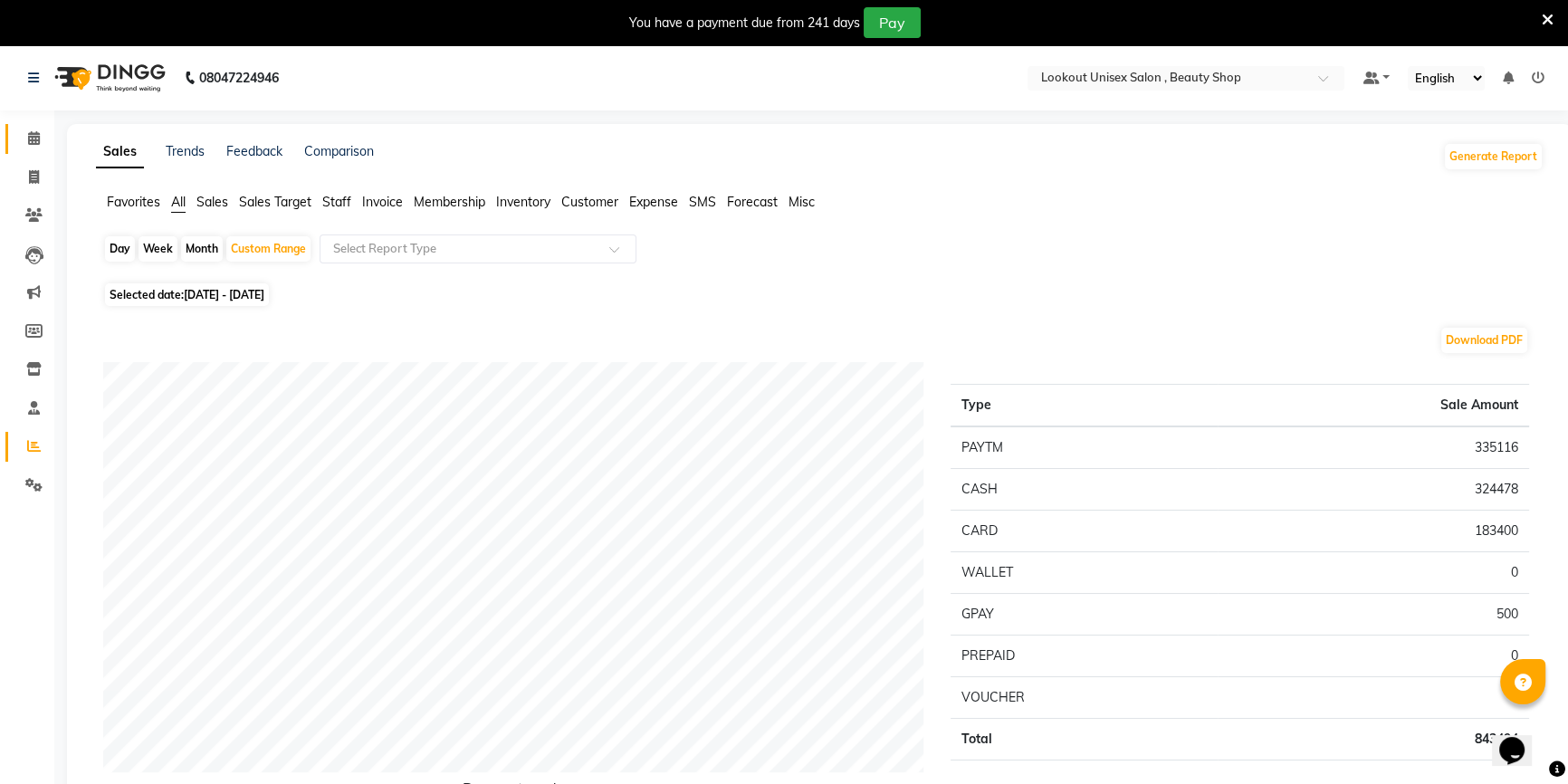
click at [32, 127] on link "Calendar" at bounding box center [27, 139] width 43 height 30
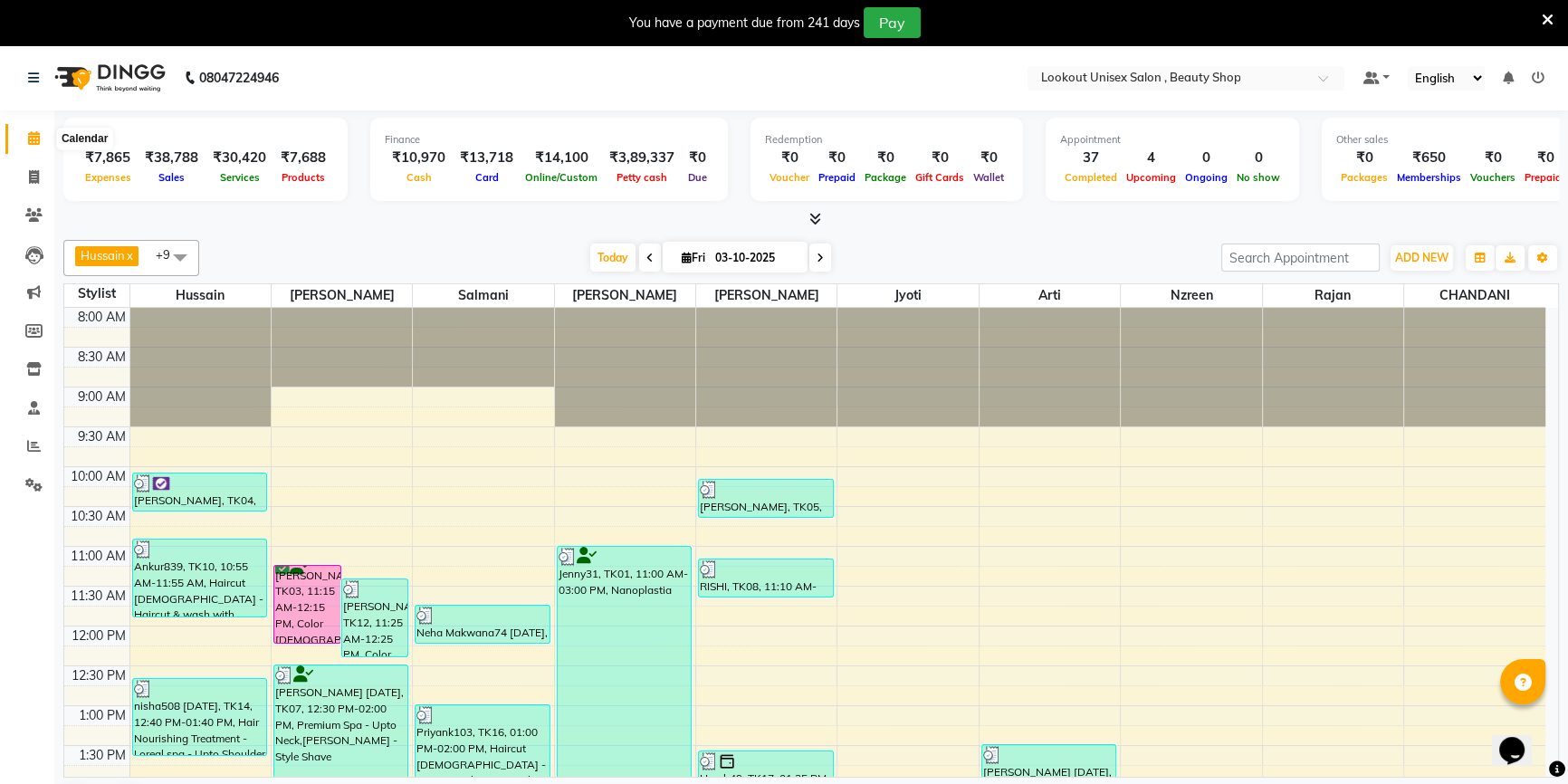
click at [38, 143] on icon at bounding box center [34, 138] width 12 height 13
click at [28, 489] on icon at bounding box center [34, 485] width 17 height 13
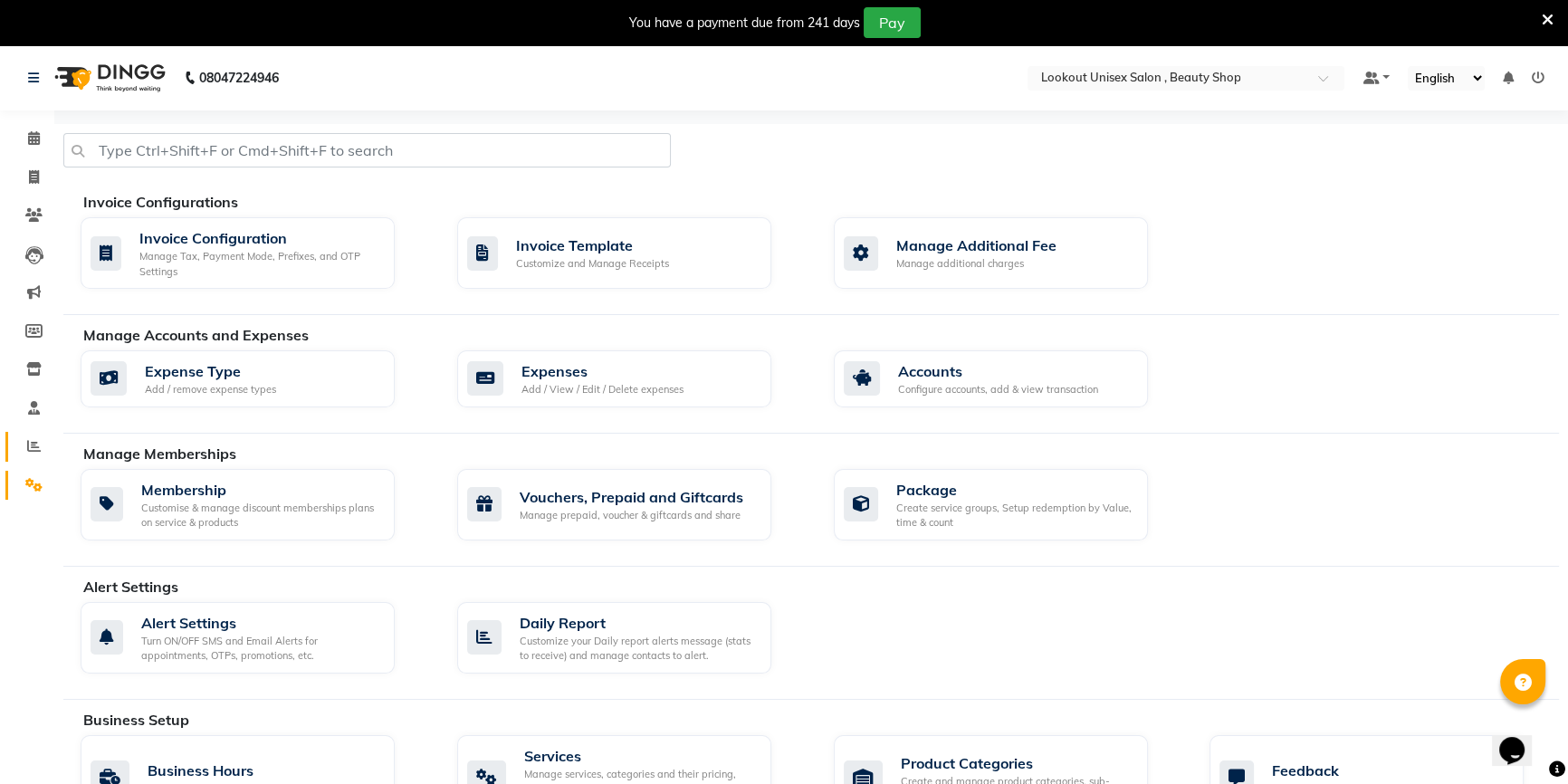
click at [32, 446] on icon at bounding box center [34, 445] width 13 height 13
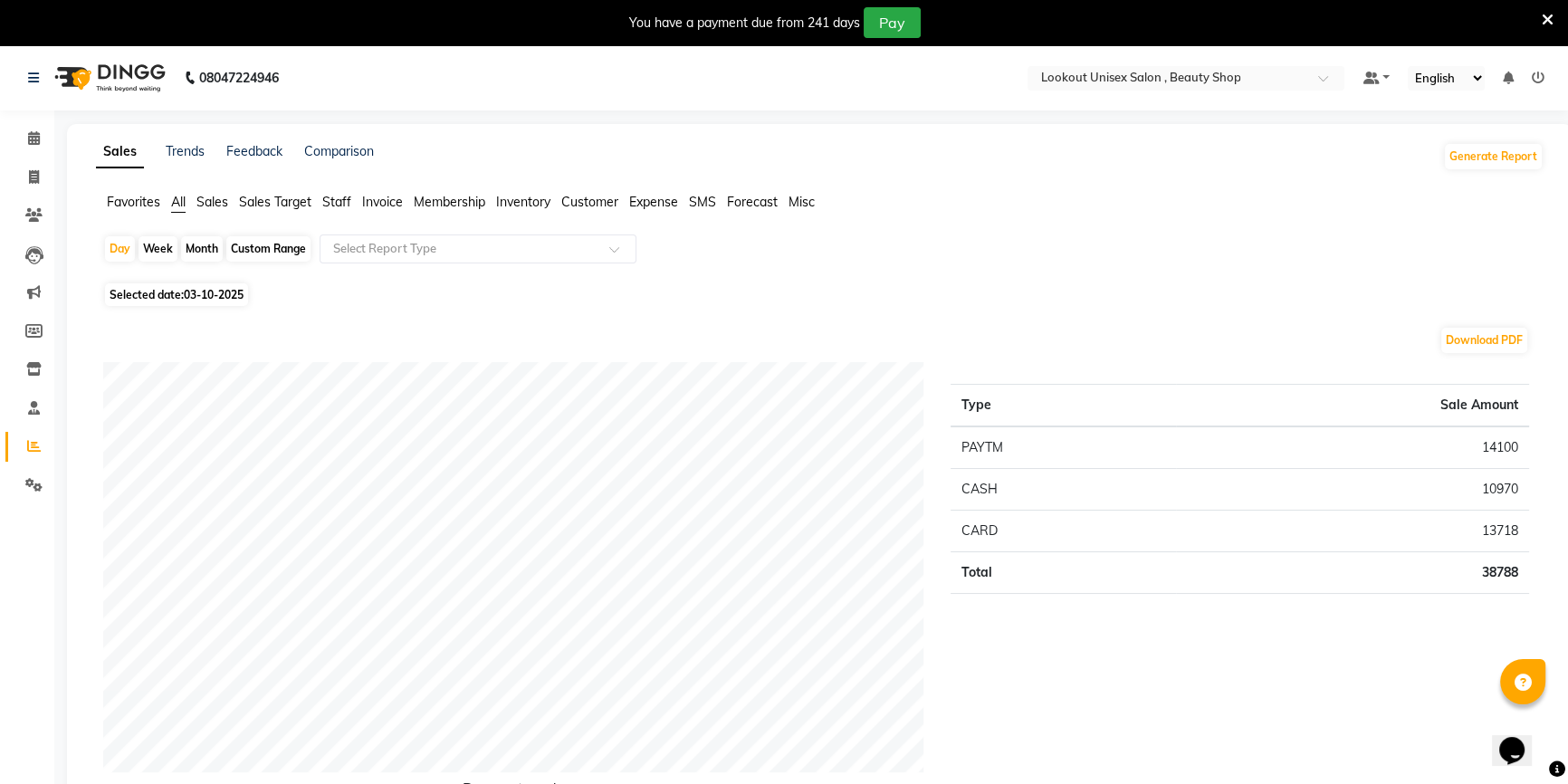
click at [669, 198] on span "Expense" at bounding box center [653, 201] width 49 height 16
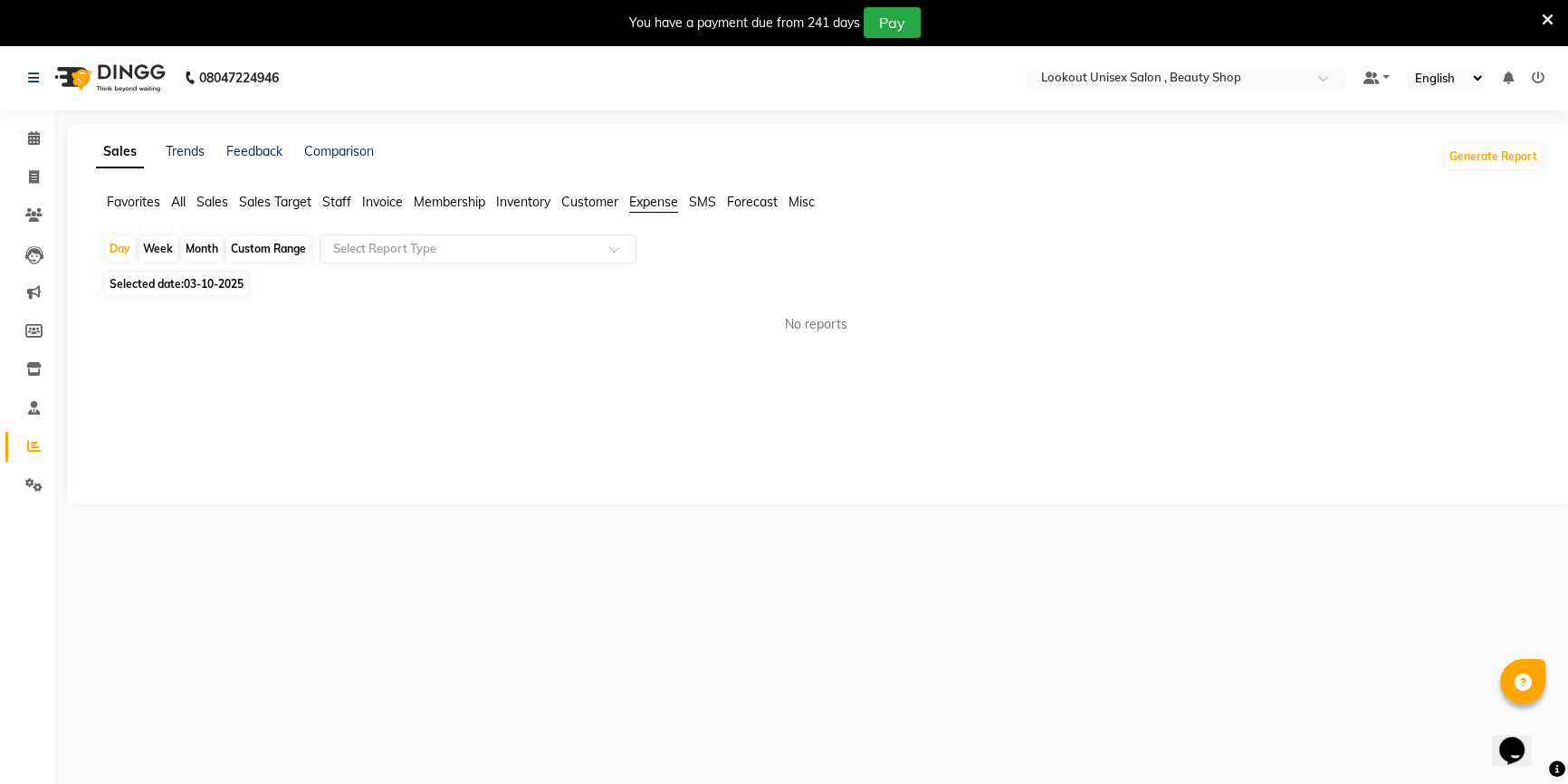
click at [263, 245] on div "Custom Range" at bounding box center [268, 249] width 85 height 25
select select "10"
select select "2025"
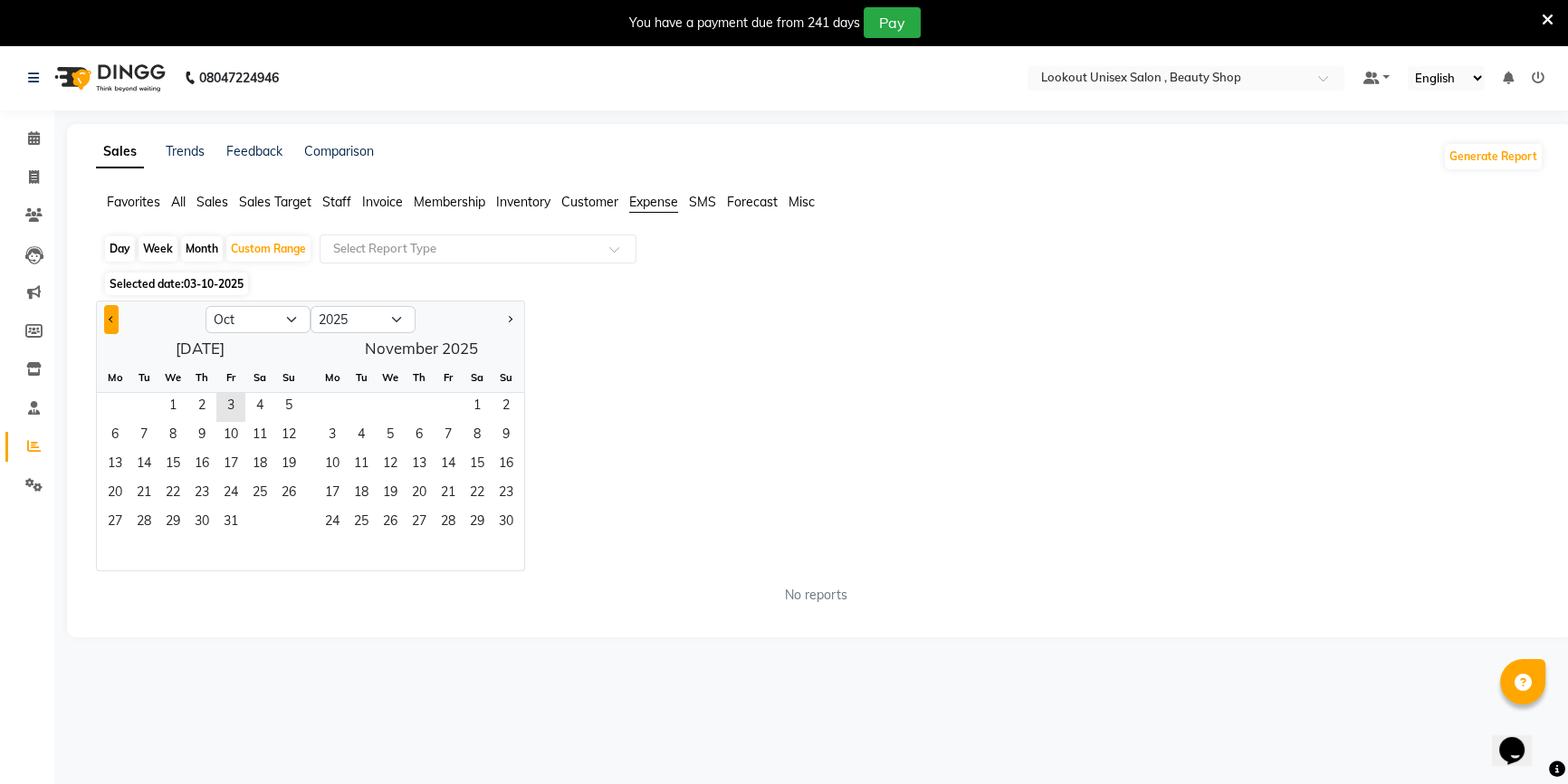
click at [104, 316] on button "Previous month" at bounding box center [111, 319] width 14 height 29
select select "9"
click at [114, 408] on span "1" at bounding box center [114, 407] width 29 height 29
click at [142, 523] on span "30" at bounding box center [144, 523] width 29 height 29
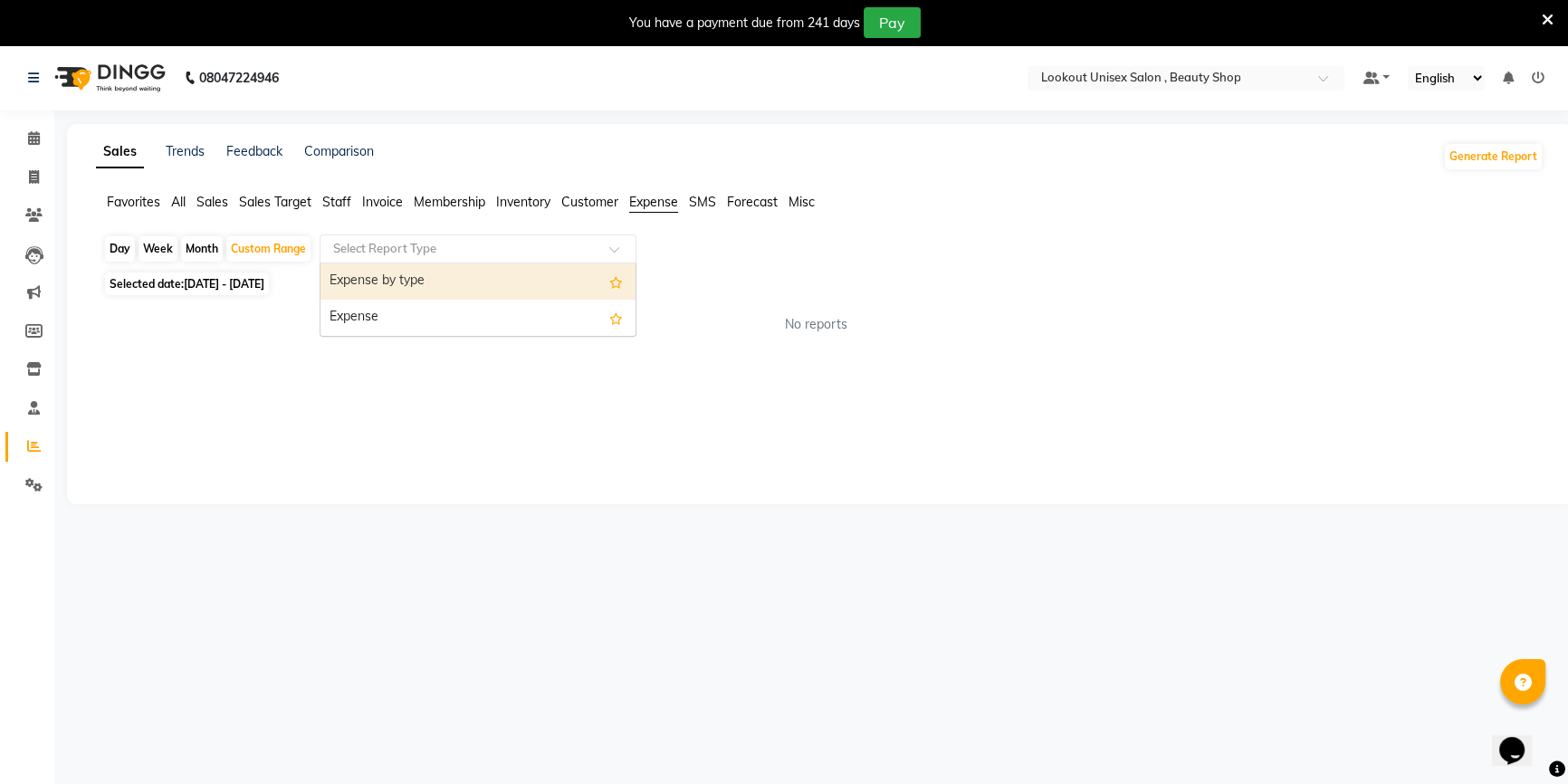
click at [562, 247] on input "text" at bounding box center [460, 248] width 261 height 18
click at [362, 287] on div "Expense by type" at bounding box center [478, 282] width 316 height 37
select select "full_report"
select select "csv"
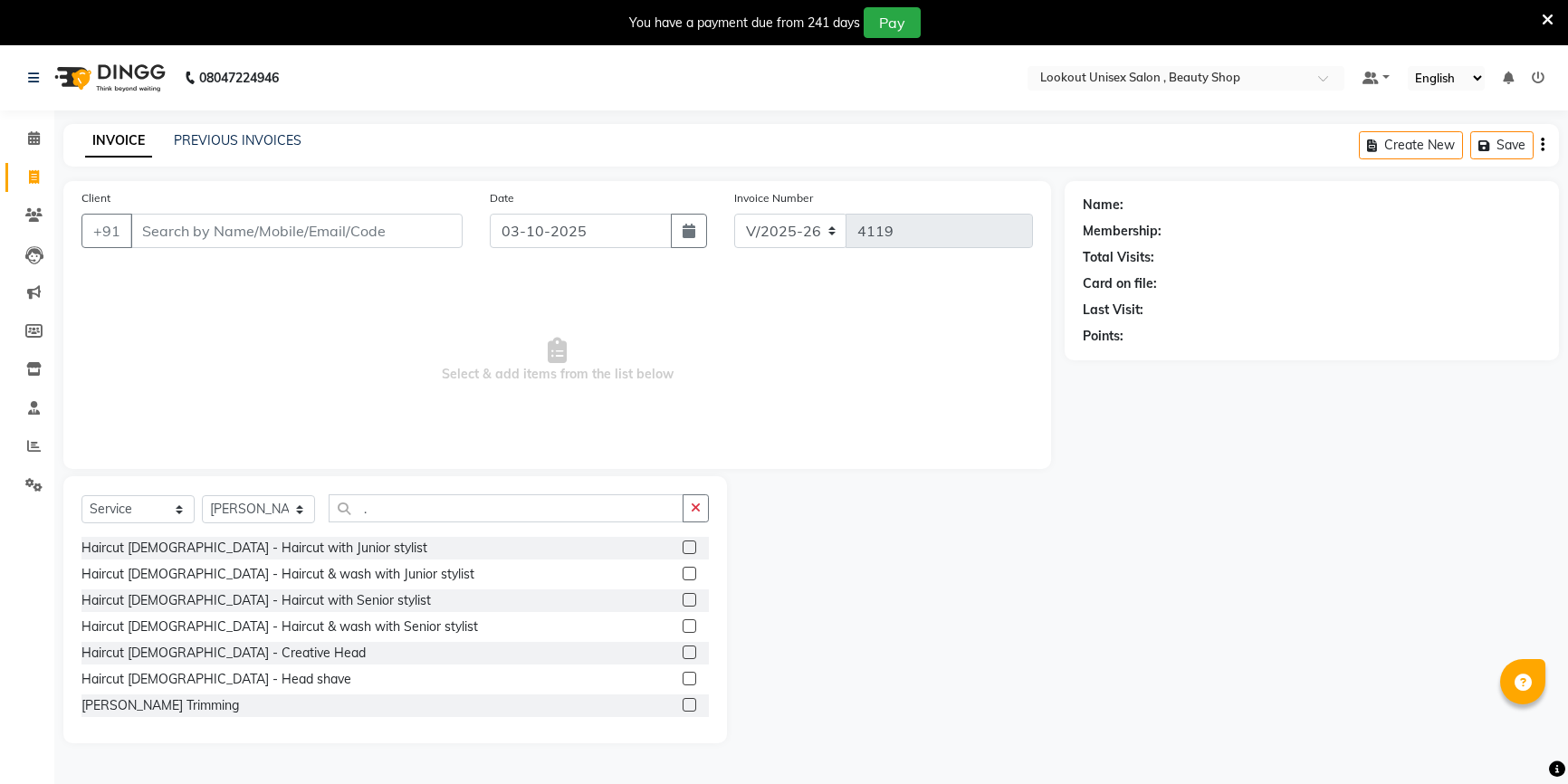
select select "7658"
select select "service"
select select "68259"
